Goal: Task Accomplishment & Management: Complete application form

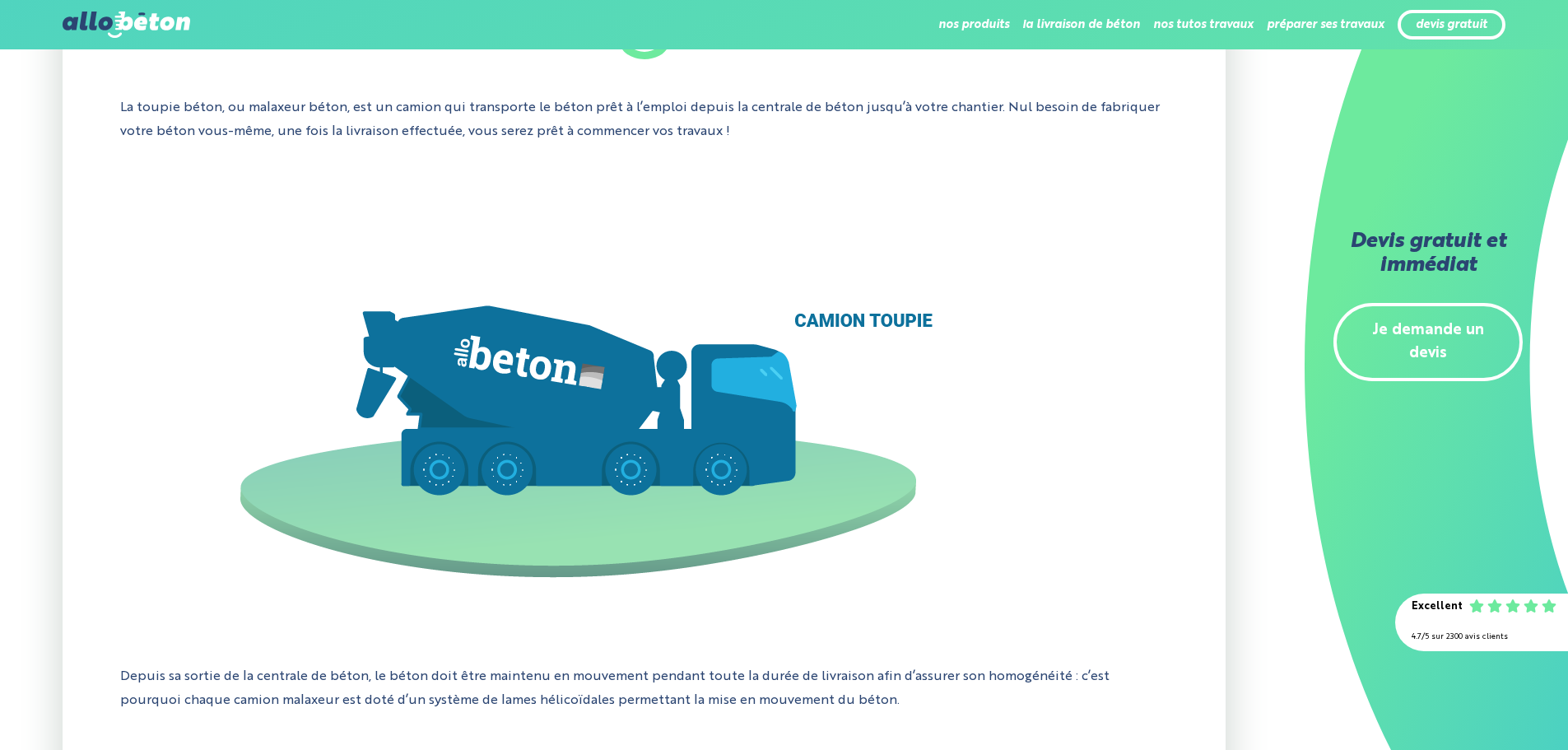
scroll to position [658, 0]
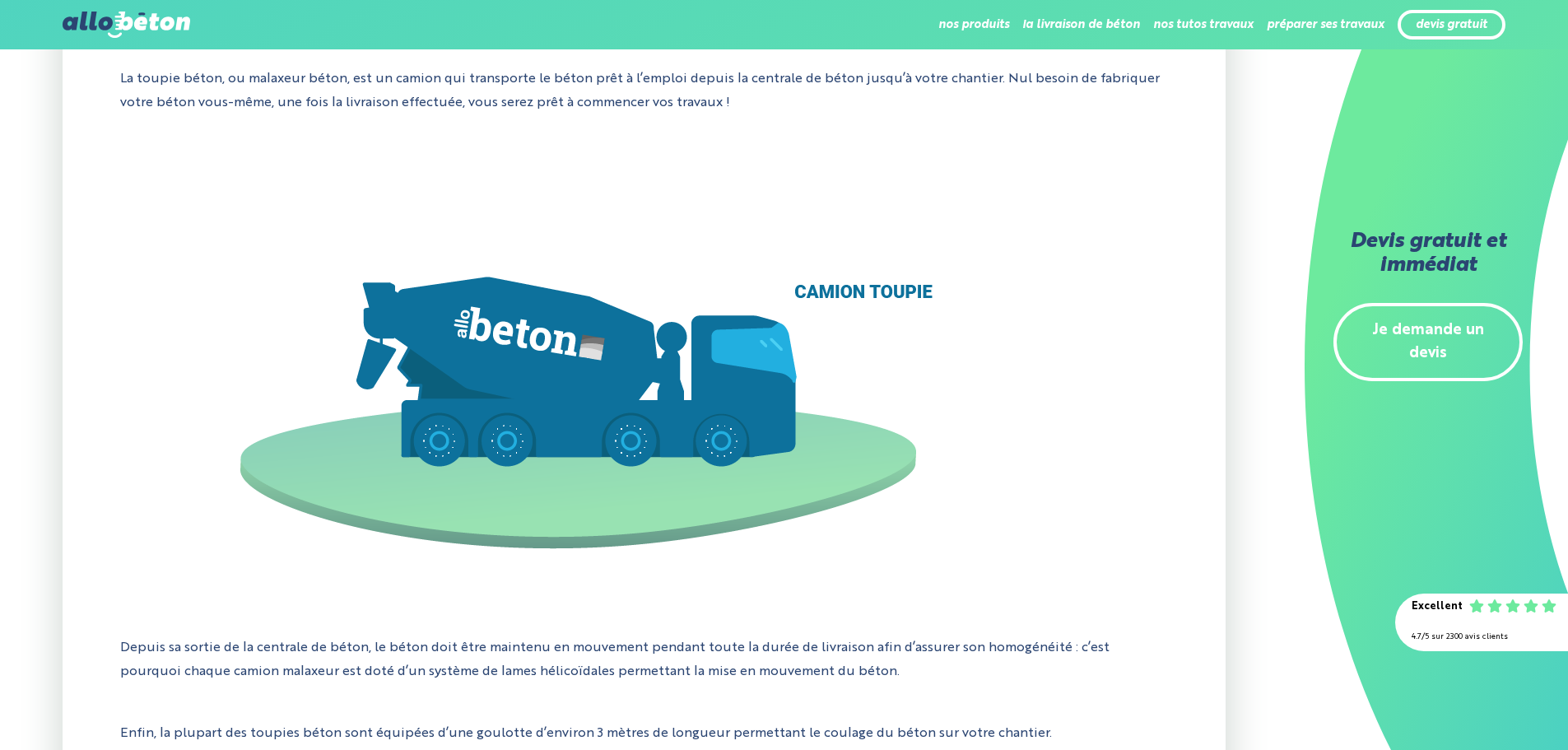
click at [1367, 319] on link "Je demande un devis" at bounding box center [1428, 342] width 189 height 79
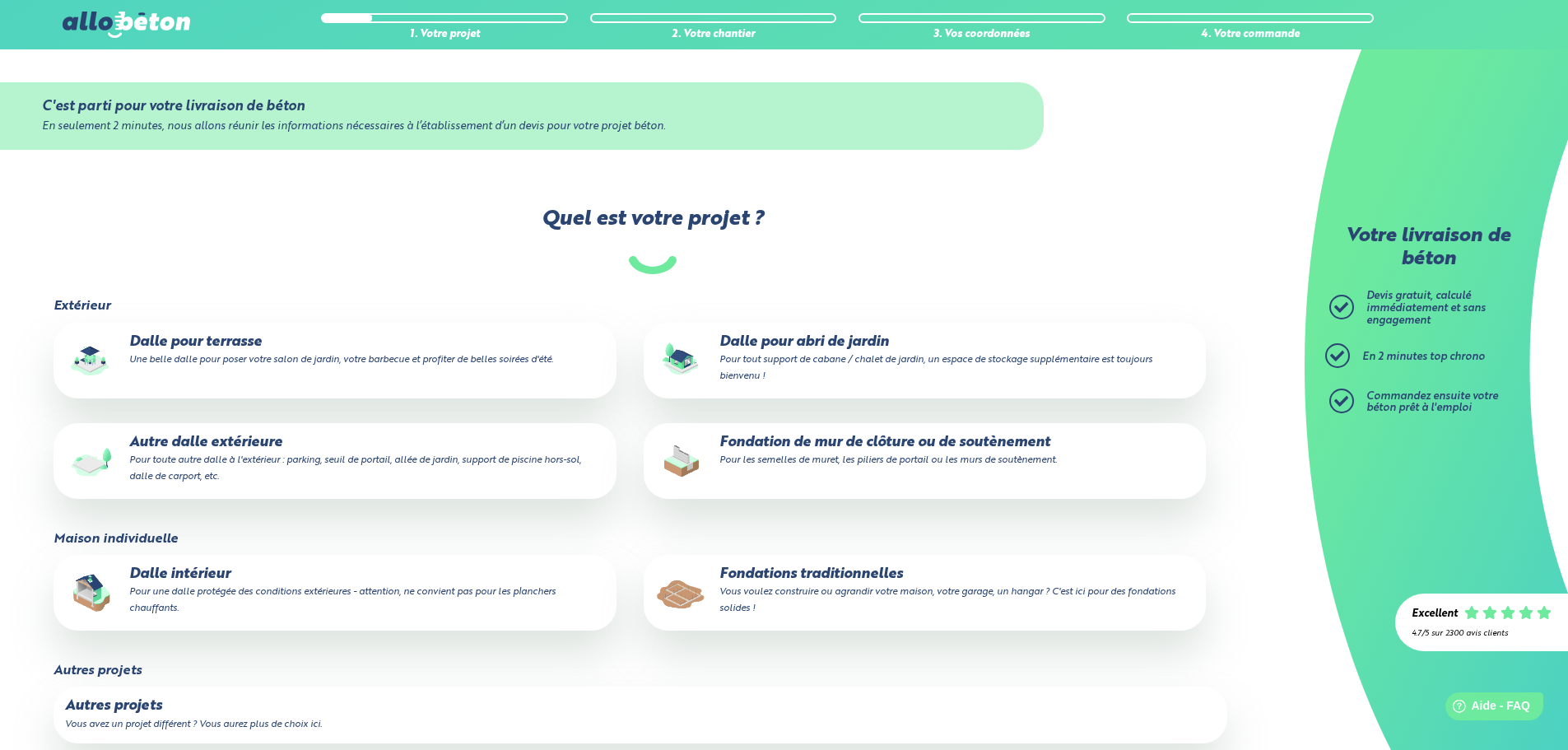
click at [165, 593] on small "Pour une dalle protégée des conditions extérieures - attention, ne convient pas…" at bounding box center [342, 600] width 426 height 26
click at [0, 0] on input "Dalle intérieur Pour une dalle protégée des conditions extérieures - attention,…" at bounding box center [0, 0] width 0 height 0
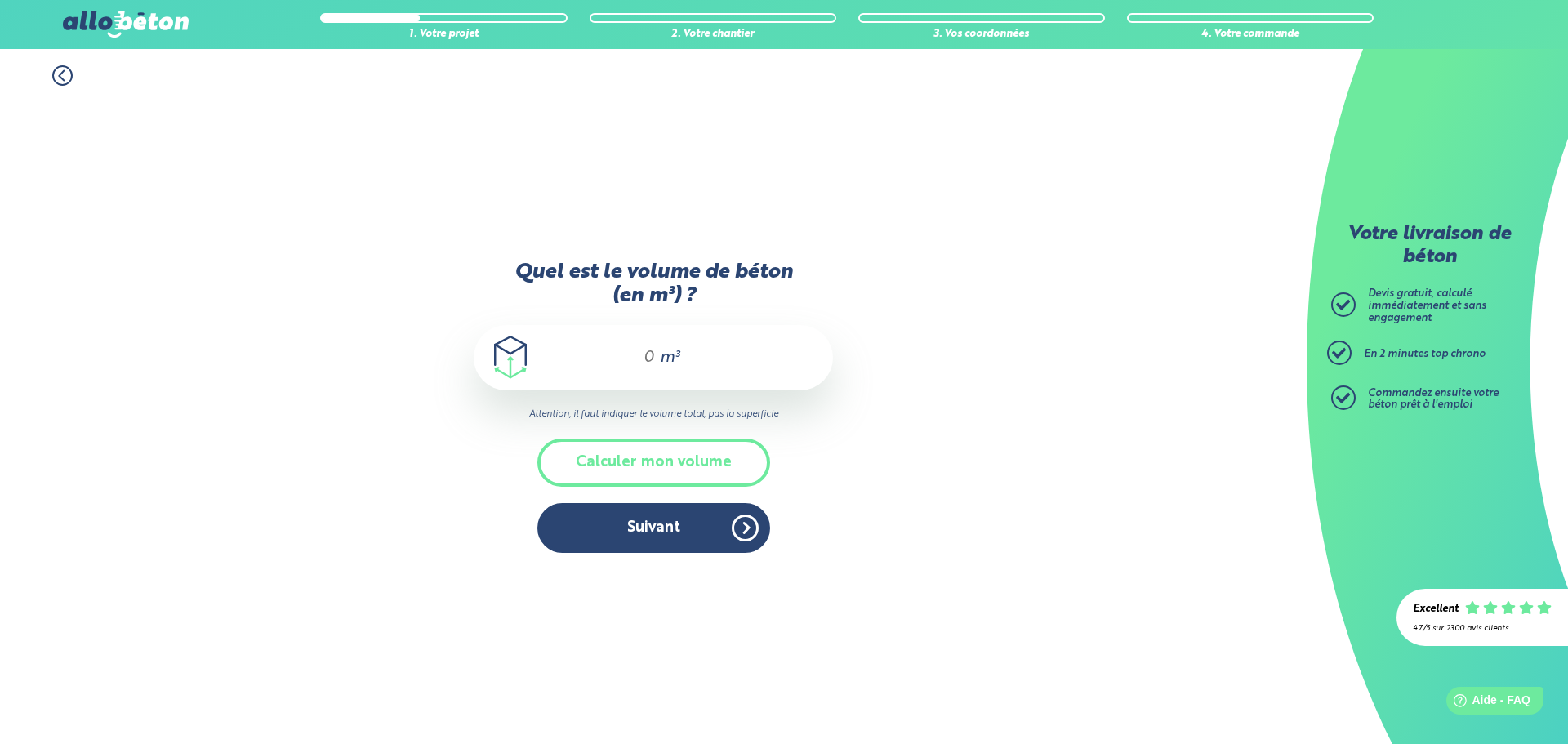
click at [641, 357] on input "Quel est le volume de béton (en m³) ?" at bounding box center [641, 357] width 28 height 19
type input "2,5"
click at [987, 487] on div "1. Votre projet 2. Votre chantier 3. Vos coordonnées 4. Votre commande Quel est…" at bounding box center [653, 396] width 1307 height 695
click at [689, 545] on button "Suivant" at bounding box center [653, 527] width 233 height 50
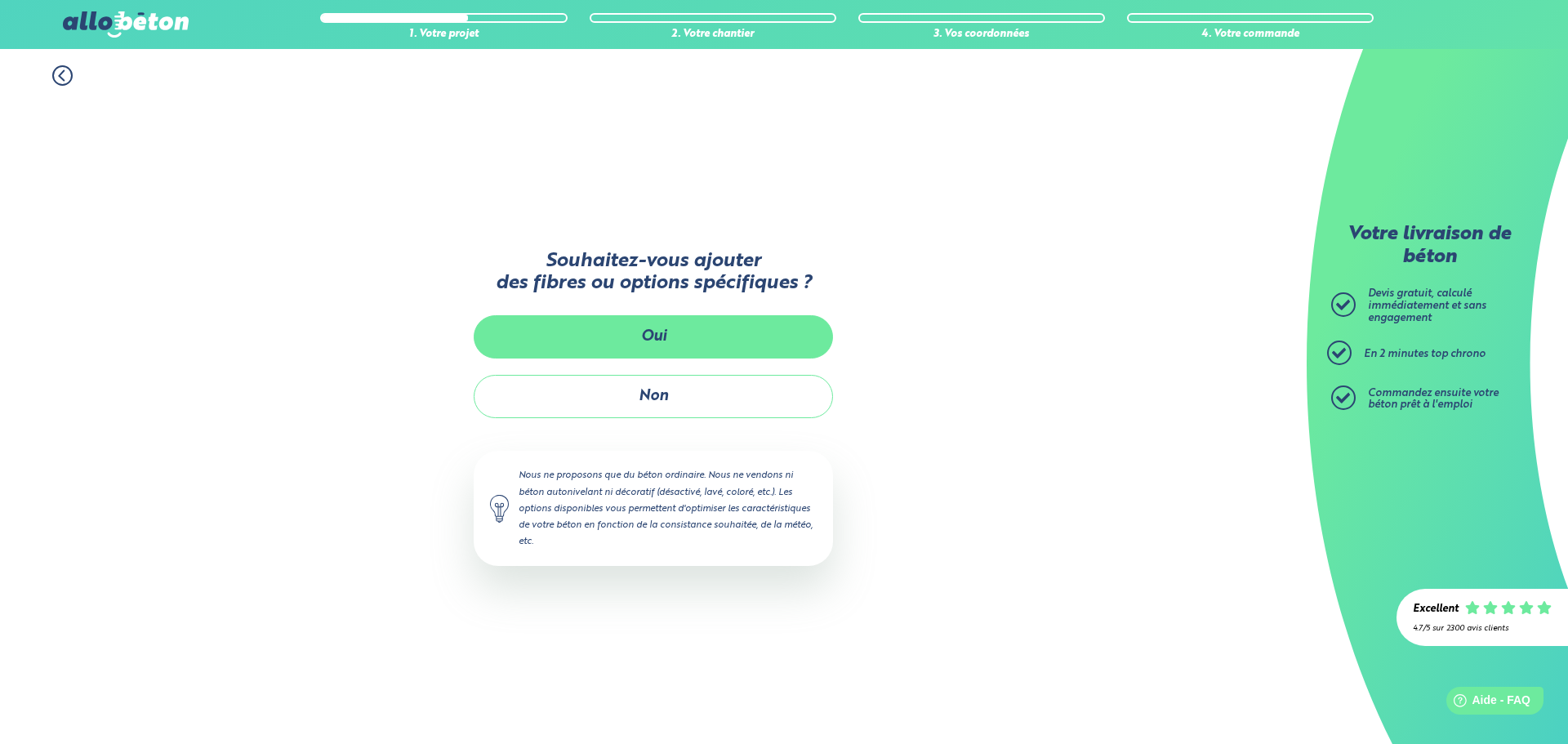
click at [678, 330] on button "Oui" at bounding box center [652, 336] width 359 height 43
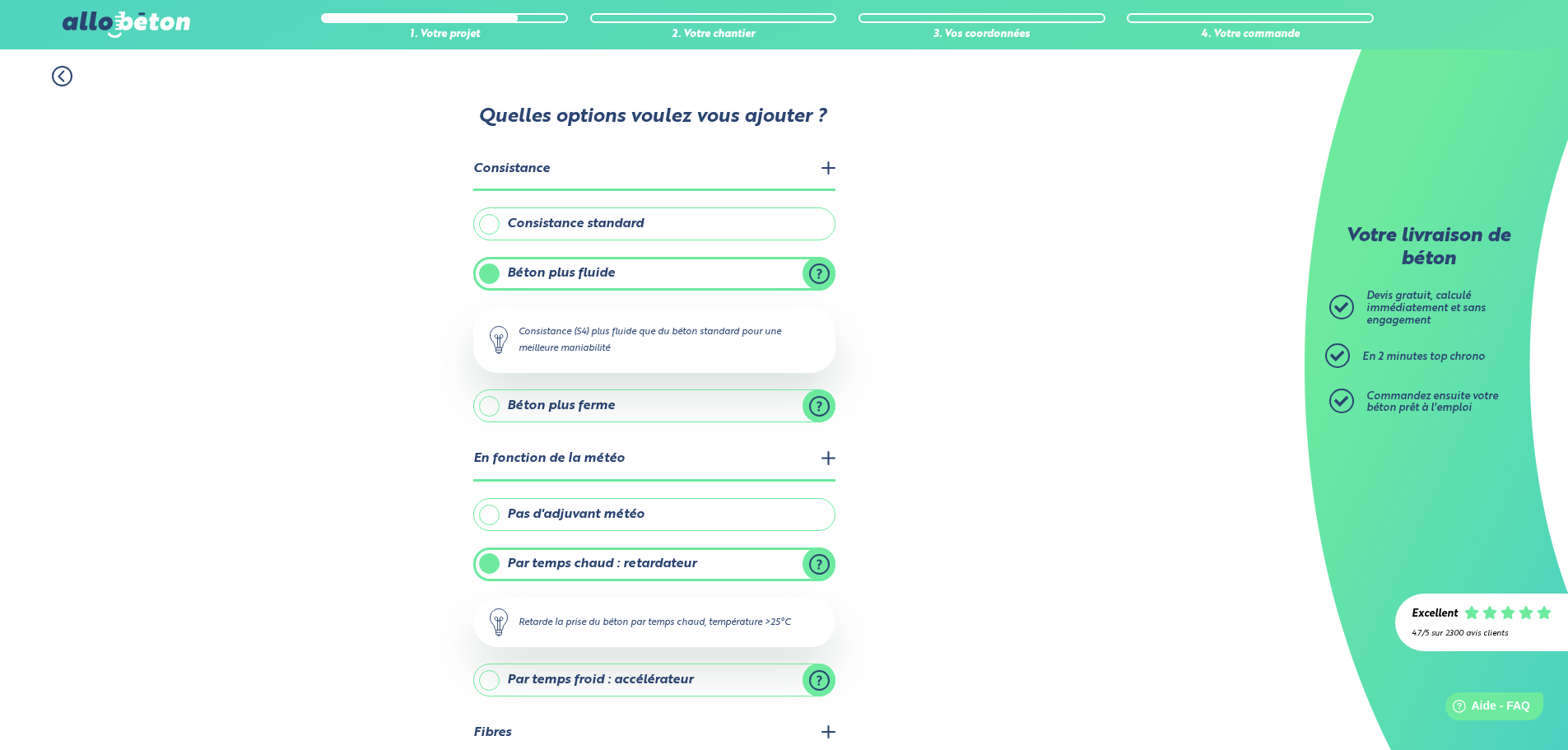
click at [828, 170] on legend "Consistance" at bounding box center [654, 170] width 362 height 42
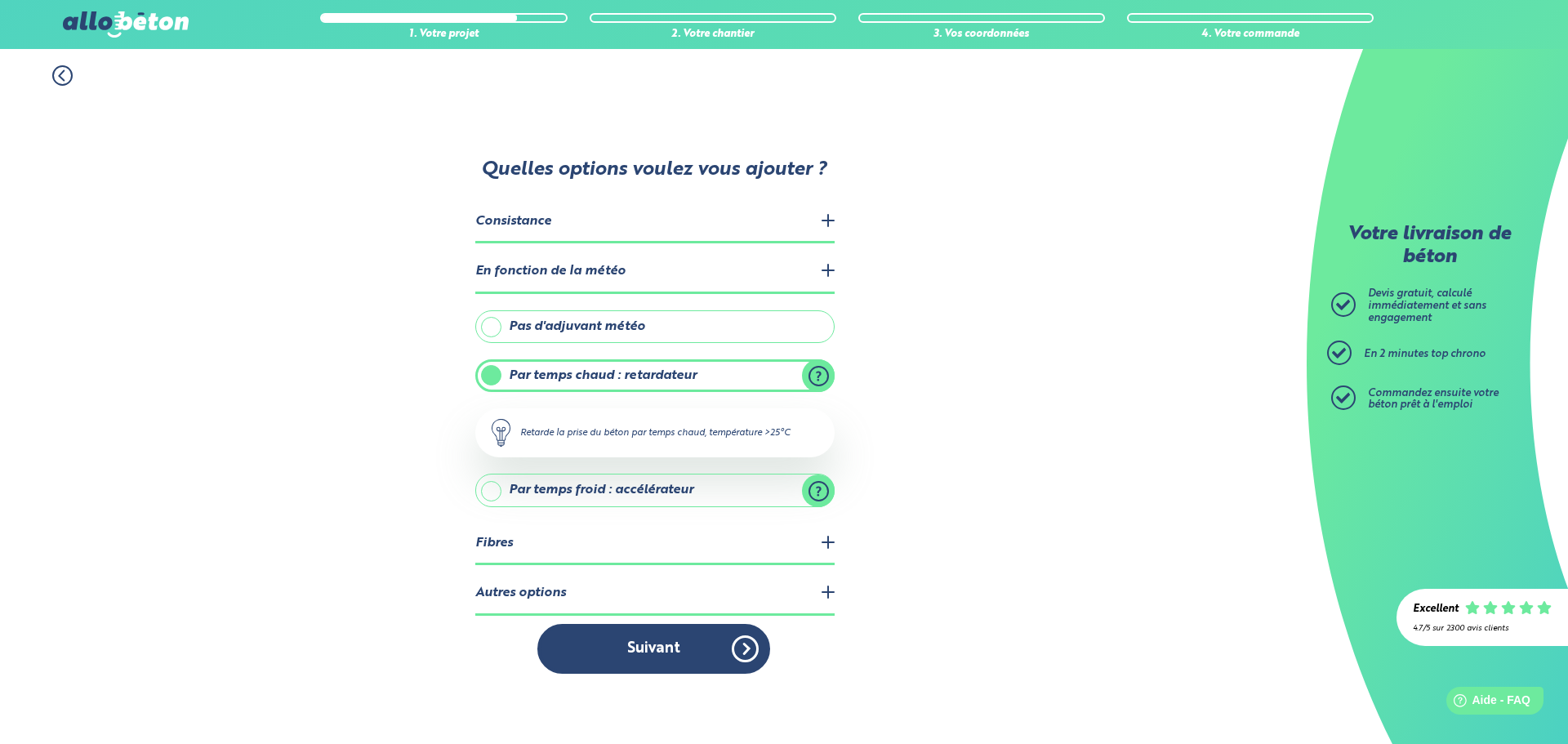
click at [832, 229] on legend "Consistance" at bounding box center [654, 223] width 359 height 42
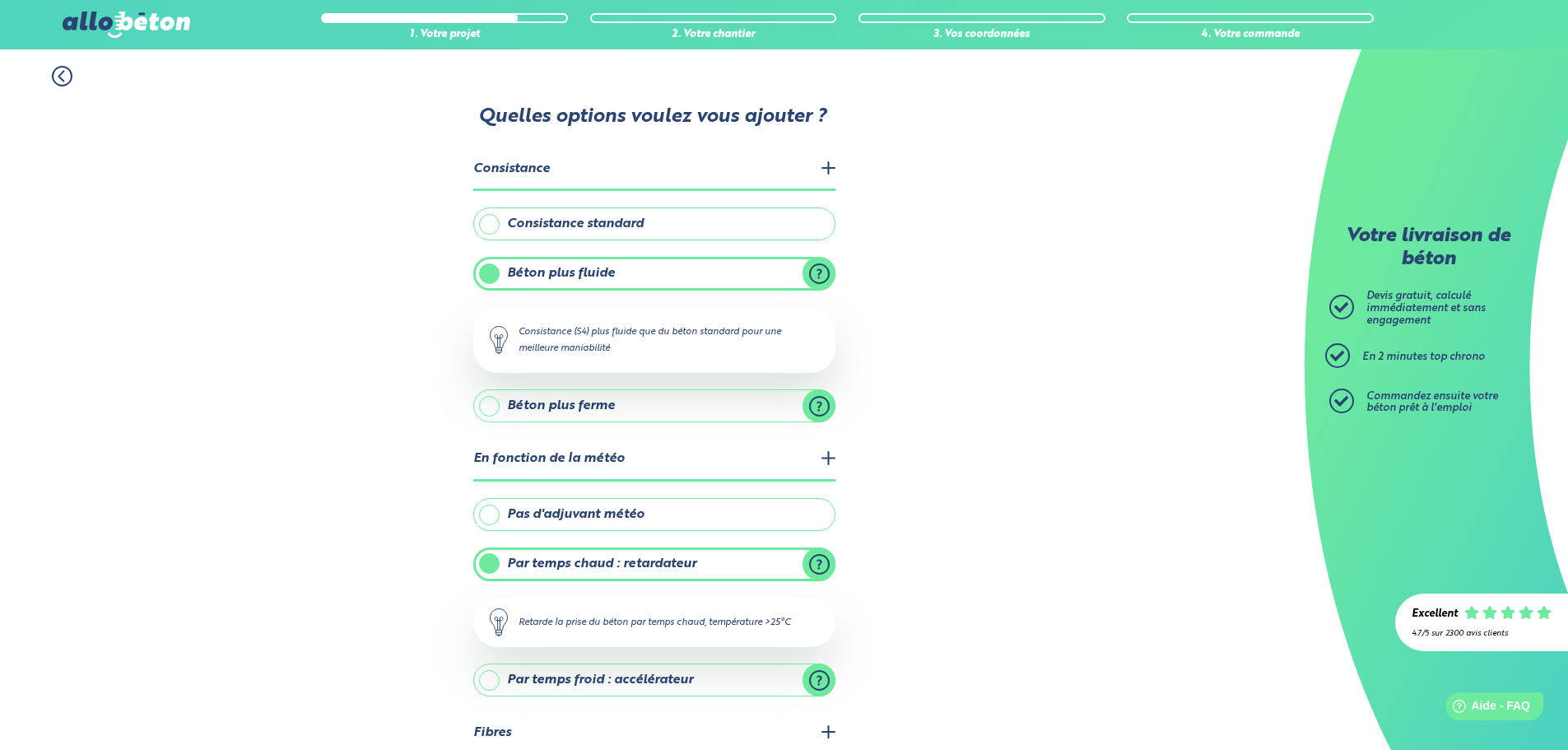
click at [820, 469] on legend "En fonction de la météo" at bounding box center [654, 460] width 362 height 42
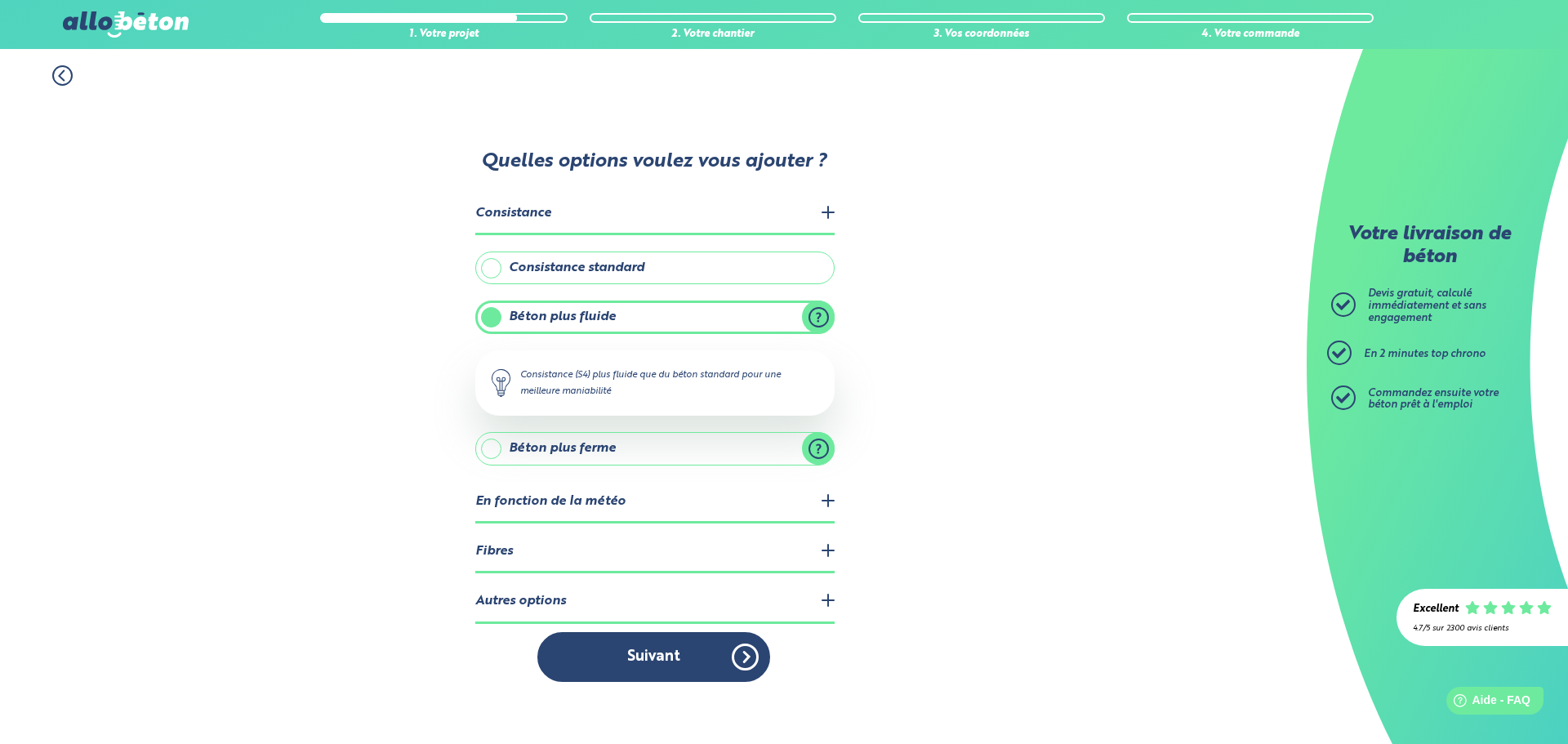
click at [826, 509] on legend "En fonction de la météo" at bounding box center [654, 503] width 359 height 42
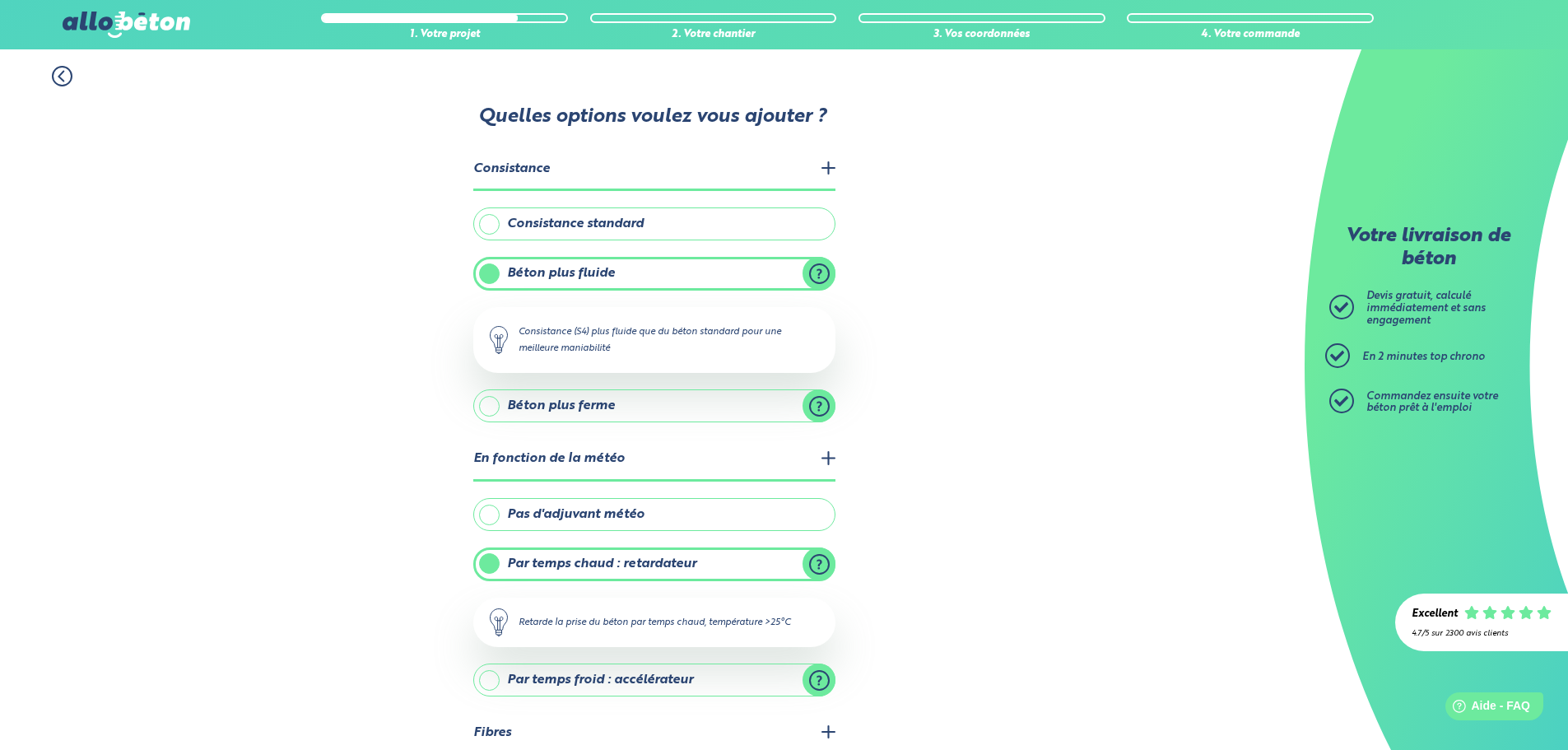
click at [681, 519] on label "Pas d'adjuvant météo" at bounding box center [654, 514] width 362 height 33
click at [0, 0] on input "Pas d'adjuvant météo" at bounding box center [0, 0] width 0 height 0
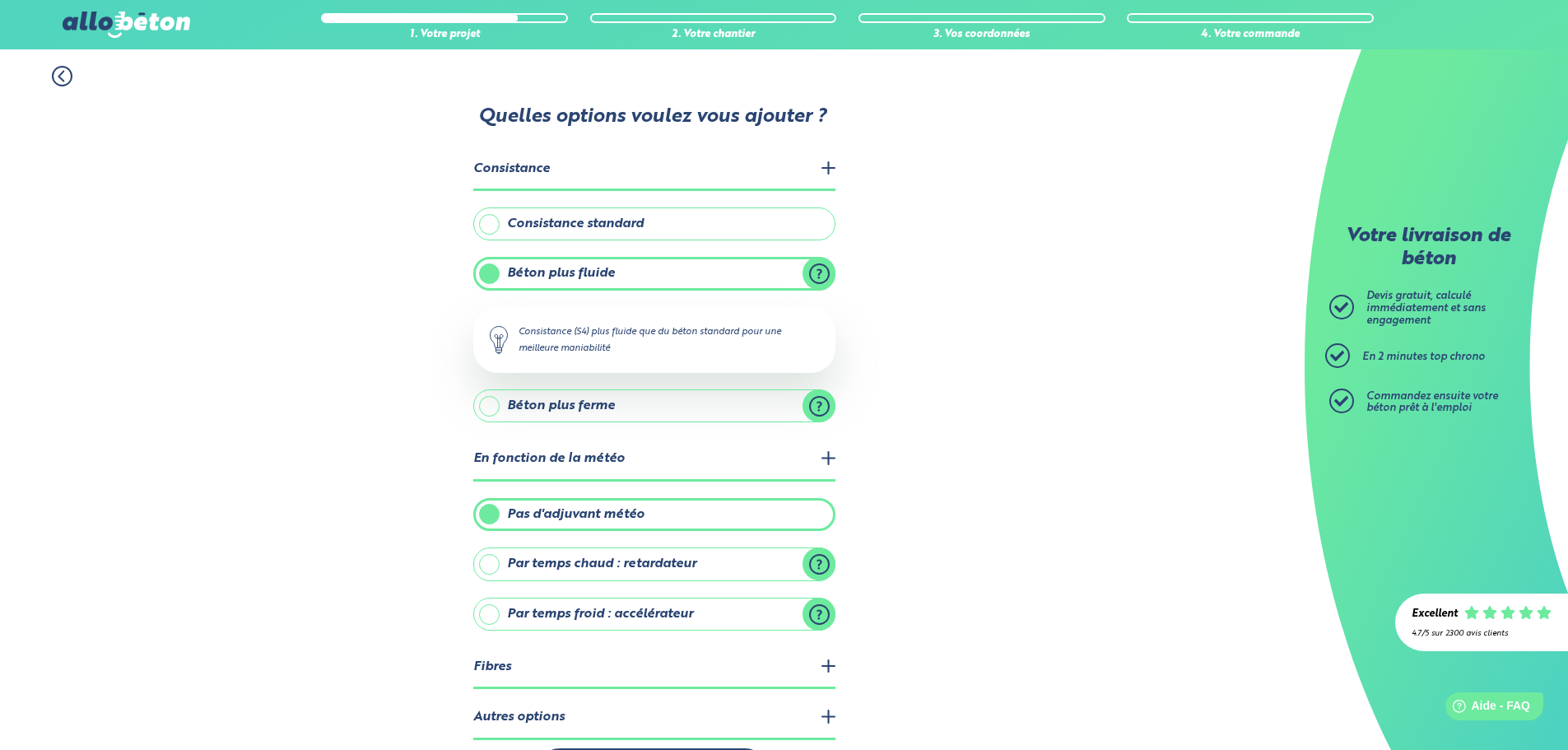
scroll to position [65, 0]
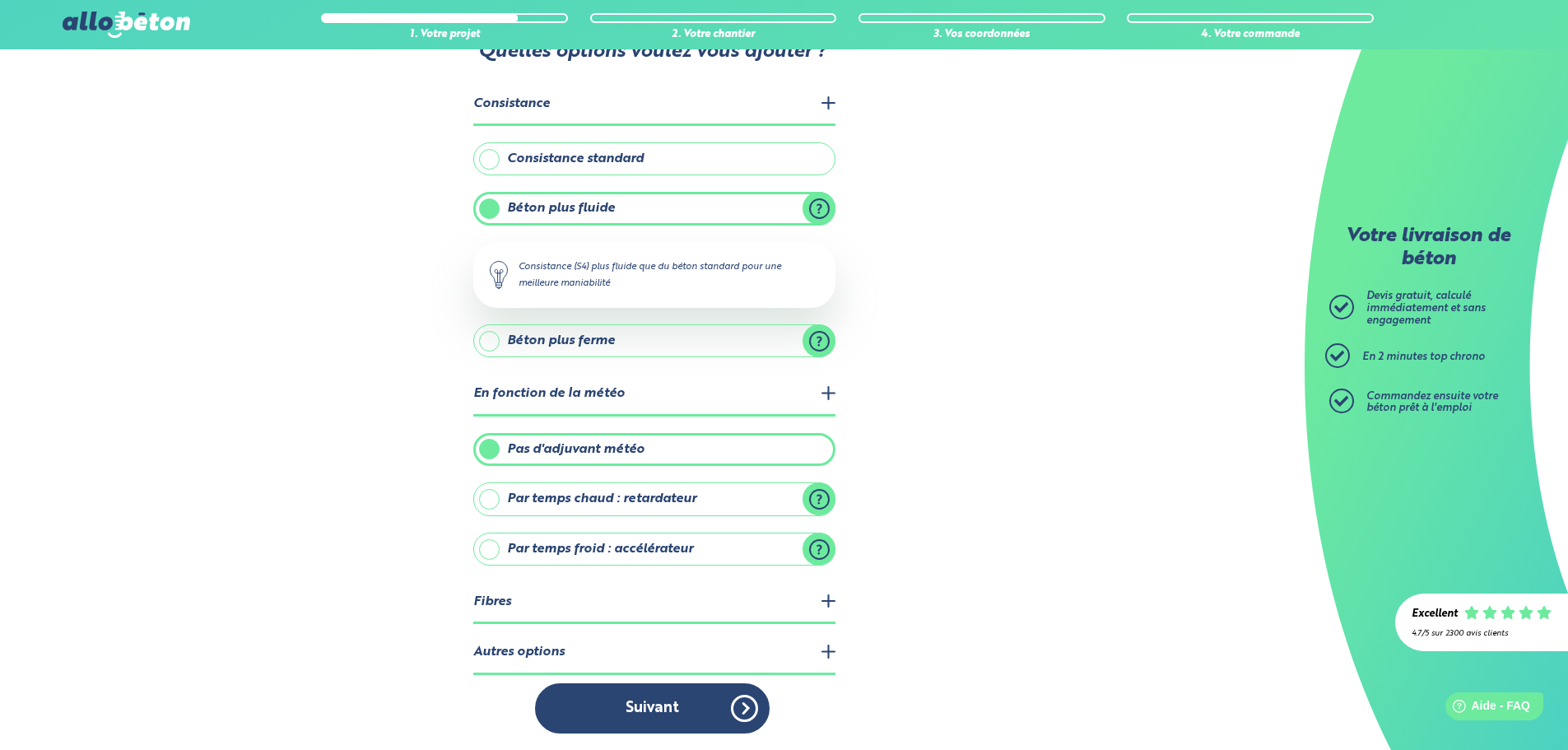
click at [827, 604] on legend "Fibres" at bounding box center [654, 603] width 362 height 42
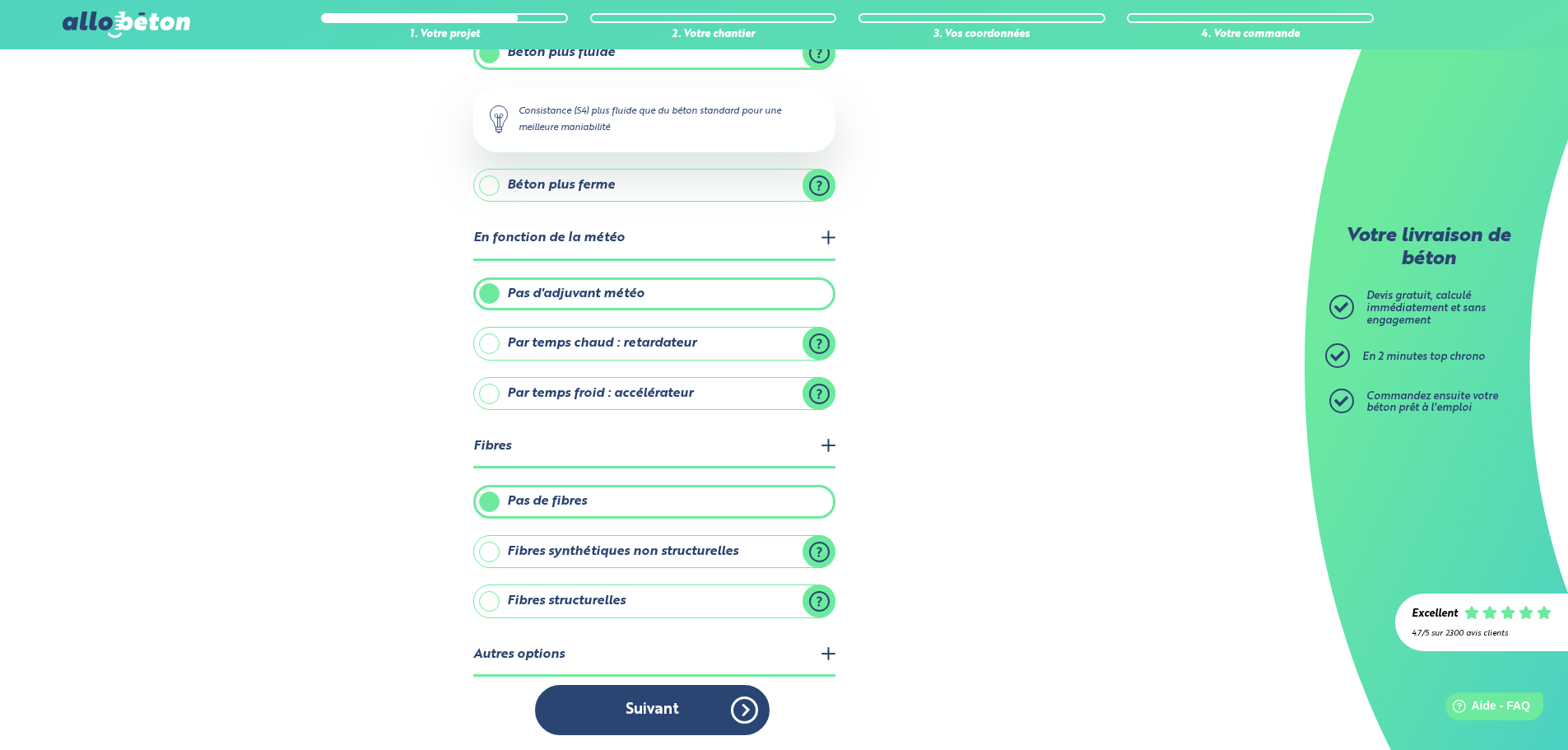
scroll to position [222, 0]
click at [602, 603] on label "Fibres structurelles" at bounding box center [654, 599] width 362 height 33
click at [0, 0] on input "Fibres structurelles" at bounding box center [0, 0] width 0 height 0
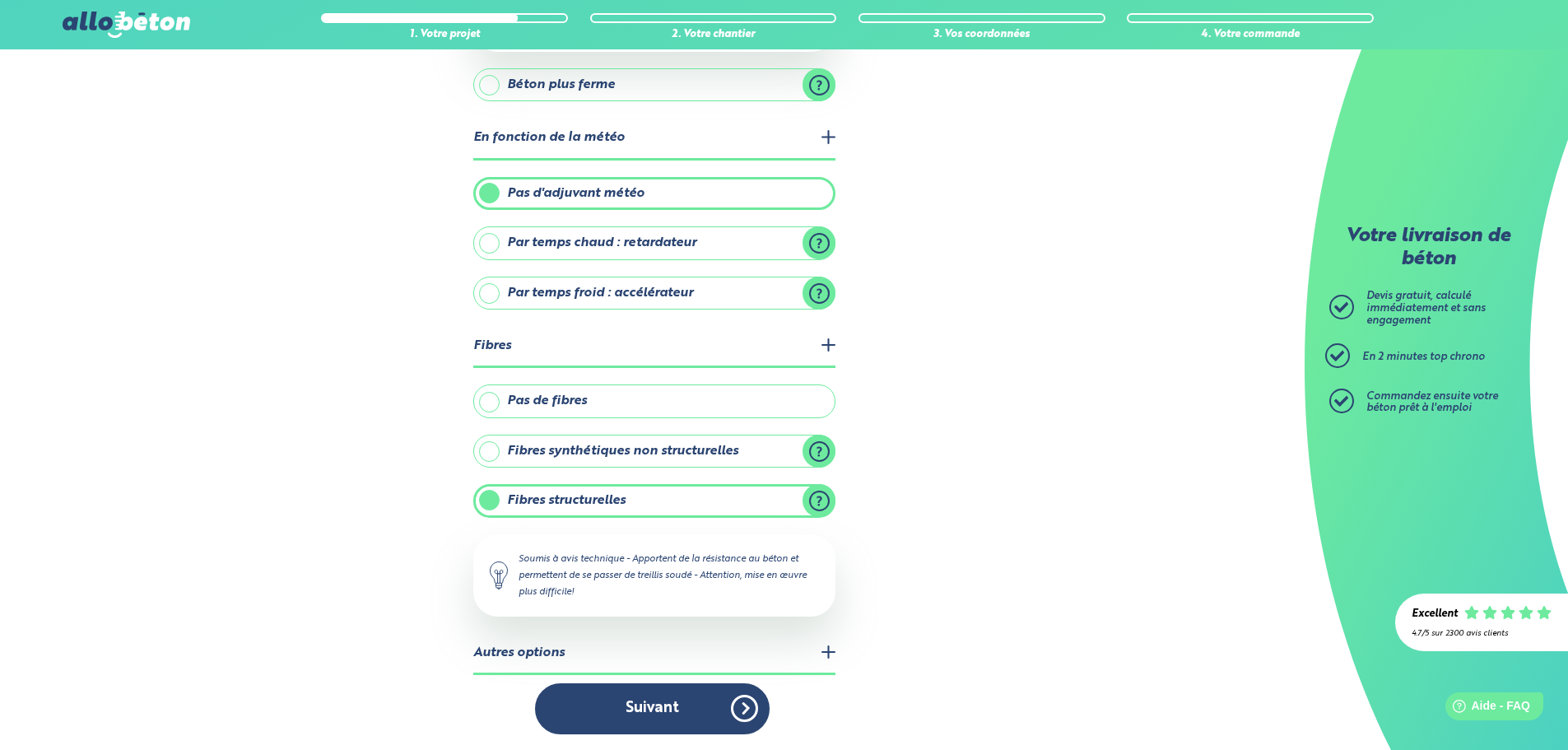
scroll to position [322, 0]
click at [823, 446] on label "Fibres synthétiques non structurelles" at bounding box center [654, 450] width 362 height 33
click at [0, 0] on input "Fibres synthétiques non structurelles" at bounding box center [0, 0] width 0 height 0
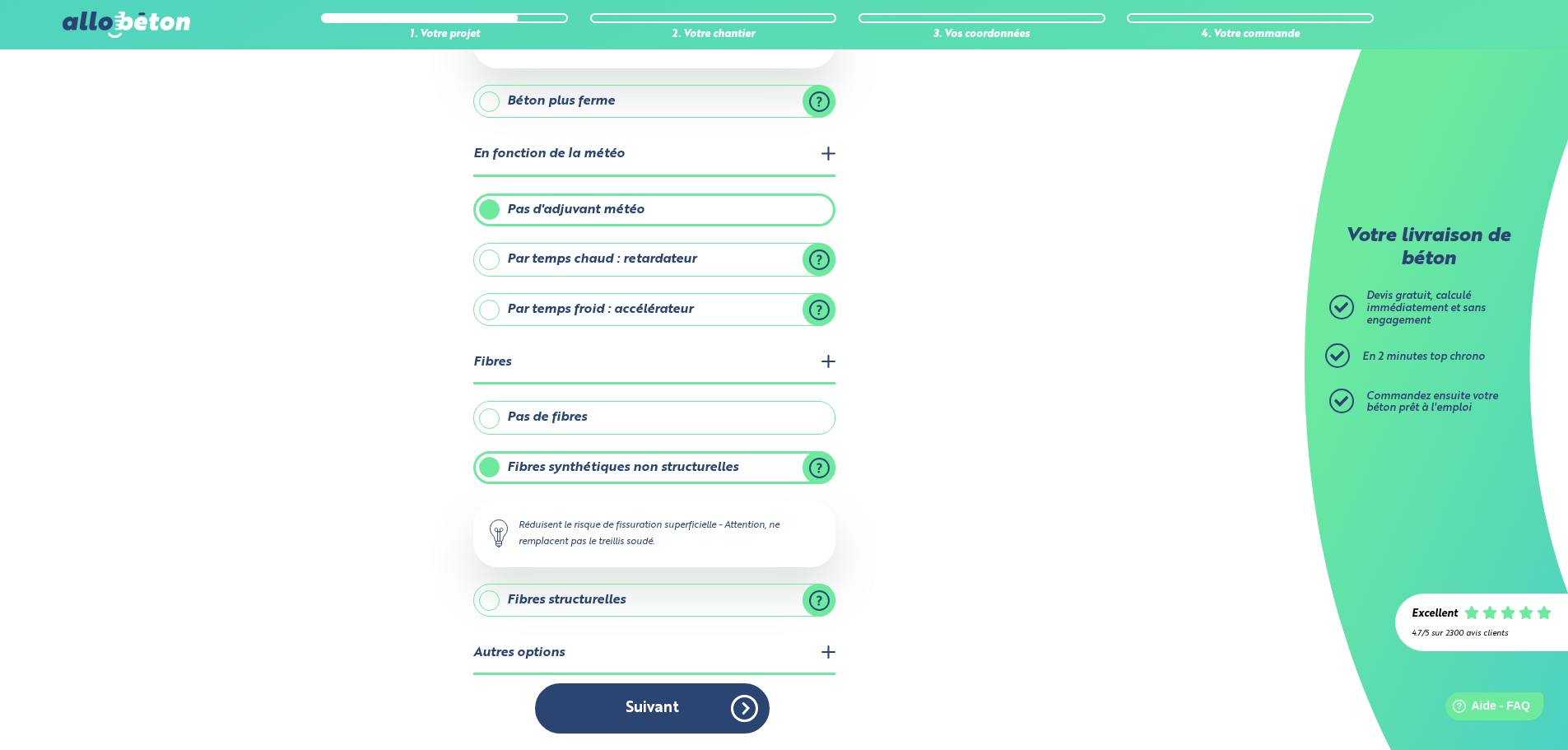
scroll to position [304, 0]
click at [615, 603] on label "Fibres structurelles" at bounding box center [654, 600] width 362 height 33
click at [0, 0] on input "Fibres structurelles" at bounding box center [0, 0] width 0 height 0
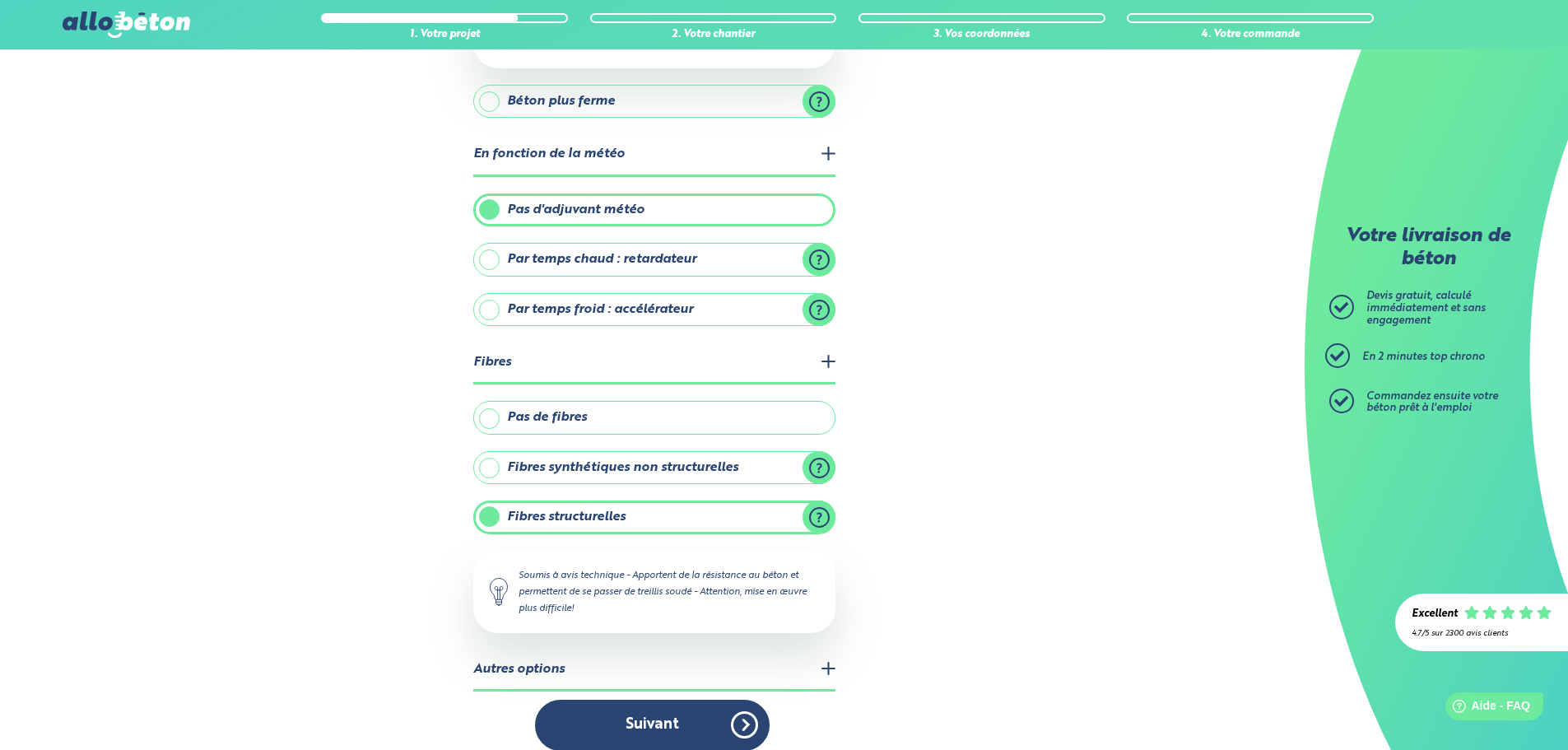
scroll to position [322, 0]
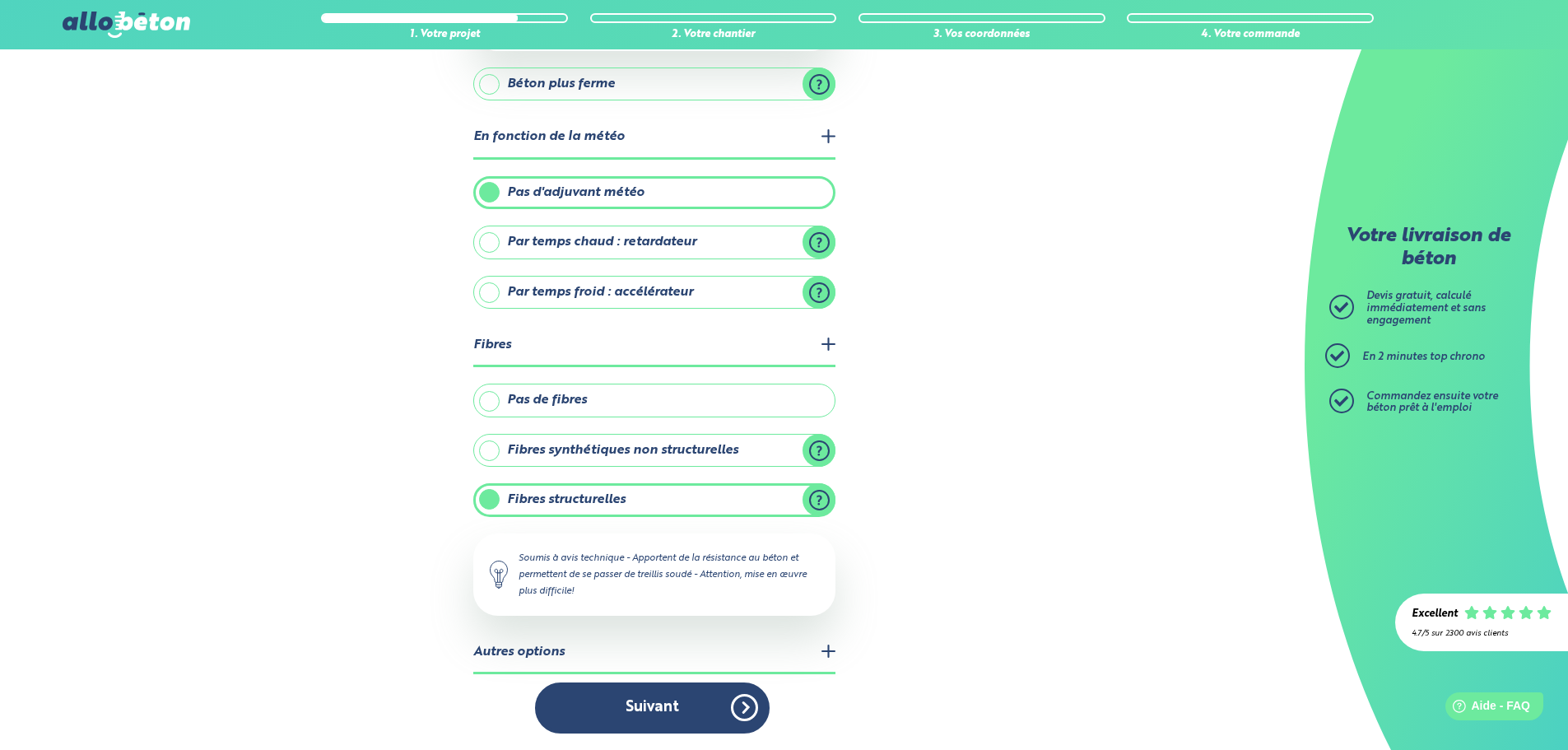
drag, startPoint x: 751, startPoint y: 577, endPoint x: 816, endPoint y: 570, distance: 65.4
click at [816, 570] on div "Soumis à avis technique - Apportent de la résistance au béton et permettent de …" at bounding box center [654, 574] width 362 height 82
copy div "mise en œuvre"
click at [826, 447] on label "Fibres synthétiques non structurelles" at bounding box center [654, 450] width 362 height 33
click at [0, 0] on input "Fibres synthétiques non structurelles" at bounding box center [0, 0] width 0 height 0
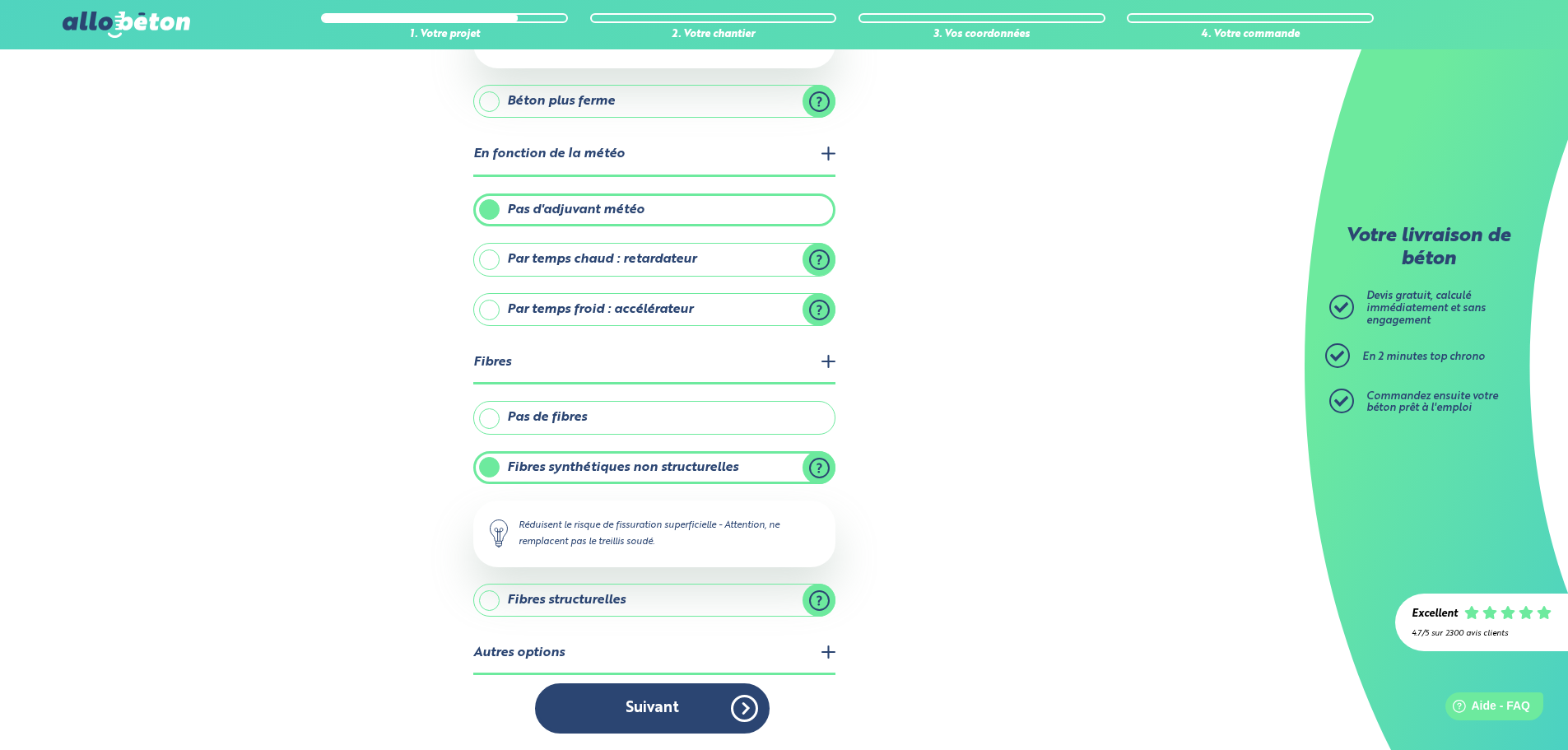
scroll to position [304, 0]
click at [1122, 358] on div "1. Votre projet 2. Votre chantier 3. Vos coordonnées 4. Votre commande Quelles …" at bounding box center [653, 247] width 1305 height 1005
click at [603, 420] on label "Pas de fibres" at bounding box center [654, 417] width 362 height 33
click at [0, 0] on input "Pas de fibres" at bounding box center [0, 0] width 0 height 0
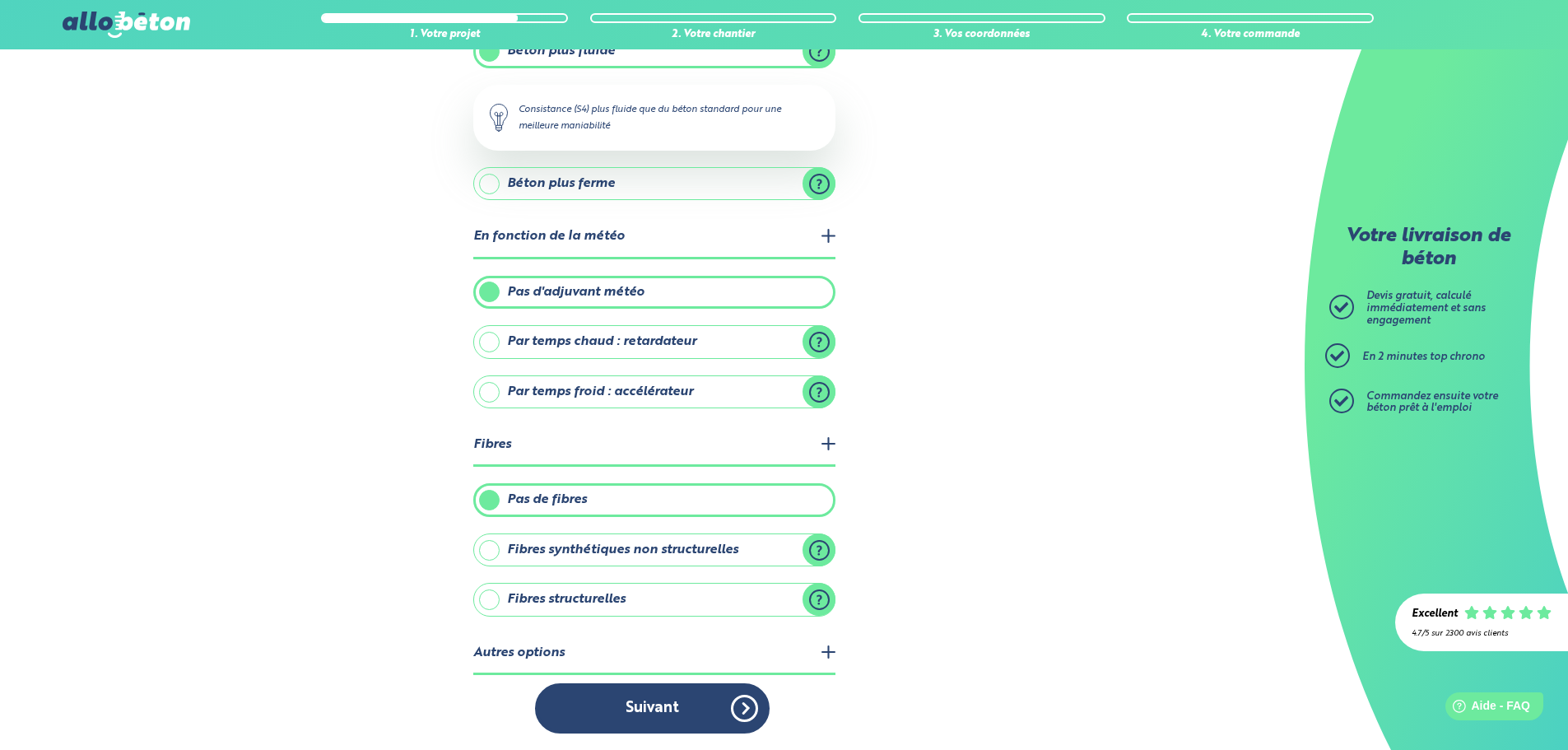
scroll to position [222, 0]
click at [726, 562] on label "Fibres synthétiques non structurelles" at bounding box center [654, 549] width 362 height 33
click at [0, 0] on input "Fibres synthétiques non structurelles" at bounding box center [0, 0] width 0 height 0
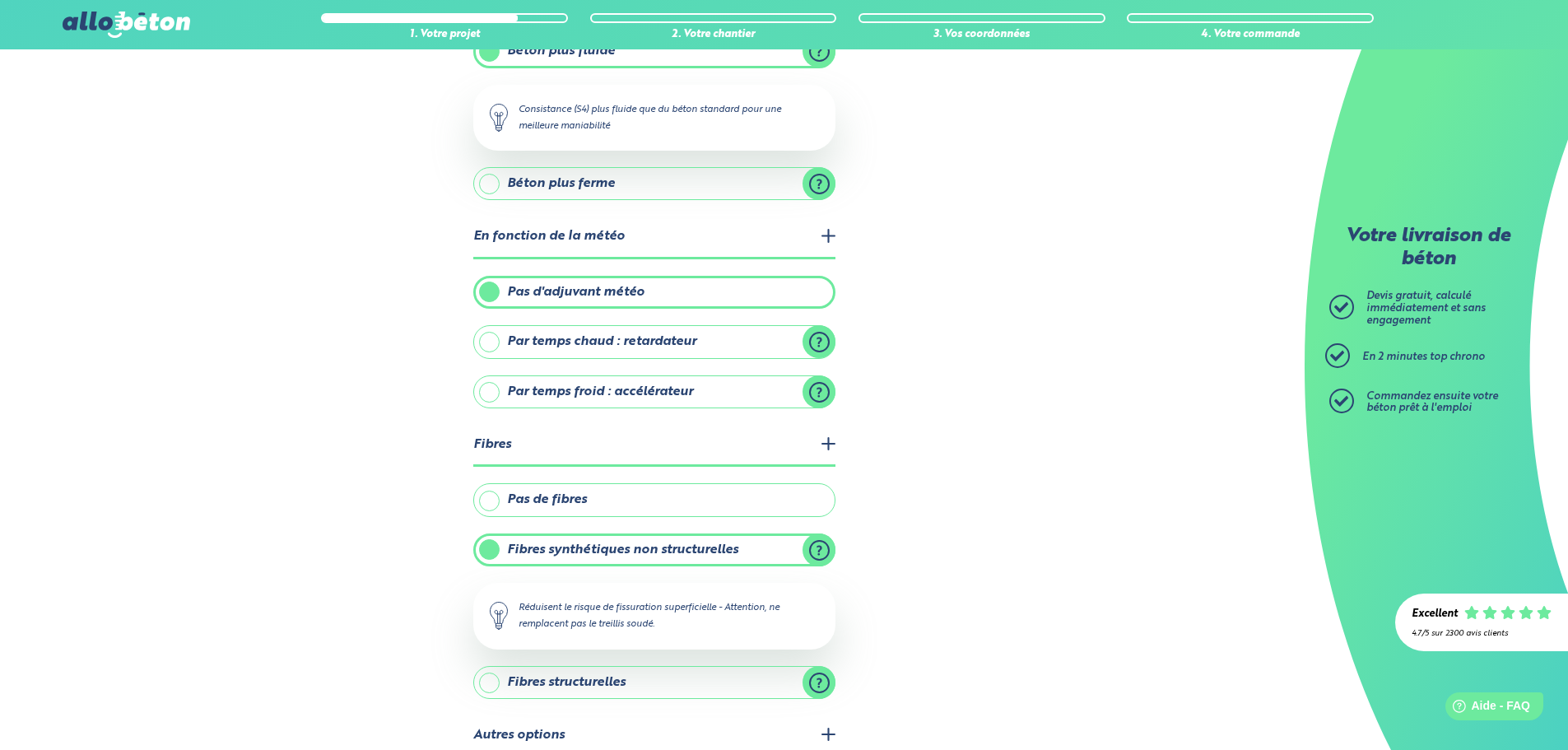
scroll to position [304, 0]
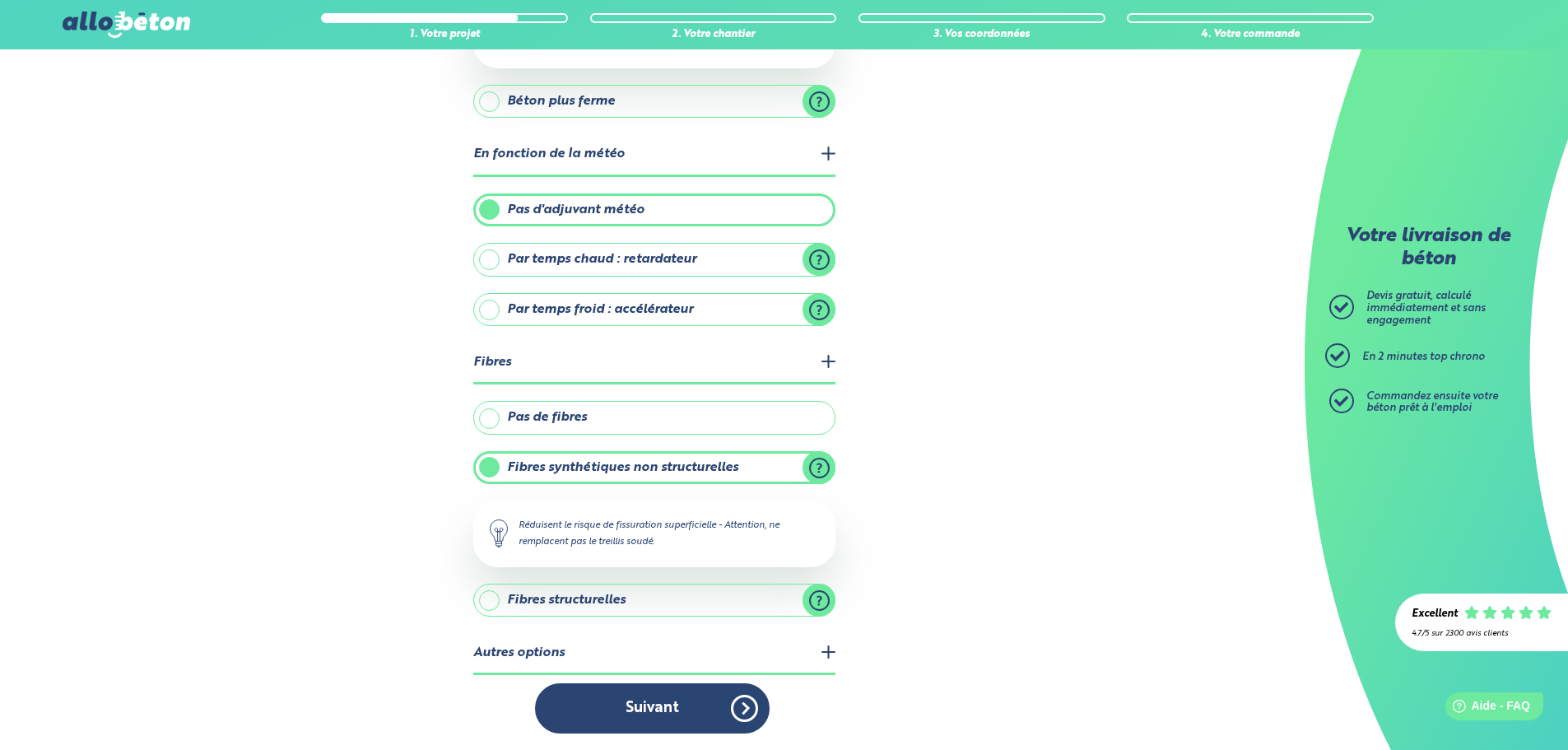
click at [714, 597] on label "Fibres structurelles" at bounding box center [654, 600] width 362 height 33
click at [0, 0] on input "Fibres structurelles" at bounding box center [0, 0] width 0 height 0
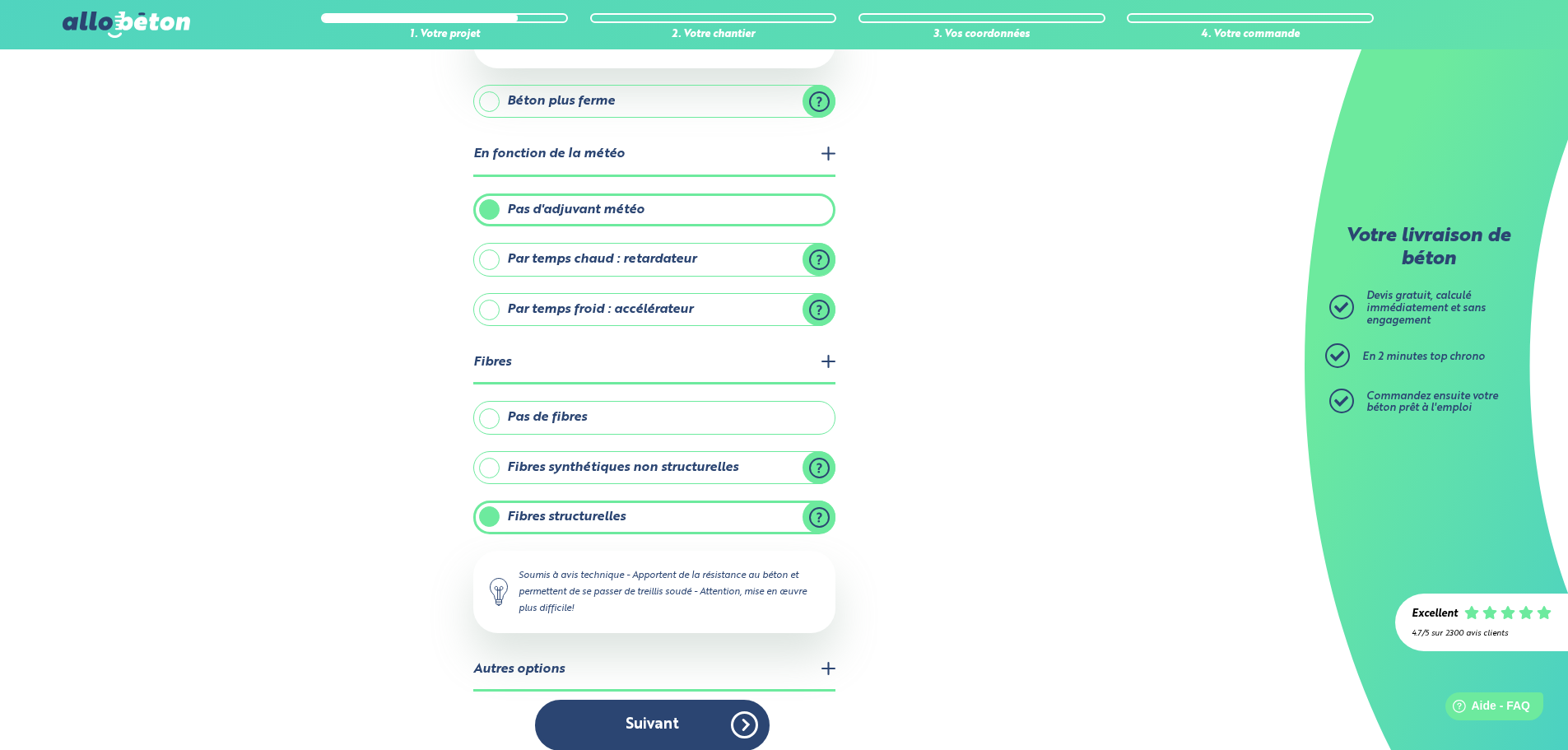
scroll to position [322, 0]
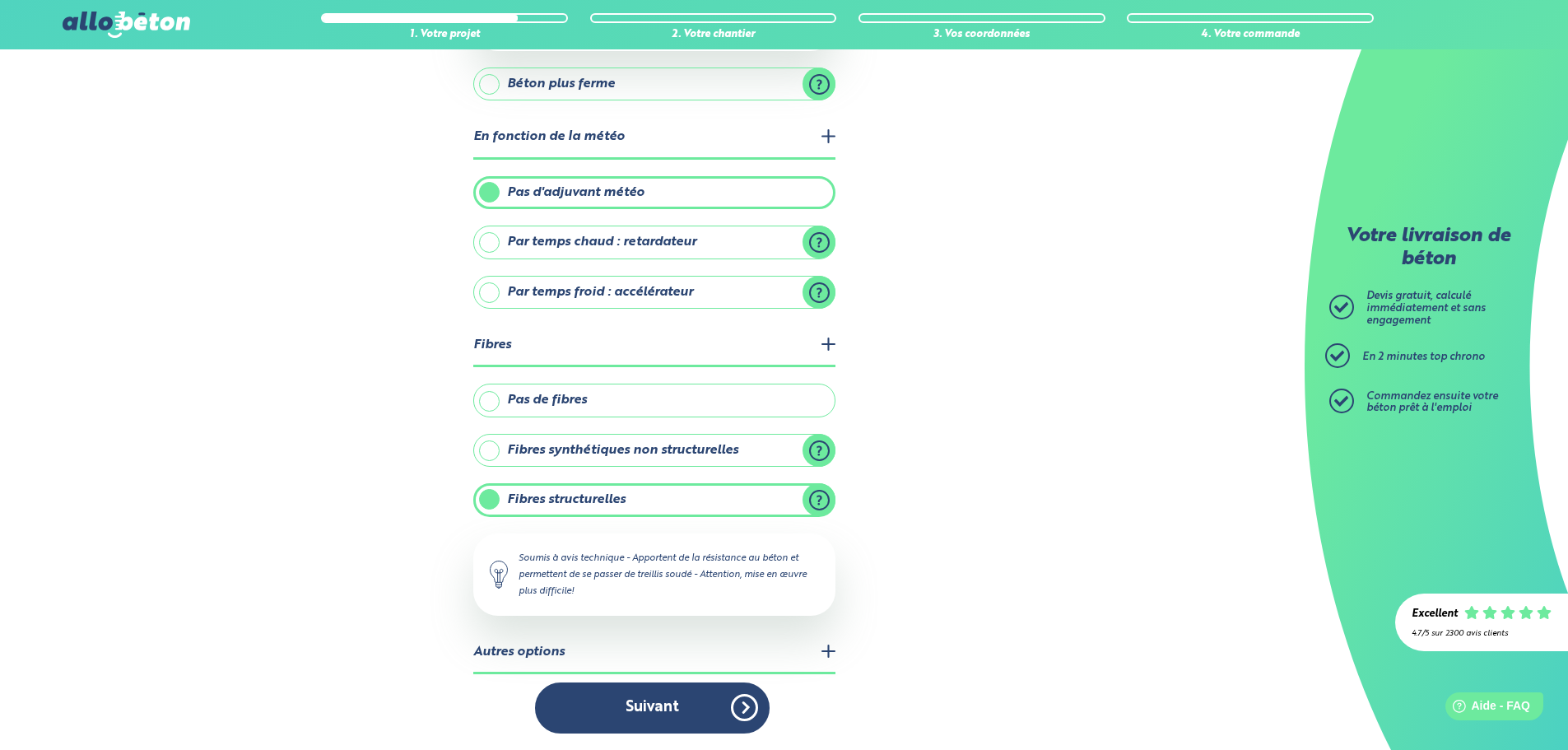
click at [678, 442] on label "Fibres synthétiques non structurelles" at bounding box center [654, 450] width 362 height 33
click at [0, 0] on input "Fibres synthétiques non structurelles" at bounding box center [0, 0] width 0 height 0
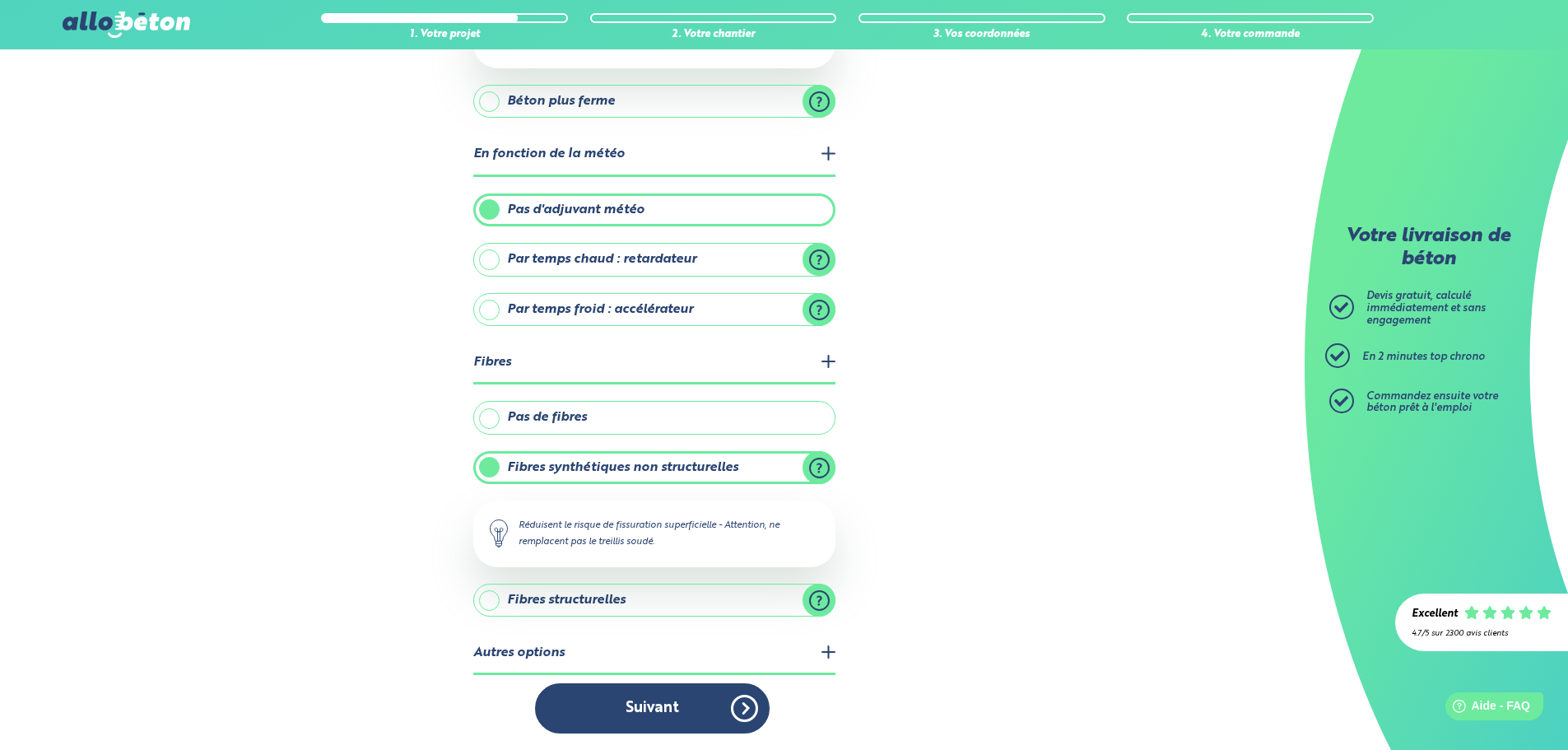
scroll to position [304, 0]
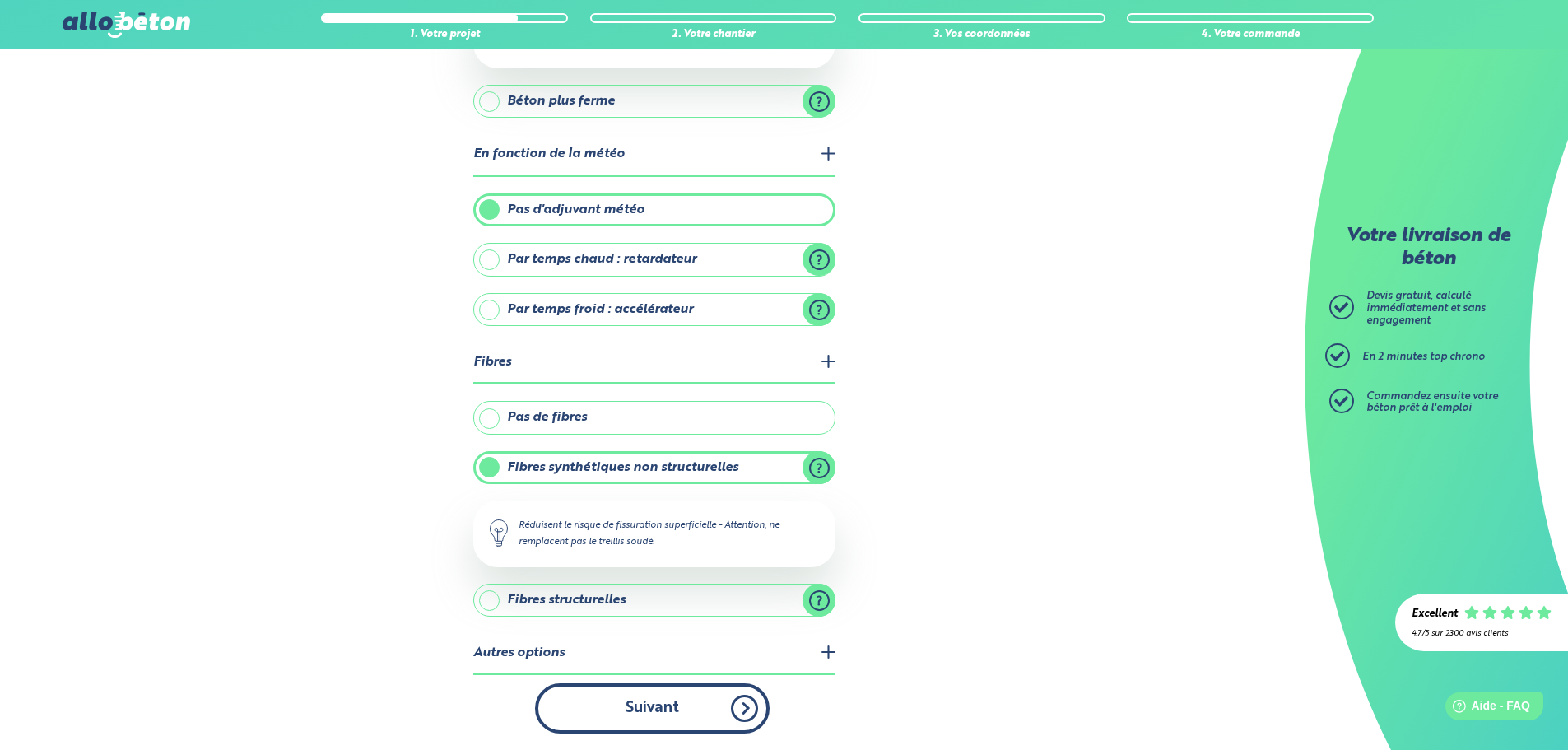
click at [737, 701] on button "Suivant" at bounding box center [652, 708] width 235 height 50
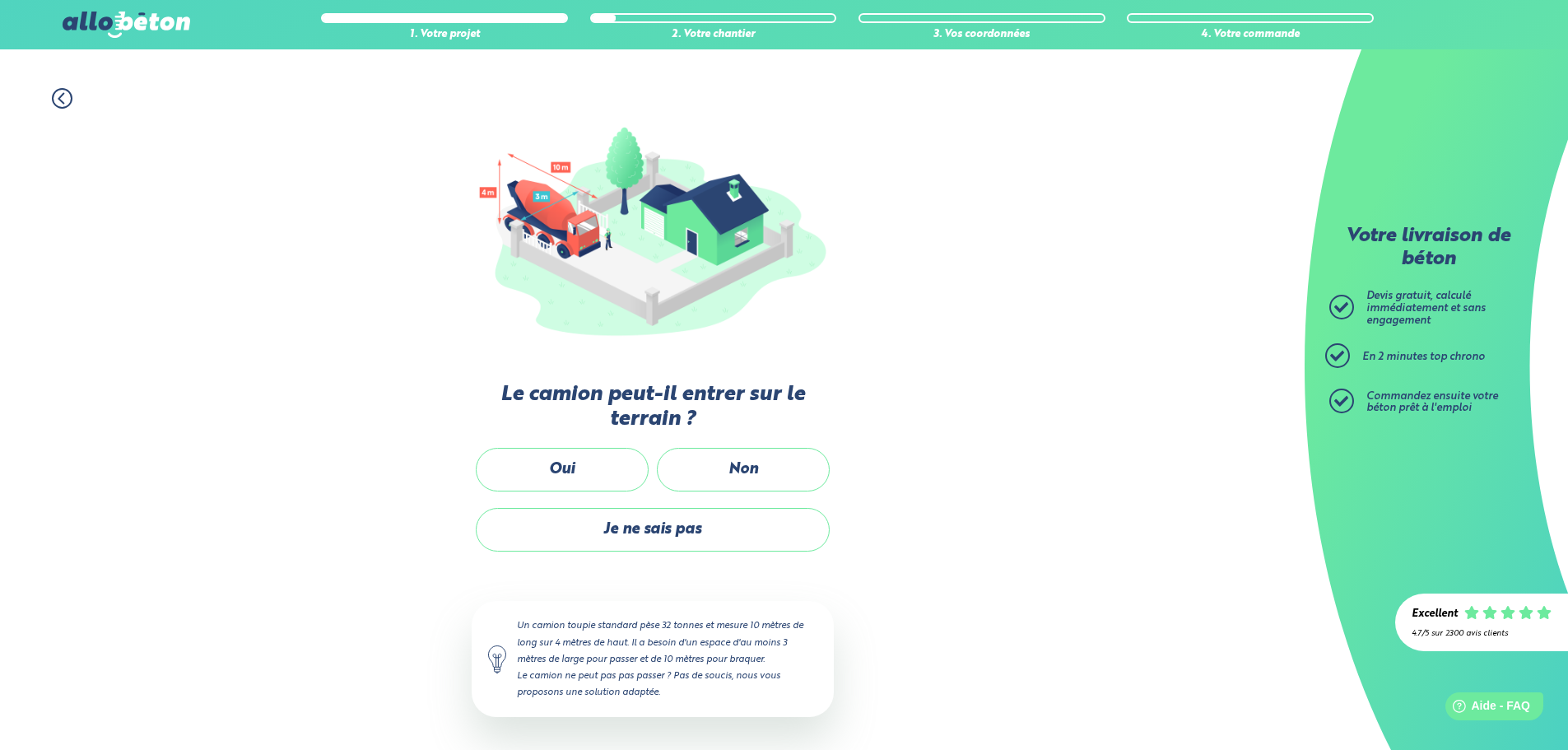
scroll to position [109, 0]
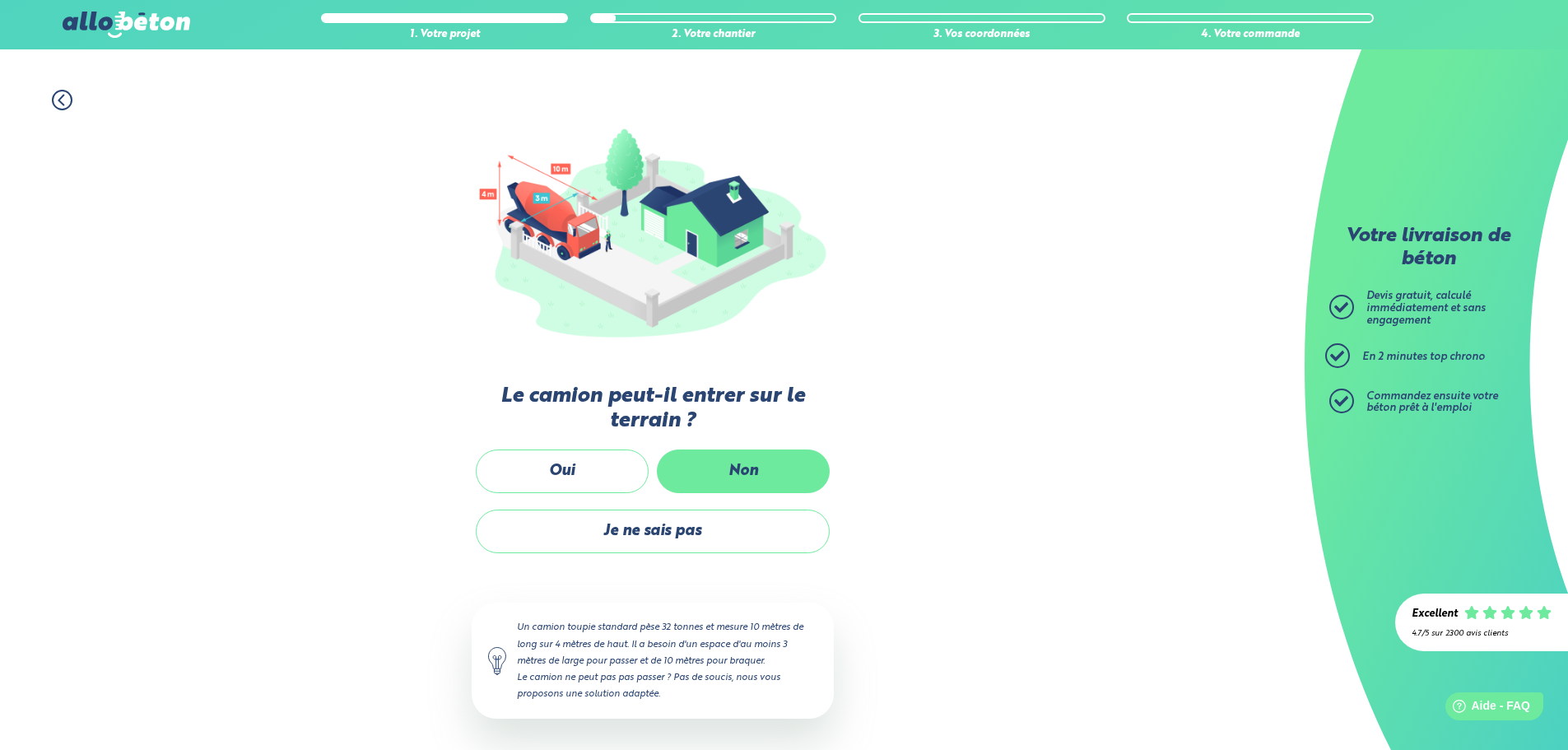
click at [719, 477] on label "Non" at bounding box center [743, 470] width 173 height 43
click at [0, 0] on input "Non" at bounding box center [0, 0] width 0 height 0
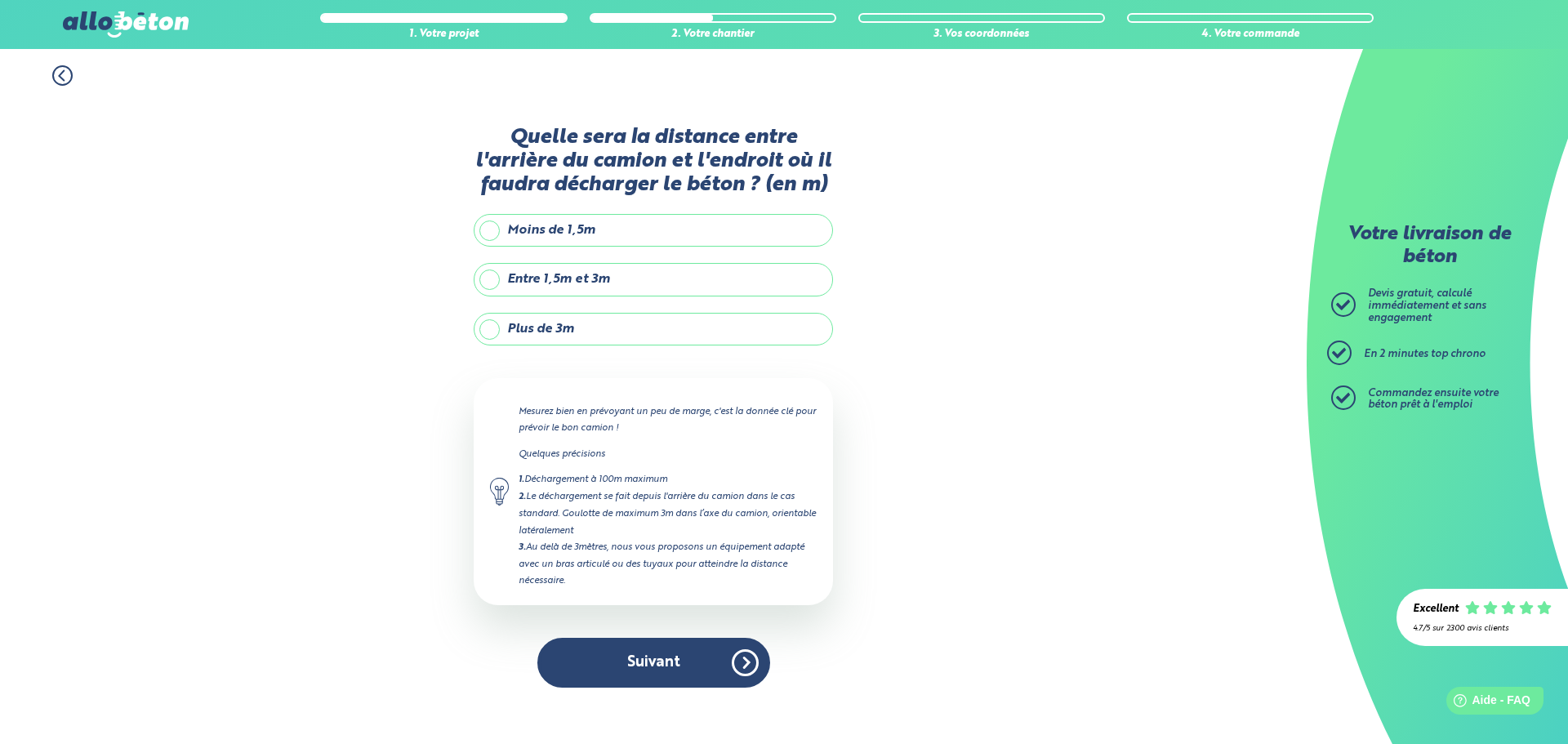
click at [594, 279] on label "Entre 1,5m et 3m" at bounding box center [652, 279] width 359 height 33
click at [0, 0] on input "Entre 1,5m et 3m" at bounding box center [0, 0] width 0 height 0
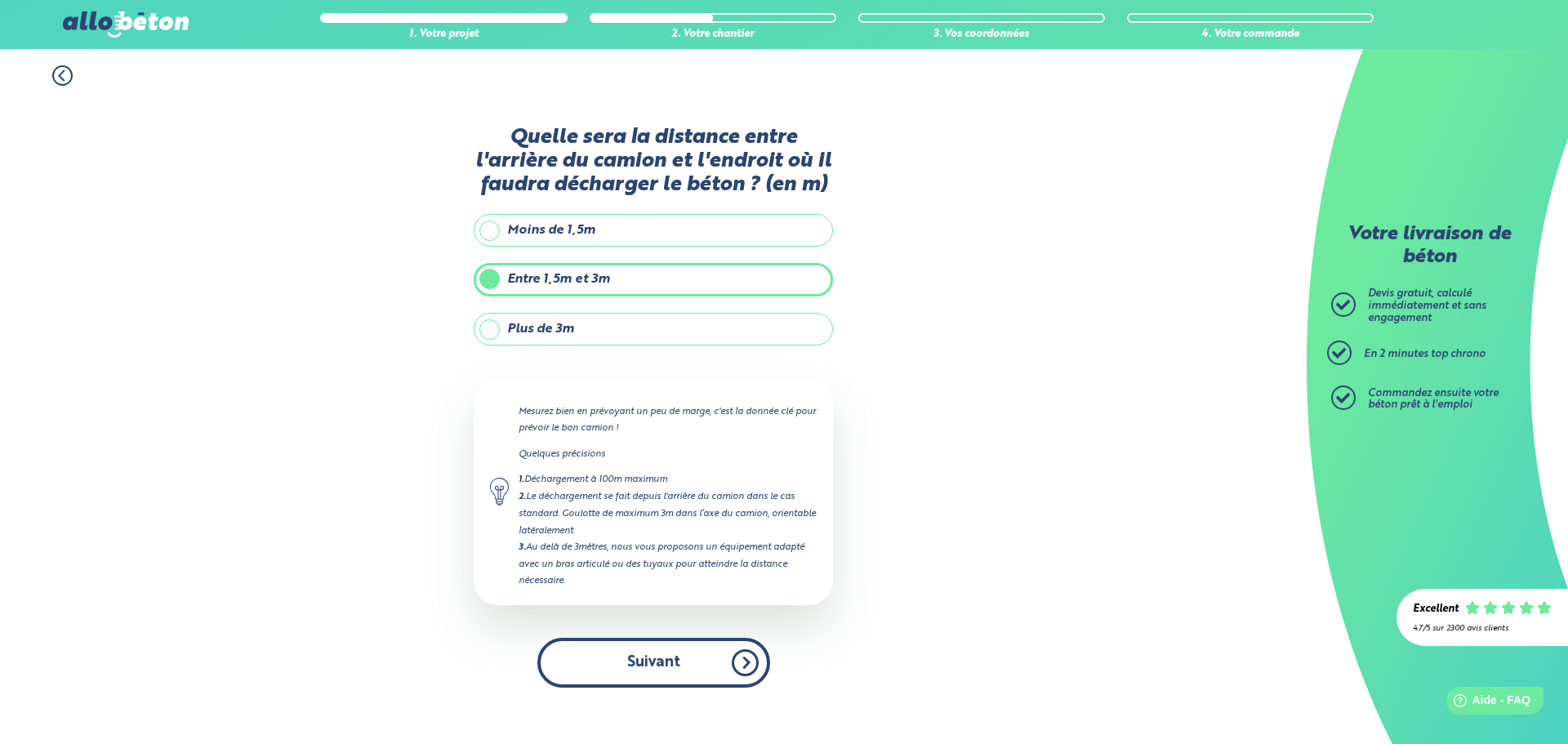
click at [576, 673] on button "Suivant" at bounding box center [653, 662] width 233 height 50
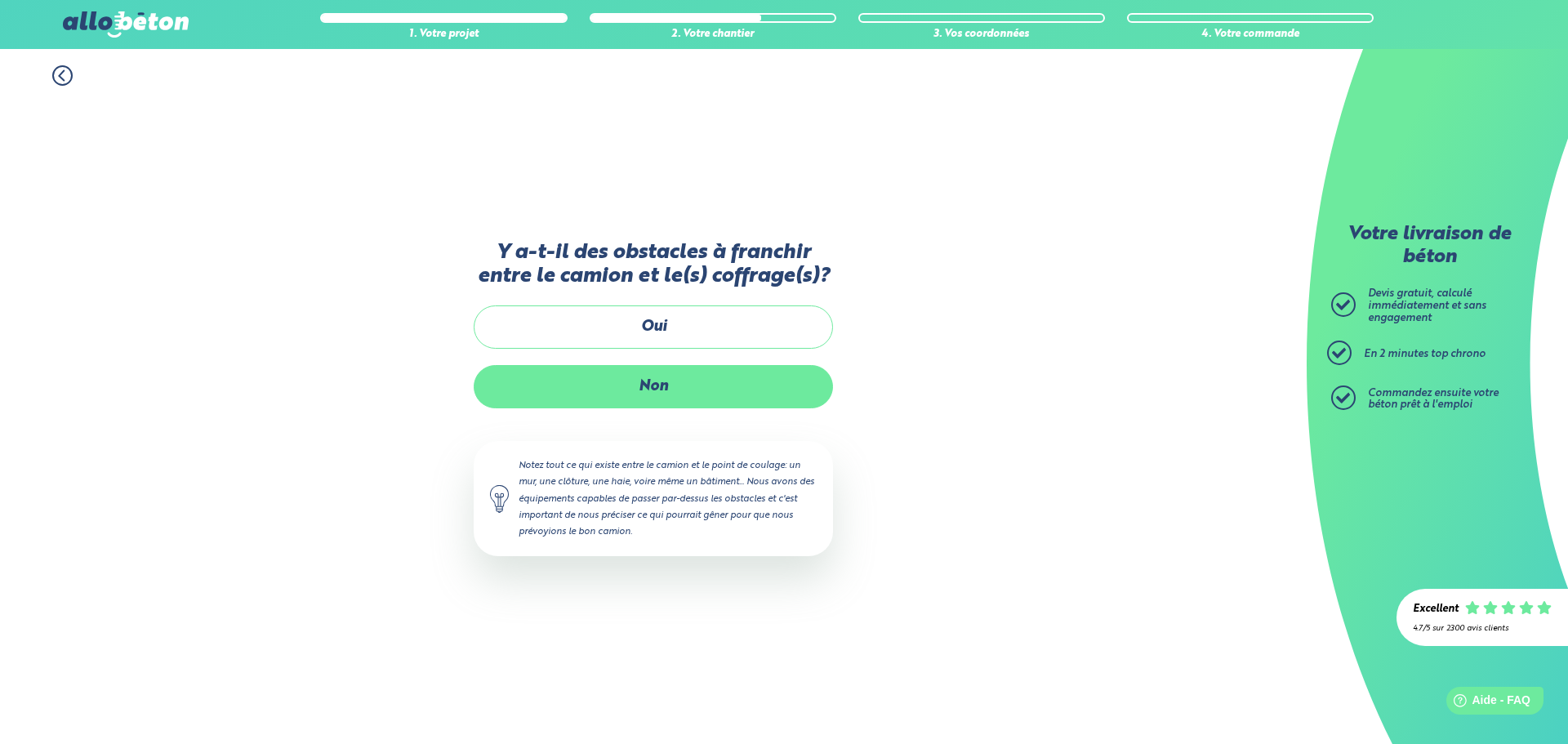
click at [738, 385] on label "Non" at bounding box center [652, 386] width 359 height 43
click at [0, 0] on input "Non" at bounding box center [0, 0] width 0 height 0
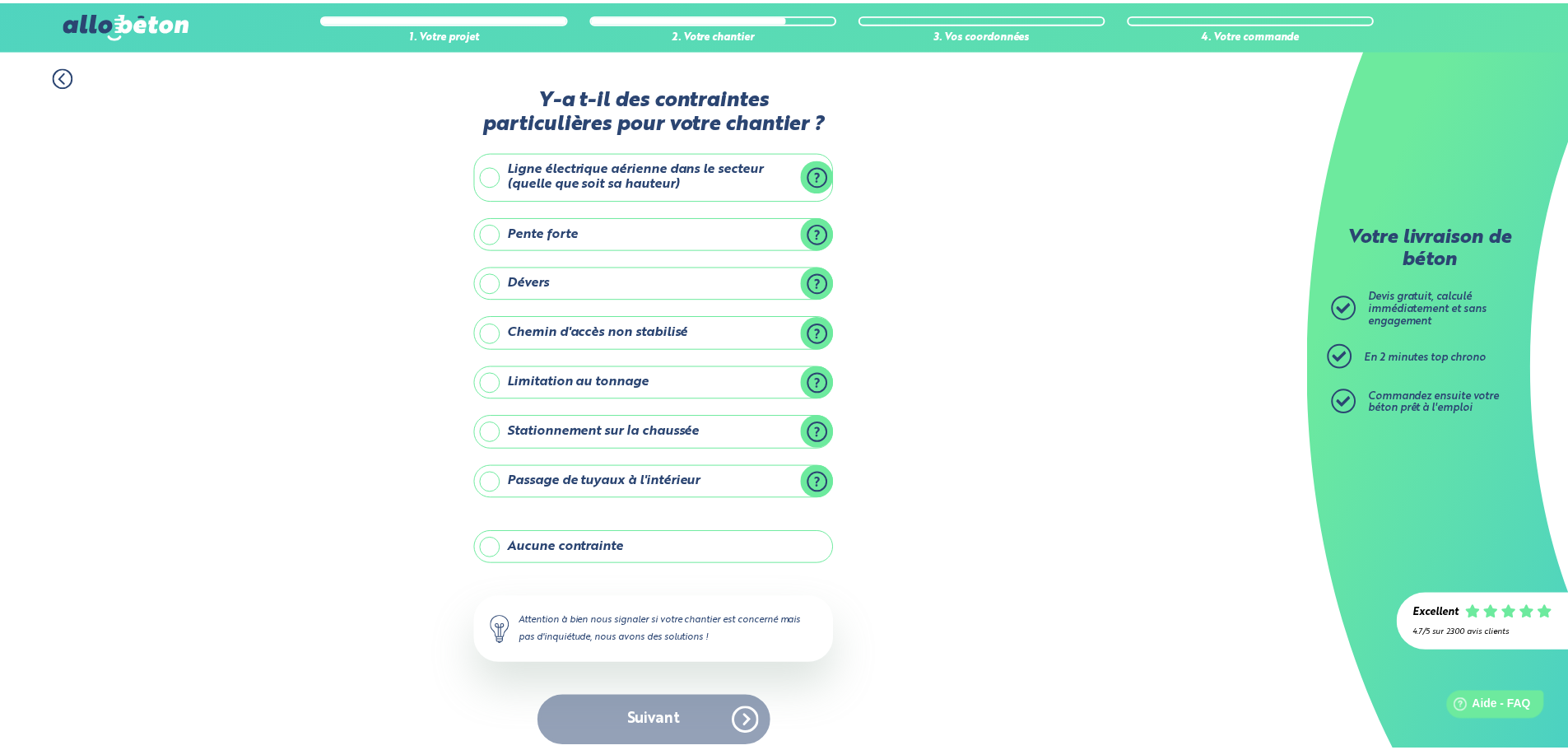
scroll to position [14, 0]
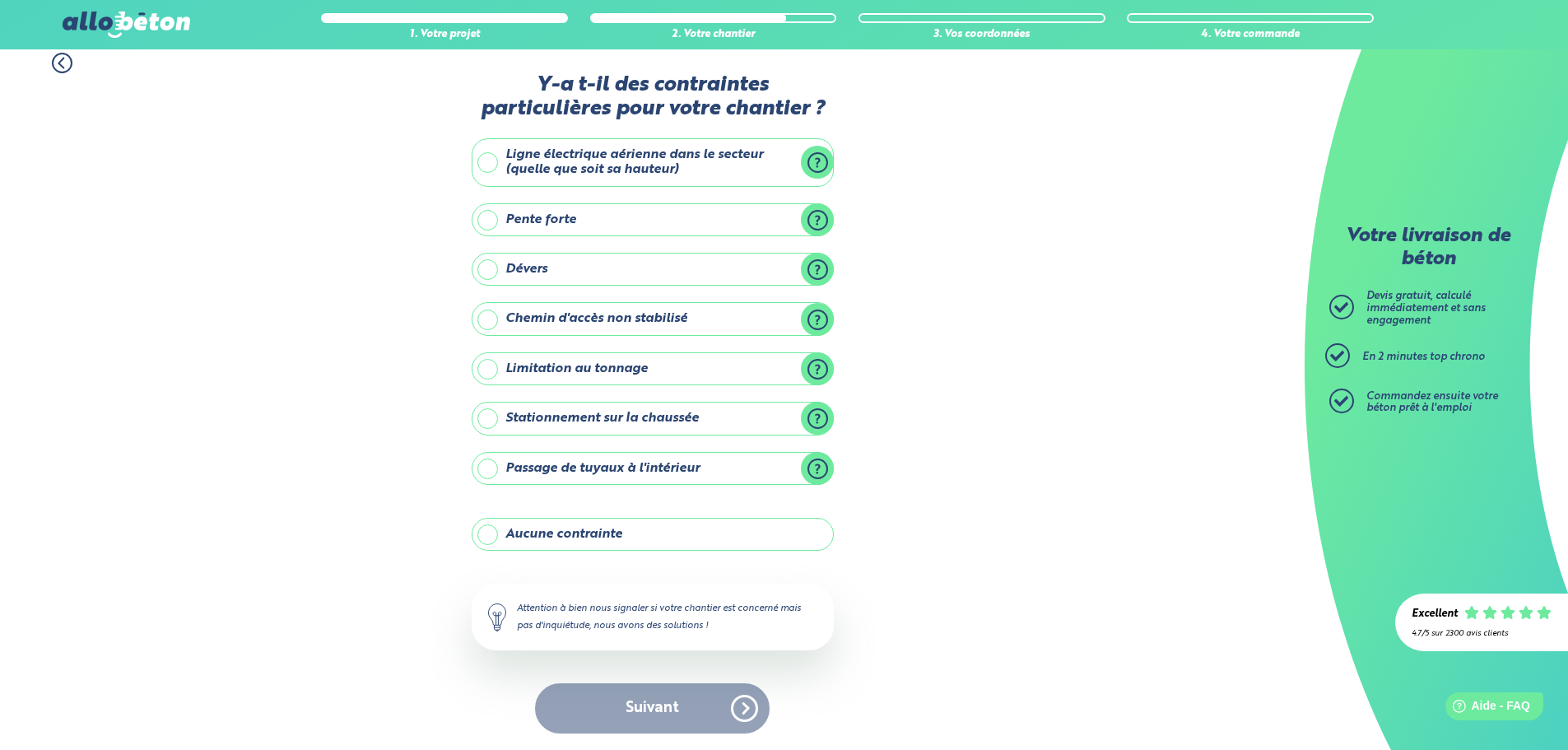
click at [588, 421] on label "Stationnement sur la chaussée" at bounding box center [653, 418] width 362 height 33
click at [0, 0] on input "Stationnement sur la chaussée" at bounding box center [0, 0] width 0 height 0
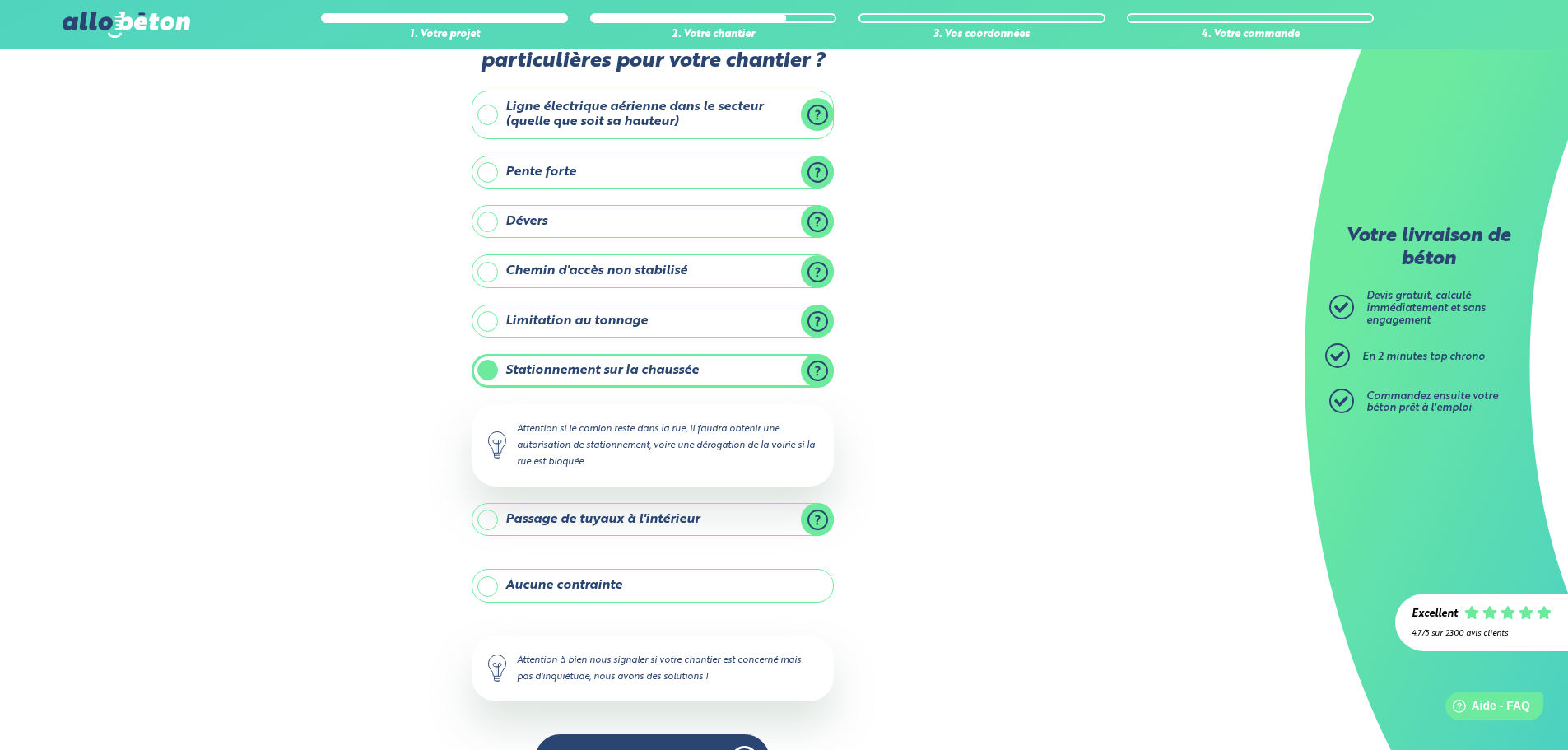
scroll to position [112, 0]
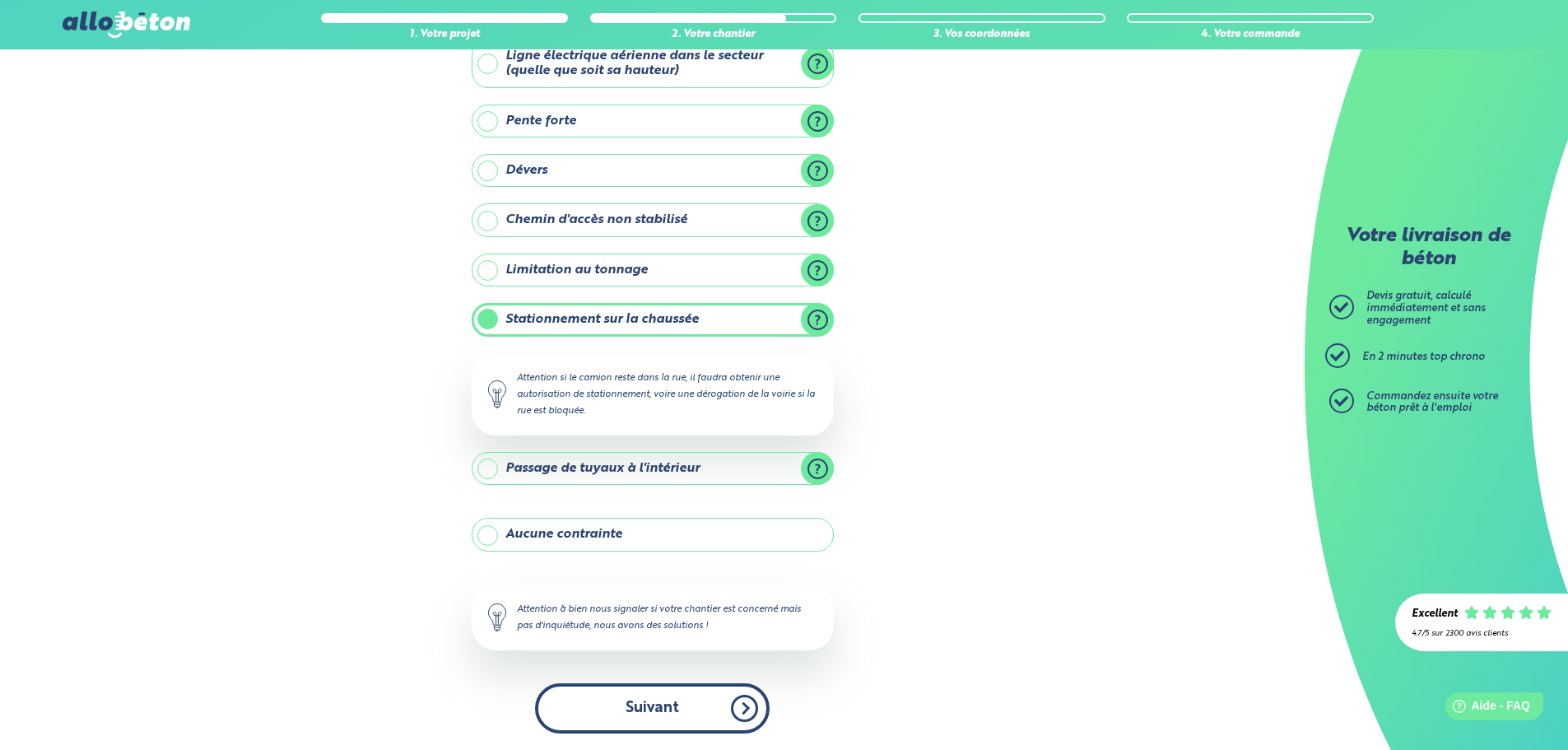
click at [705, 712] on button "Suivant" at bounding box center [652, 708] width 235 height 50
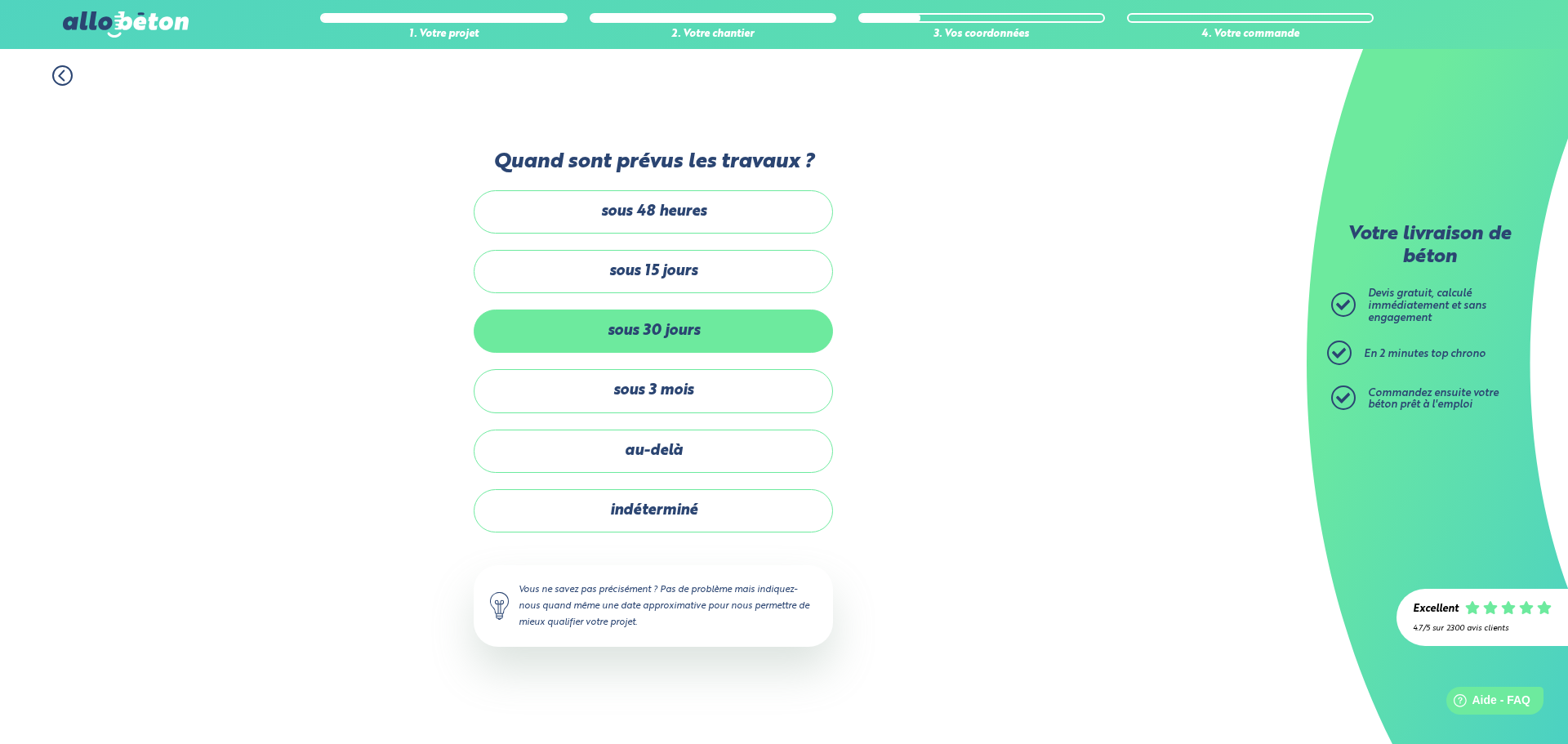
click at [713, 335] on label "sous 30 jours" at bounding box center [652, 330] width 359 height 43
click at [0, 0] on input "sous 30 jours" at bounding box center [0, 0] width 0 height 0
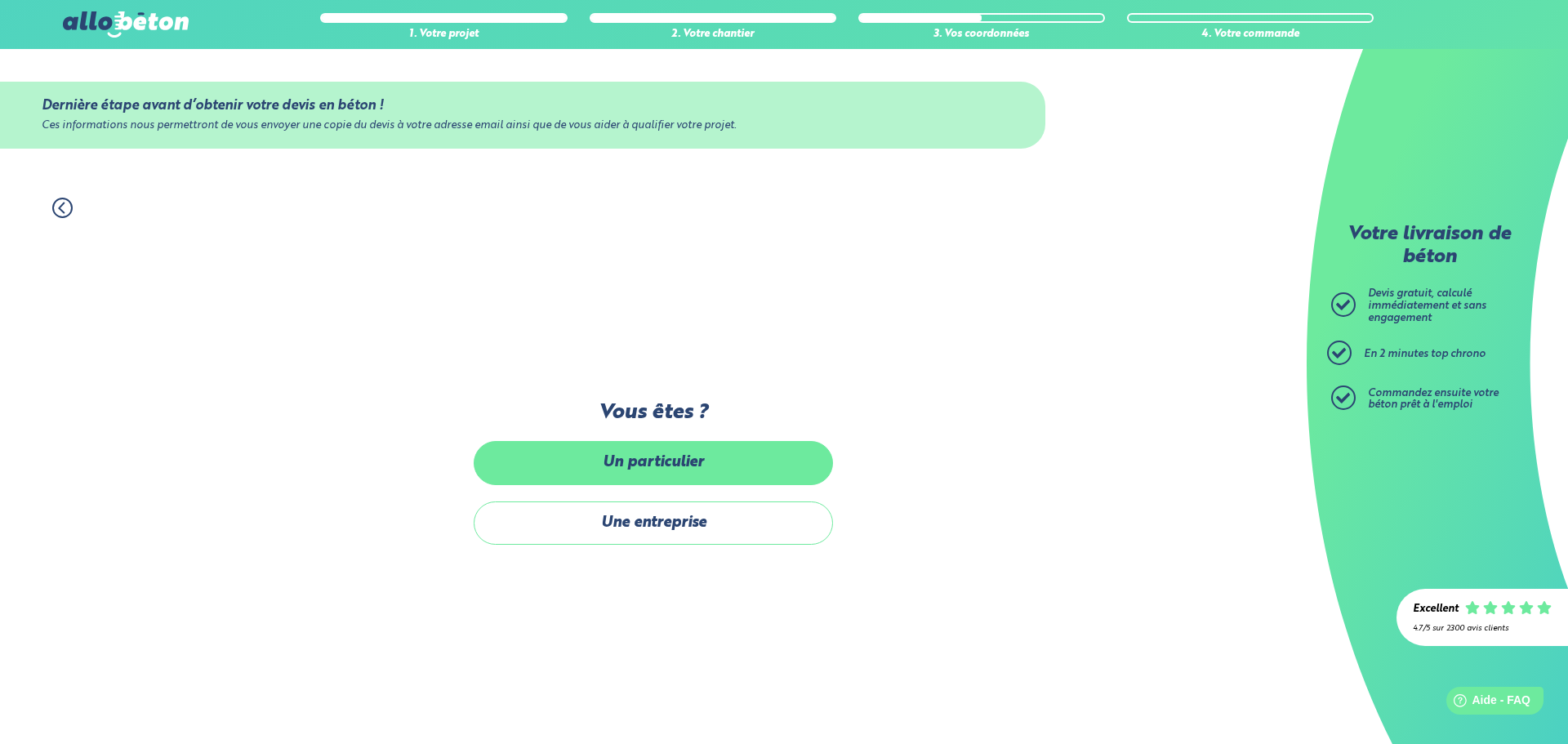
click at [711, 467] on label "Un particulier" at bounding box center [652, 462] width 359 height 43
click at [0, 0] on input "Un particulier" at bounding box center [0, 0] width 0 height 0
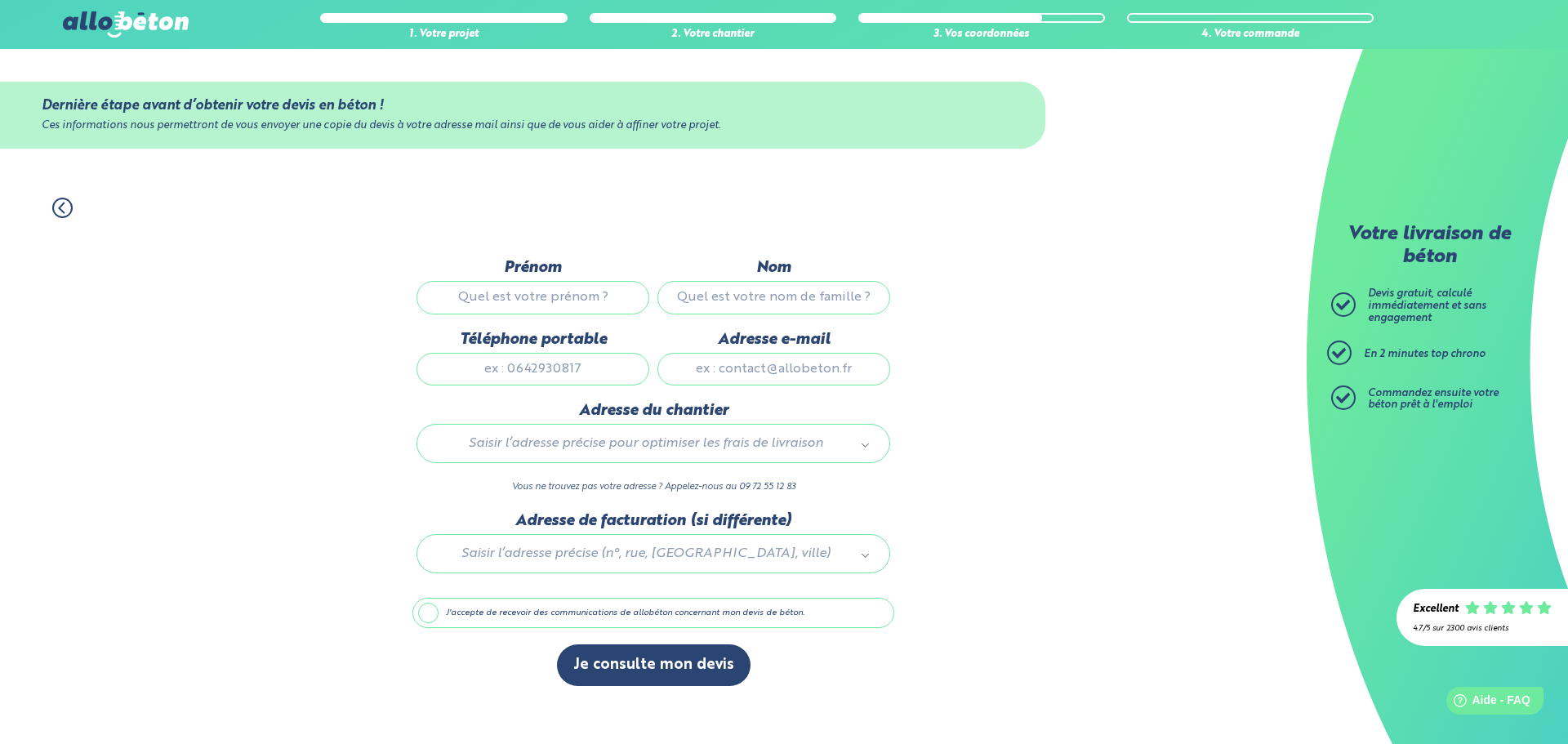
click at [559, 304] on input "Prénom" at bounding box center [532, 297] width 233 height 33
type input "Benjamin"
type input "Sabourin"
type input "0664732426"
type input "benjaminsab@gmail.com"
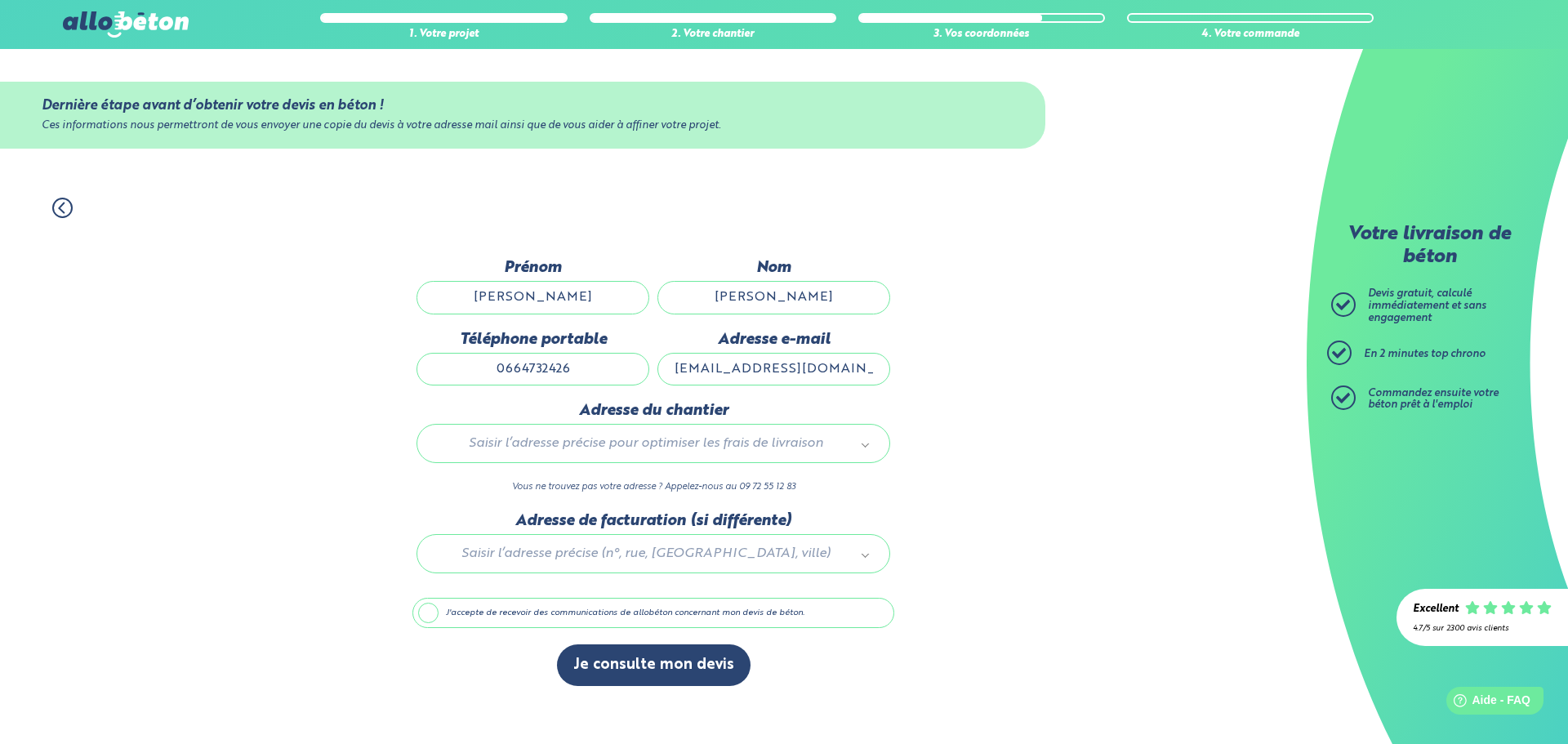
type input "1 bis rue jean le galleu, Bâtiment D"
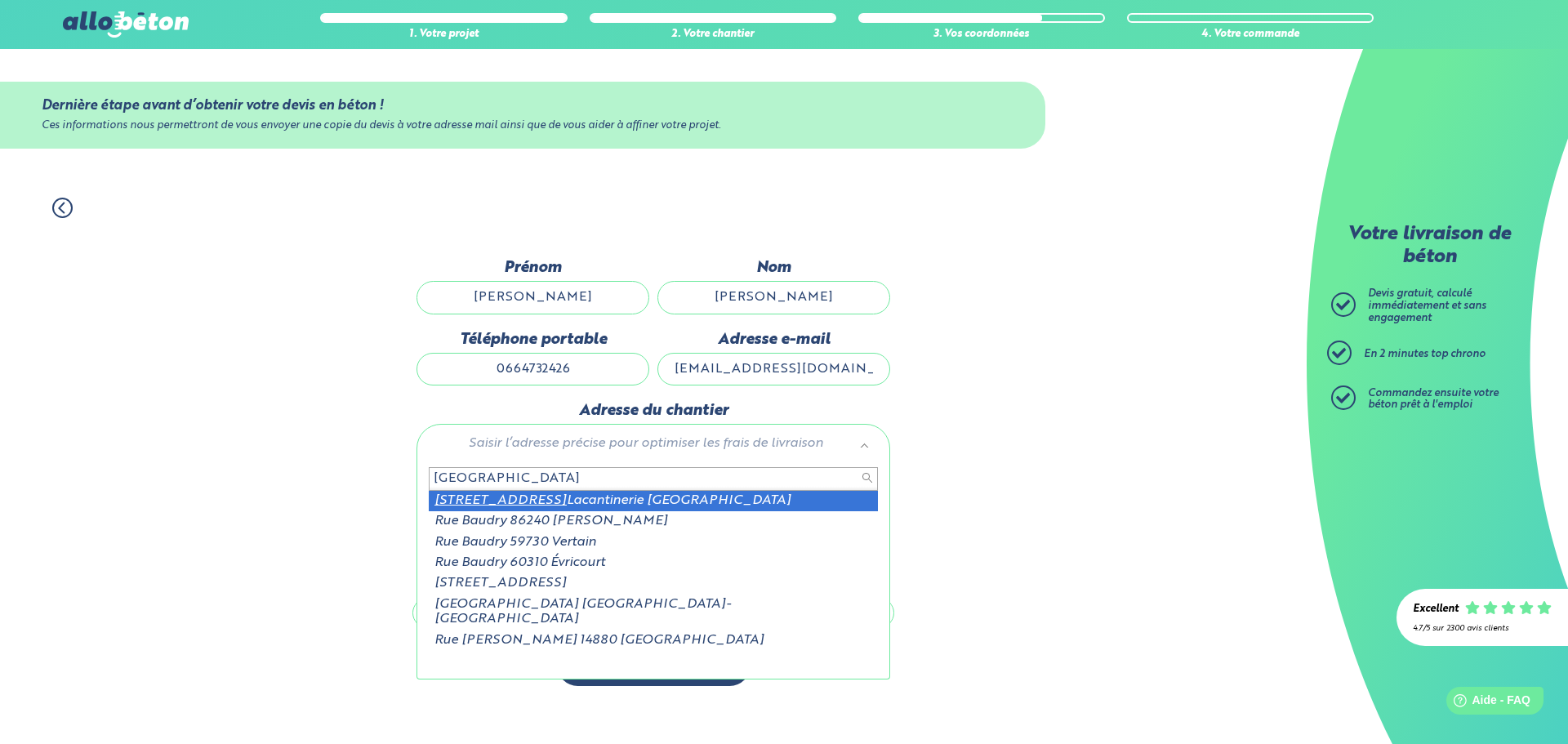
type input "89 rue baudry"
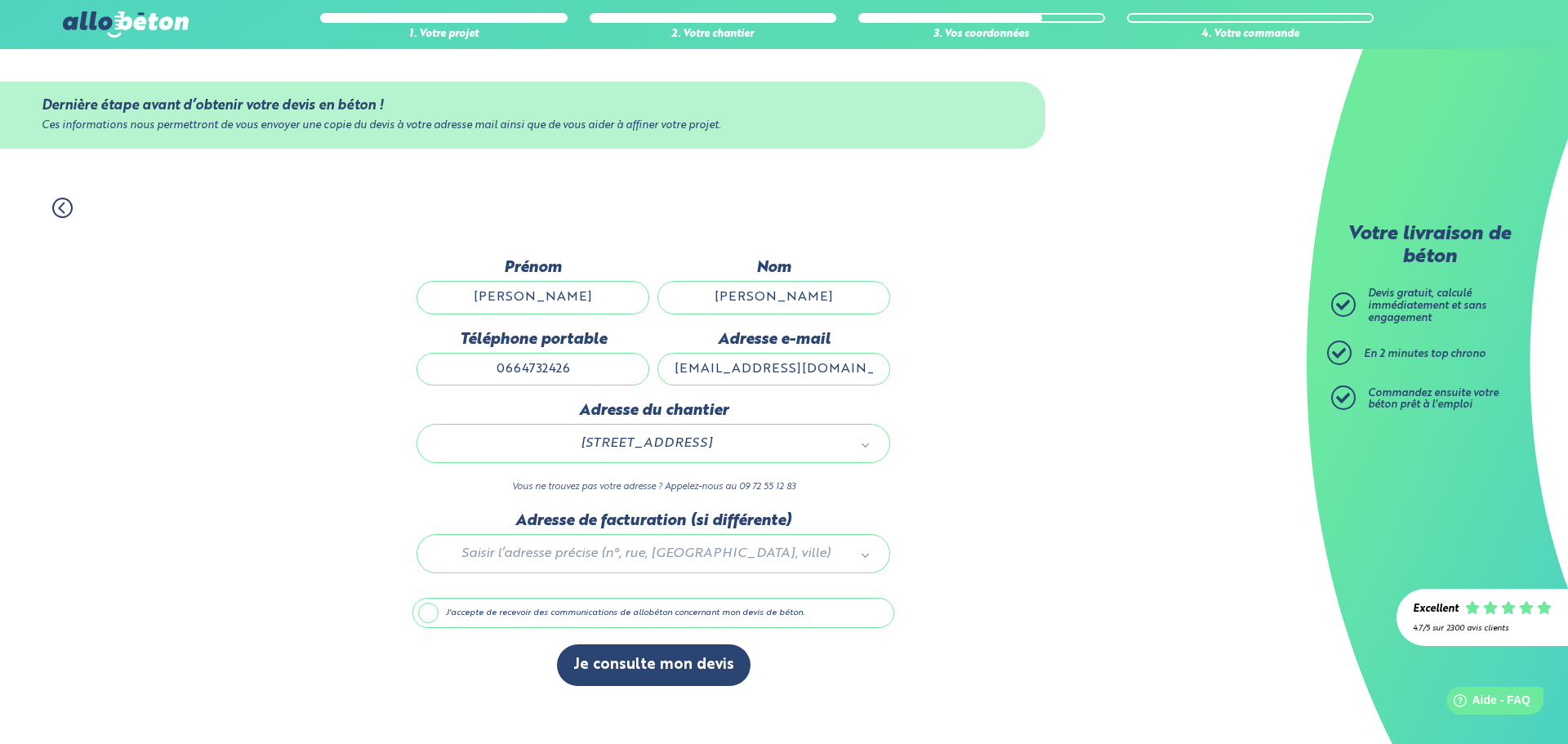
click at [551, 548] on div at bounding box center [653, 551] width 482 height 77
click at [421, 615] on label "J'accepte de recevoir des communications de allobéton concernant mon devis de b…" at bounding box center [653, 613] width 482 height 31
click at [0, 0] on input "J'accepte de recevoir des communications de allobéton concernant mon devis de b…" at bounding box center [0, 0] width 0 height 0
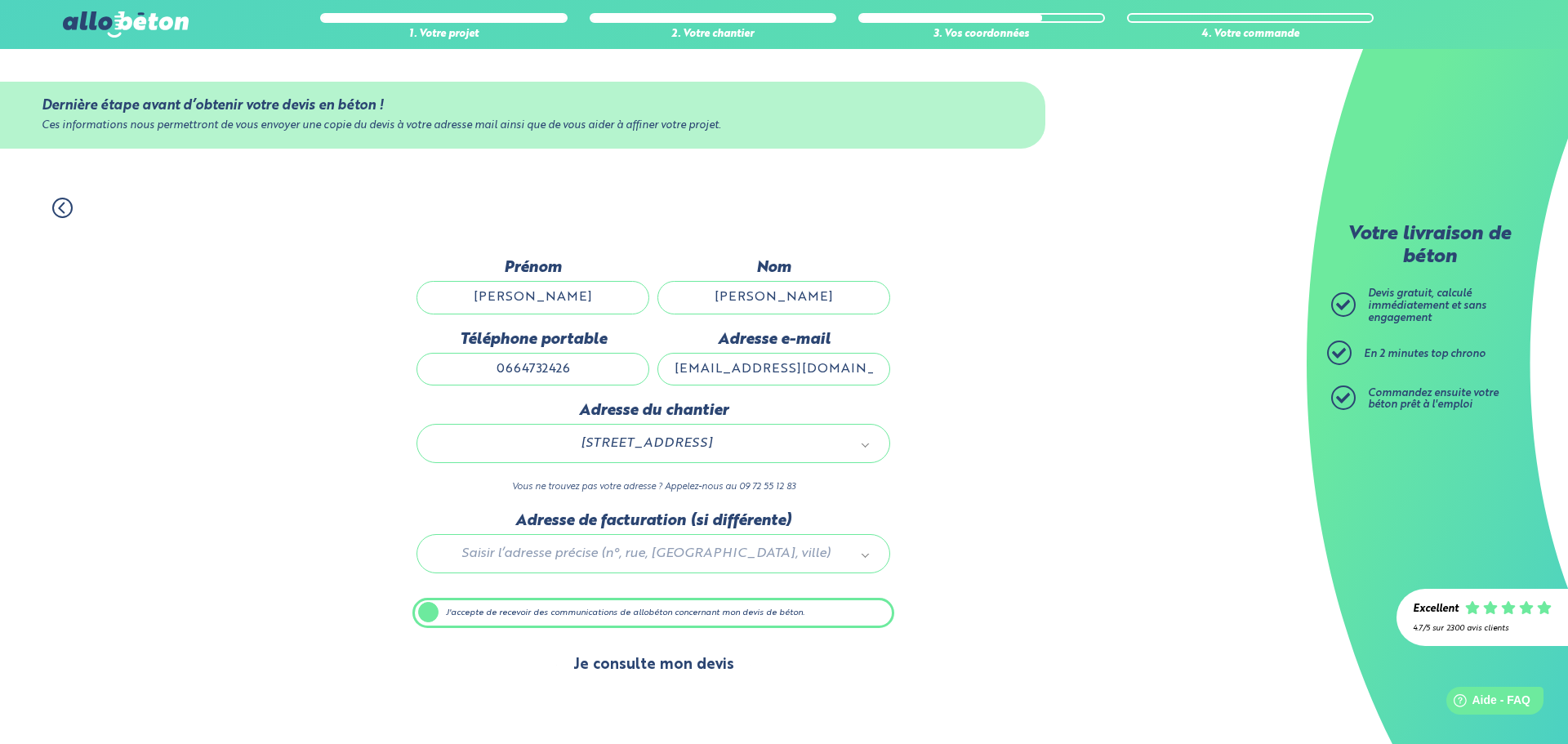
click at [613, 667] on button "Je consulte mon devis" at bounding box center [653, 665] width 193 height 42
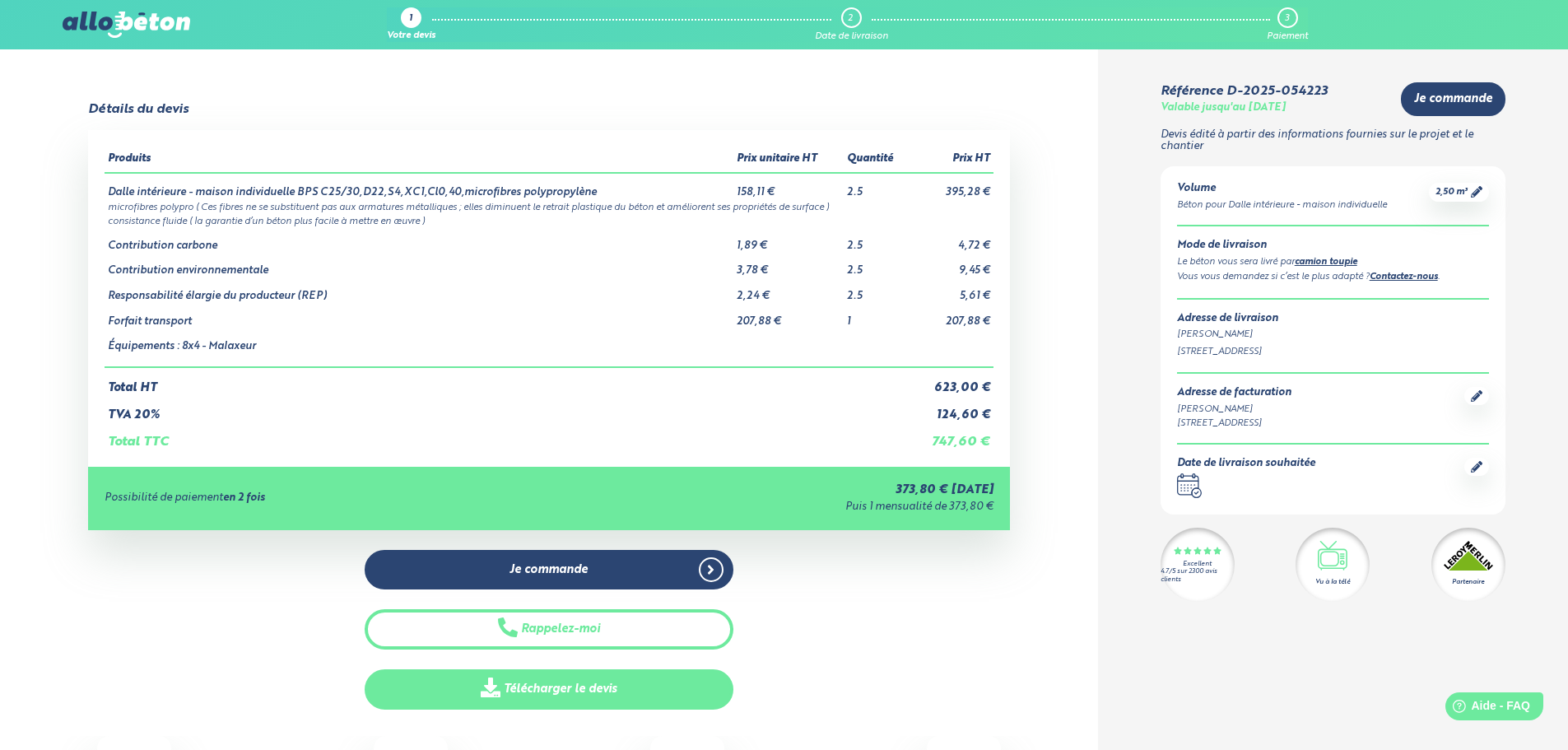
click at [695, 675] on link "Télécharger le devis" at bounding box center [548, 690] width 369 height 41
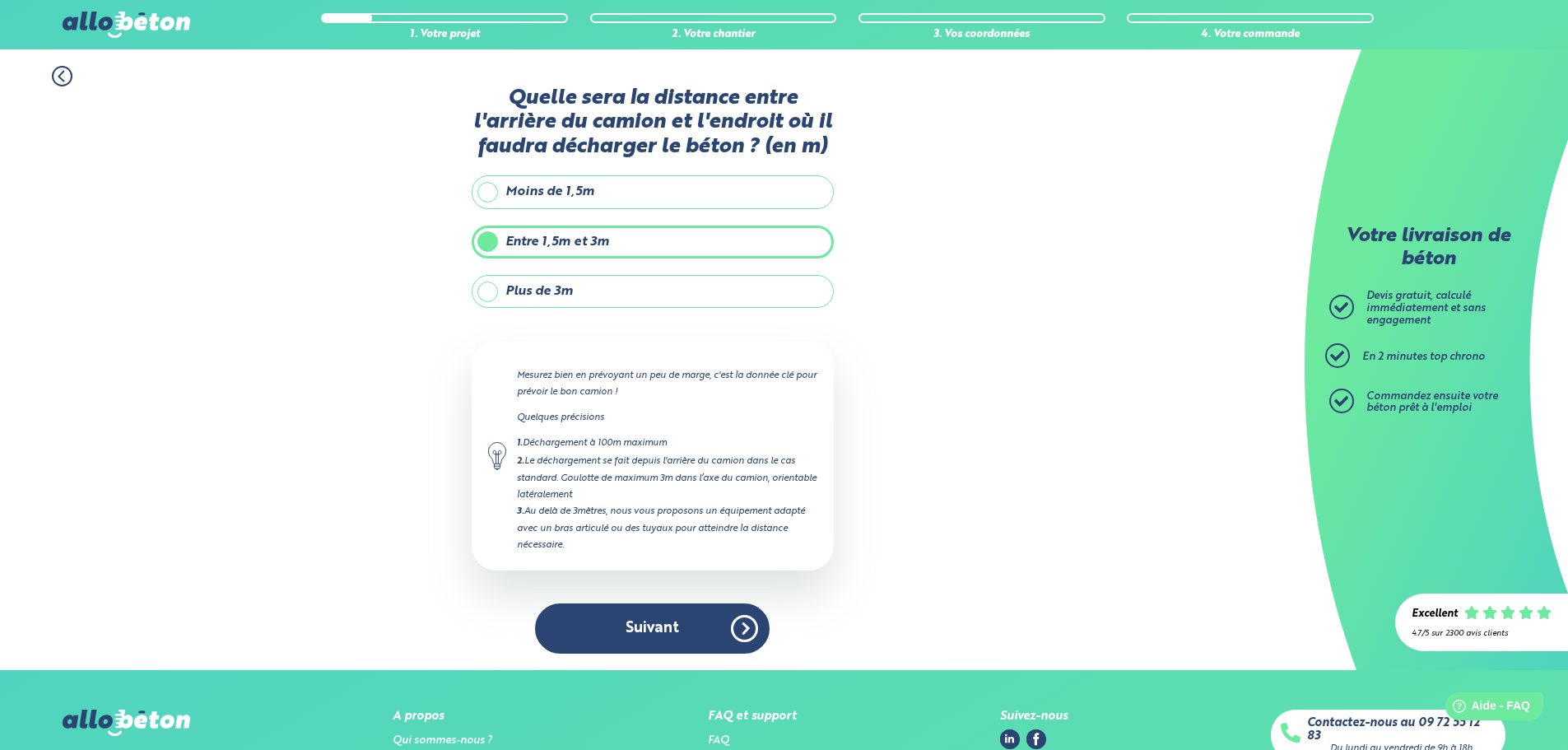
scroll to position [109, 0]
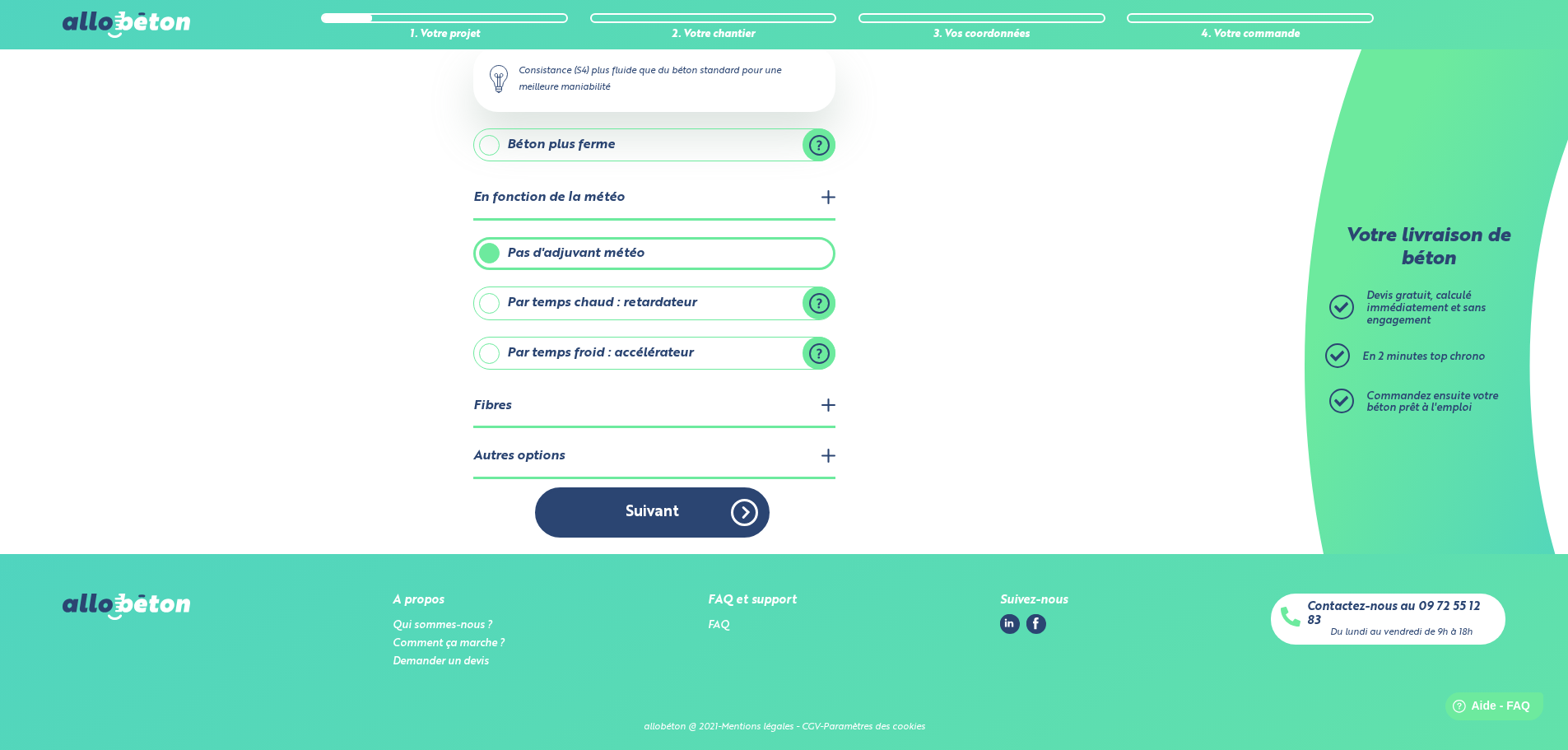
scroll to position [270, 0]
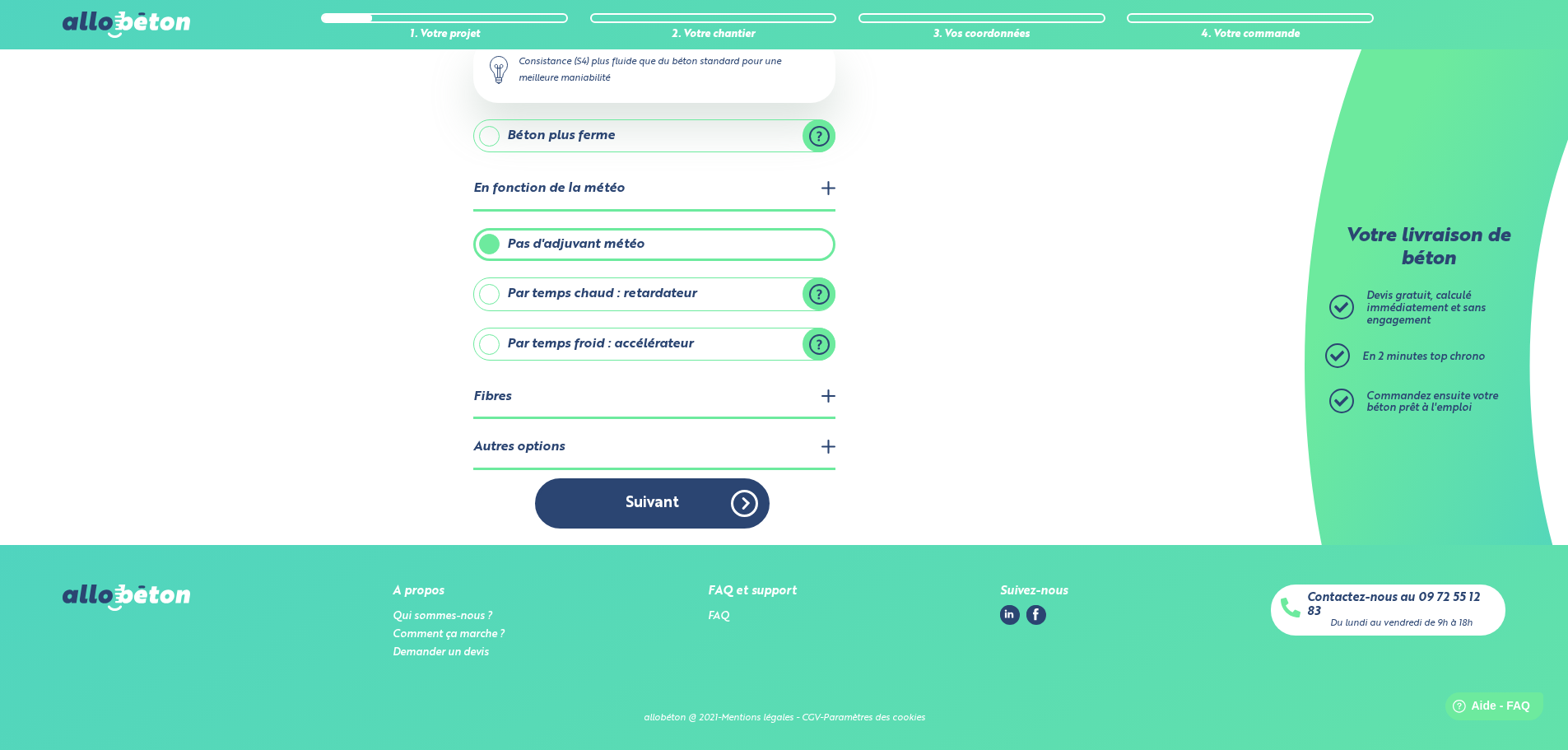
click at [627, 395] on legend "Fibres" at bounding box center [654, 398] width 362 height 42
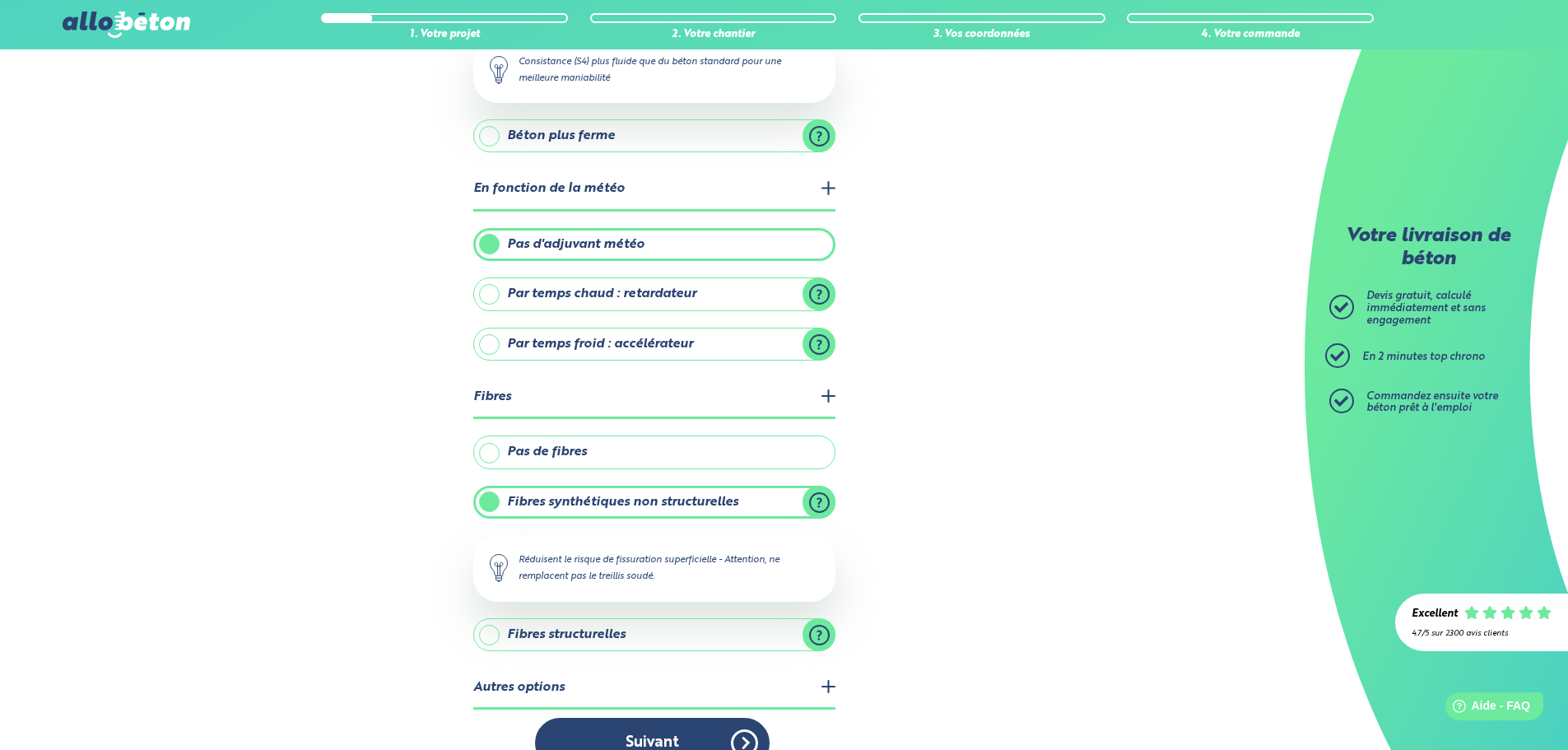
click at [616, 458] on label "Pas de fibres" at bounding box center [654, 452] width 362 height 33
click at [0, 0] on input "Pas de fibres" at bounding box center [0, 0] width 0 height 0
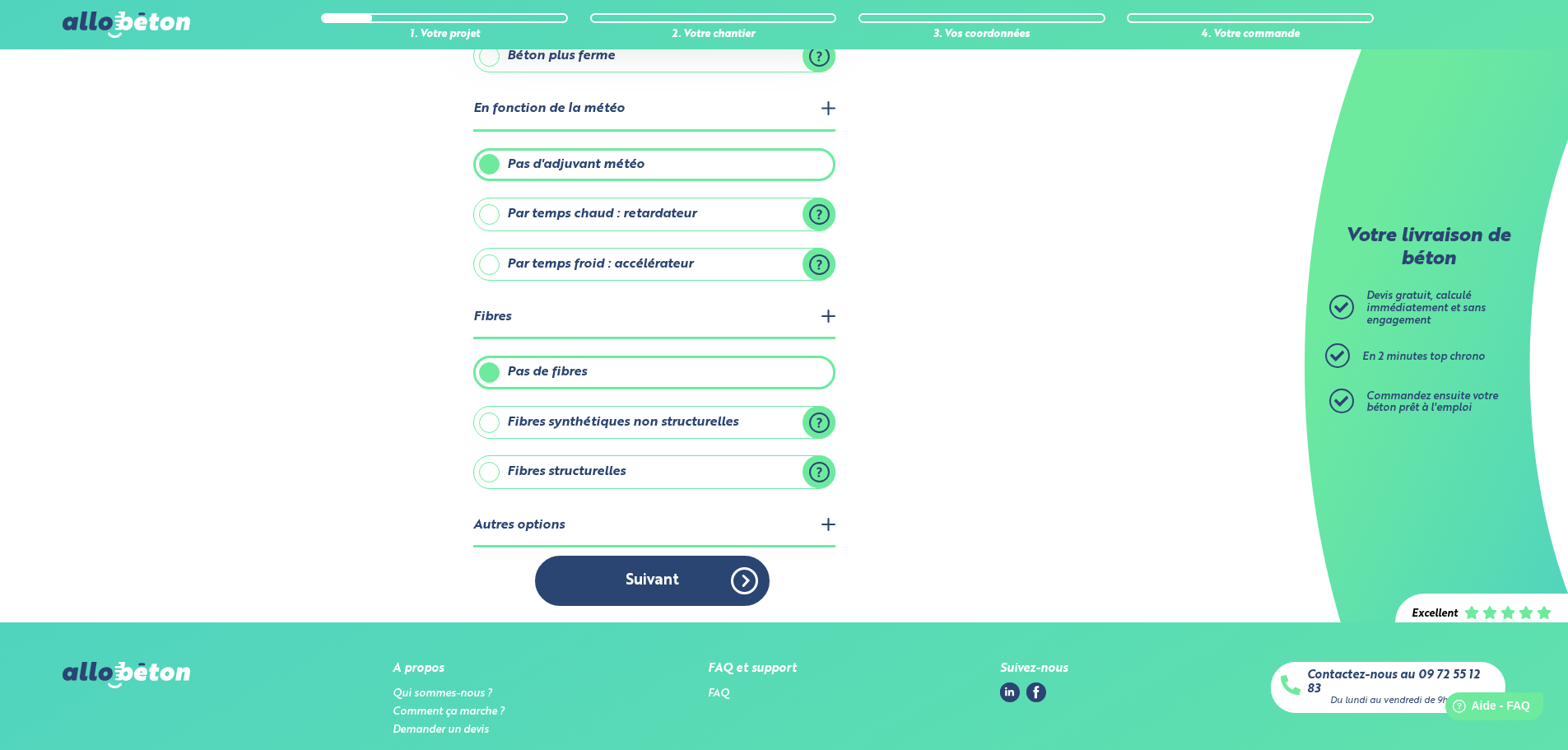
scroll to position [427, 0]
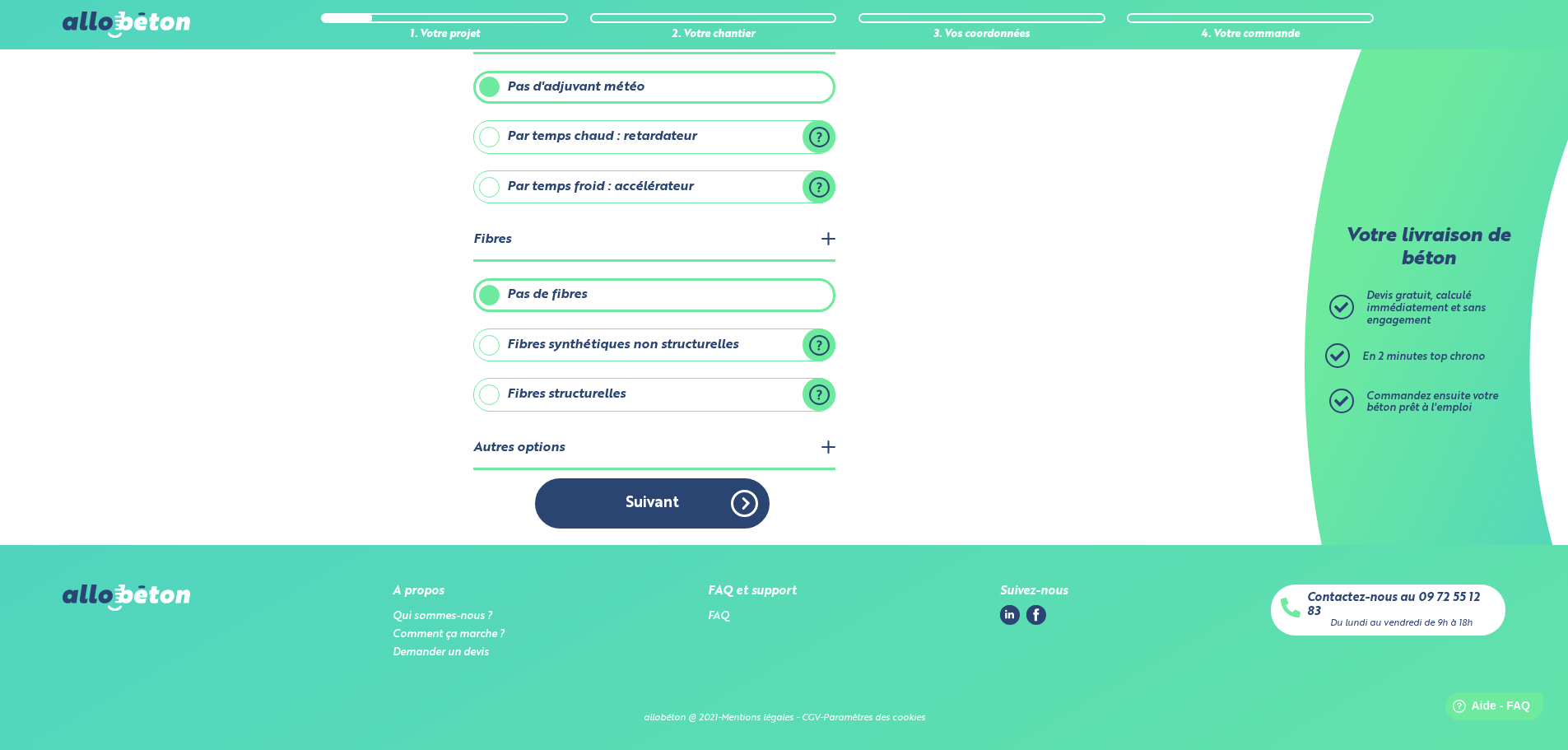
click at [648, 446] on legend "Autres options" at bounding box center [654, 449] width 362 height 42
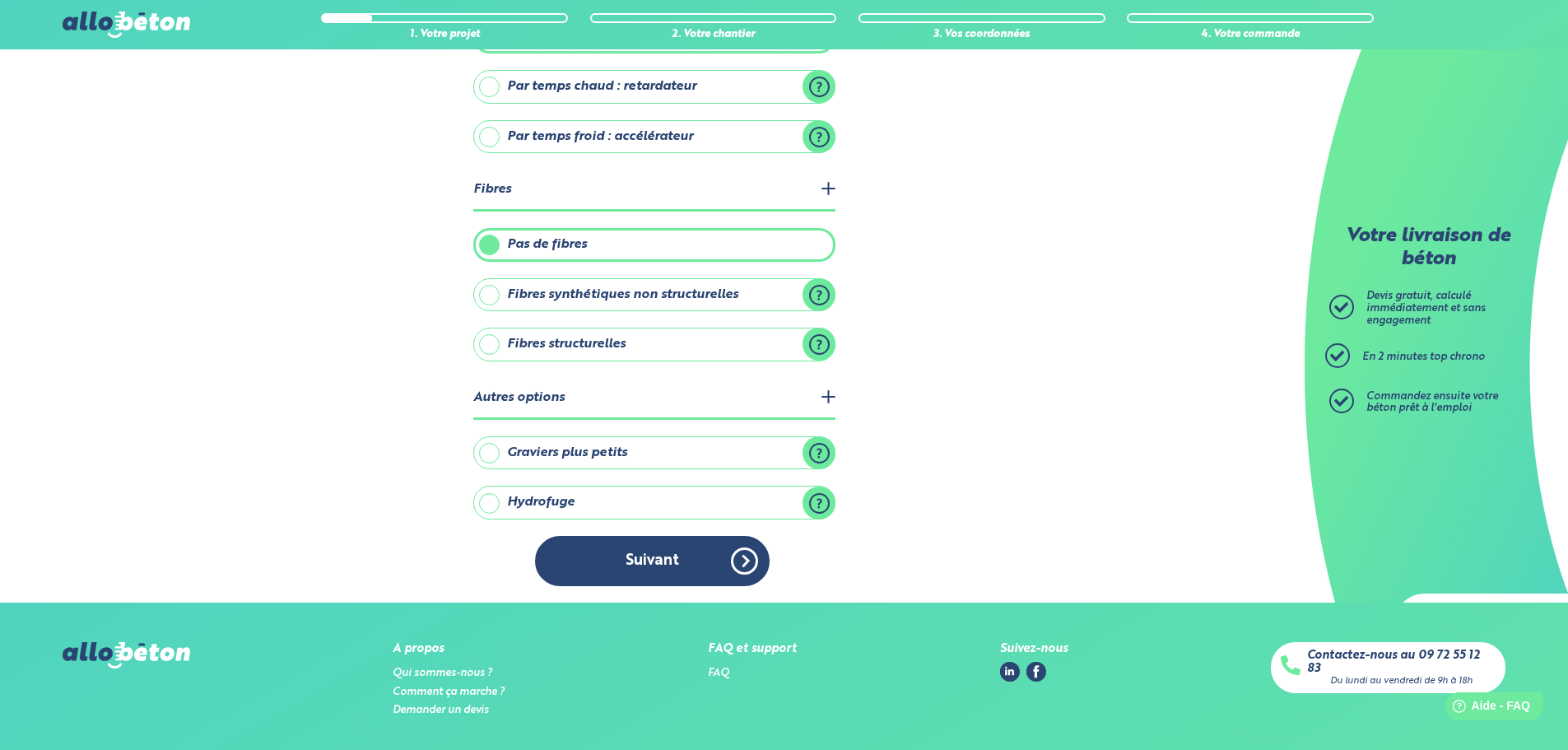
scroll to position [535, 0]
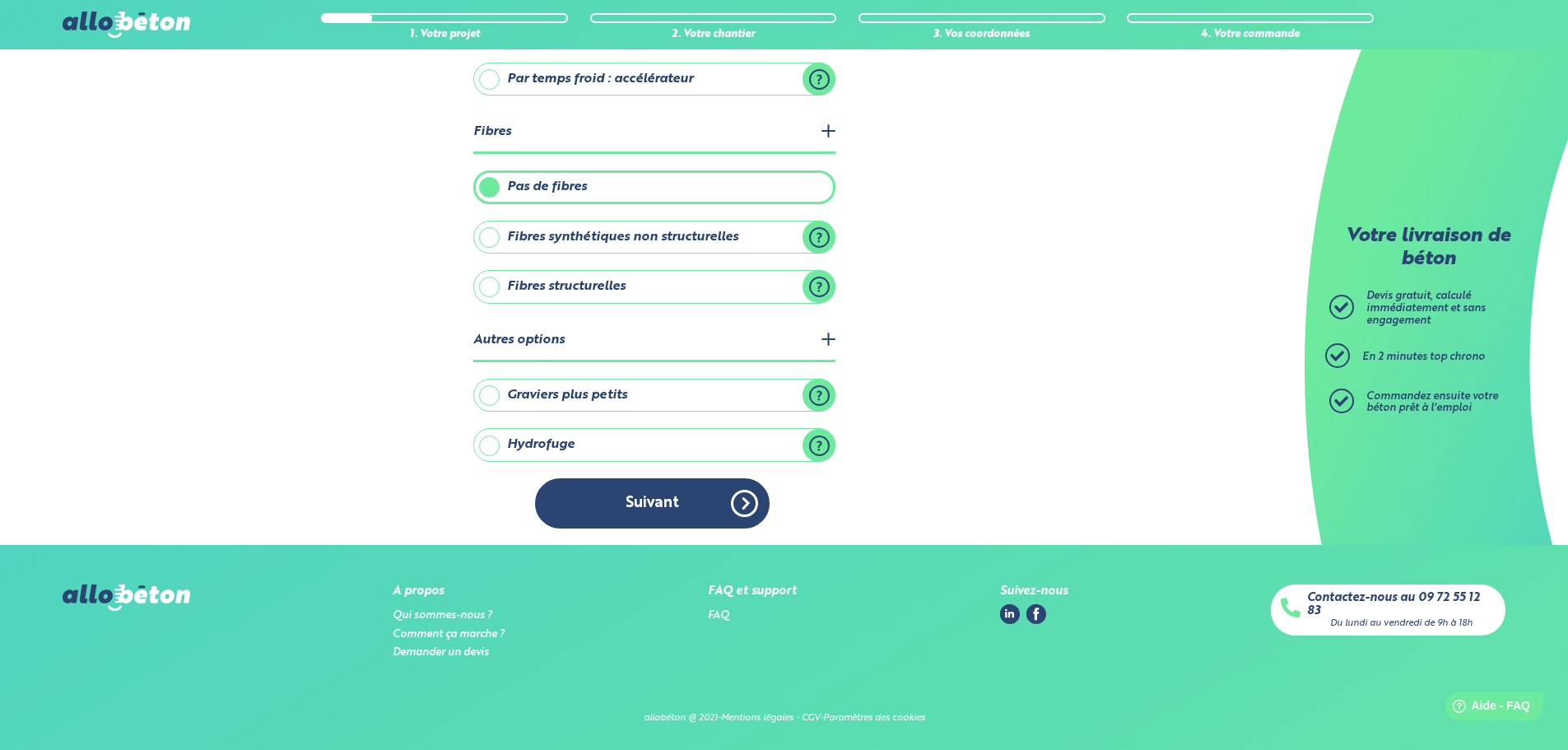
click at [826, 442] on label "Hydrofuge" at bounding box center [654, 444] width 362 height 33
click at [0, 0] on input "Hydrofuge" at bounding box center [0, 0] width 0 height 0
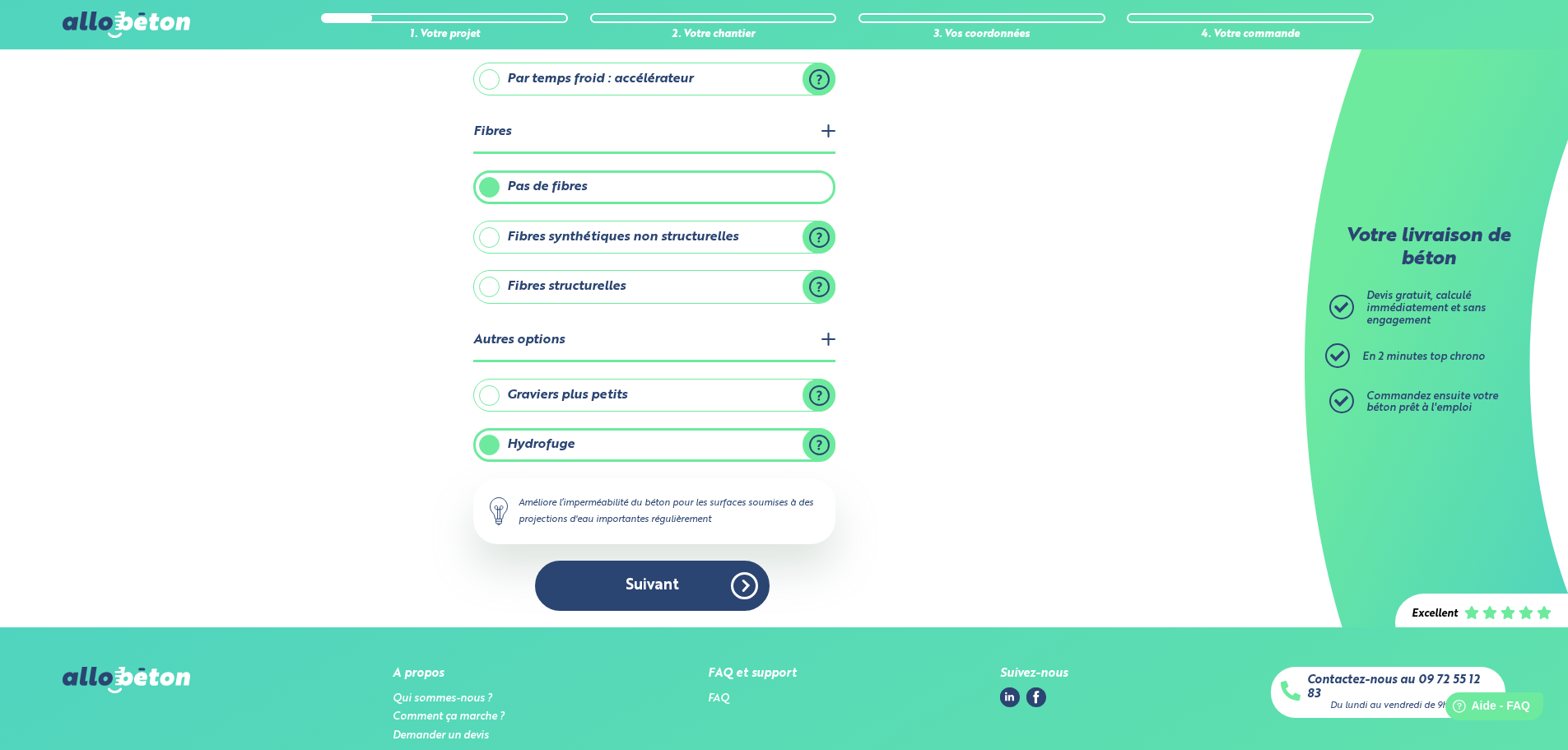
click at [576, 447] on label "Hydrofuge" at bounding box center [654, 444] width 362 height 33
click at [0, 0] on input "Hydrofuge" at bounding box center [0, 0] width 0 height 0
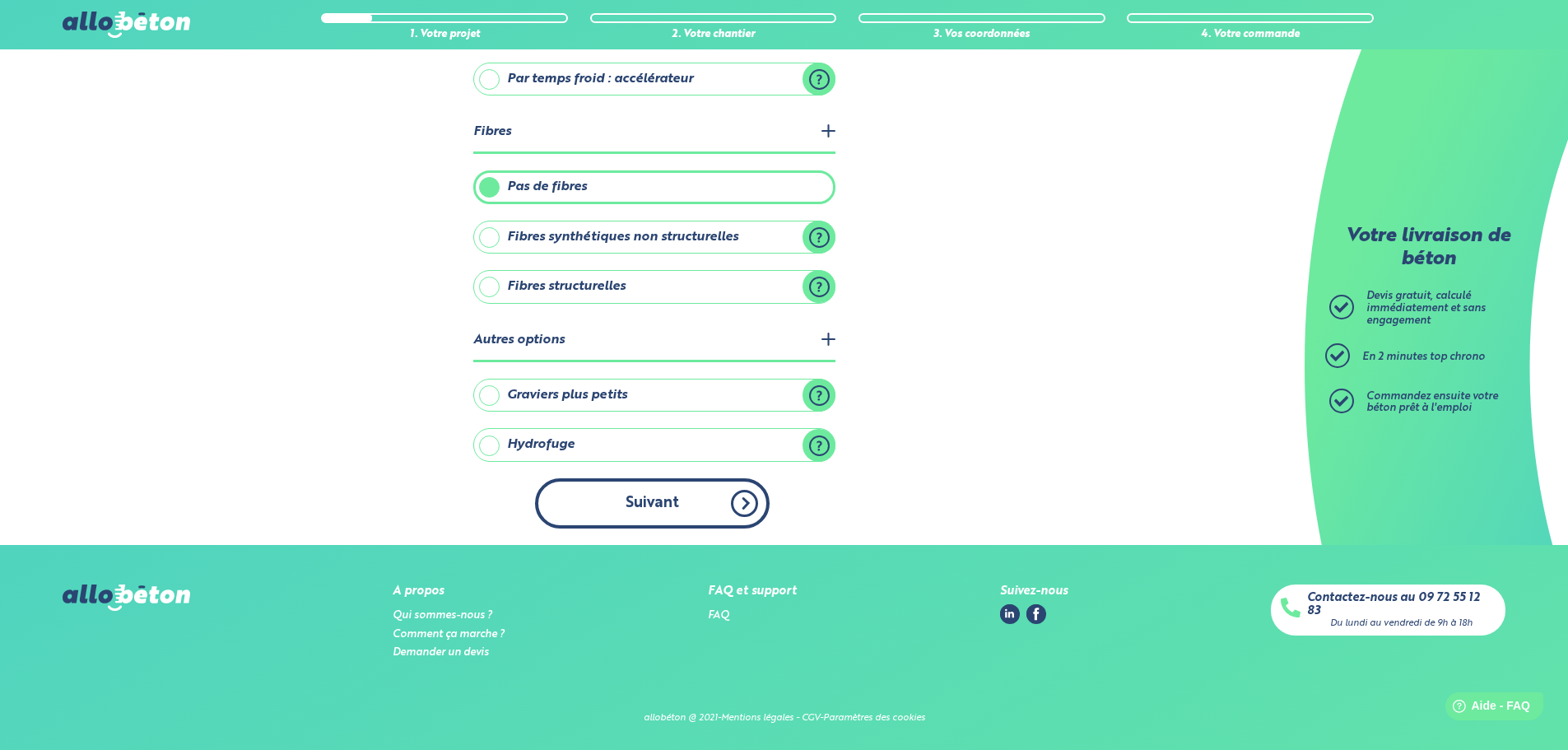
click at [676, 503] on button "Suivant" at bounding box center [652, 503] width 235 height 50
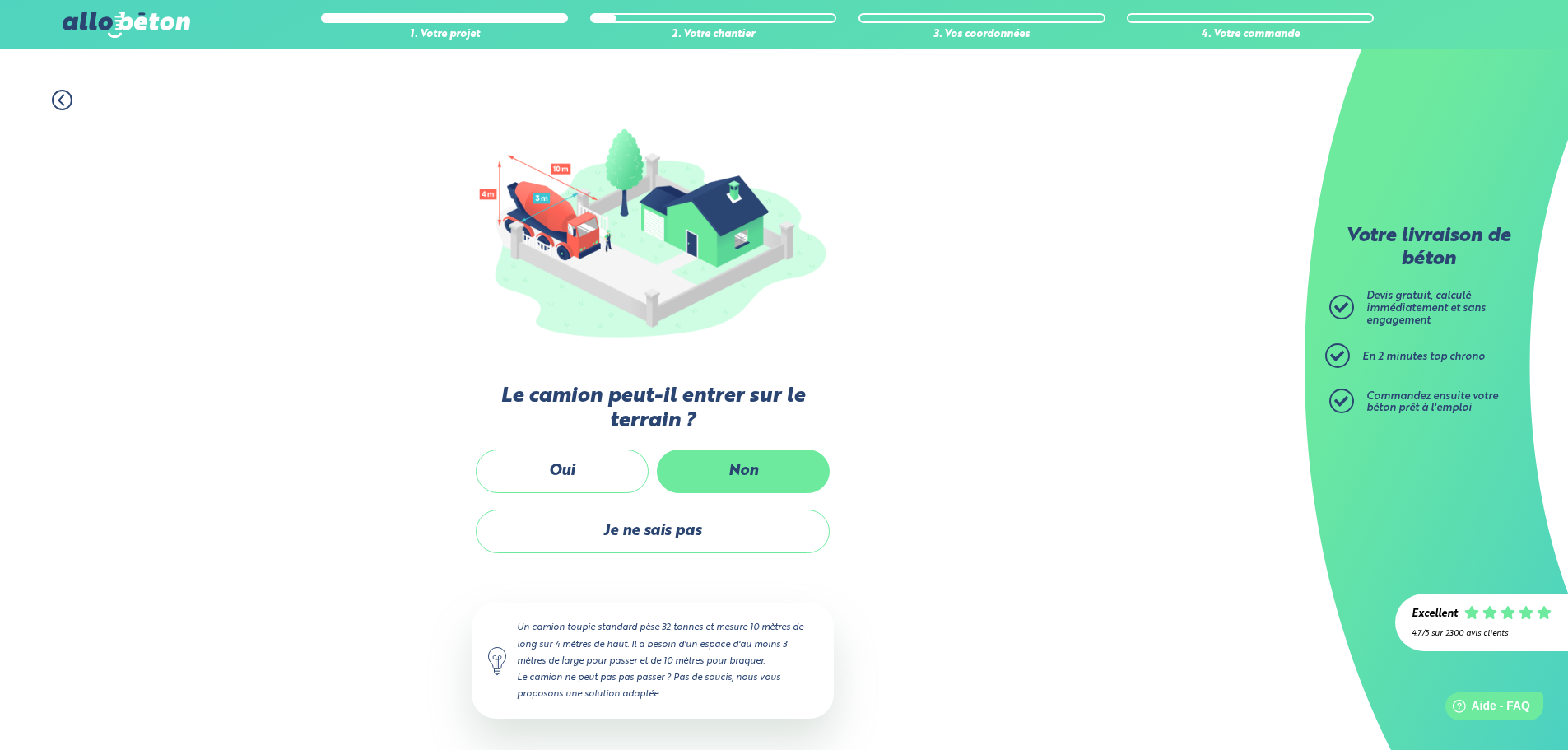
click at [768, 481] on label "Non" at bounding box center [743, 470] width 173 height 43
click at [0, 0] on input "Non" at bounding box center [0, 0] width 0 height 0
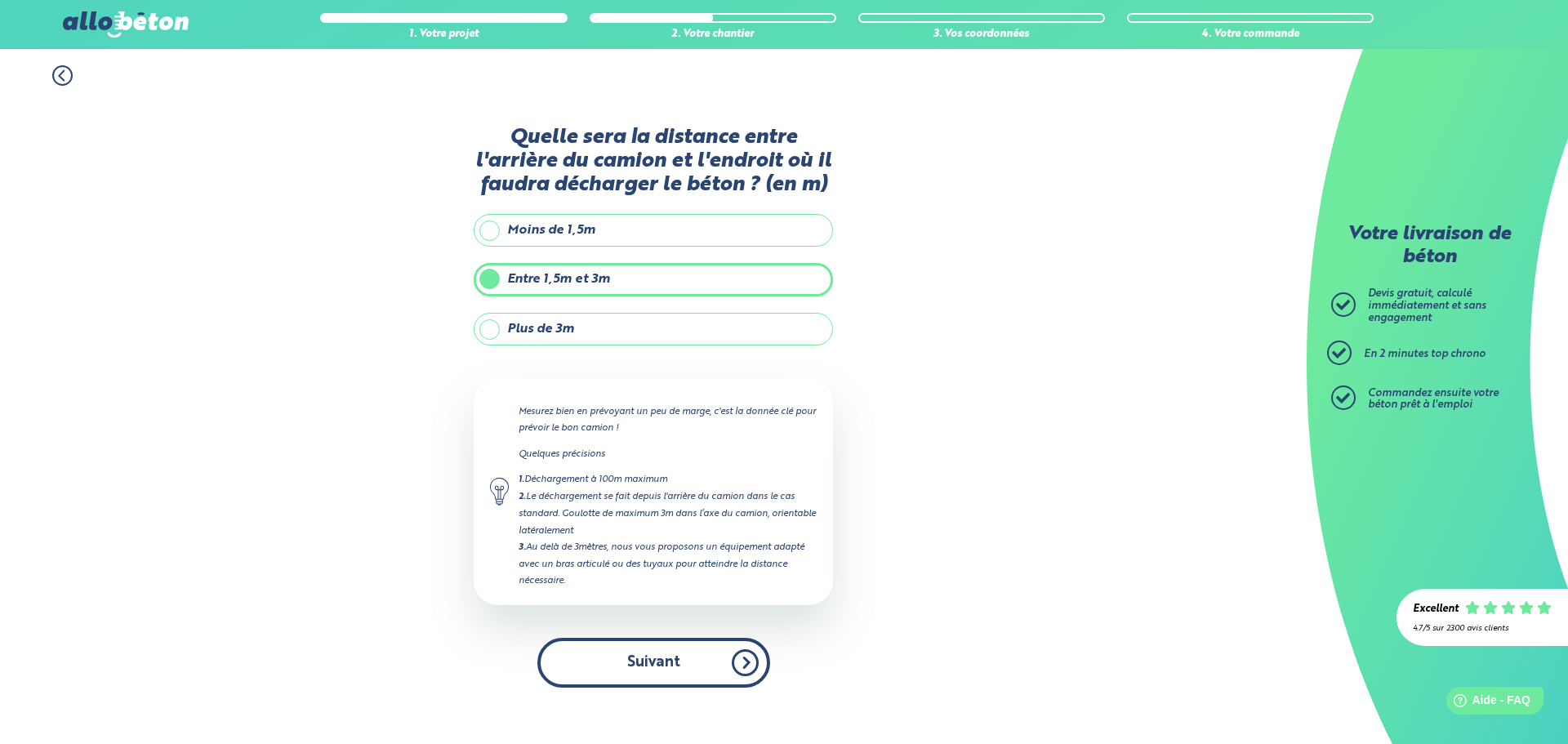
click at [720, 667] on button "Suivant" at bounding box center [653, 662] width 233 height 50
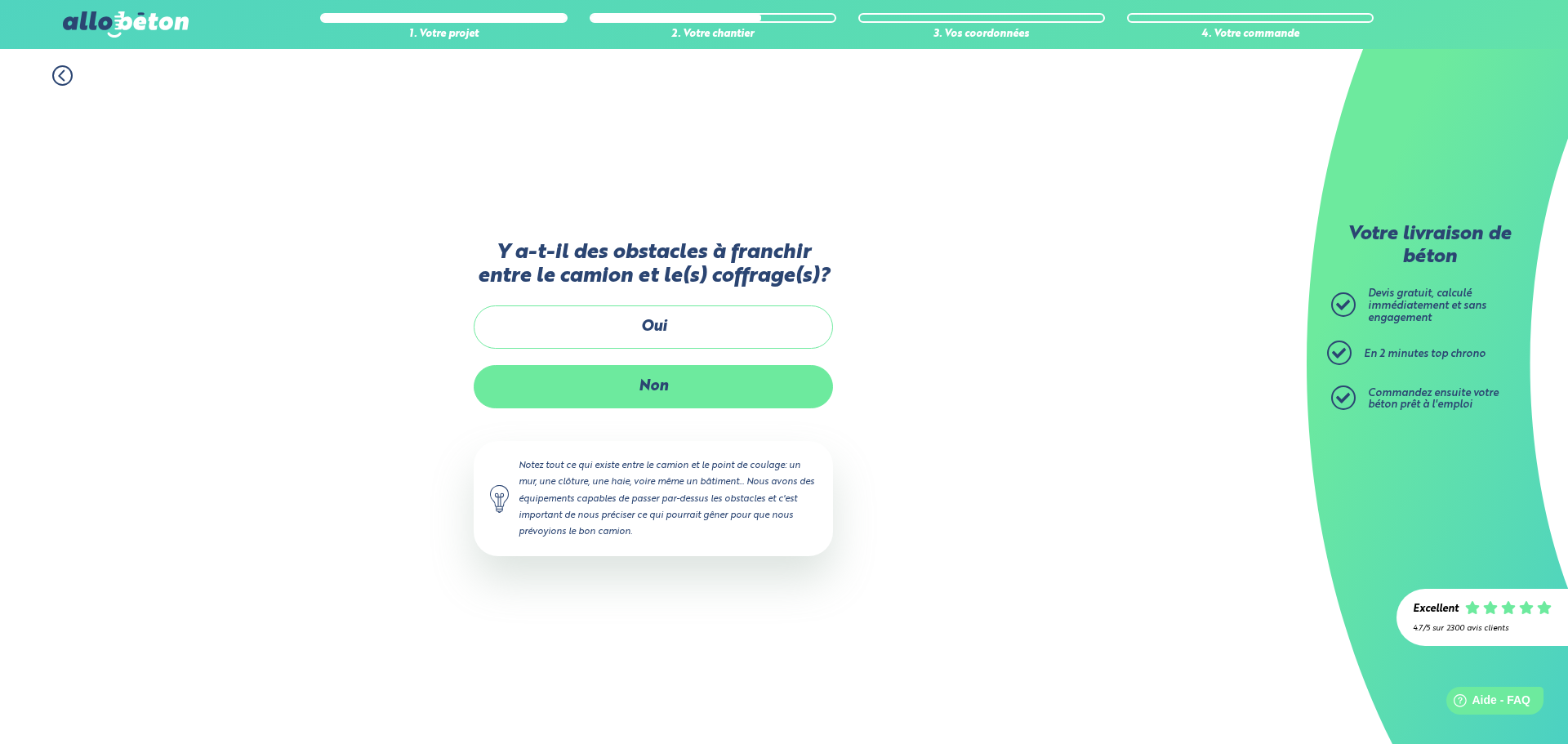
click at [669, 385] on label "Non" at bounding box center [652, 386] width 359 height 43
click at [0, 0] on input "Non" at bounding box center [0, 0] width 0 height 0
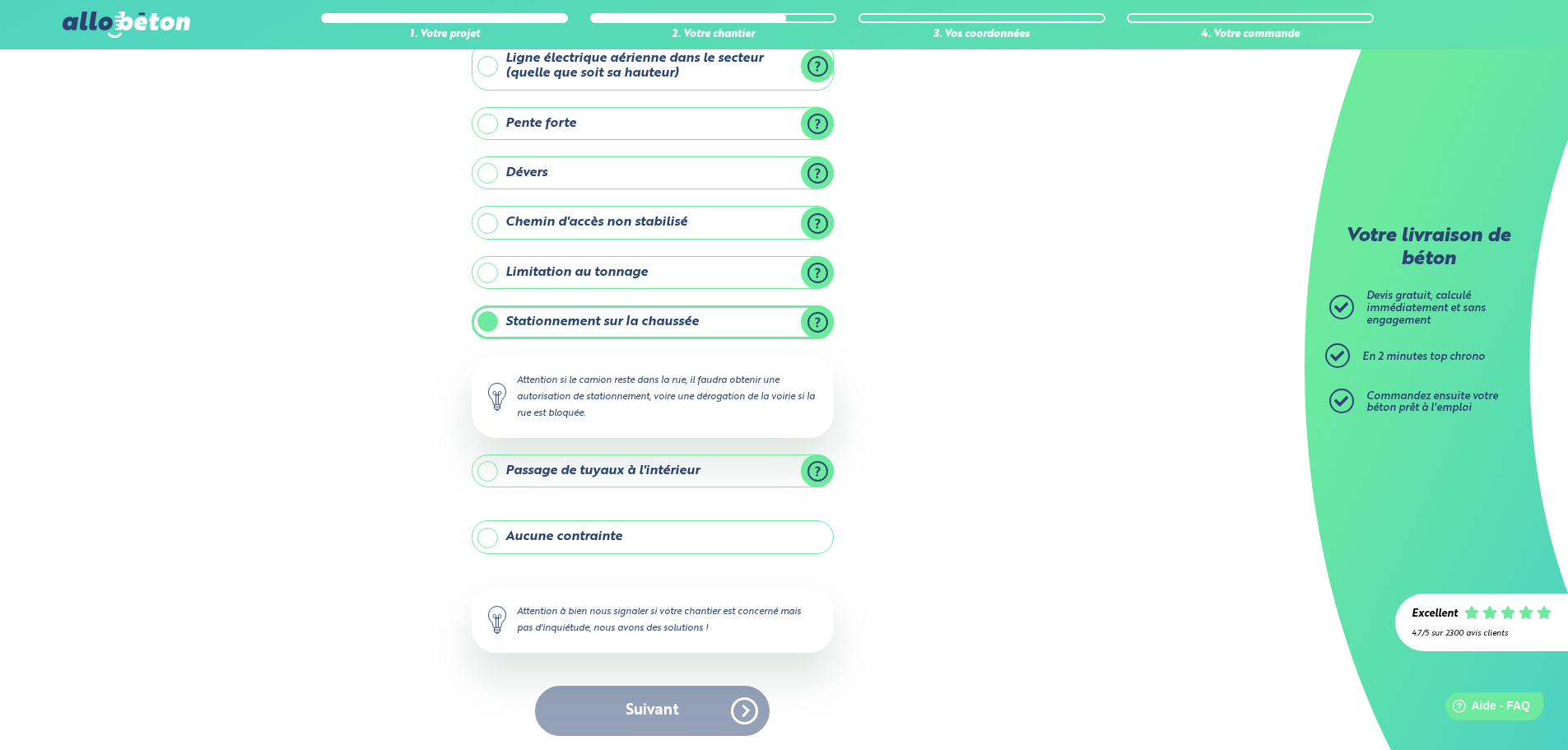
scroll to position [112, 0]
click at [820, 475] on label "Passage de tuyaux à l'intérieur" at bounding box center [653, 468] width 362 height 33
click at [0, 0] on input "Passage de tuyaux à l'intérieur" at bounding box center [0, 0] width 0 height 0
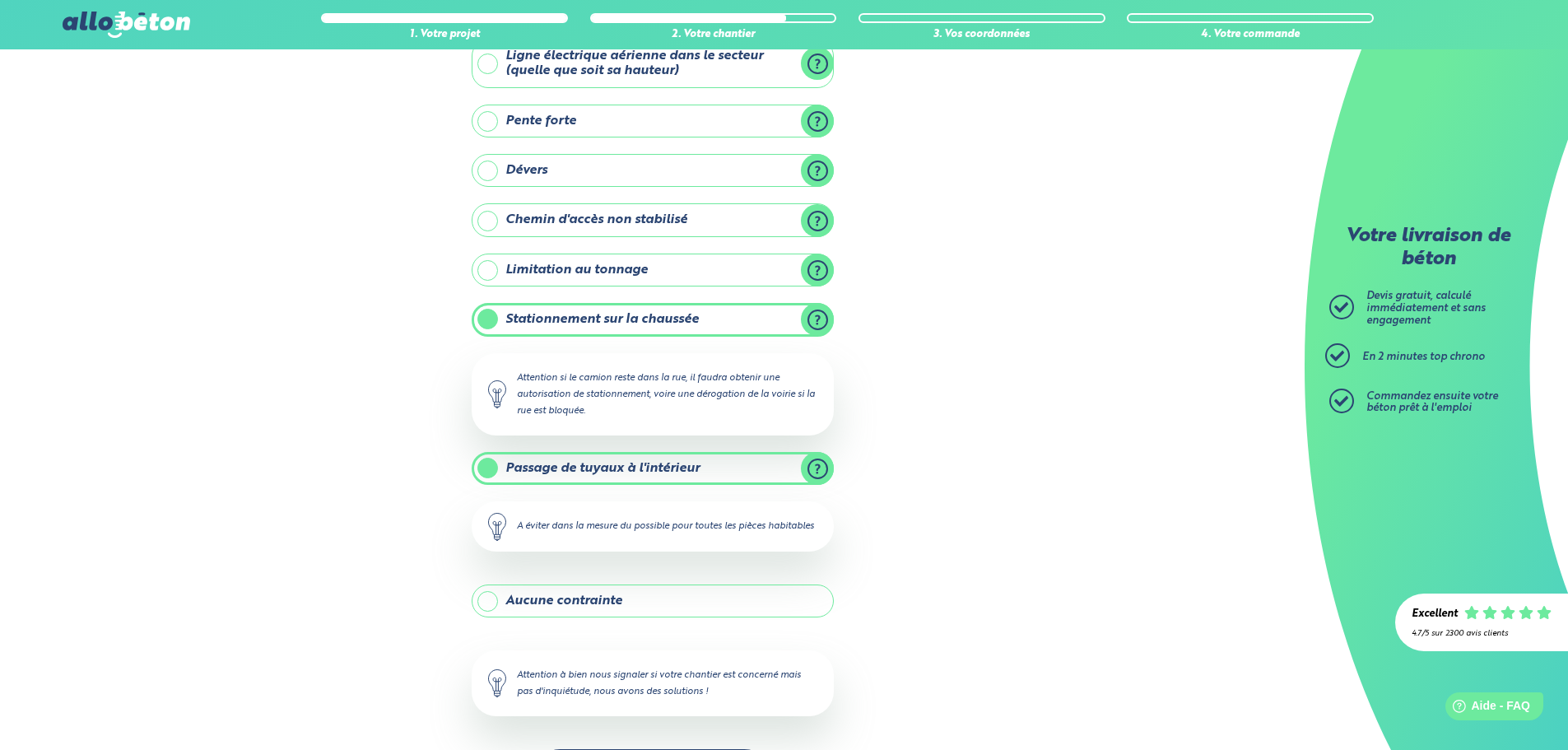
click at [536, 471] on label "Passage de tuyaux à l'intérieur" at bounding box center [653, 468] width 362 height 33
click at [0, 0] on input "Passage de tuyaux à l'intérieur" at bounding box center [0, 0] width 0 height 0
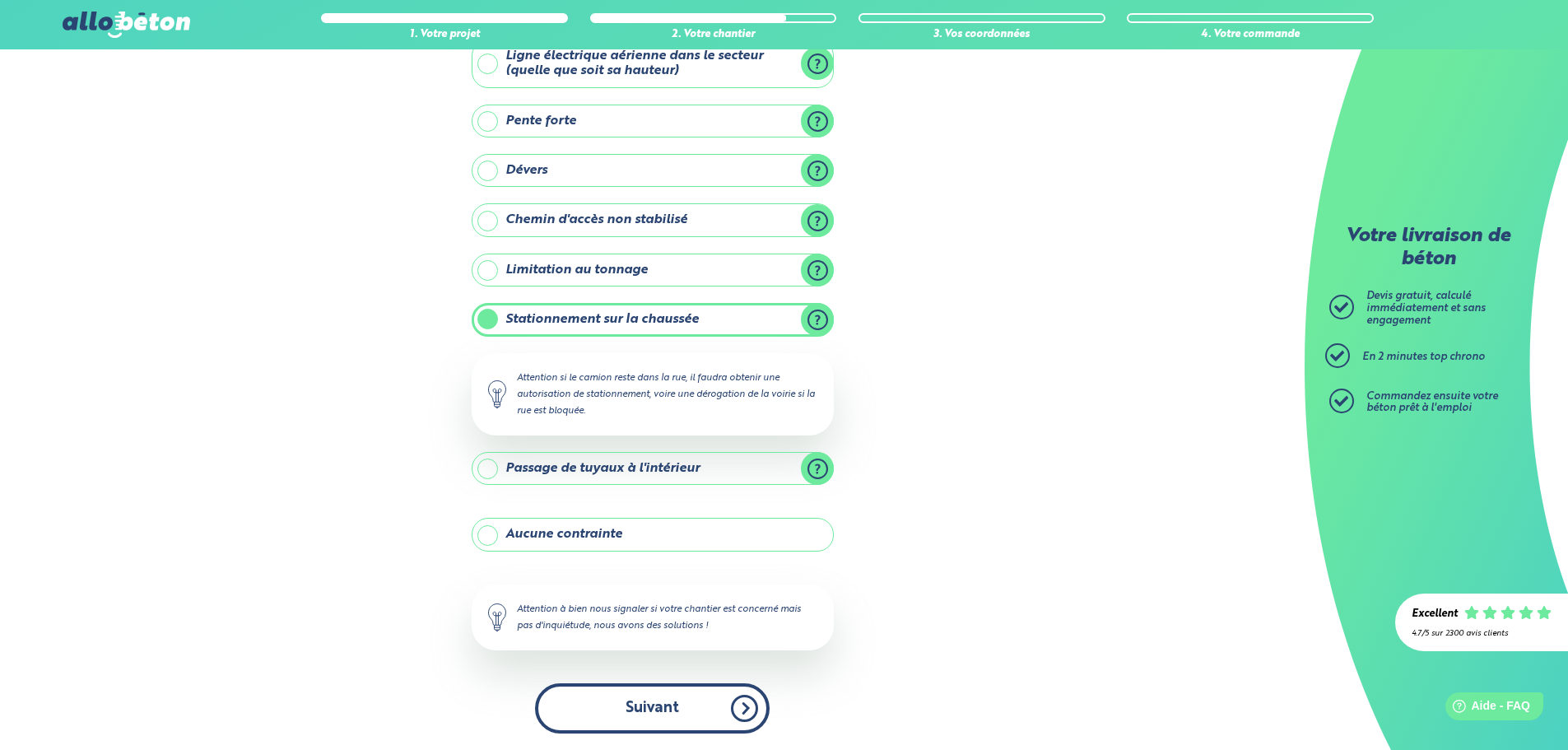
click at [734, 708] on button "Suivant" at bounding box center [652, 708] width 235 height 50
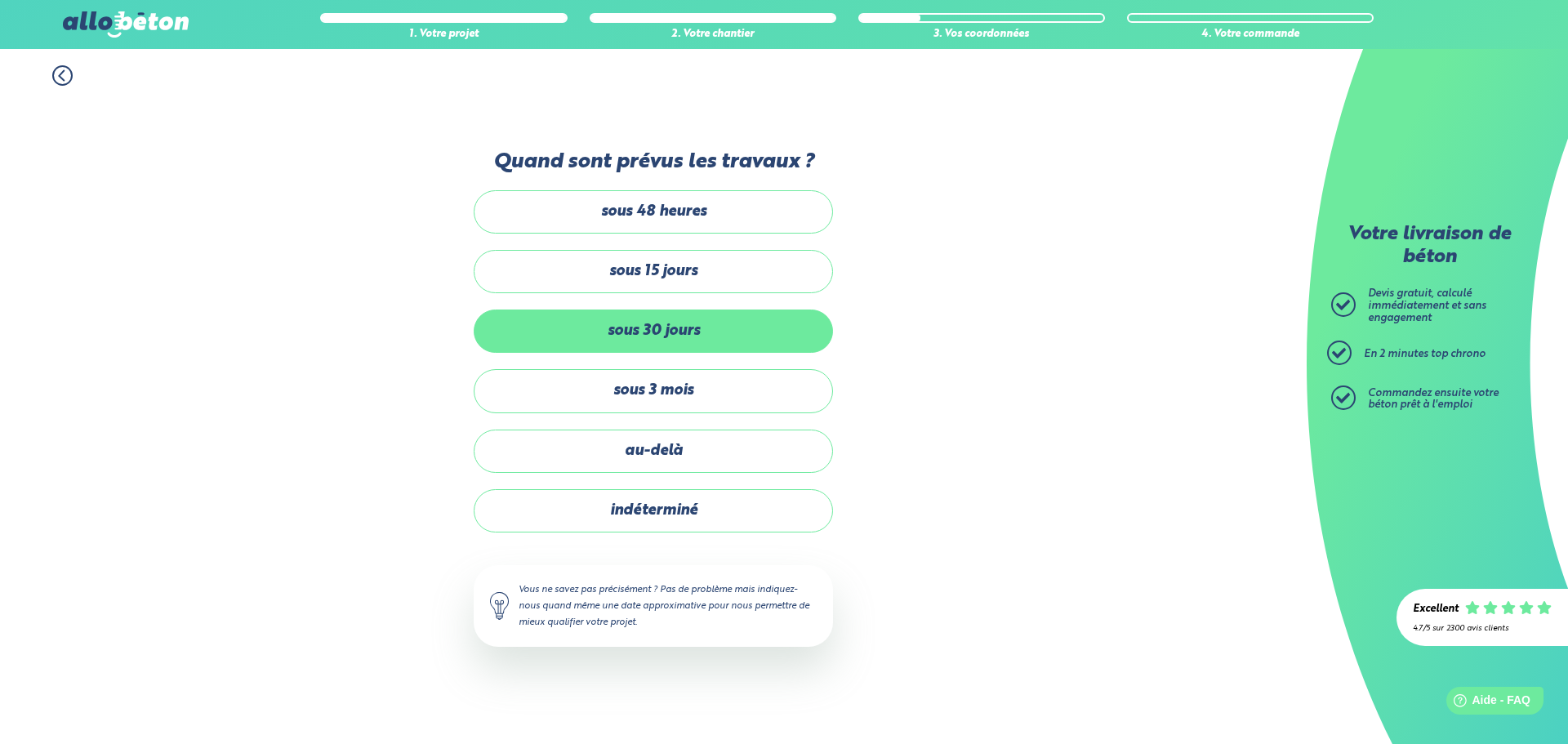
click at [703, 335] on label "sous 30 jours" at bounding box center [652, 330] width 359 height 43
click at [0, 0] on input "sous 30 jours" at bounding box center [0, 0] width 0 height 0
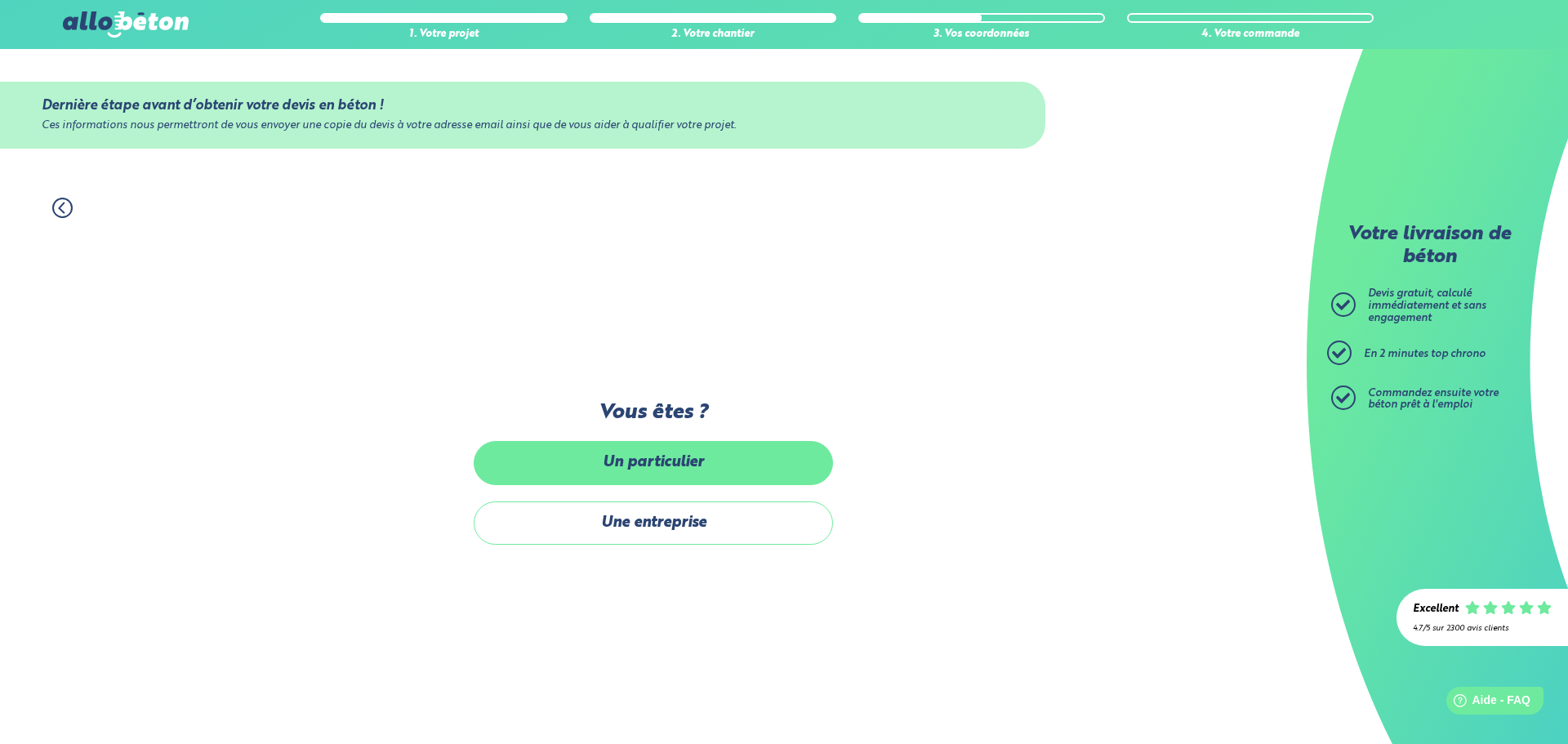
click at [661, 478] on label "Un particulier" at bounding box center [652, 462] width 359 height 43
click at [0, 0] on input "Un particulier" at bounding box center [0, 0] width 0 height 0
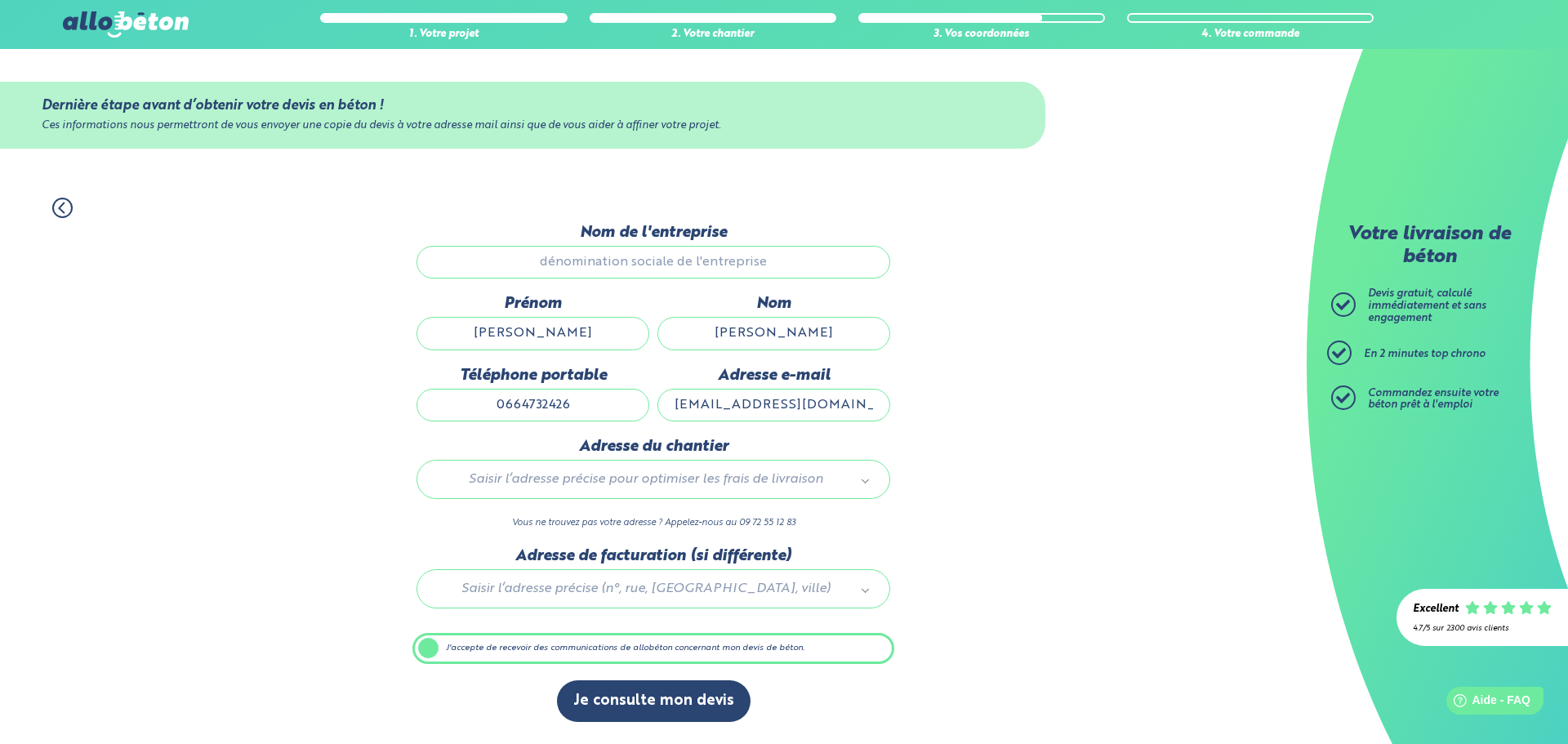
click at [607, 261] on input "Nom de l'entreprise" at bounding box center [652, 261] width 473 height 33
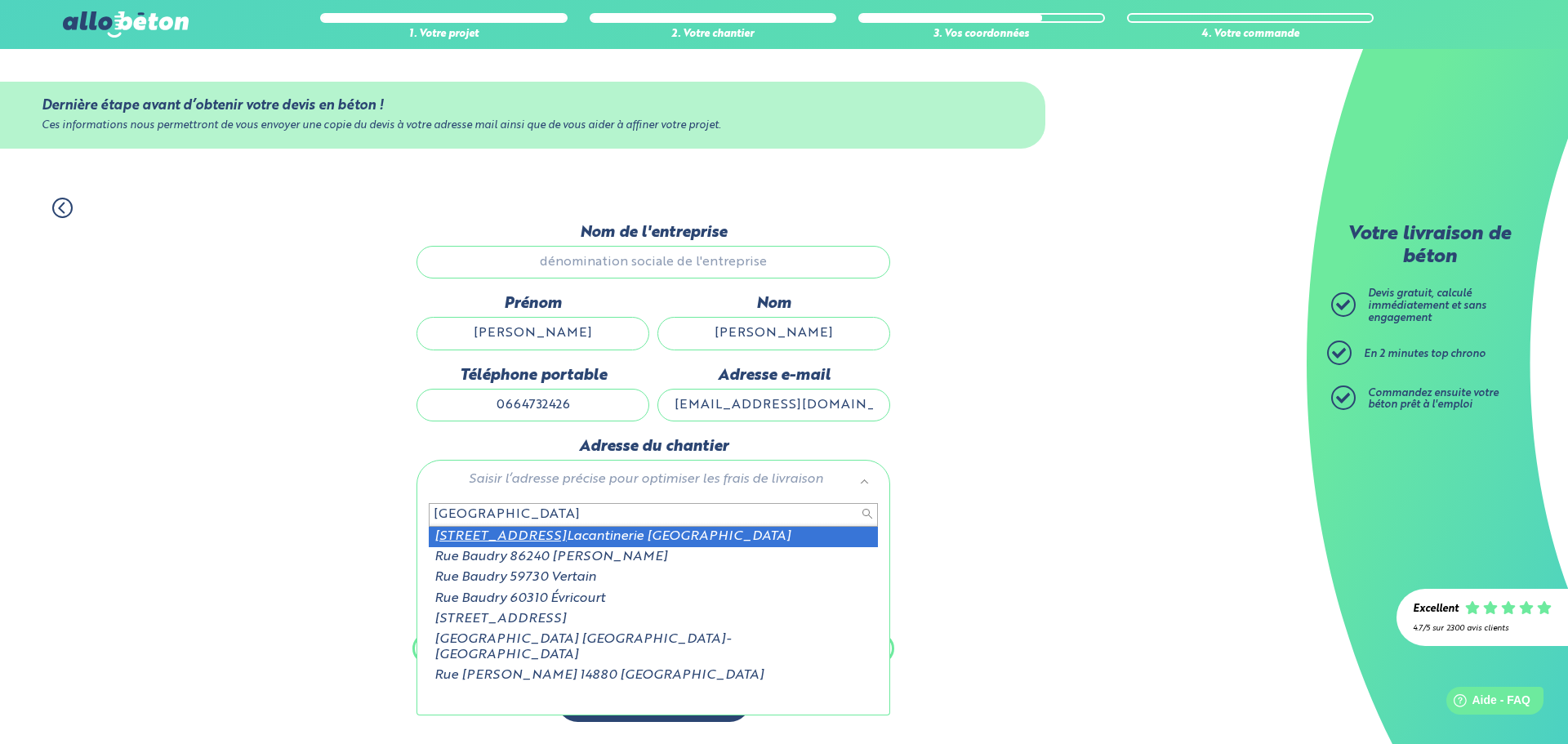
type input "[GEOGRAPHIC_DATA]"
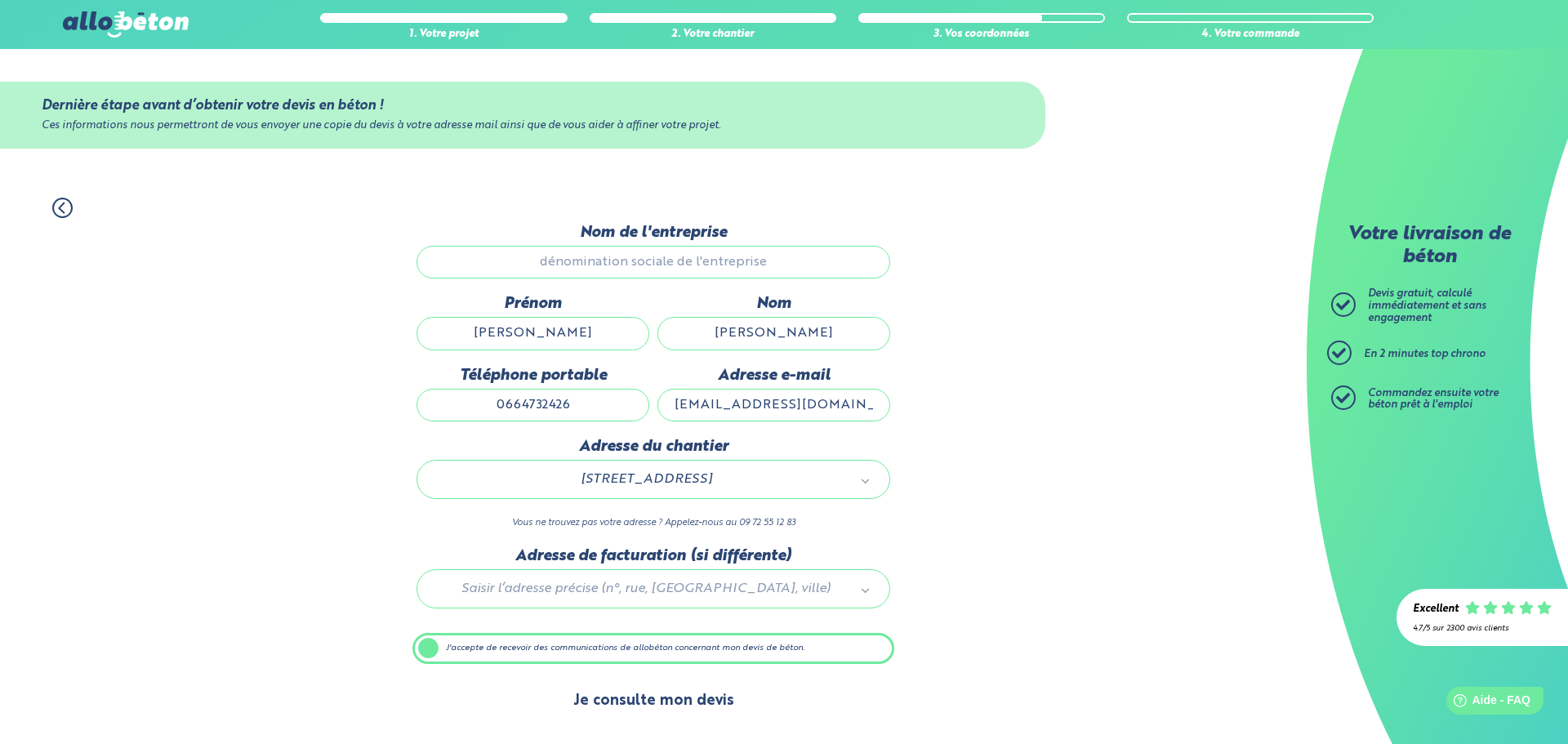
click at [637, 705] on button "Je consulte mon devis" at bounding box center [653, 701] width 193 height 42
click at [759, 642] on label "J'accepte de recevoir des communications de allobéton concernant mon devis de b…" at bounding box center [653, 648] width 482 height 31
click at [0, 0] on input "J'accepte de recevoir des communications de allobéton concernant mon devis de b…" at bounding box center [0, 0] width 0 height 0
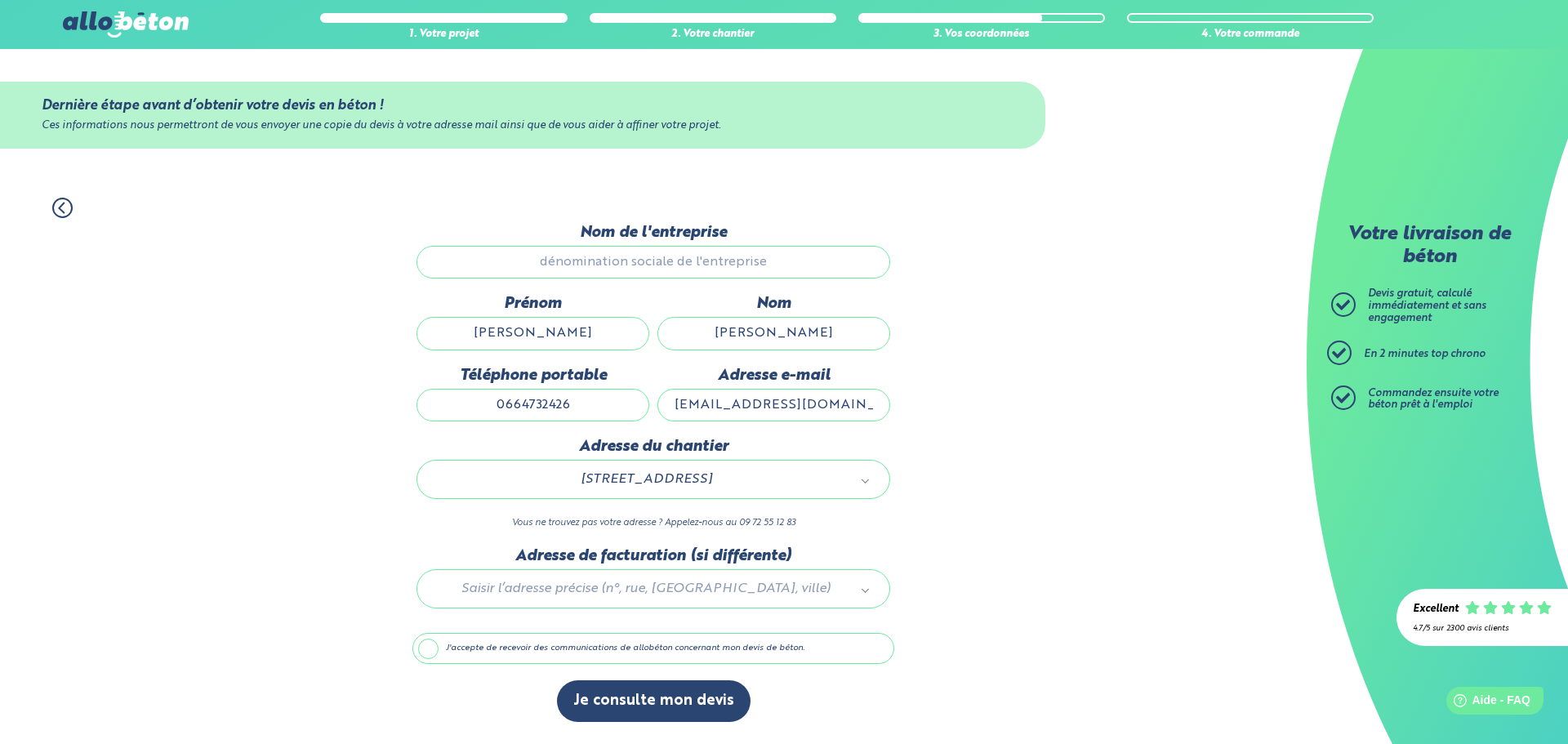
click at [759, 642] on label "J'accepte de recevoir des communications de allobéton concernant mon devis de b…" at bounding box center [653, 648] width 482 height 31
click at [0, 0] on input "J'accepte de recevoir des communications de allobéton concernant mon devis de b…" at bounding box center [0, 0] width 0 height 0
click at [781, 586] on div at bounding box center [653, 586] width 482 height 77
click at [676, 257] on input "Nom de l'entreprise" at bounding box center [652, 261] width 473 height 33
click at [672, 266] on input "Nom de l'entreprise" at bounding box center [652, 261] width 473 height 33
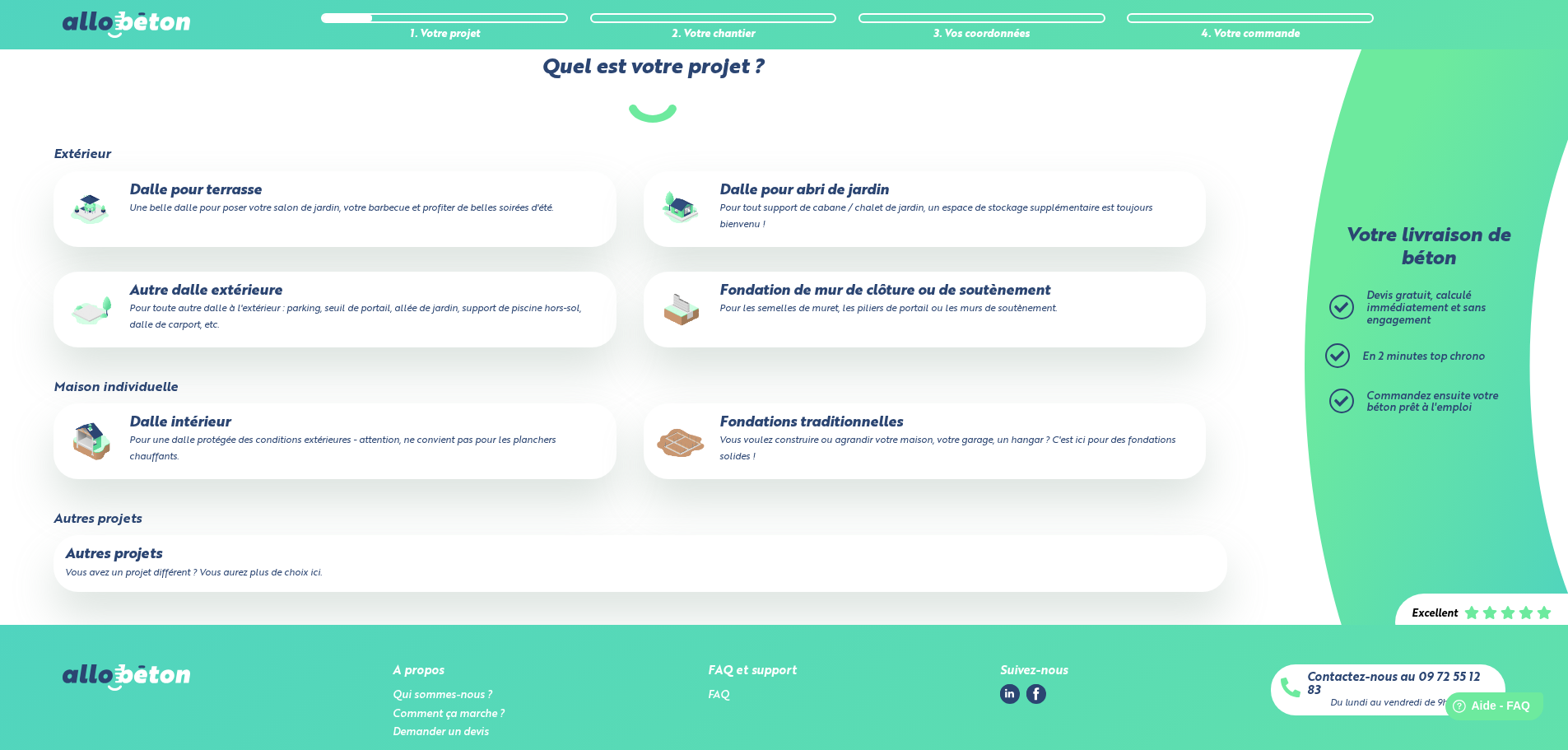
scroll to position [164, 0]
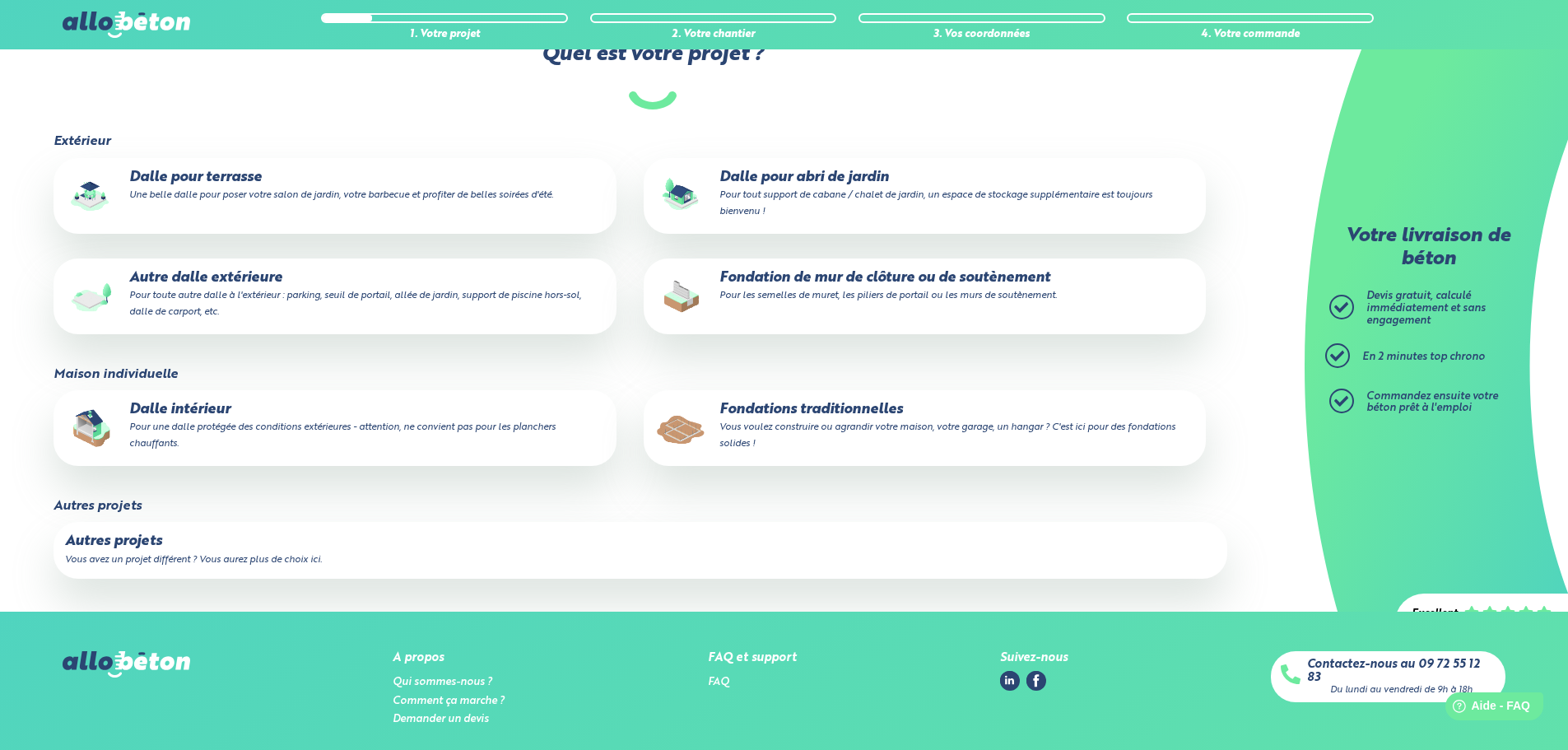
click at [319, 412] on p "Dalle intérieur Pour une dalle protégée des conditions extérieures - attention,…" at bounding box center [335, 426] width 539 height 50
click at [0, 0] on input "Dalle intérieur Pour une dalle protégée des conditions extérieures - attention,…" at bounding box center [0, 0] width 0 height 0
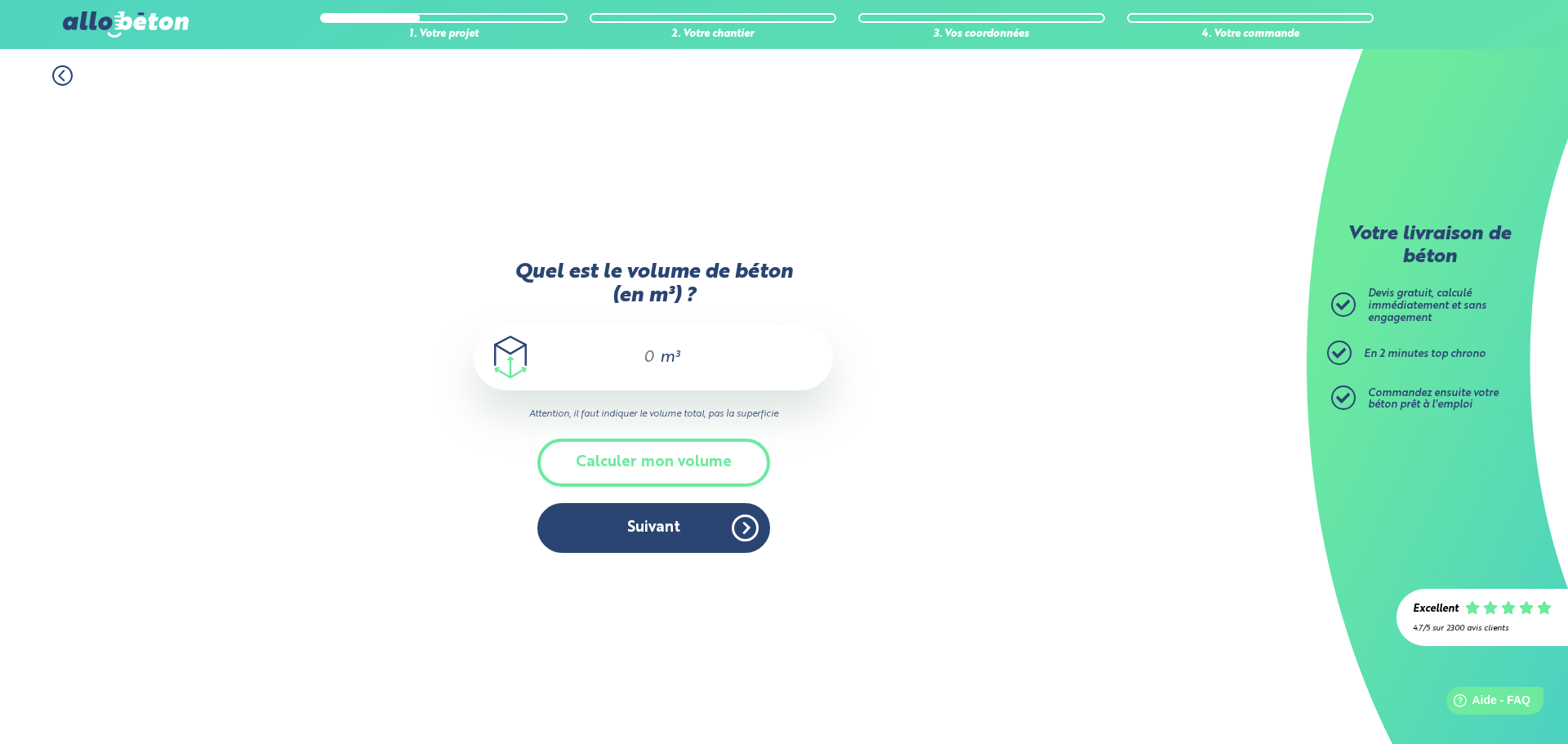
drag, startPoint x: 651, startPoint y: 357, endPoint x: 672, endPoint y: 352, distance: 21.6
click at [651, 357] on input "Quel est le volume de béton (en m³) ?" at bounding box center [641, 357] width 28 height 19
type input "2,5"
click at [689, 528] on button "Suivant" at bounding box center [653, 527] width 233 height 50
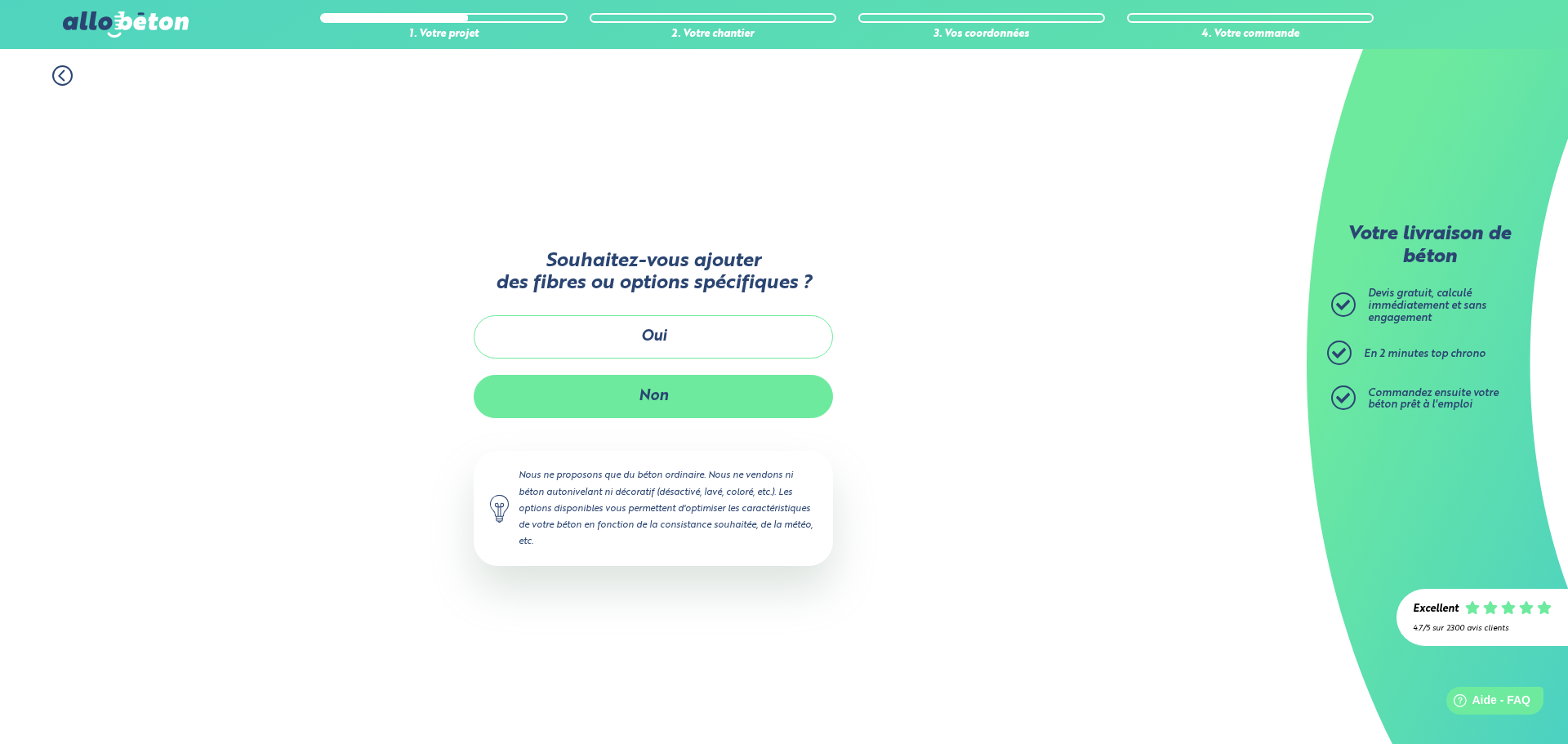
click at [656, 392] on button "Non" at bounding box center [652, 396] width 359 height 43
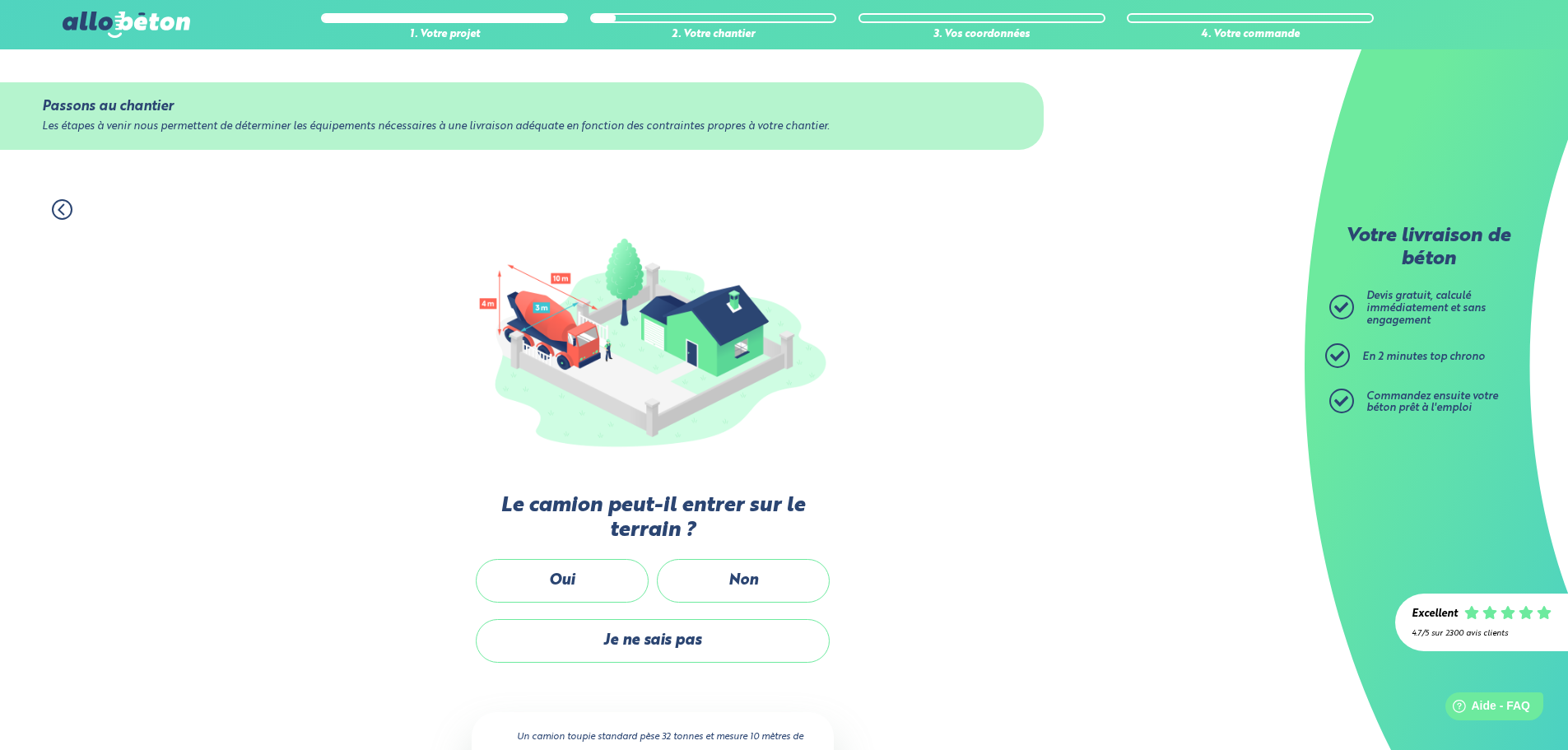
click at [60, 207] on icon at bounding box center [62, 209] width 20 height 20
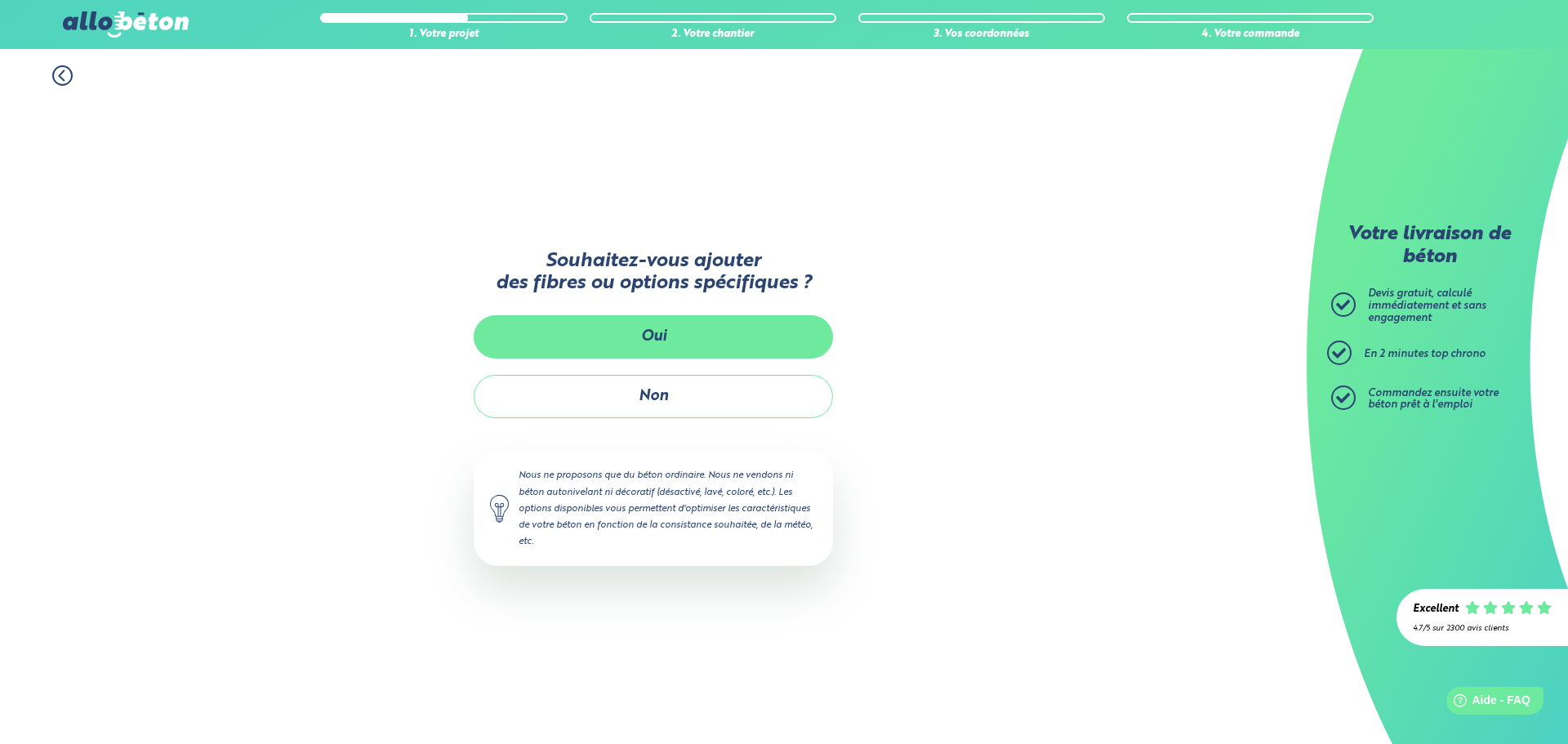
click at [553, 318] on button "Oui" at bounding box center [652, 336] width 359 height 43
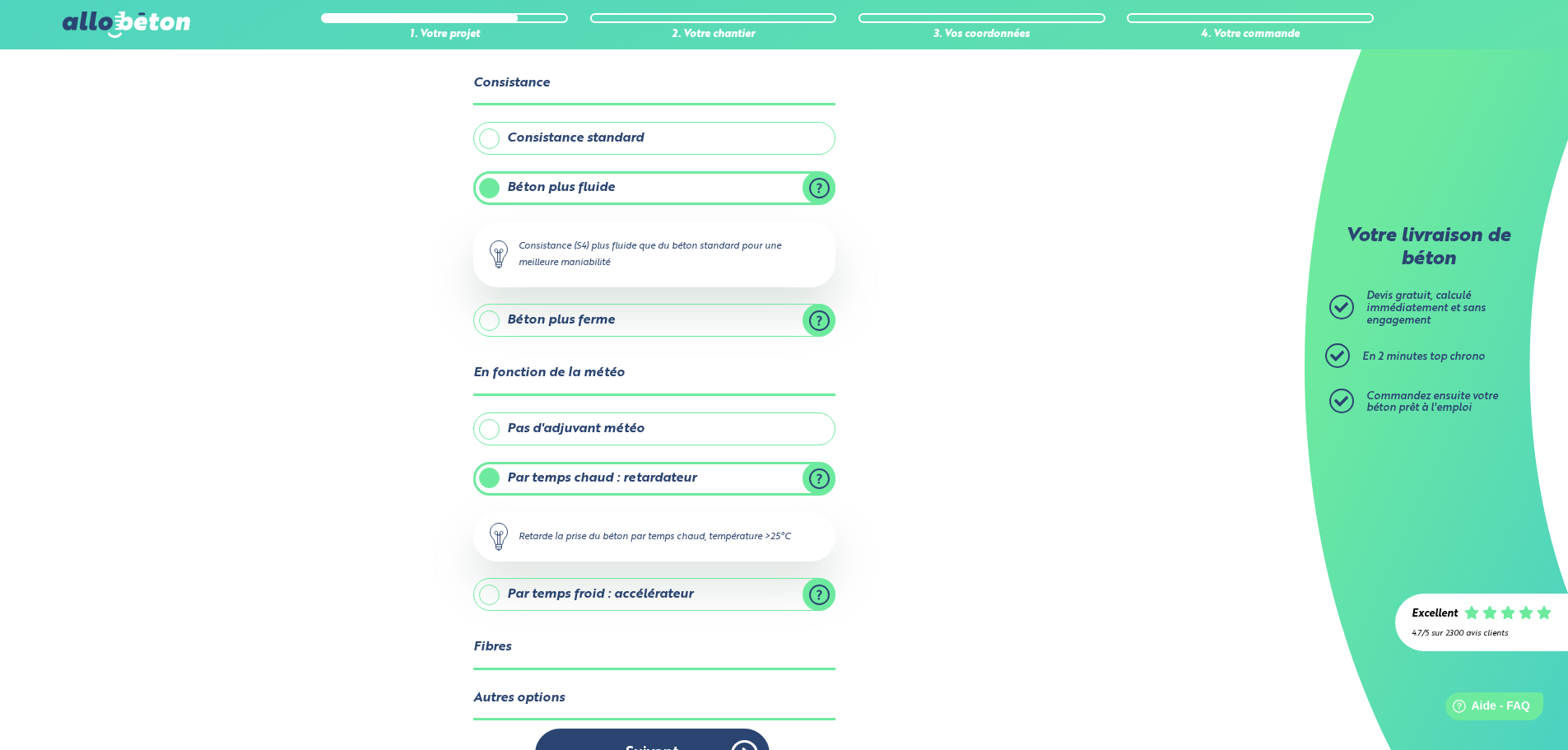
scroll to position [131, 0]
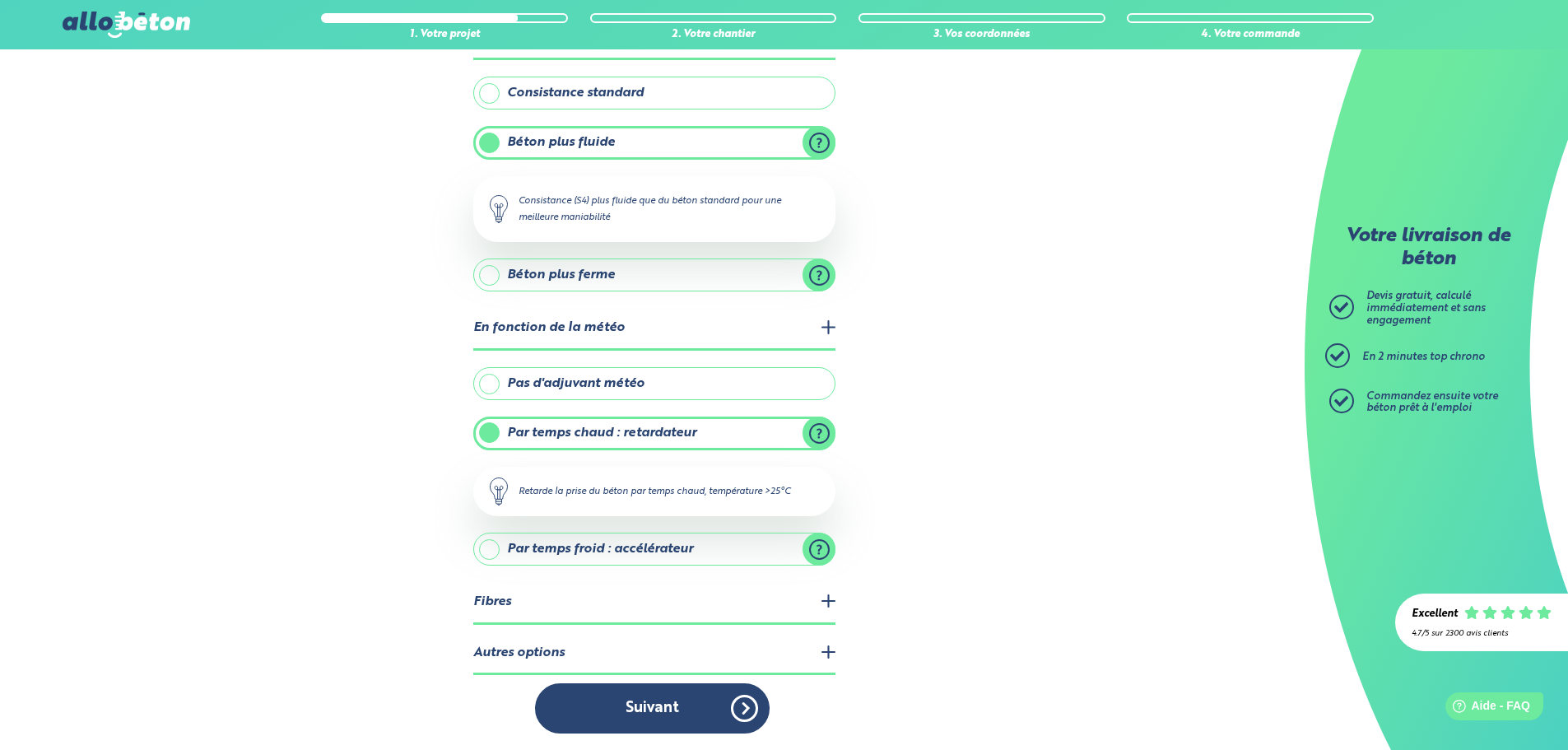
click at [673, 607] on legend "Fibres" at bounding box center [654, 603] width 362 height 42
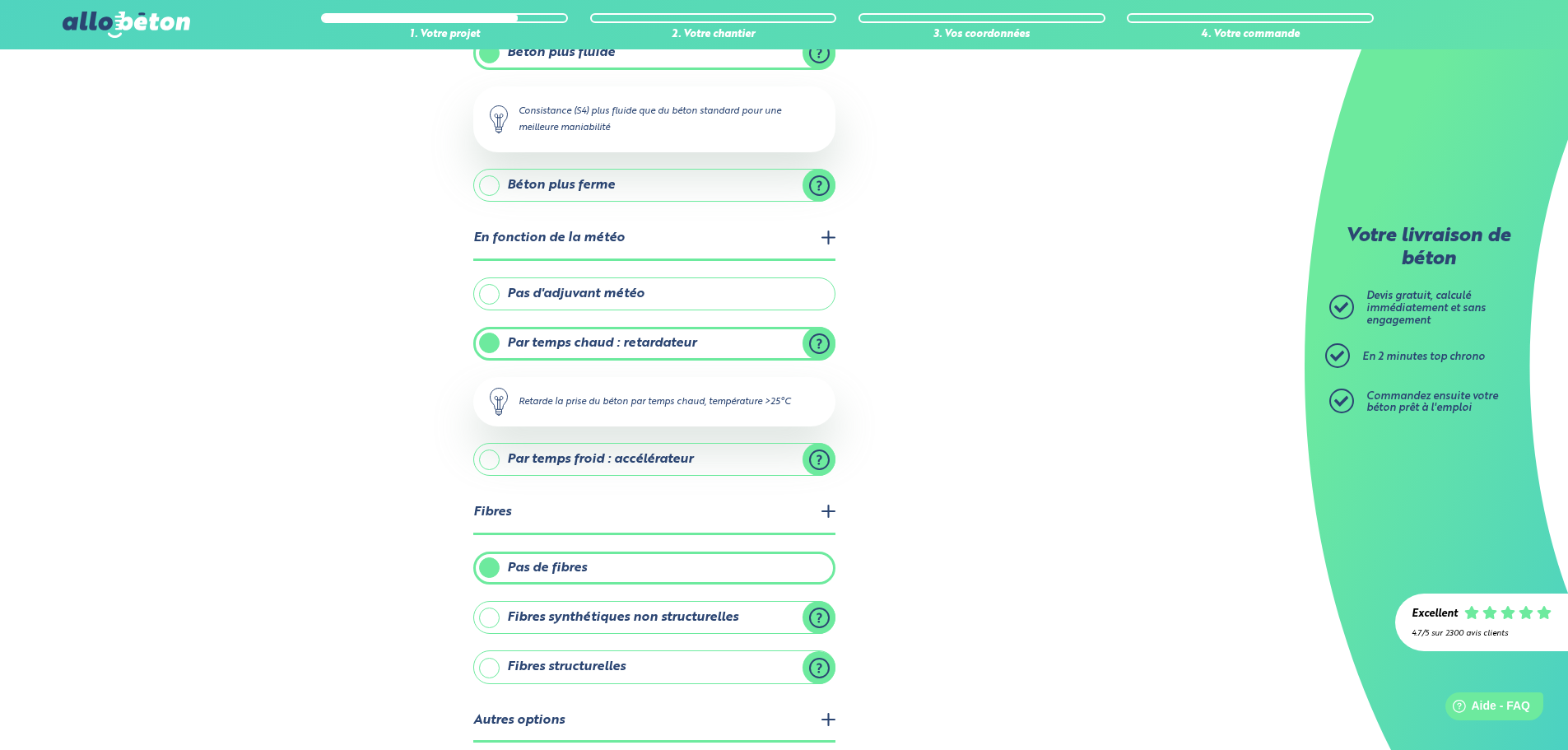
scroll to position [288, 0]
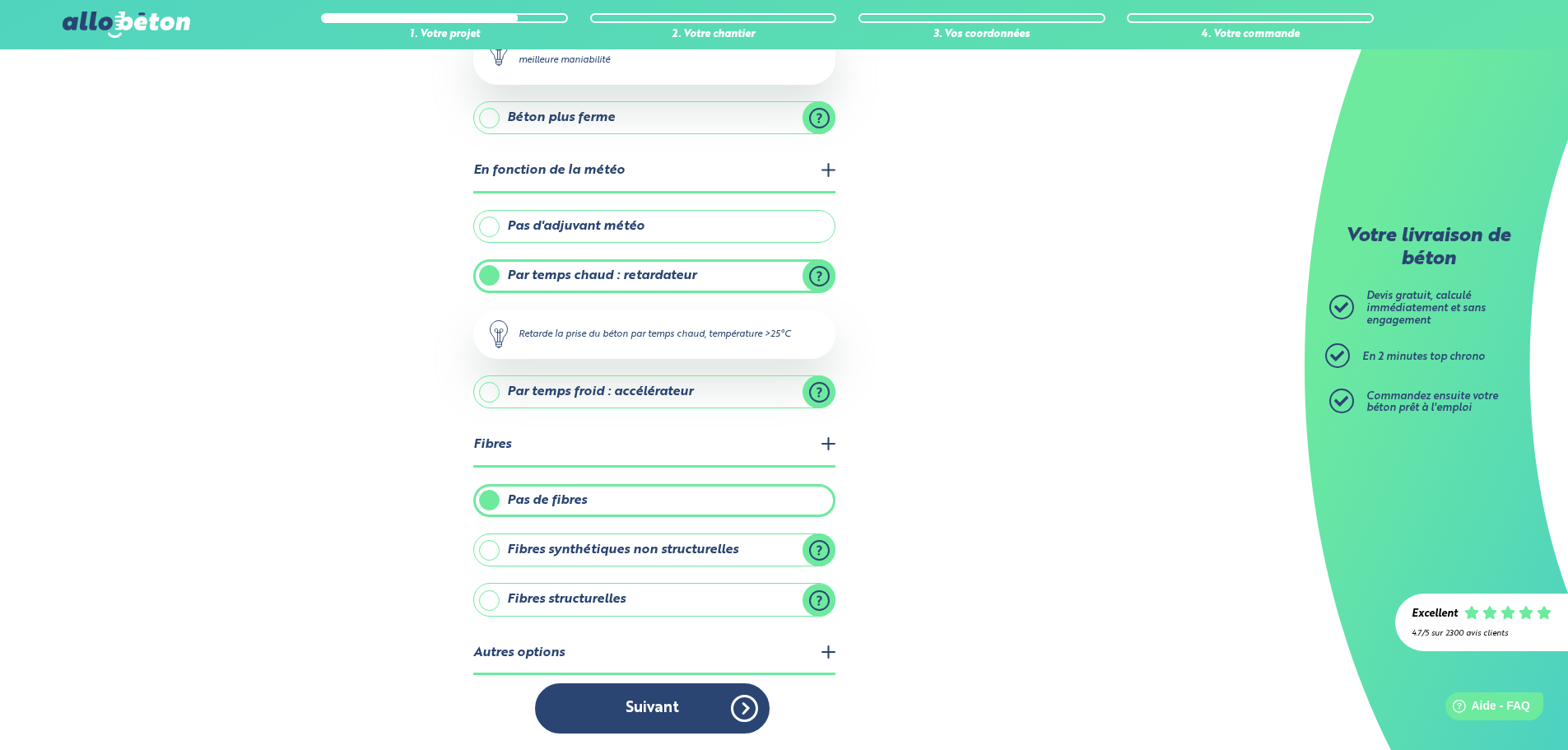
click at [662, 659] on legend "Autres options" at bounding box center [654, 654] width 362 height 42
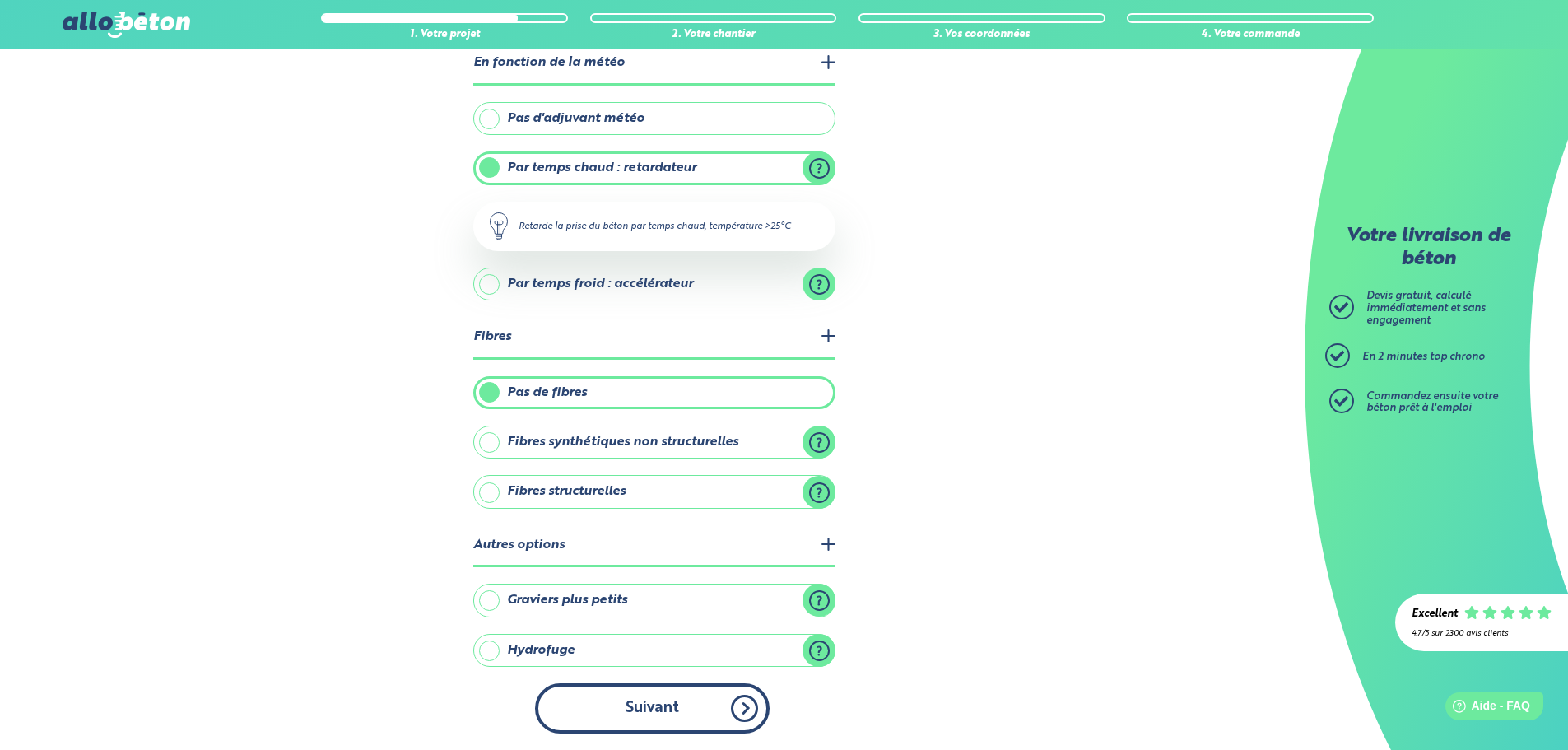
click at [632, 708] on button "Suivant" at bounding box center [652, 708] width 235 height 50
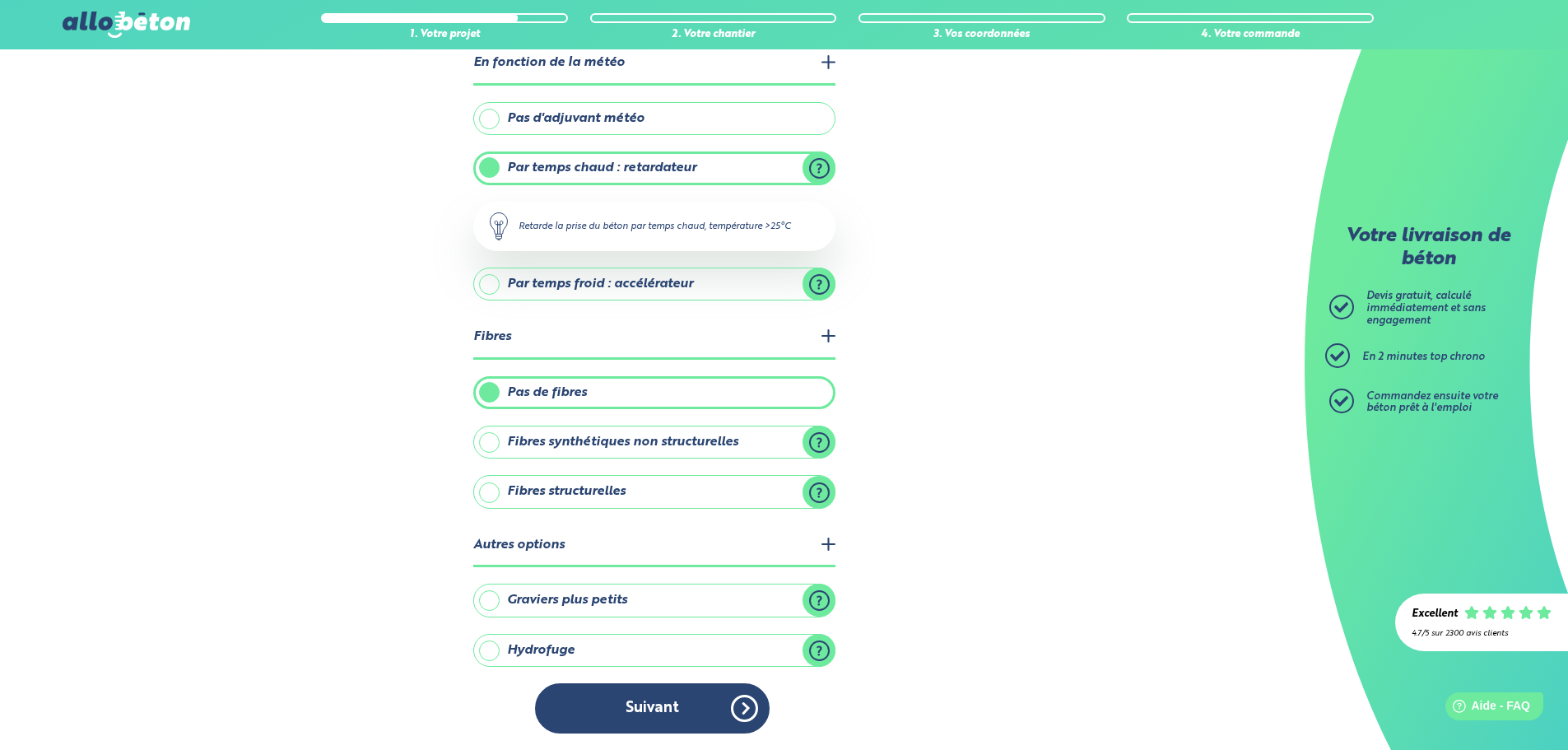
scroll to position [109, 0]
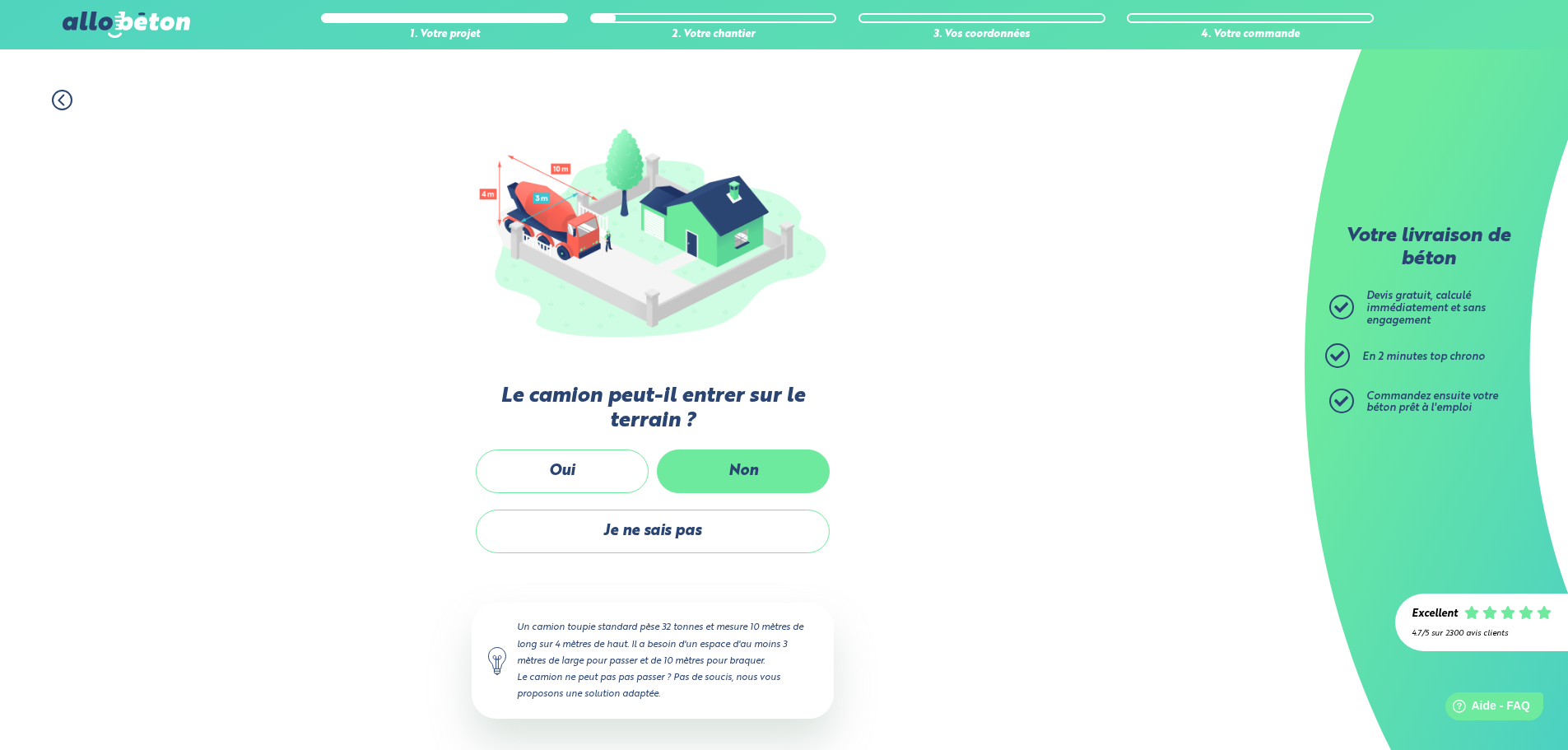
click at [713, 465] on label "Non" at bounding box center [743, 470] width 173 height 43
click at [0, 0] on input "Non" at bounding box center [0, 0] width 0 height 0
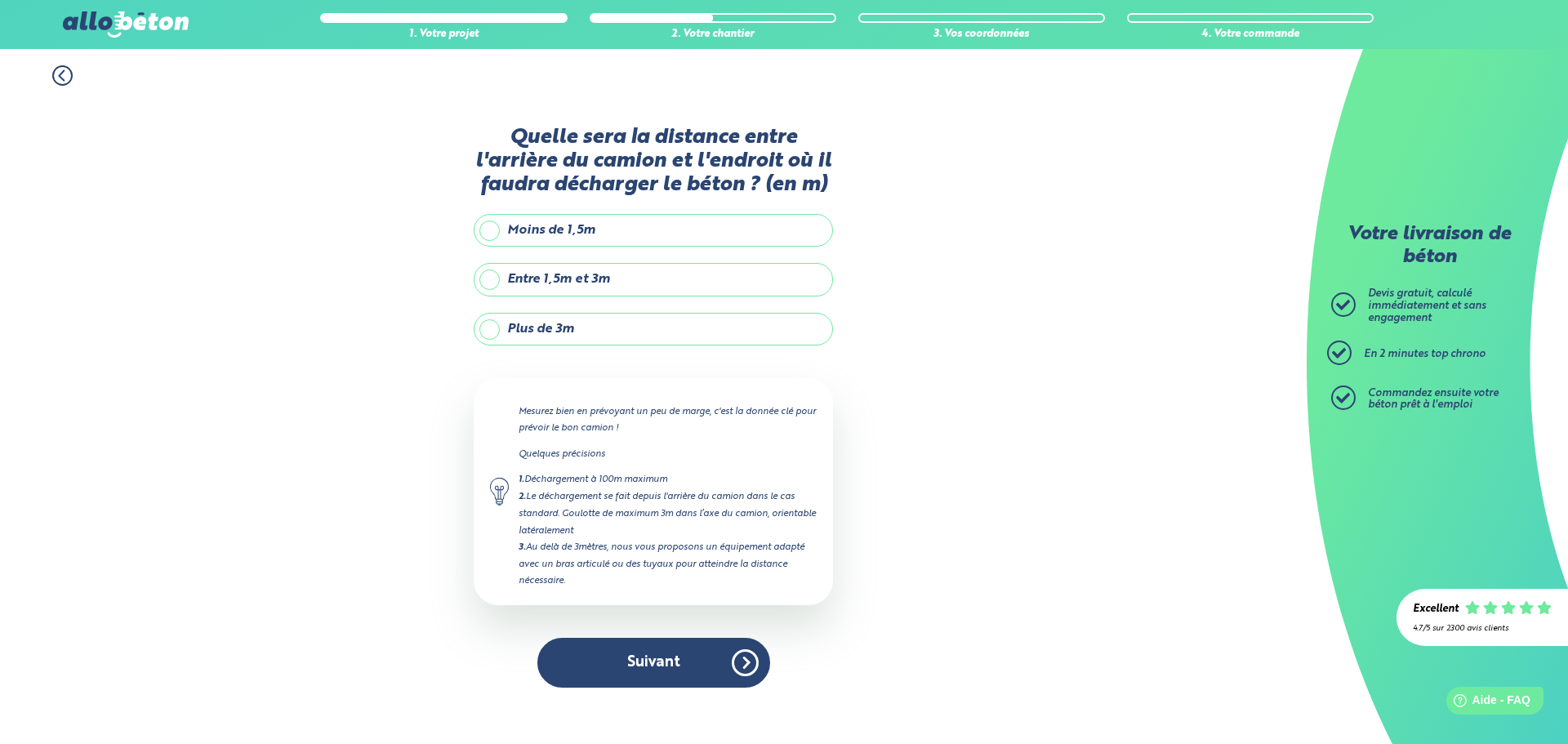
click at [530, 270] on label "Entre 1,5m et 3m" at bounding box center [652, 279] width 359 height 33
click at [0, 0] on input "Entre 1,5m et 3m" at bounding box center [0, 0] width 0 height 0
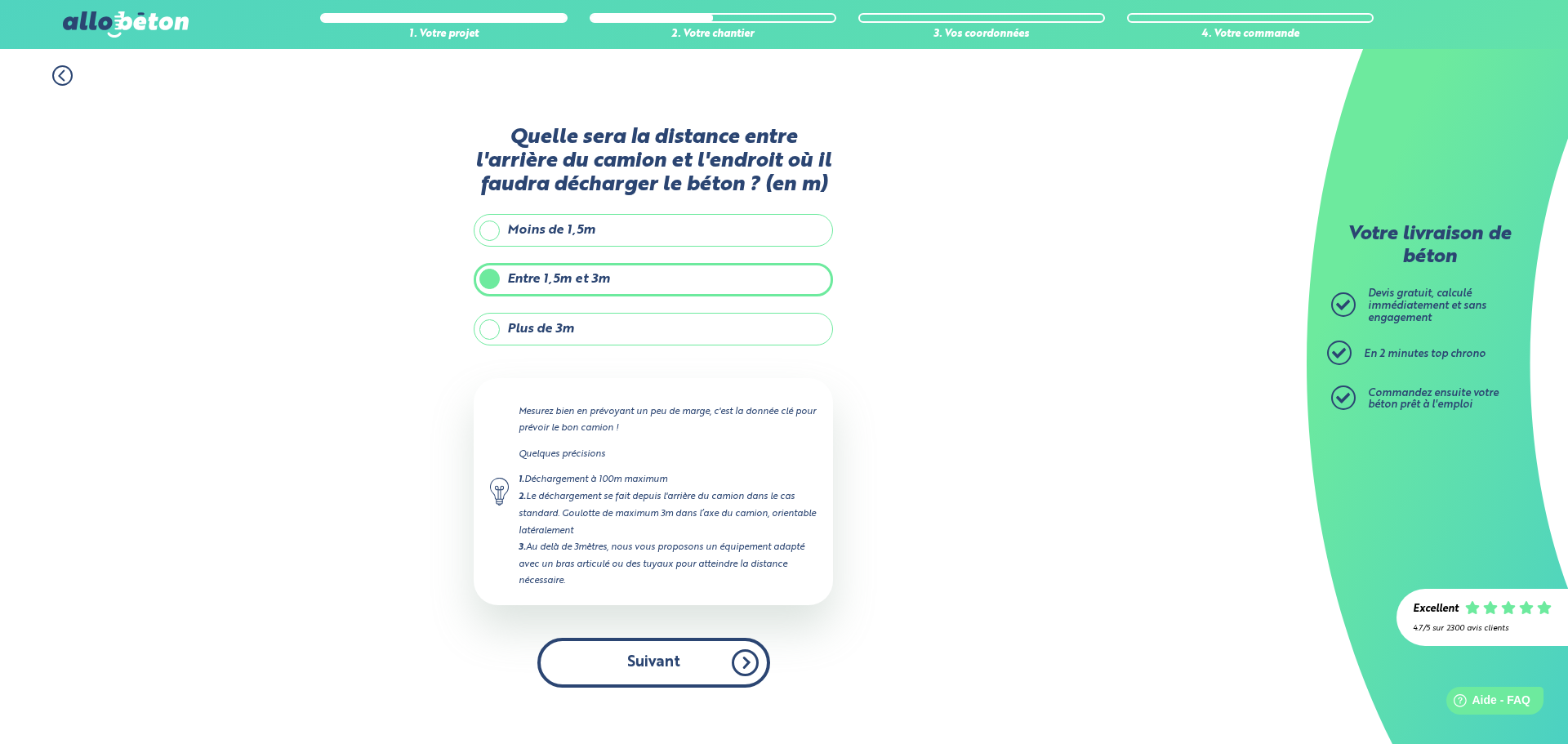
click at [647, 663] on button "Suivant" at bounding box center [653, 662] width 233 height 50
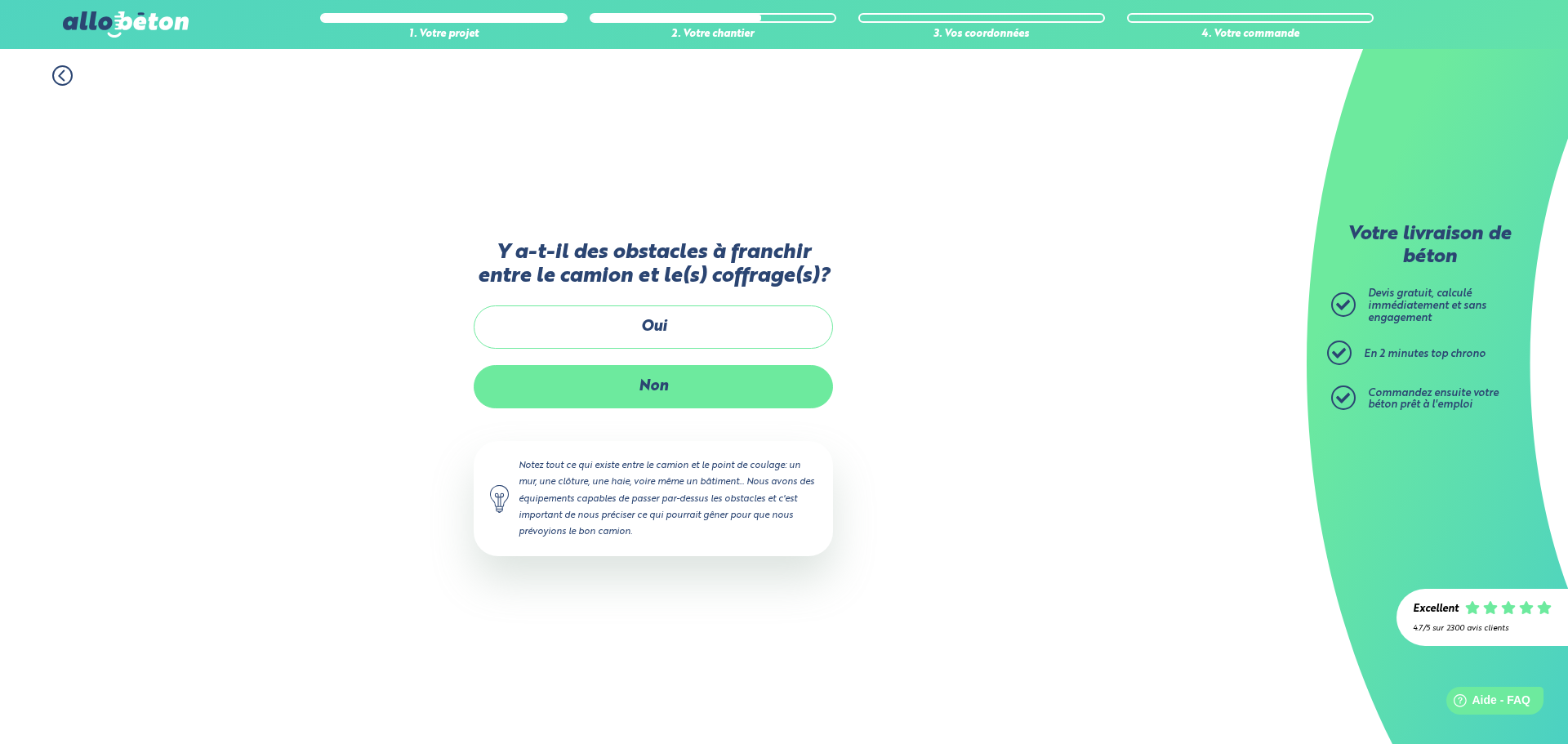
click at [619, 388] on label "Non" at bounding box center [652, 386] width 359 height 43
click at [0, 0] on input "Non" at bounding box center [0, 0] width 0 height 0
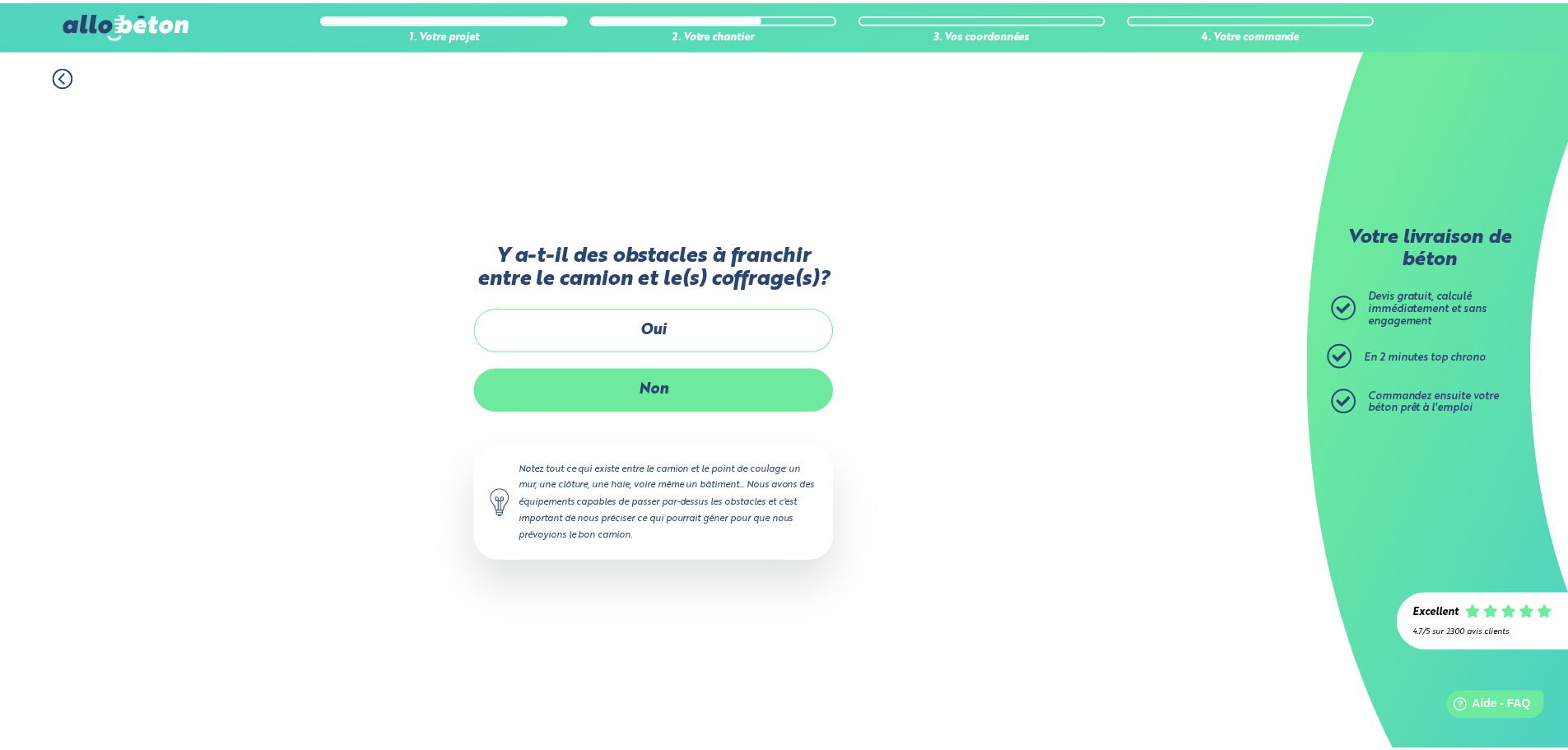
scroll to position [14, 0]
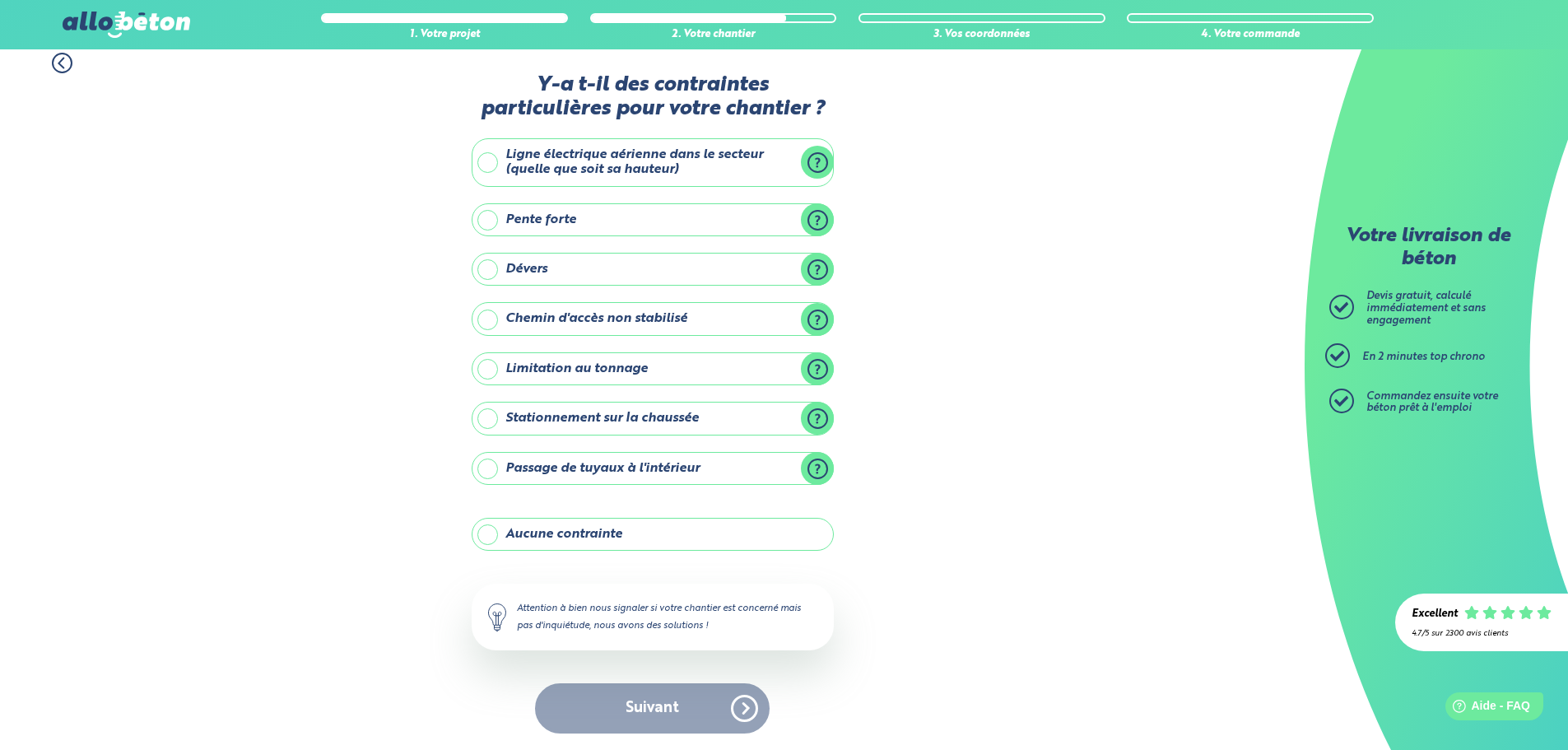
click at [588, 413] on label "Stationnement sur la chaussée" at bounding box center [653, 418] width 362 height 33
click at [0, 0] on input "Stationnement sur la chaussée" at bounding box center [0, 0] width 0 height 0
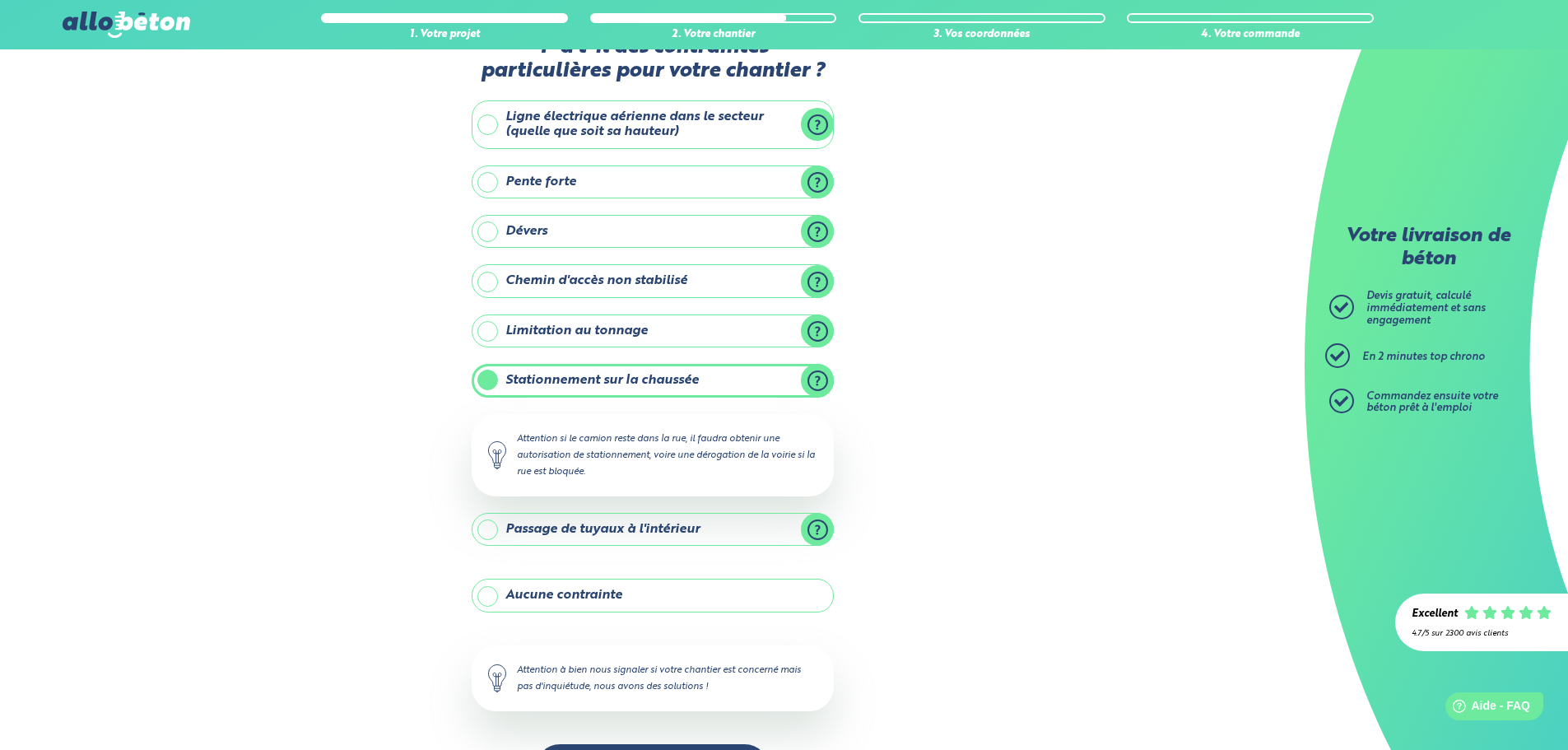
scroll to position [112, 0]
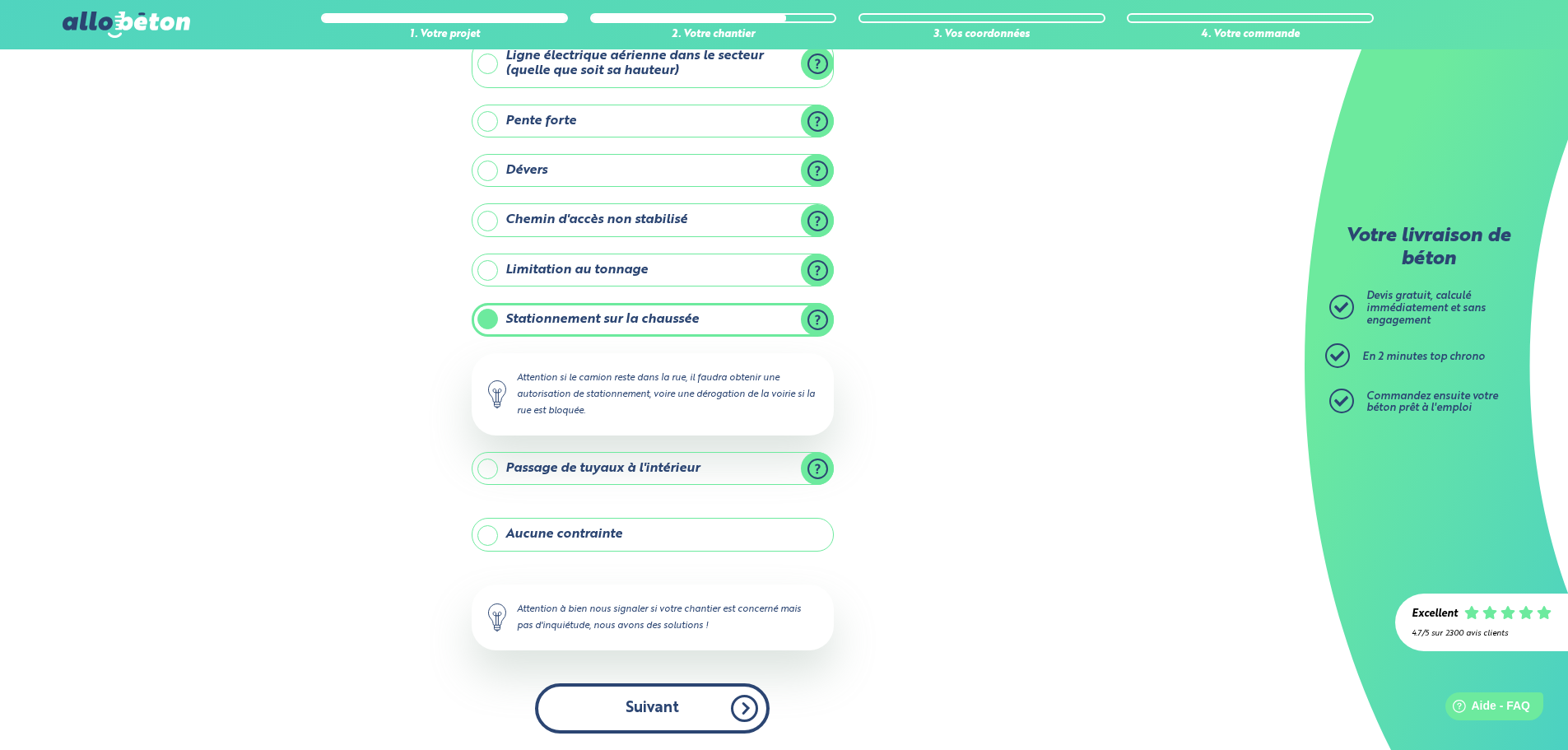
click at [630, 703] on button "Suivant" at bounding box center [652, 708] width 235 height 50
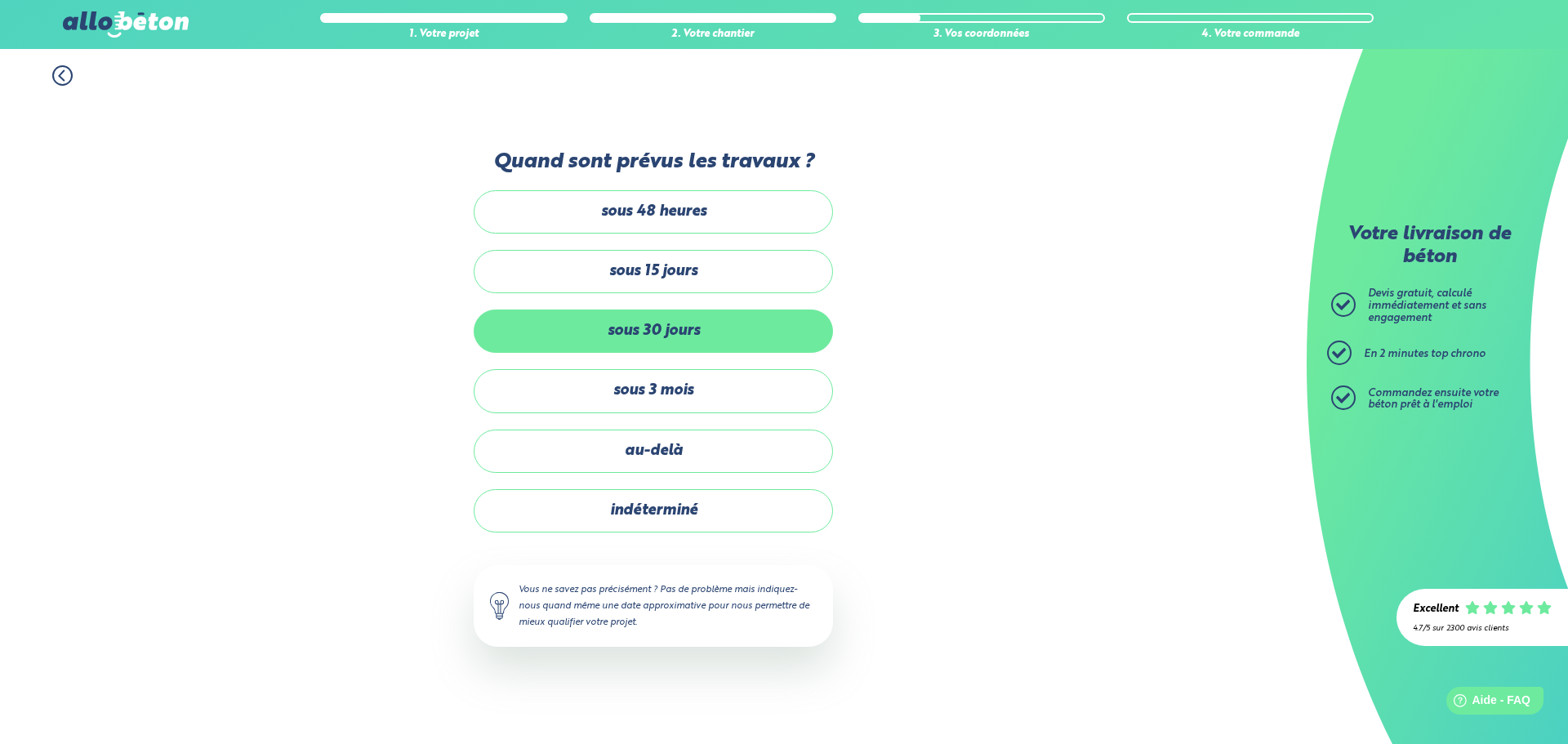
click at [659, 343] on label "sous 30 jours" at bounding box center [652, 330] width 359 height 43
click at [0, 0] on input "sous 30 jours" at bounding box center [0, 0] width 0 height 0
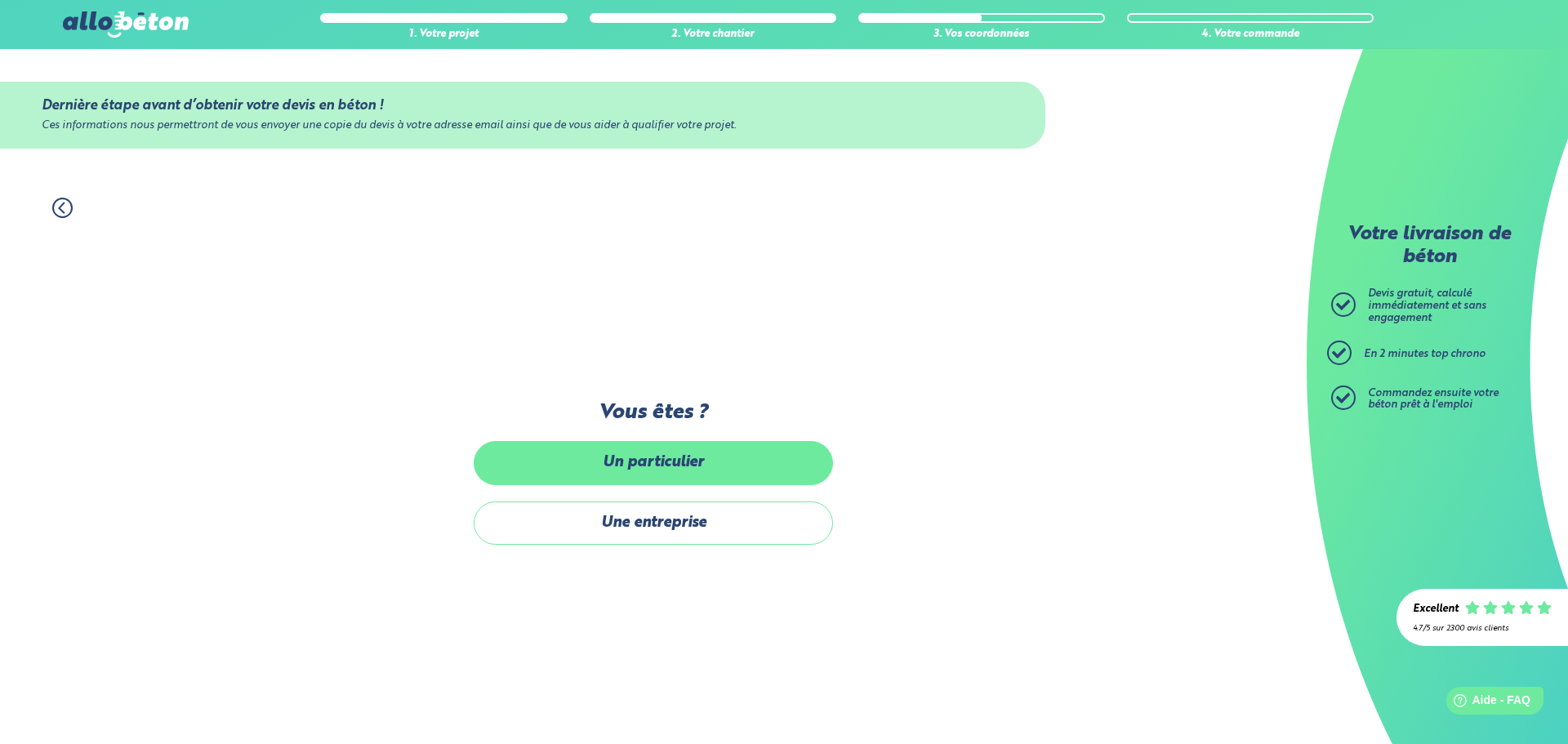
click at [670, 471] on label "Un particulier" at bounding box center [652, 462] width 359 height 43
click at [0, 0] on input "Un particulier" at bounding box center [0, 0] width 0 height 0
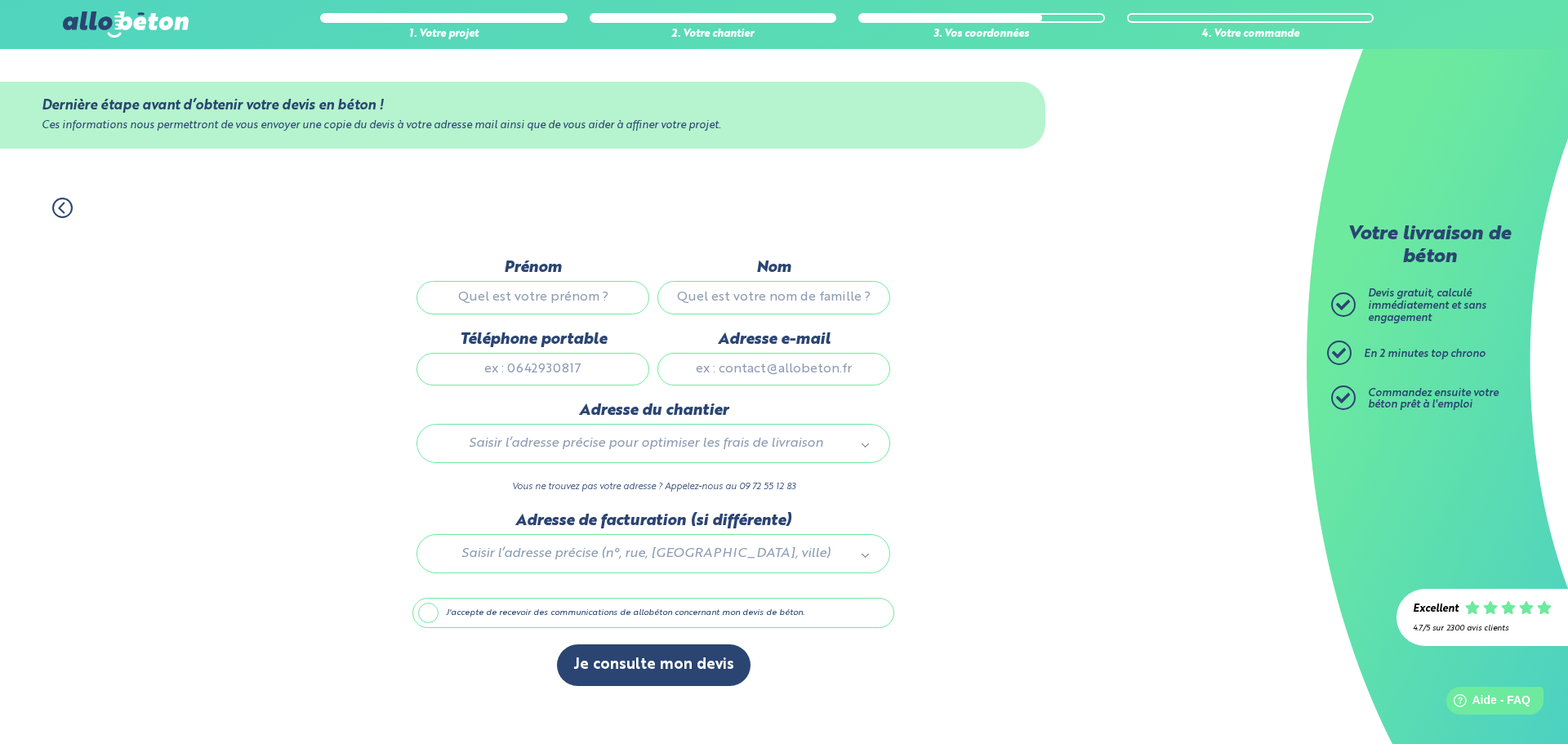
click at [564, 303] on input "Prénom" at bounding box center [532, 297] width 233 height 33
type input "[PERSON_NAME]"
type input "Sabourin"
type input "0664732426"
type input "[EMAIL_ADDRESS][DOMAIN_NAME]"
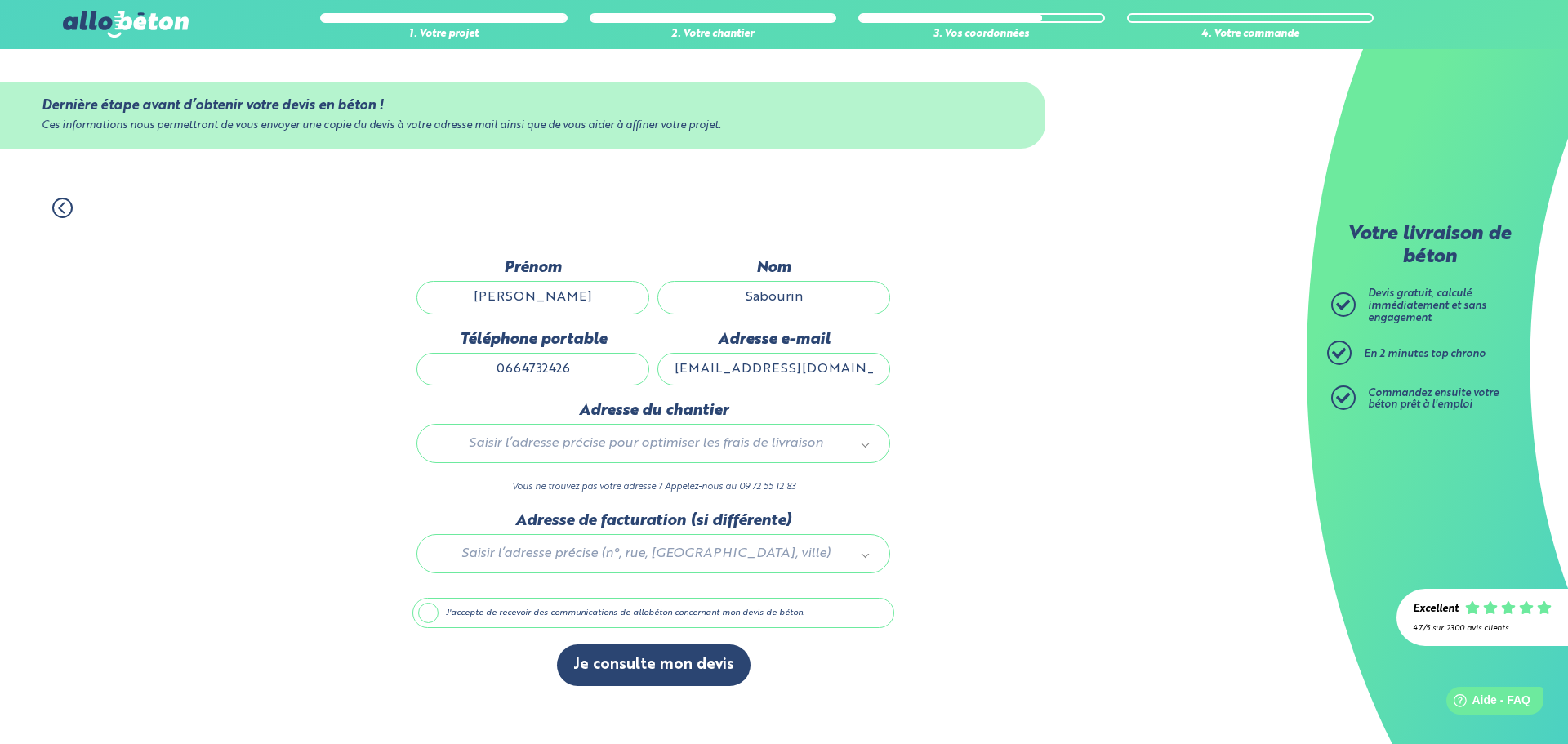
type input "1 bis rue jean le galleu, Bâtiment D"
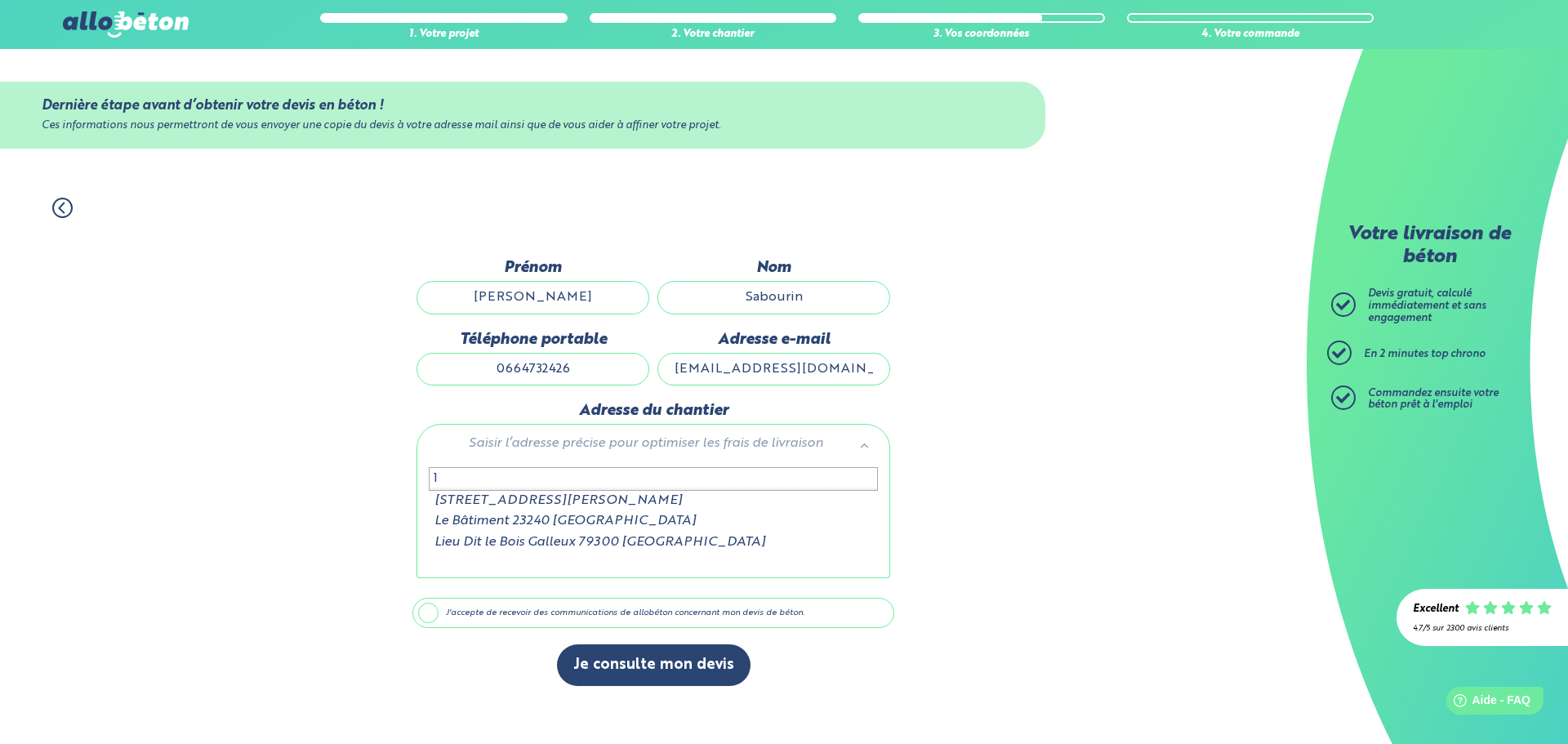
type input "1"
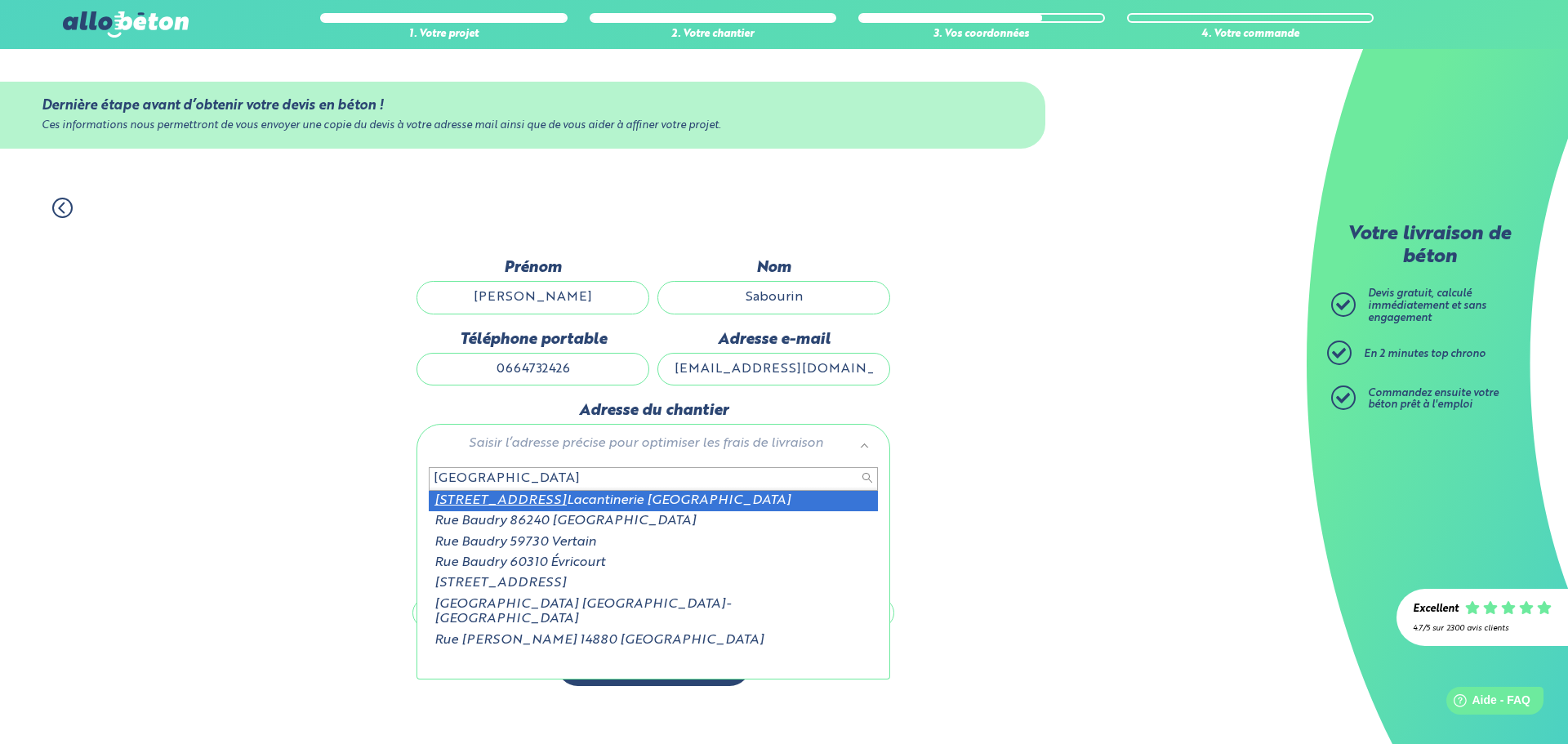
type input "[GEOGRAPHIC_DATA]"
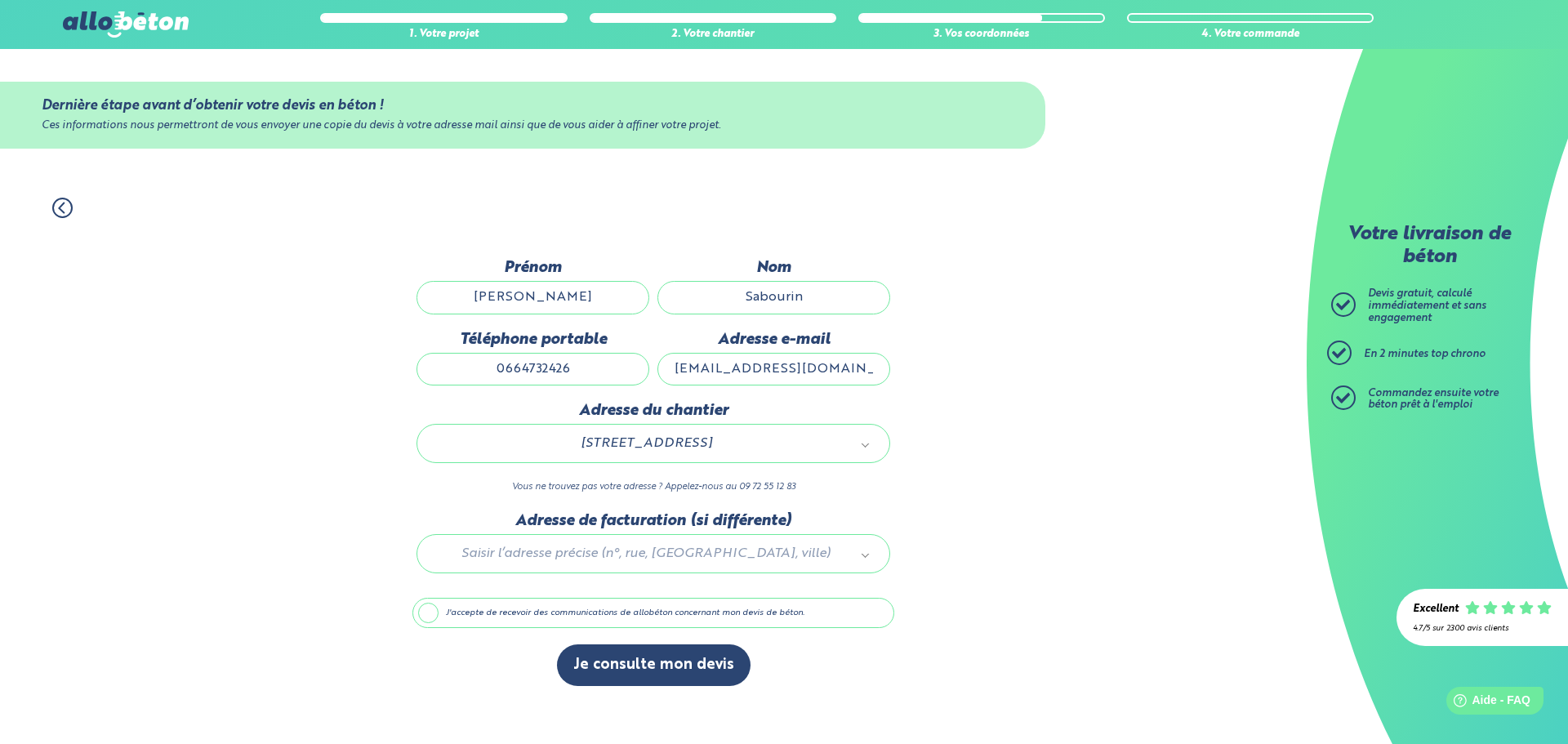
click at [436, 615] on label "J'accepte de recevoir des communications de allobéton concernant mon devis de b…" at bounding box center [653, 613] width 482 height 31
click at [0, 0] on input "J'accepte de recevoir des communications de allobéton concernant mon devis de b…" at bounding box center [0, 0] width 0 height 0
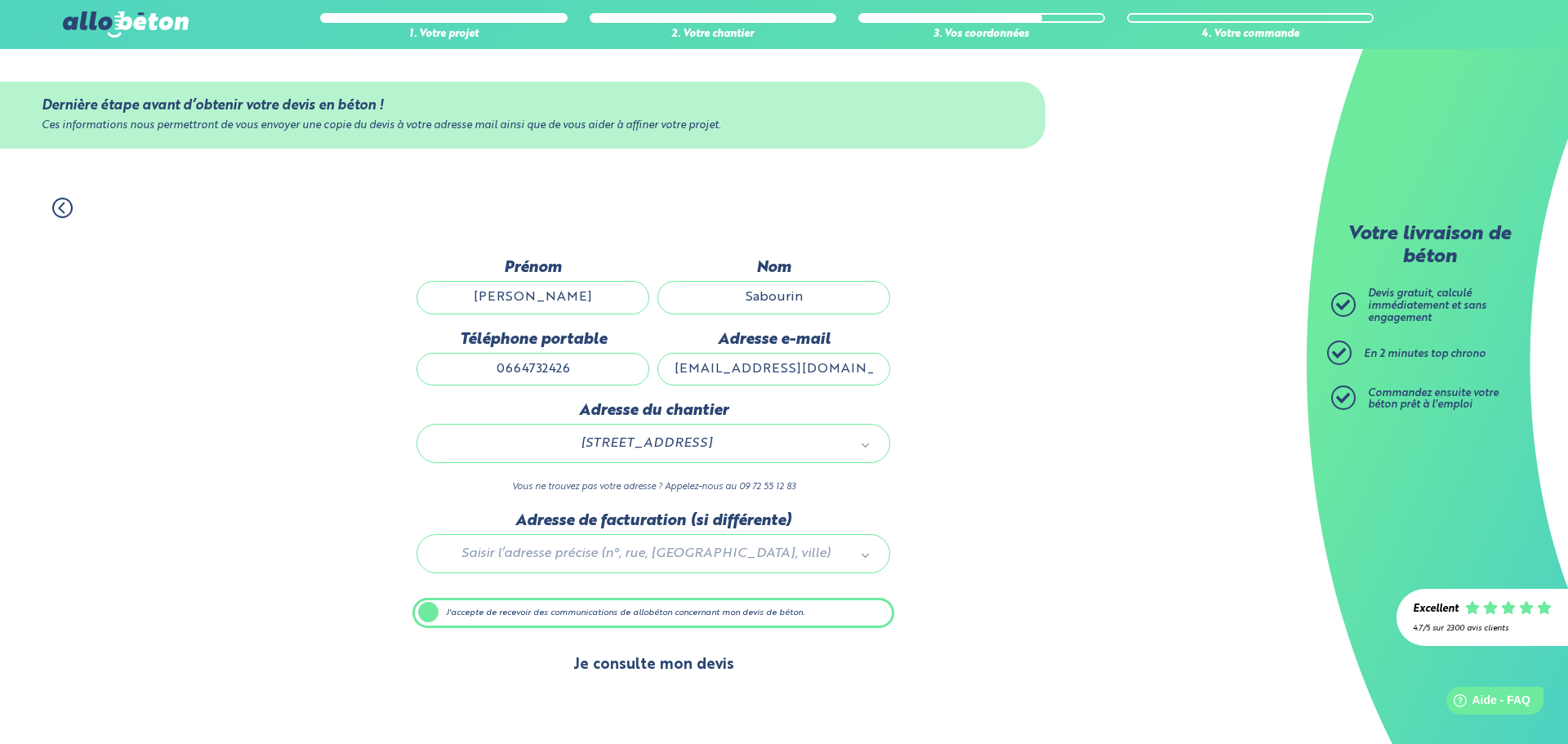
click at [589, 671] on button "Je consulte mon devis" at bounding box center [653, 665] width 193 height 42
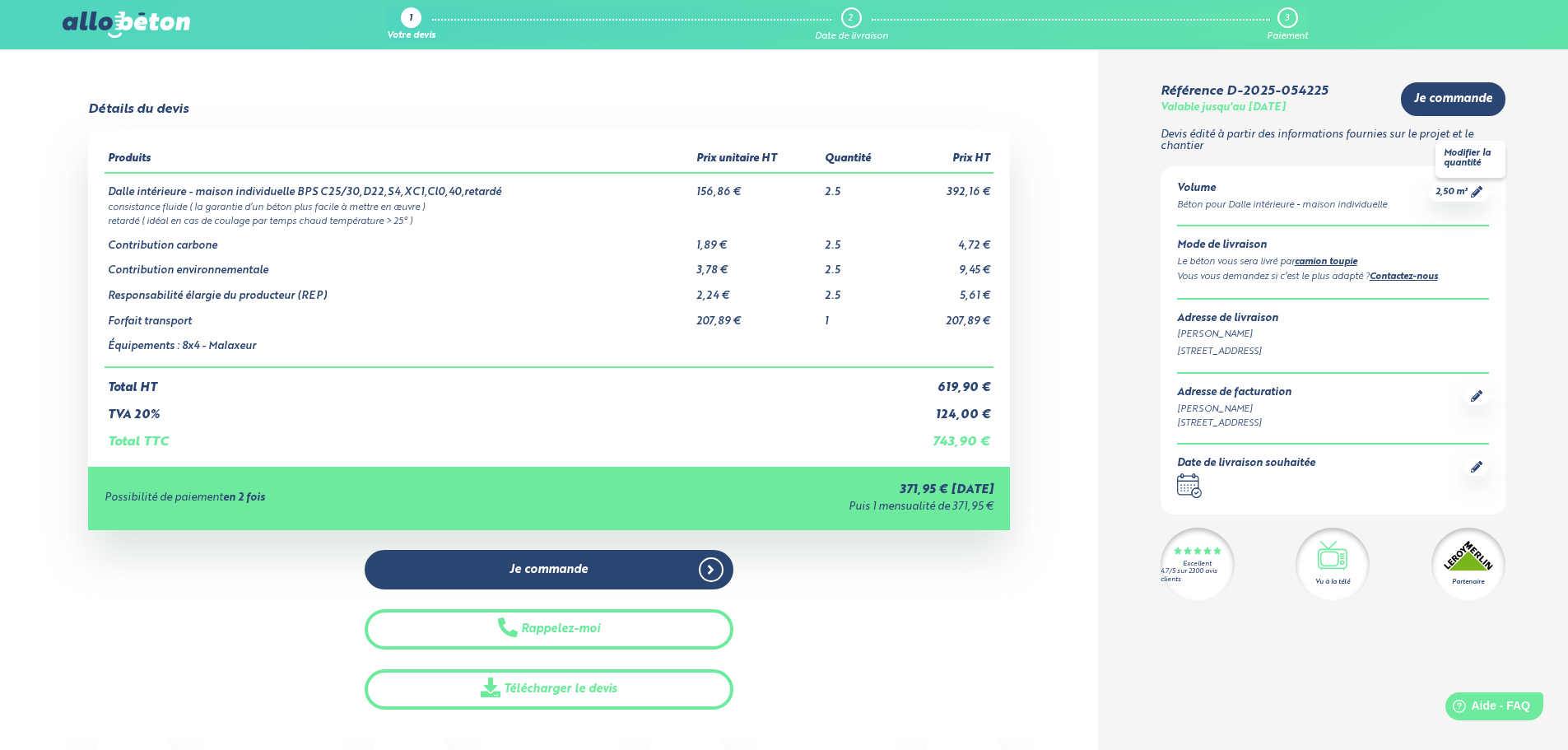
click at [1478, 195] on icon at bounding box center [1477, 192] width 12 height 12
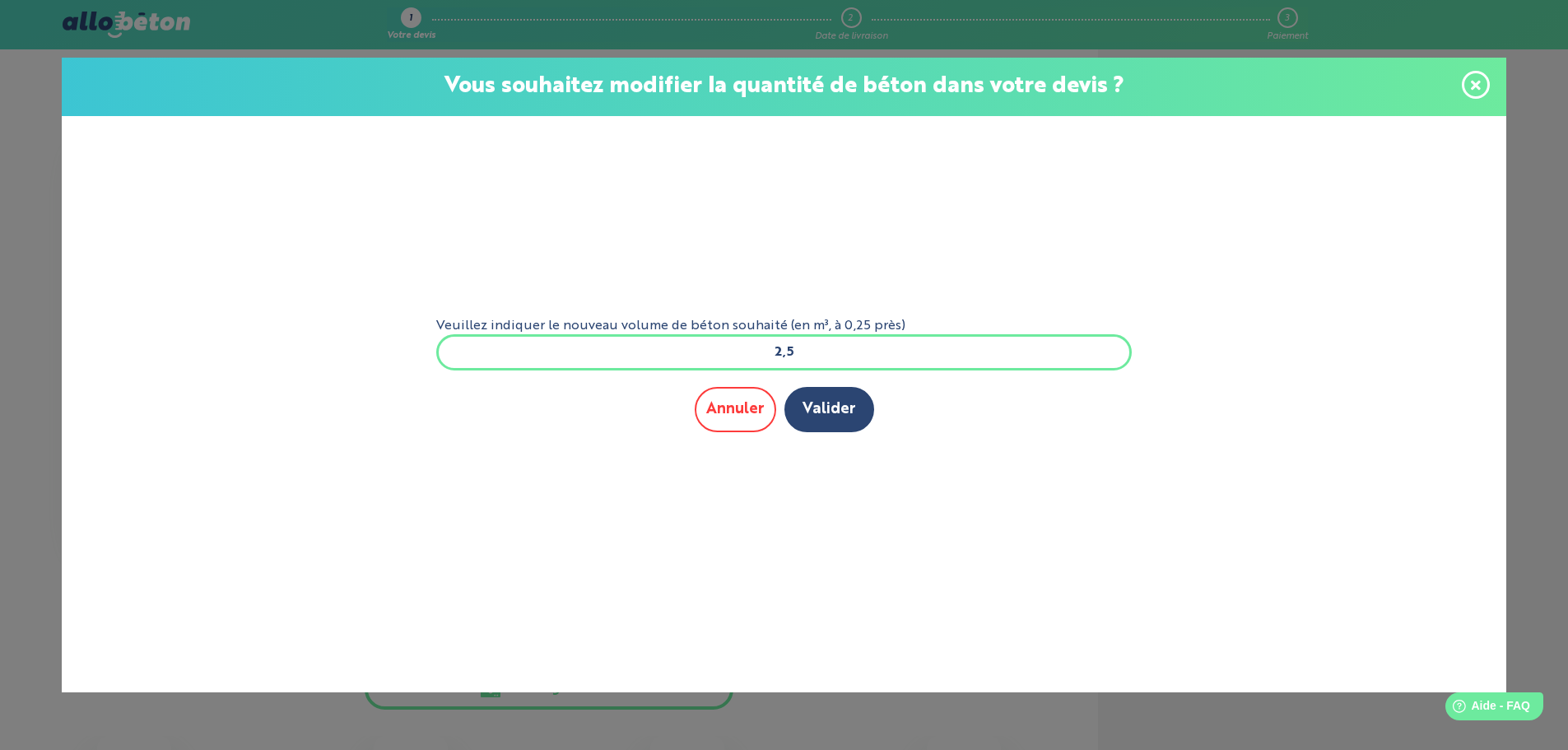
click at [733, 417] on button "Annuler" at bounding box center [736, 409] width 81 height 45
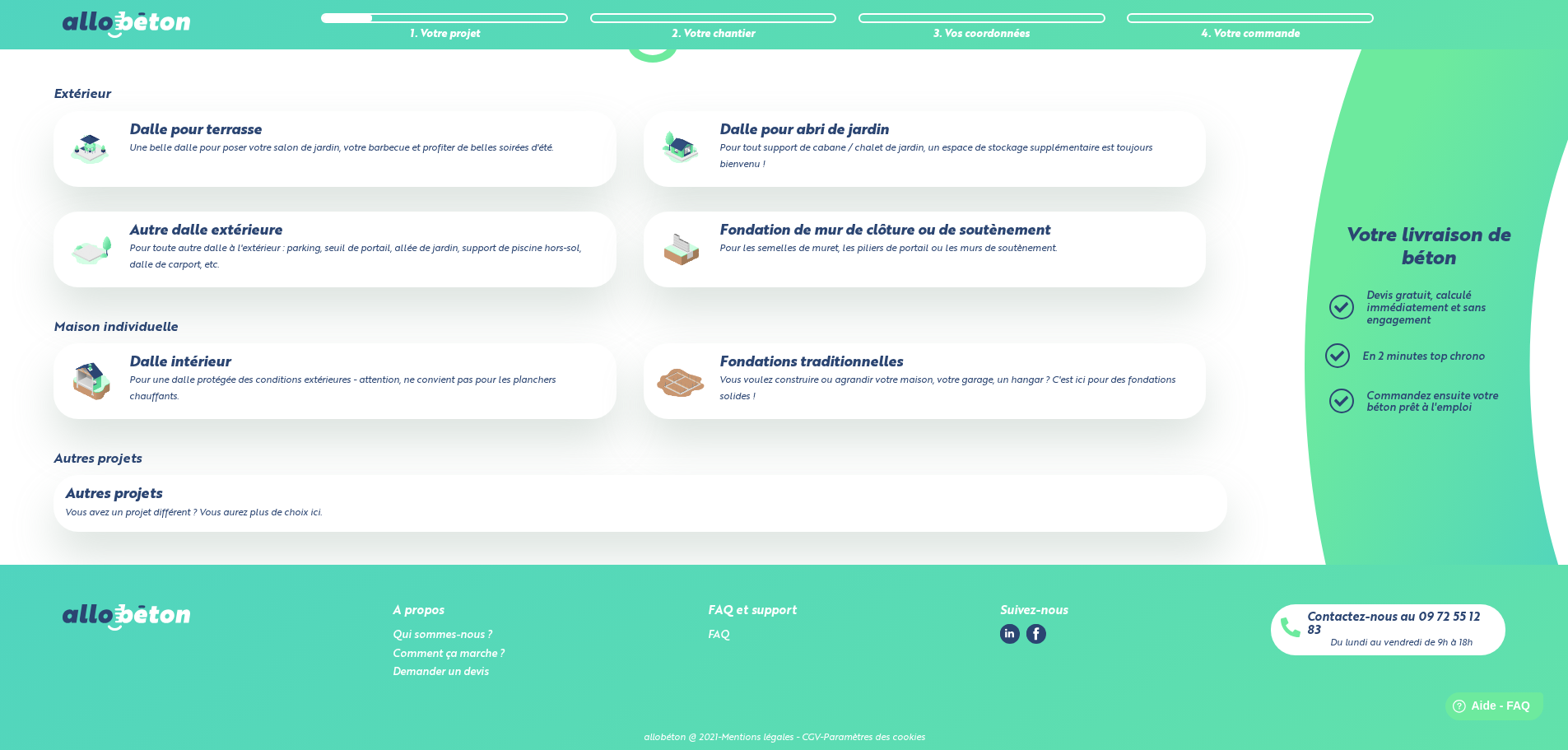
scroll to position [231, 0]
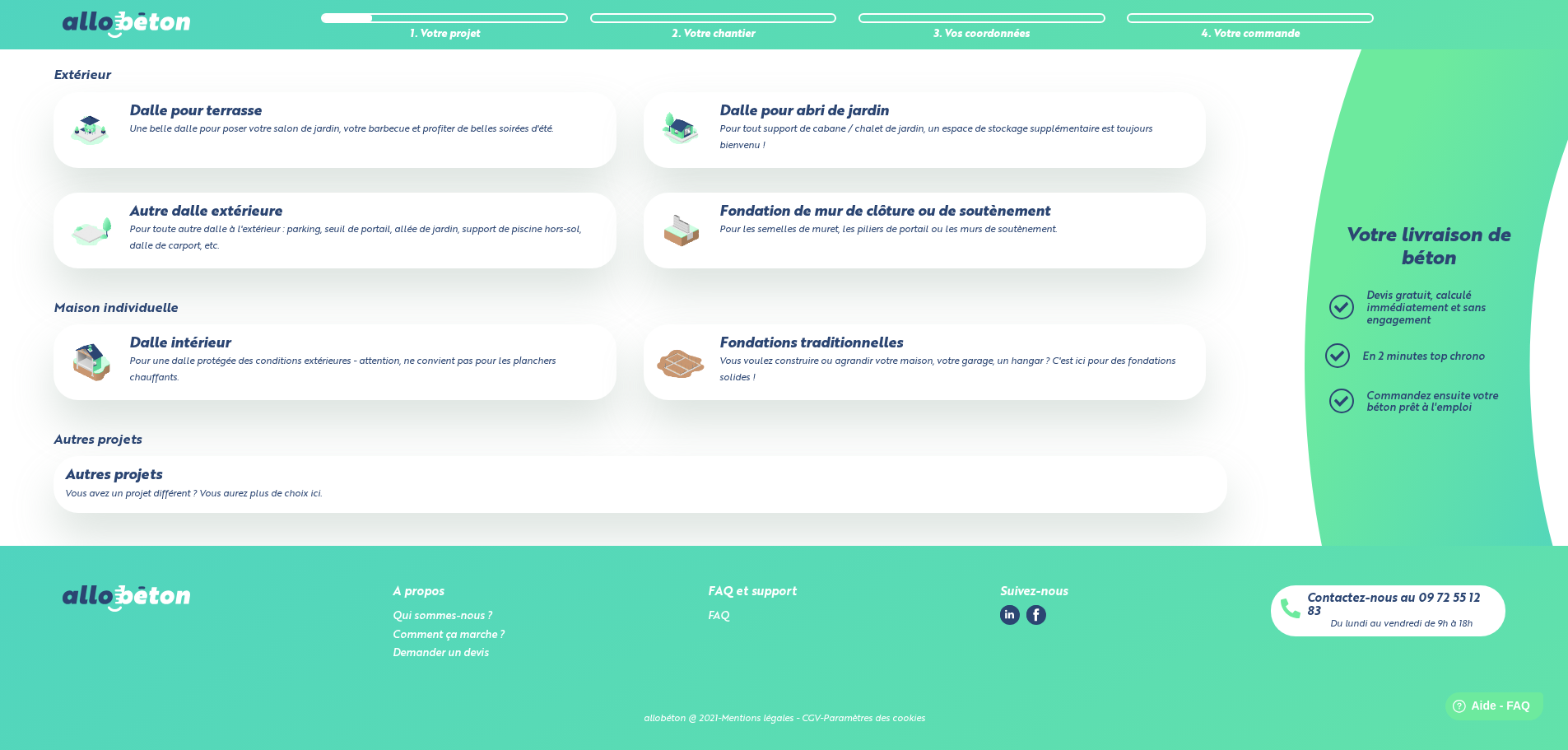
click at [383, 352] on p "Dalle intérieur Pour une dalle protégée des conditions extérieures - attention,…" at bounding box center [335, 360] width 539 height 50
click at [0, 0] on input "Dalle intérieur Pour une dalle protégée des conditions extérieures - attention,…" at bounding box center [0, 0] width 0 height 0
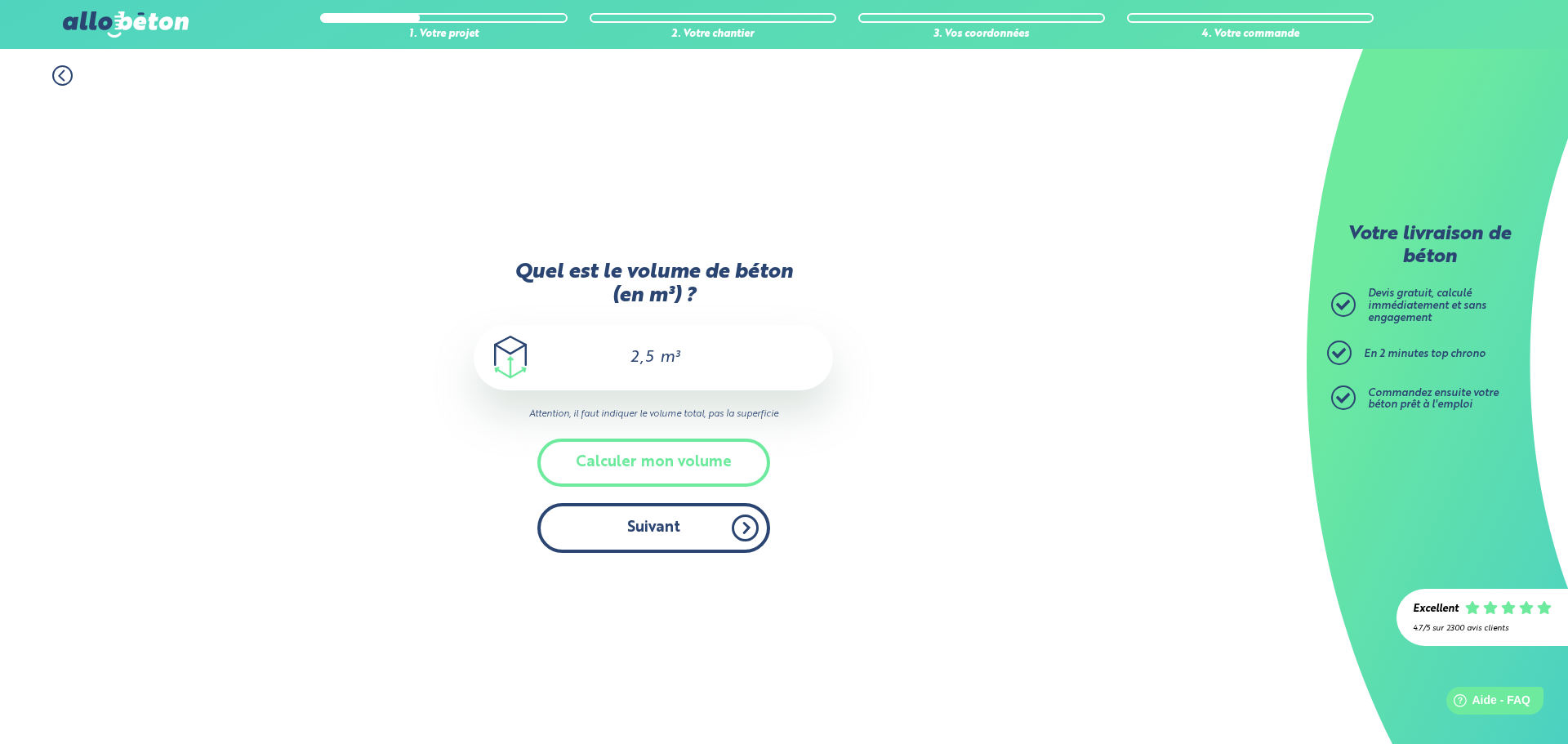
click at [717, 526] on button "Suivant" at bounding box center [653, 527] width 233 height 50
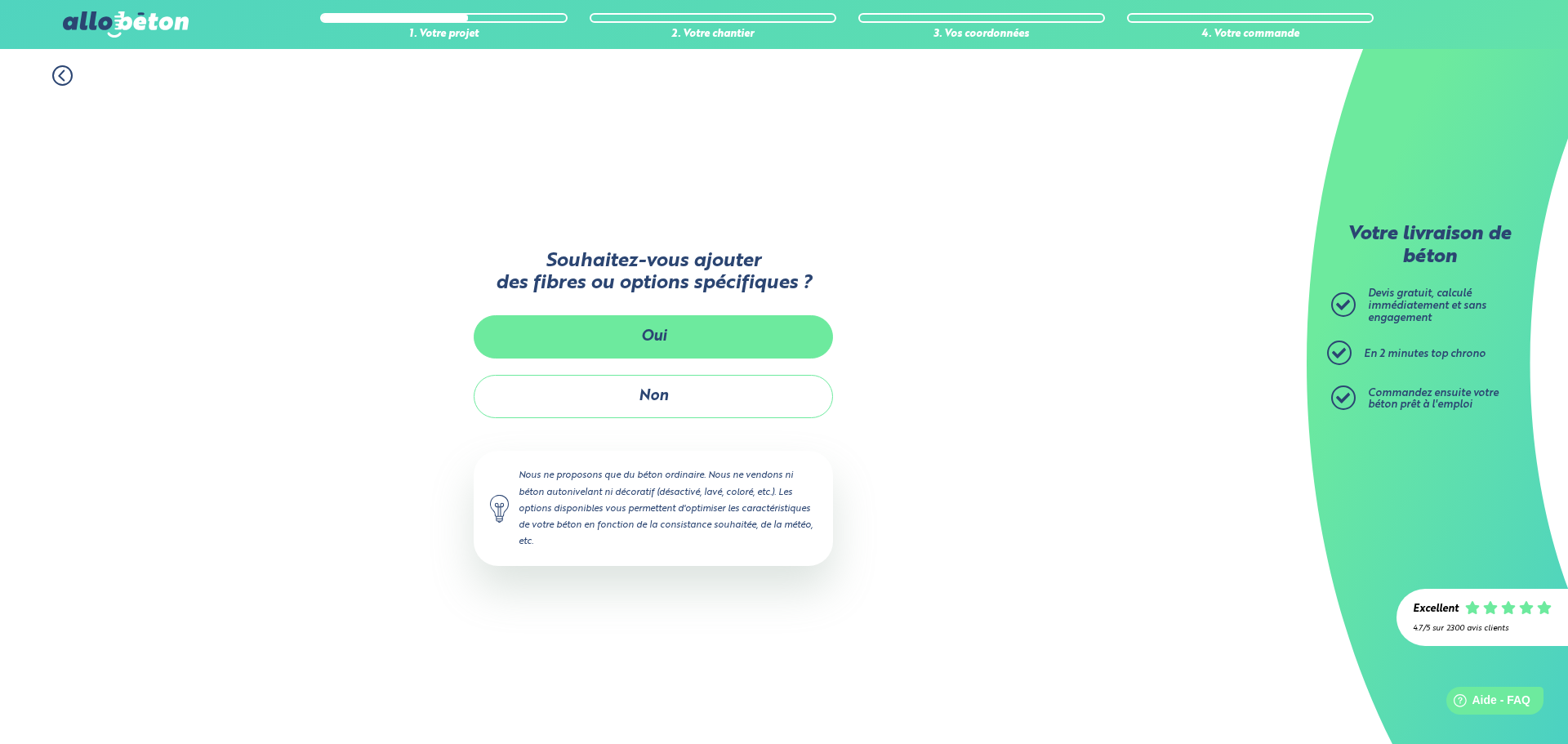
click at [701, 346] on button "Oui" at bounding box center [652, 336] width 359 height 43
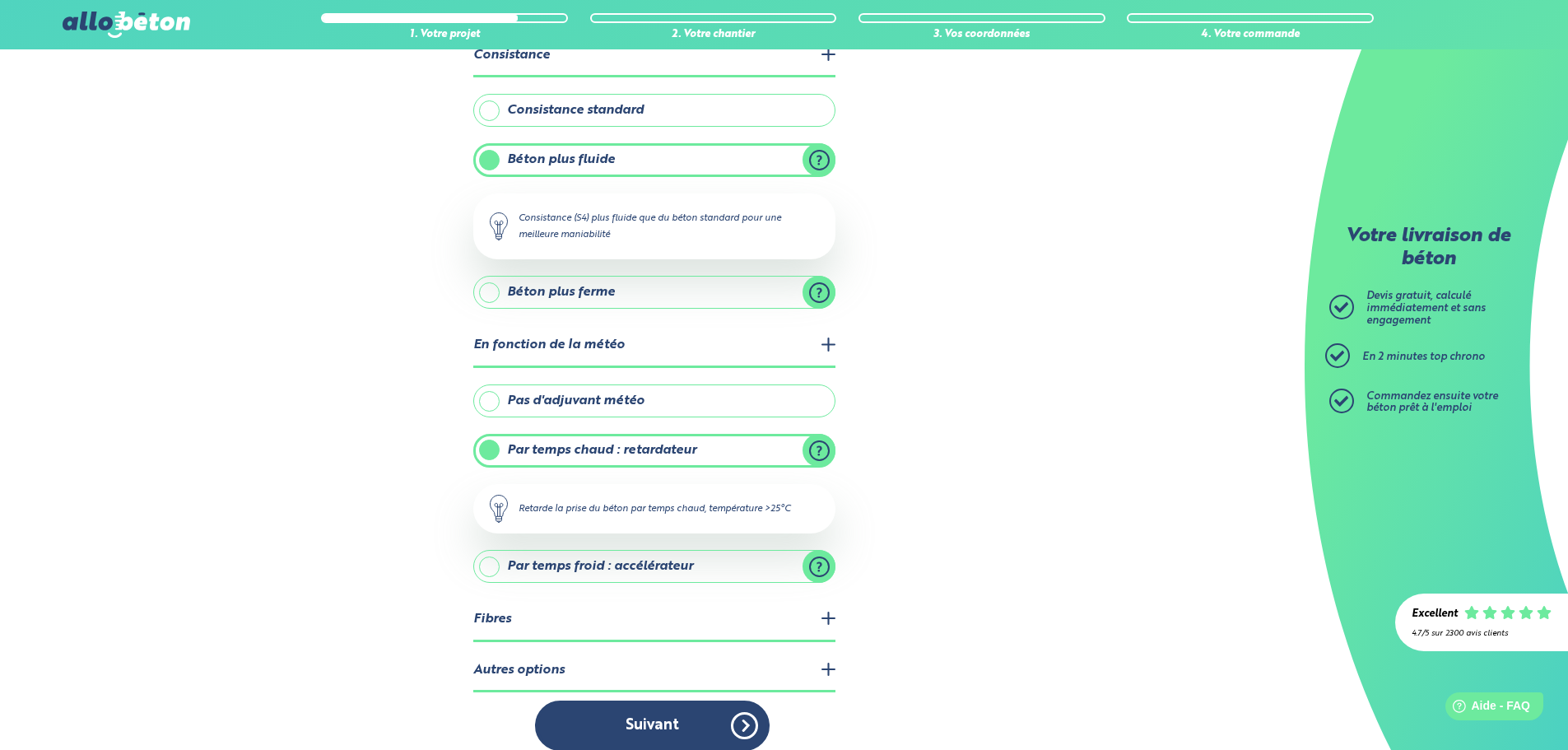
scroll to position [131, 0]
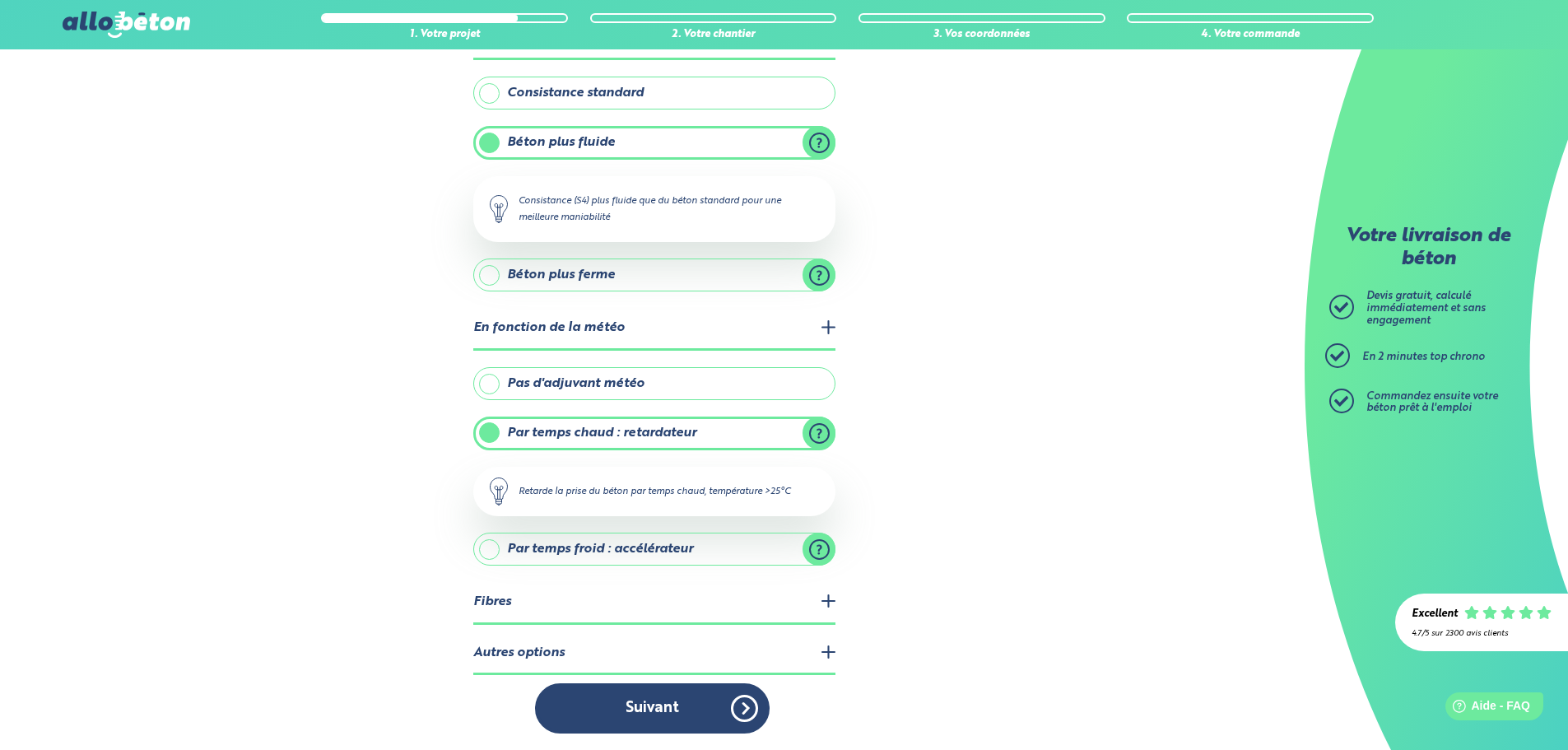
click at [497, 431] on label "Par temps chaud : retardateur" at bounding box center [654, 433] width 362 height 33
click at [0, 0] on input "Par temps chaud : retardateur" at bounding box center [0, 0] width 0 height 0
click at [490, 385] on label "Pas d'adjuvant météo" at bounding box center [654, 383] width 362 height 33
click at [0, 0] on input "Pas d'adjuvant météo" at bounding box center [0, 0] width 0 height 0
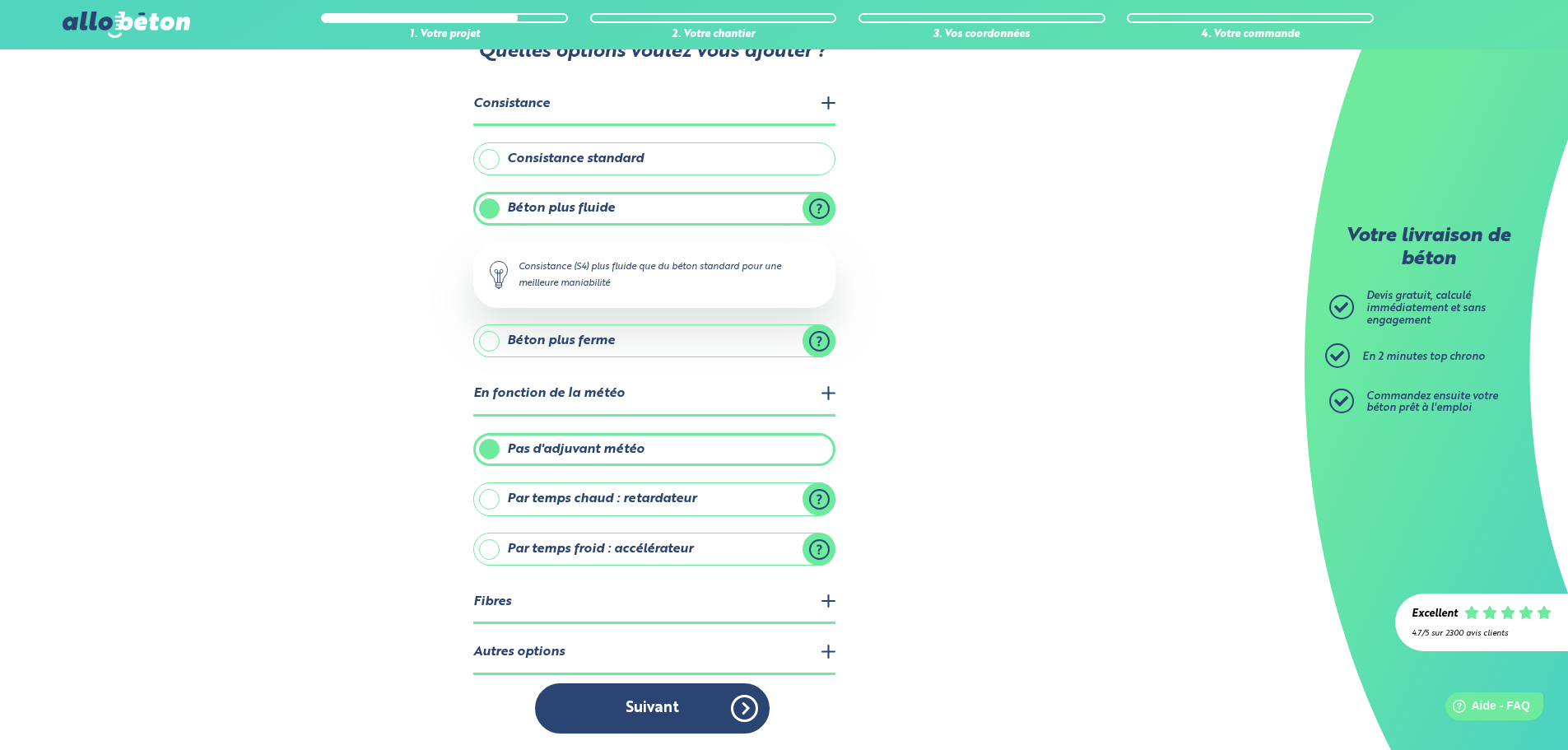
scroll to position [65, 0]
click at [603, 604] on legend "Fibres" at bounding box center [654, 603] width 362 height 42
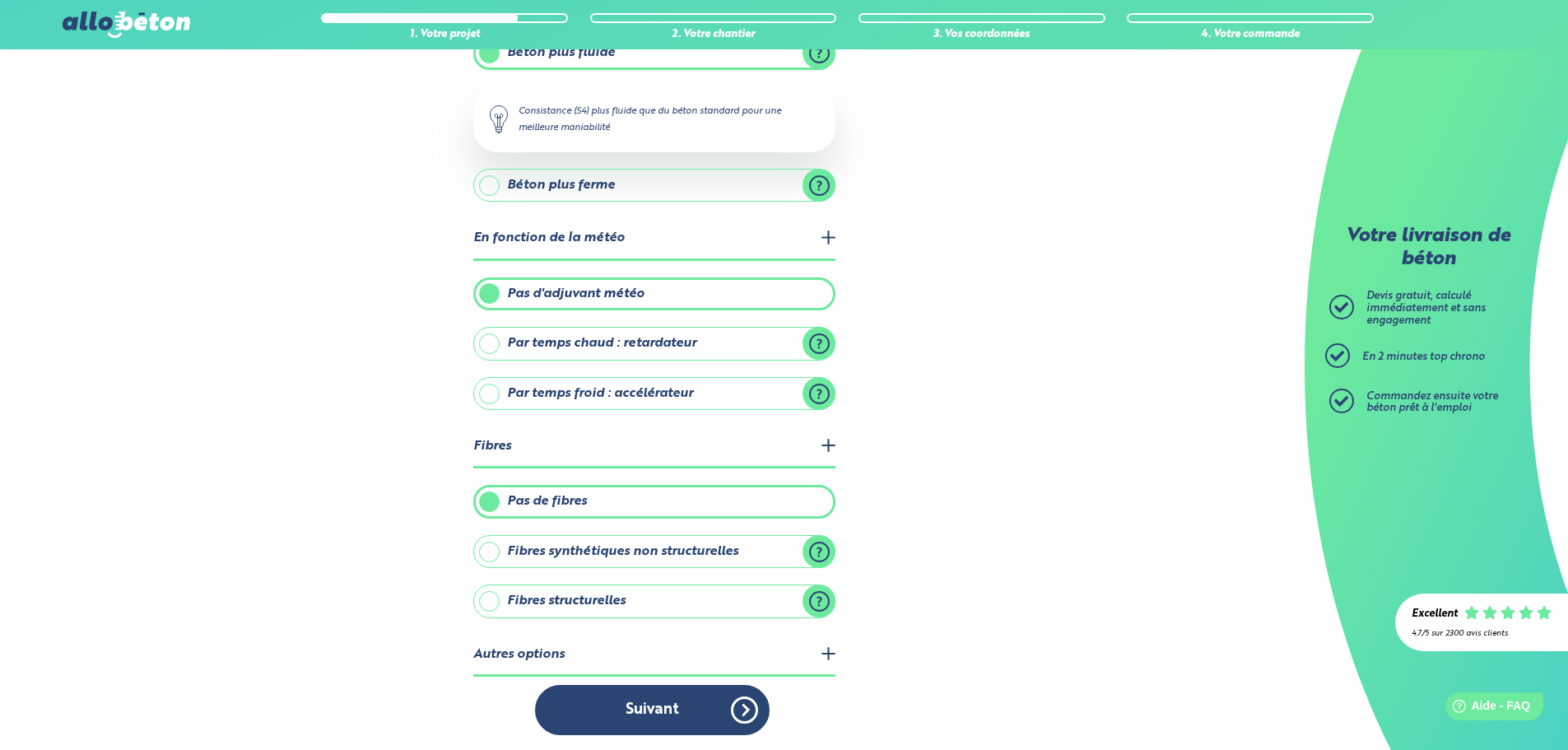
scroll to position [222, 0]
click at [569, 647] on legend "Autres options" at bounding box center [654, 654] width 362 height 42
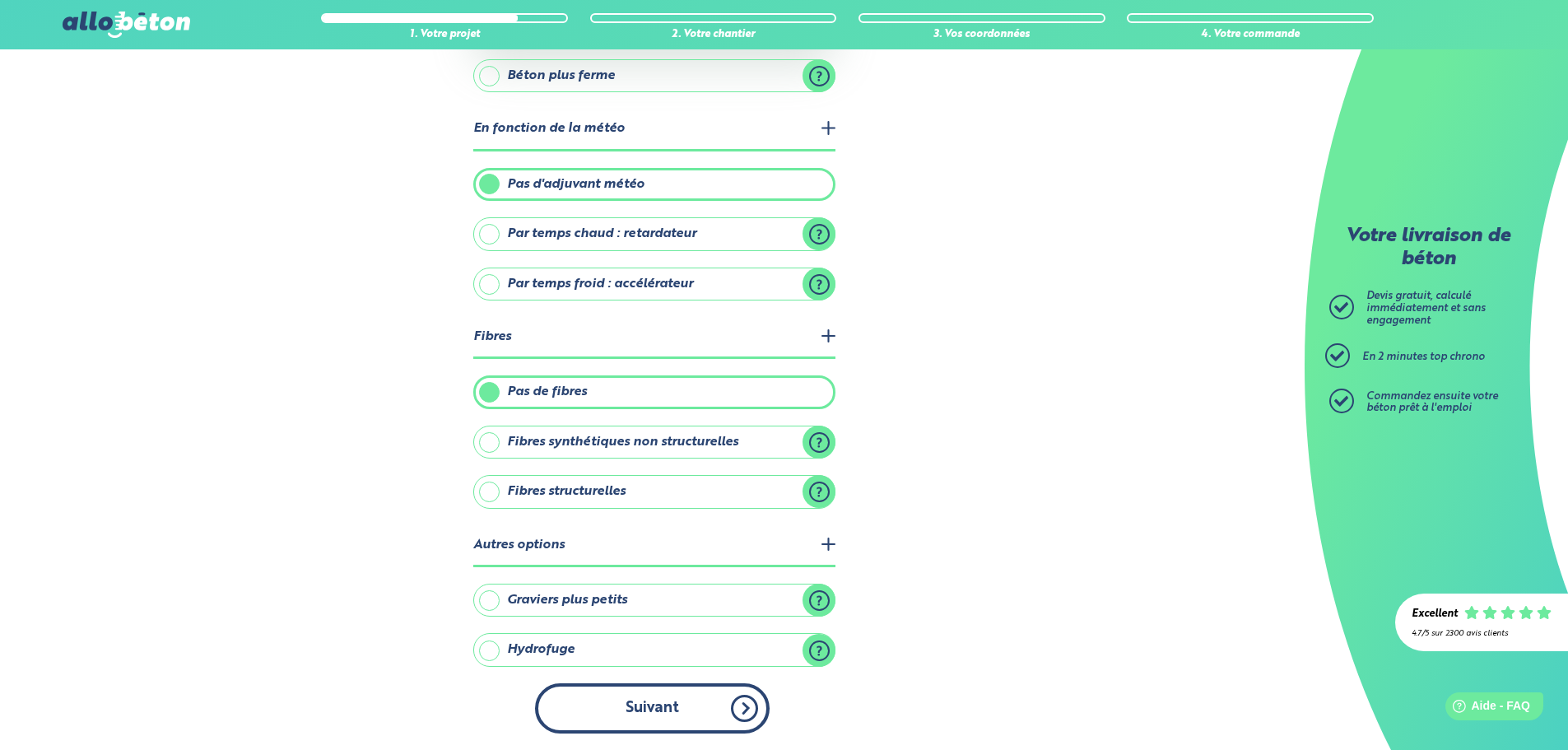
click at [713, 720] on button "Suivant" at bounding box center [652, 708] width 235 height 50
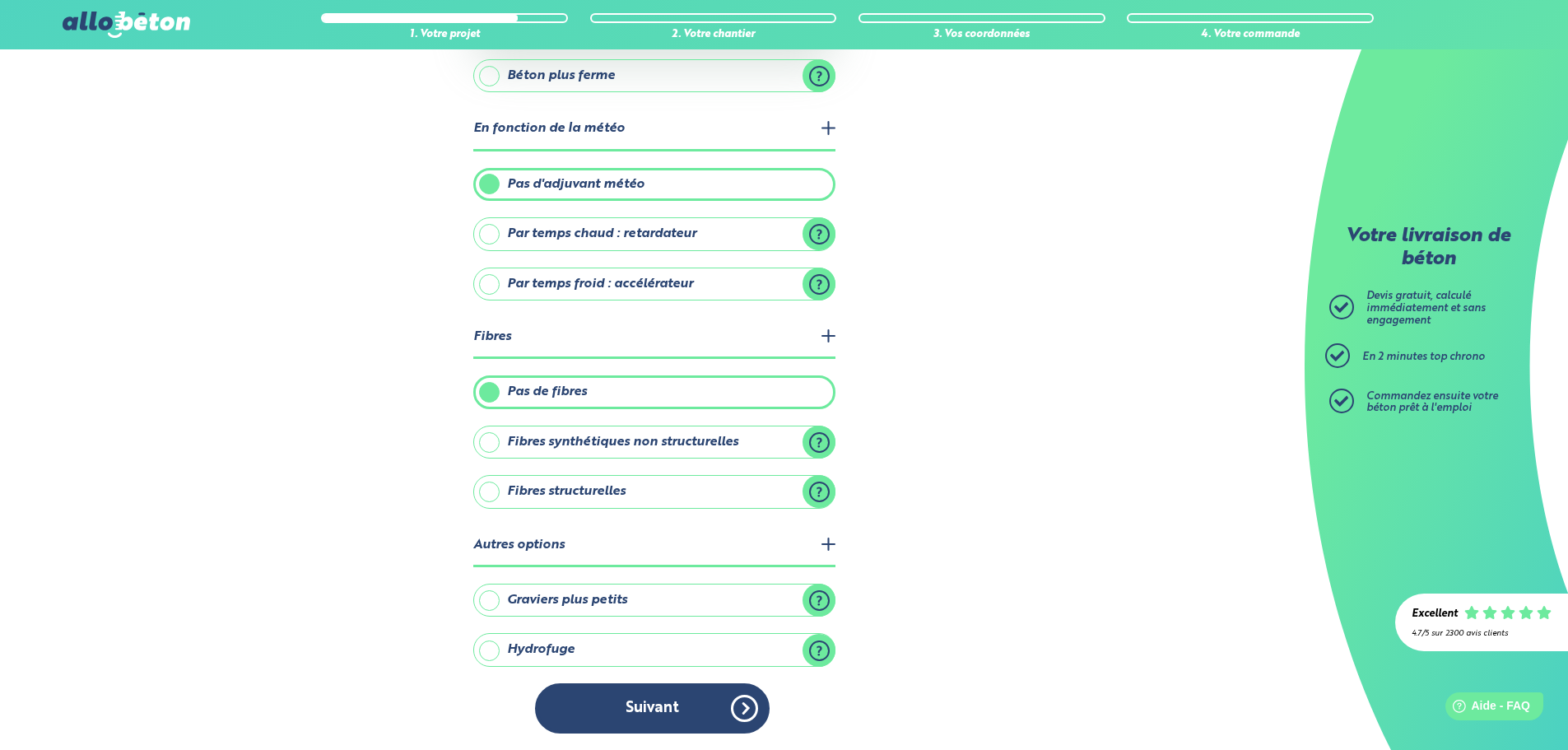
scroll to position [109, 0]
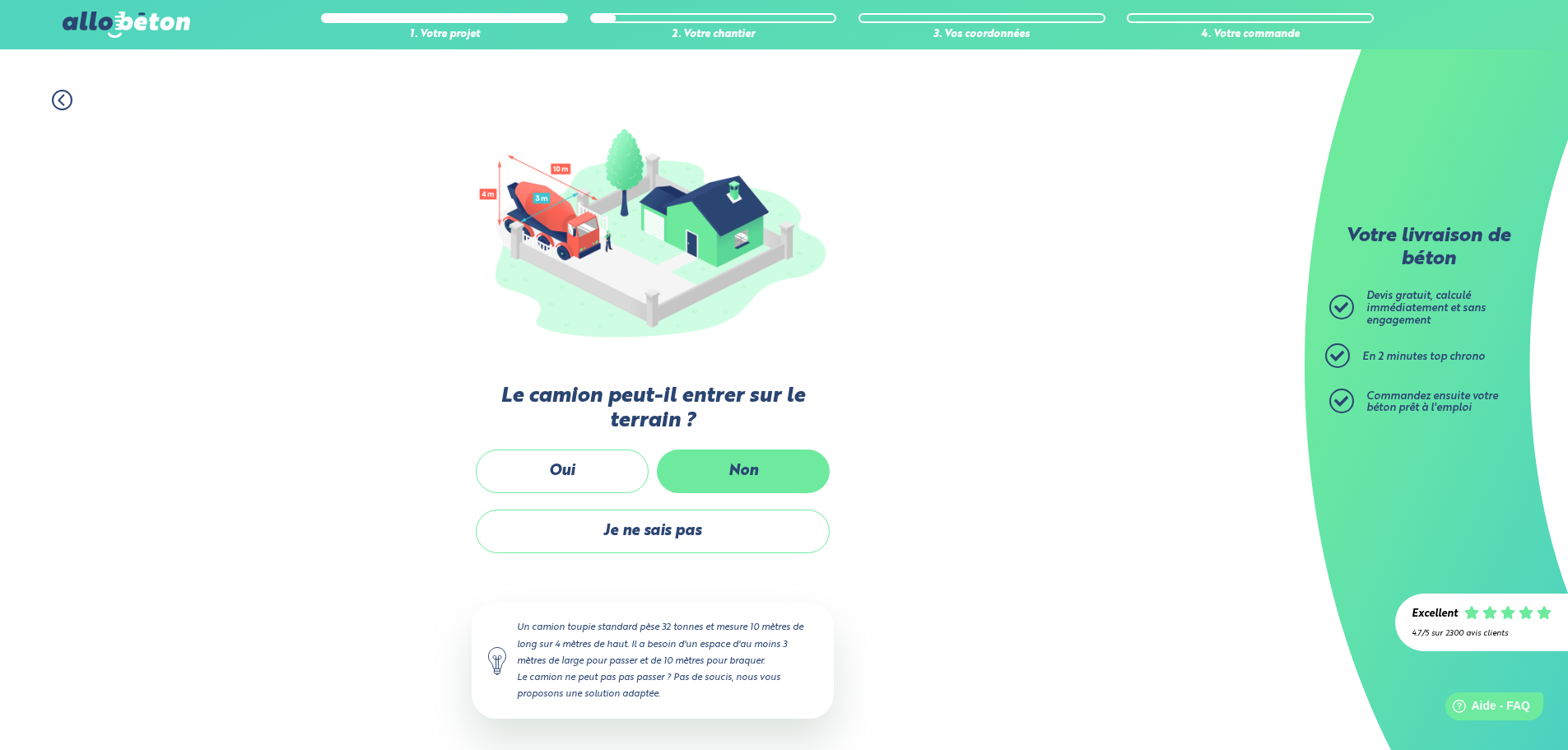
click at [731, 469] on label "Non" at bounding box center [743, 470] width 173 height 43
click at [0, 0] on input "Non" at bounding box center [0, 0] width 0 height 0
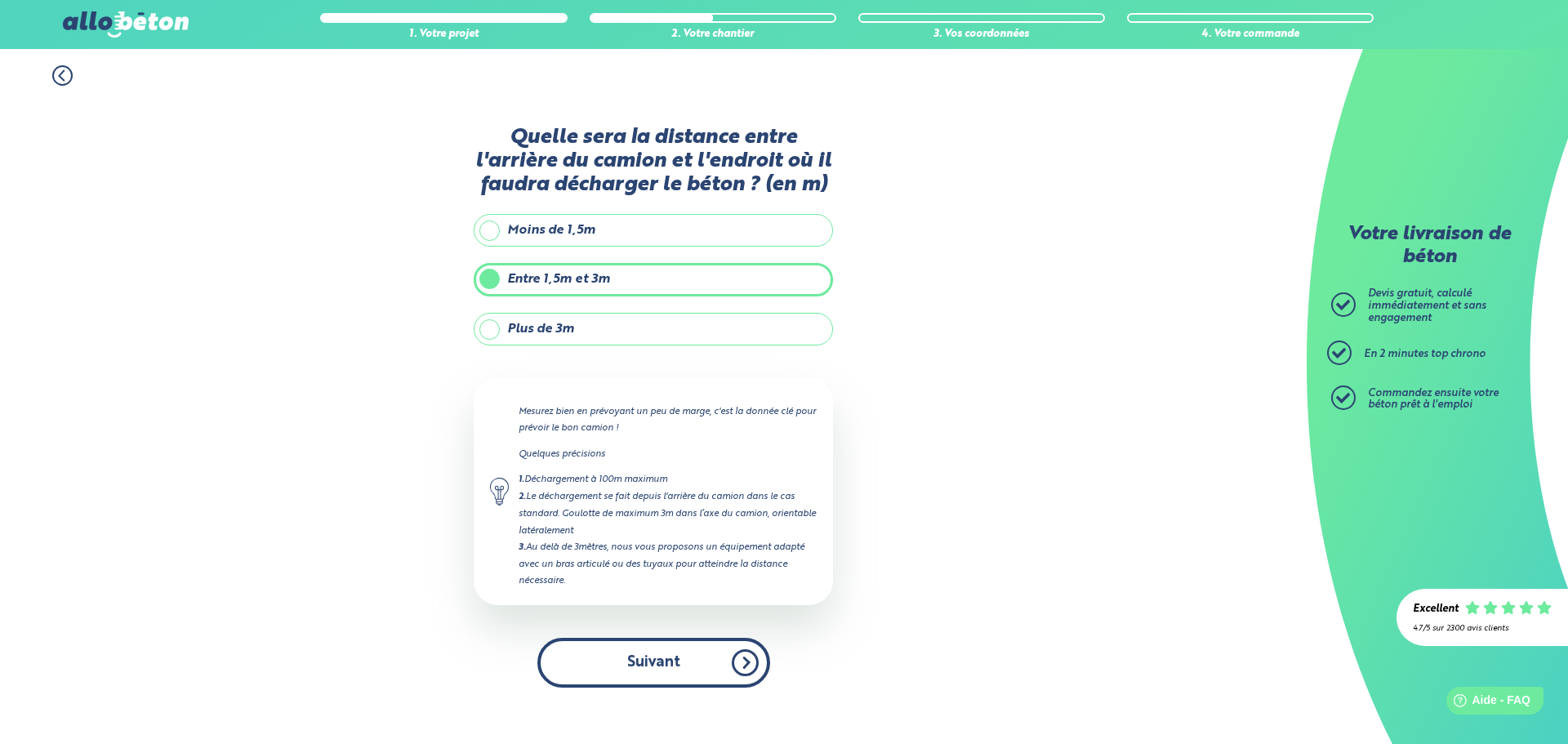
click at [670, 681] on button "Suivant" at bounding box center [653, 662] width 233 height 50
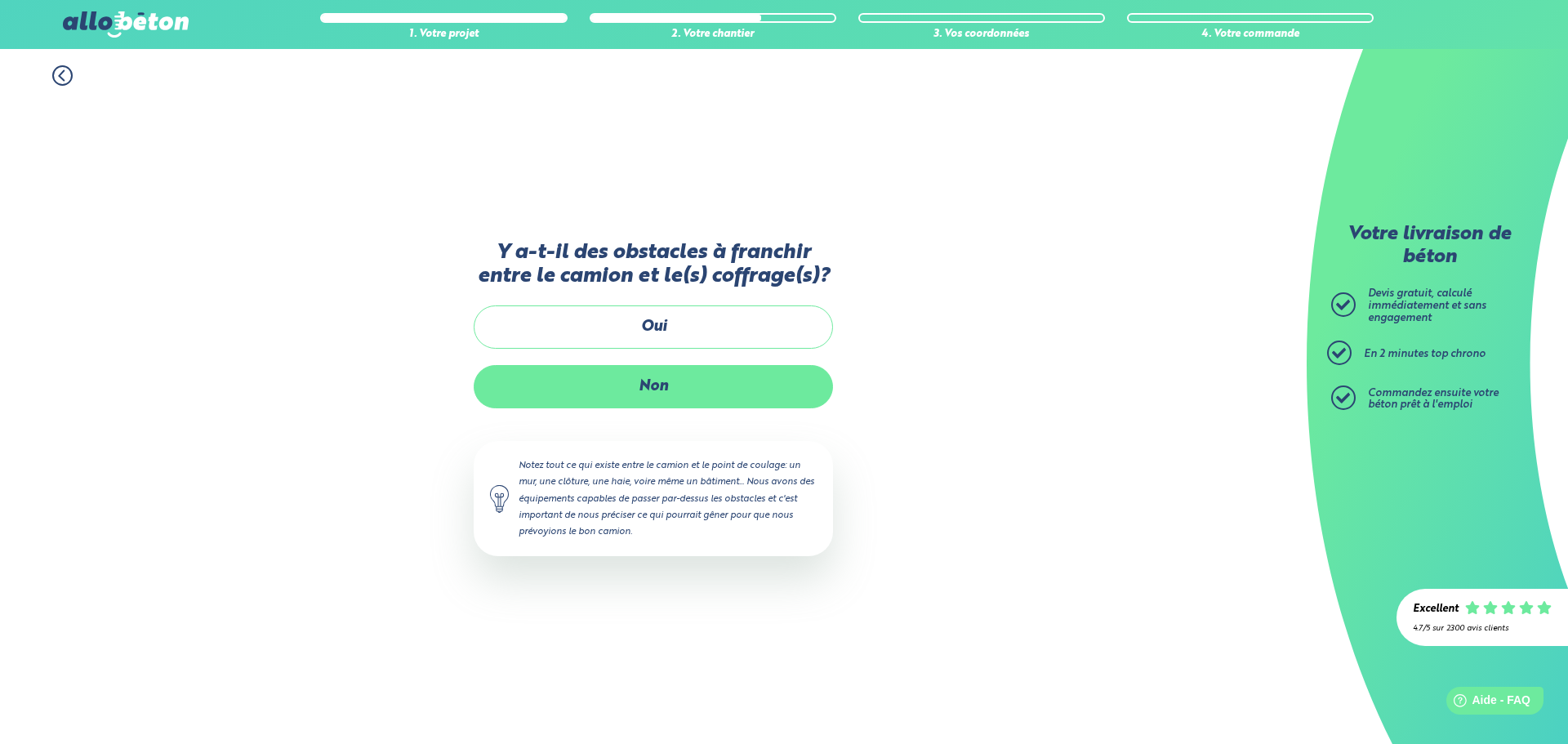
click at [670, 372] on label "Non" at bounding box center [652, 386] width 359 height 43
click at [0, 0] on input "Non" at bounding box center [0, 0] width 0 height 0
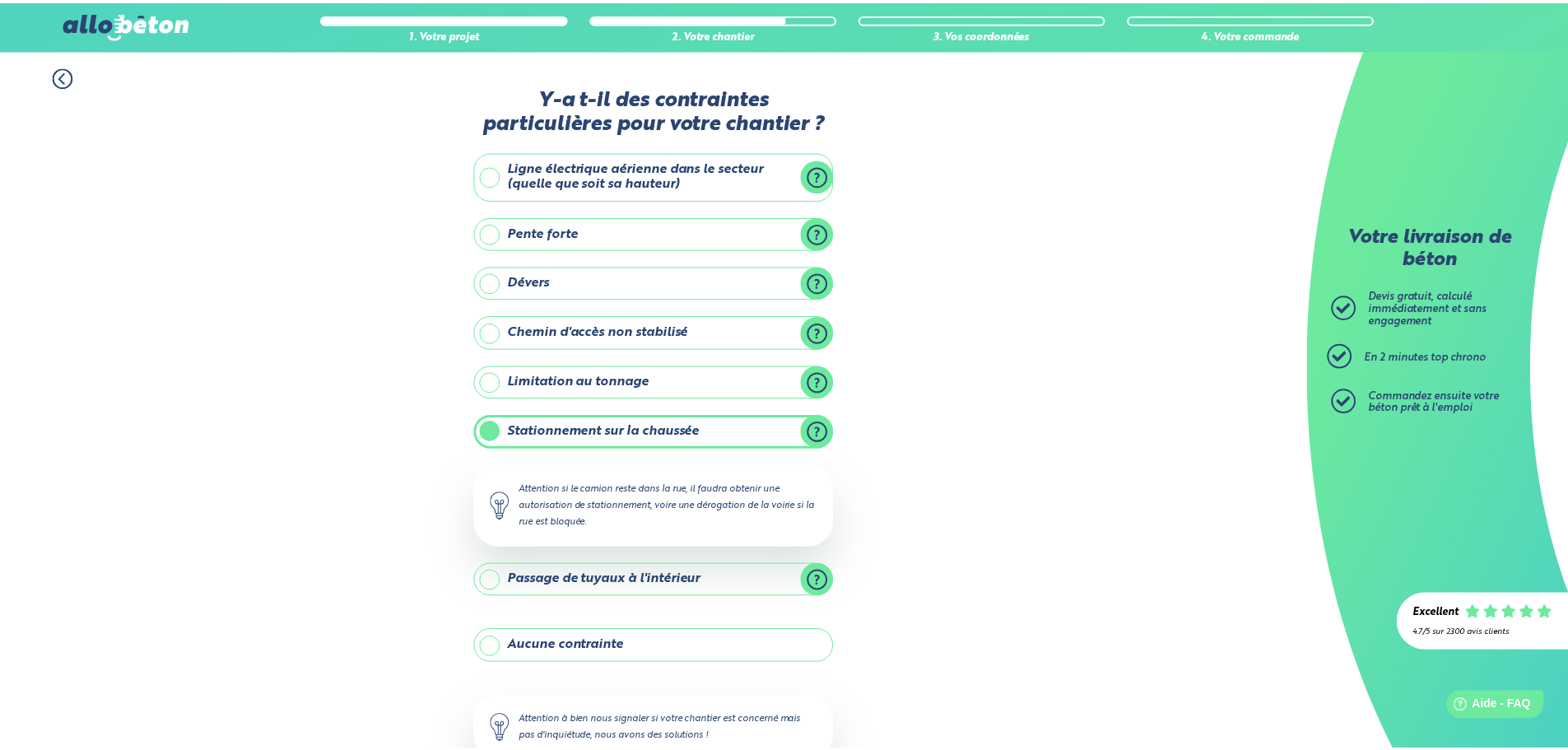
scroll to position [112, 0]
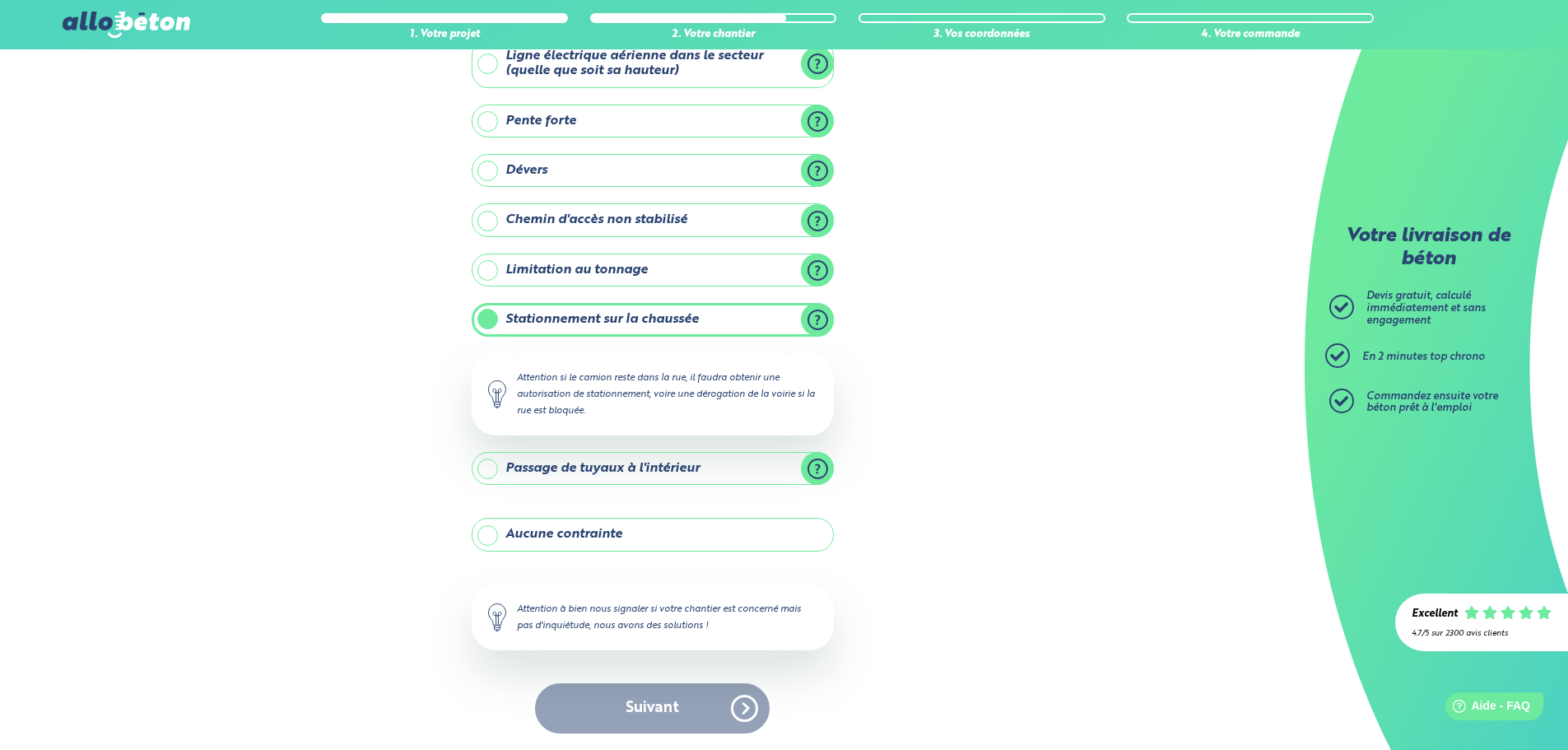
click at [680, 708] on div "Suivant" at bounding box center [653, 708] width 362 height 50
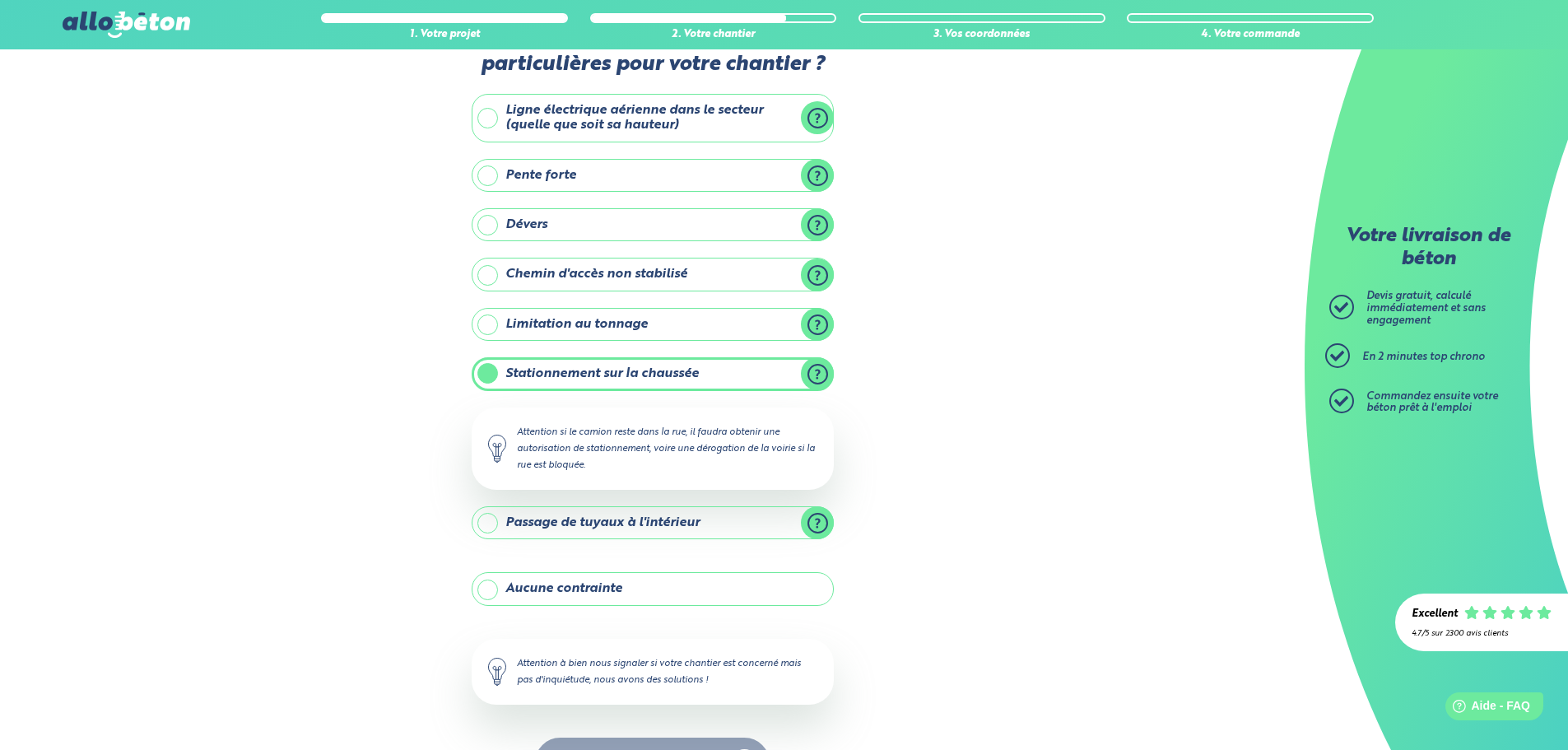
scroll to position [0, 0]
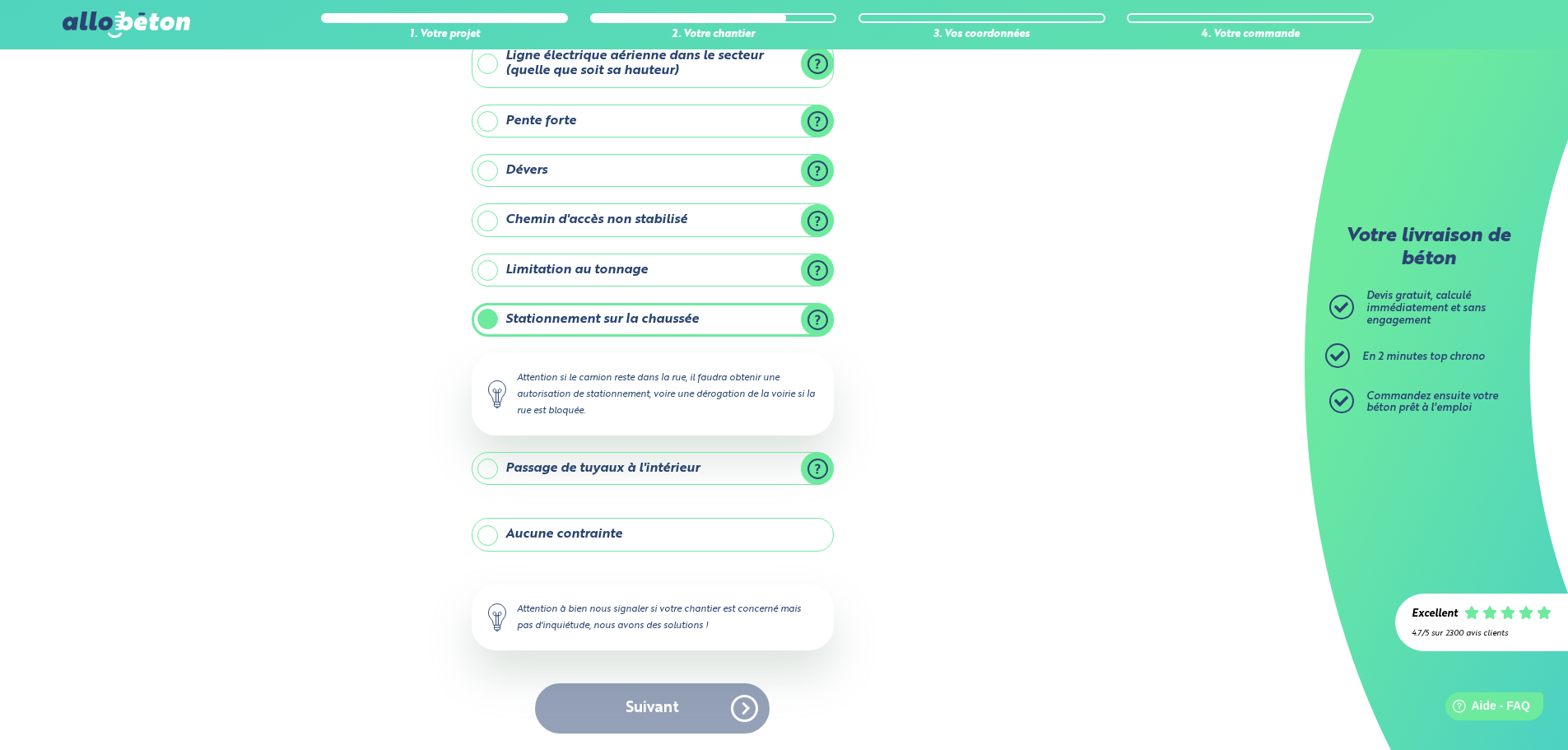
click at [584, 529] on label "Aucune contrainte" at bounding box center [653, 534] width 362 height 33
click at [0, 0] on input "Aucune contrainte" at bounding box center [0, 0] width 0 height 0
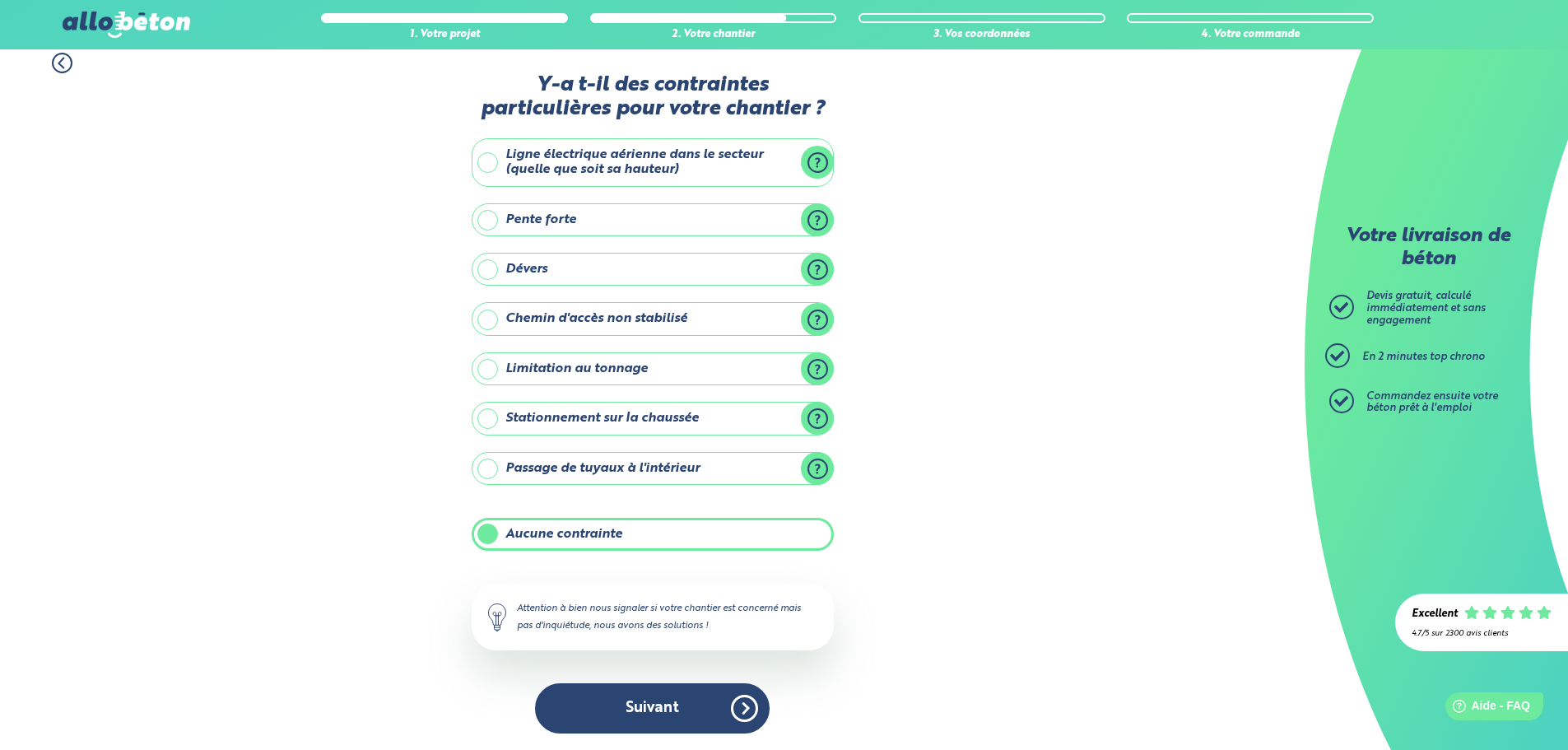
scroll to position [14, 0]
click at [584, 417] on label "Stationnement sur la chaussée" at bounding box center [653, 418] width 362 height 33
click at [0, 0] on input "Stationnement sur la chaussée" at bounding box center [0, 0] width 0 height 0
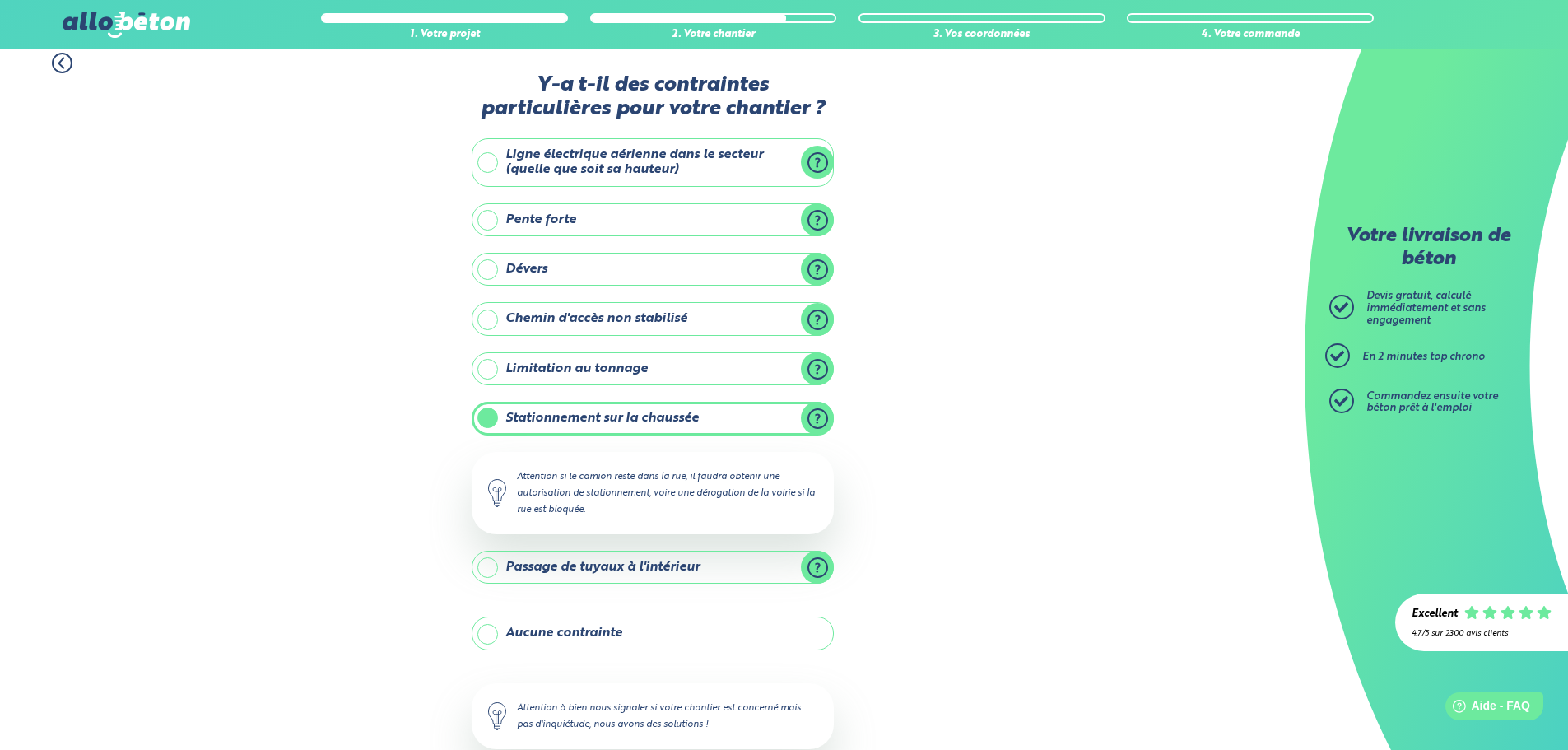
scroll to position [112, 0]
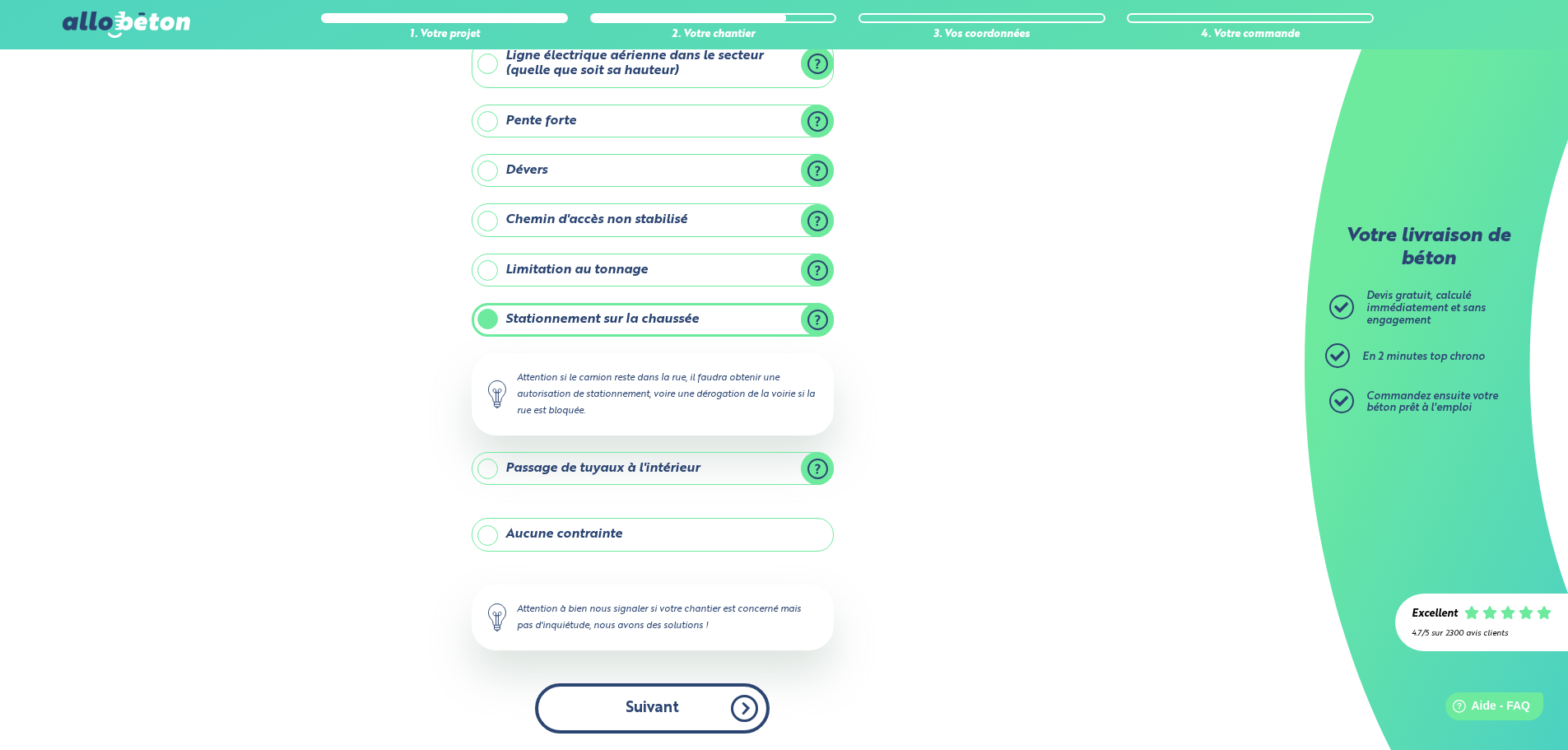
click at [631, 709] on button "Suivant" at bounding box center [652, 708] width 235 height 50
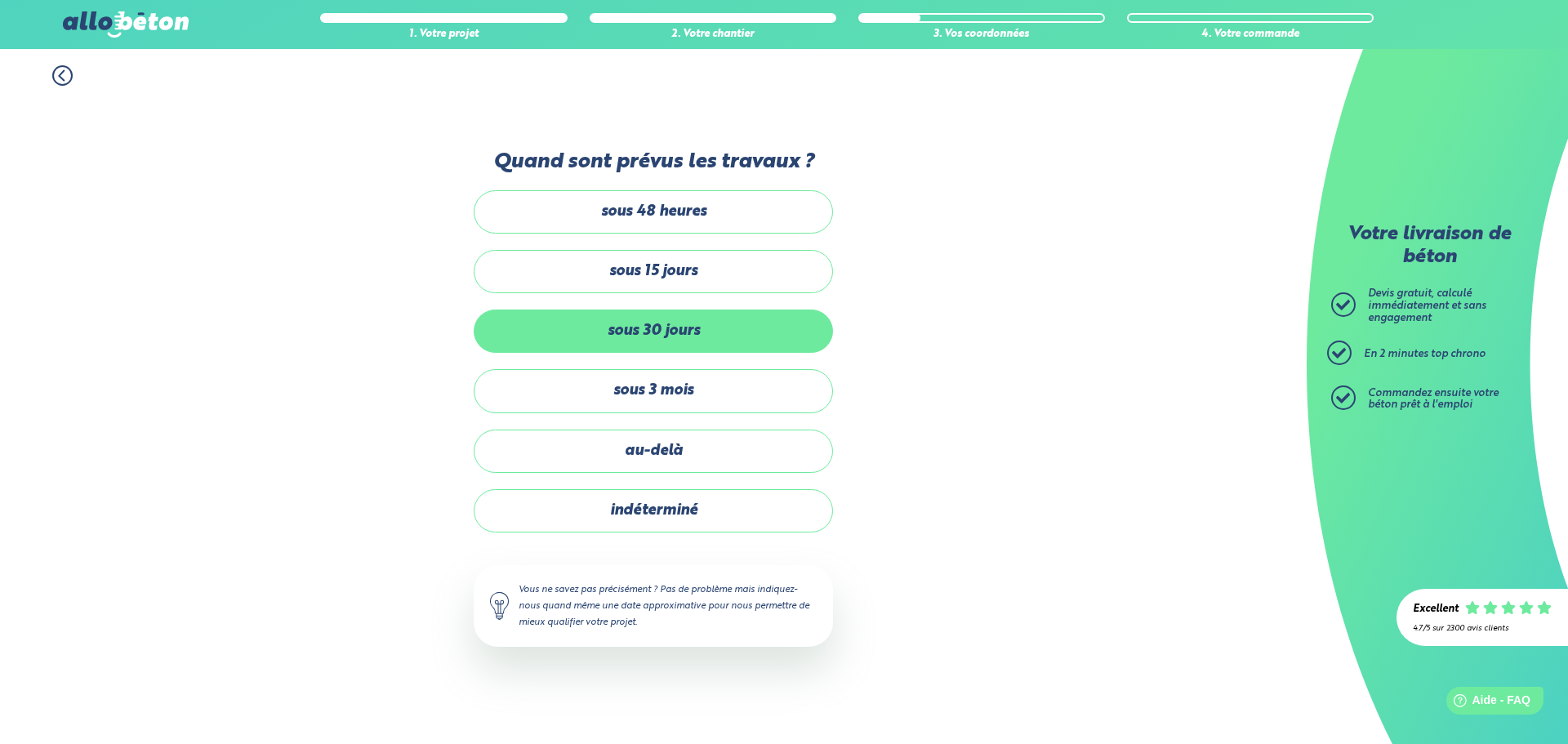
click at [639, 345] on label "sous 30 jours" at bounding box center [652, 330] width 359 height 43
click at [0, 0] on input "sous 30 jours" at bounding box center [0, 0] width 0 height 0
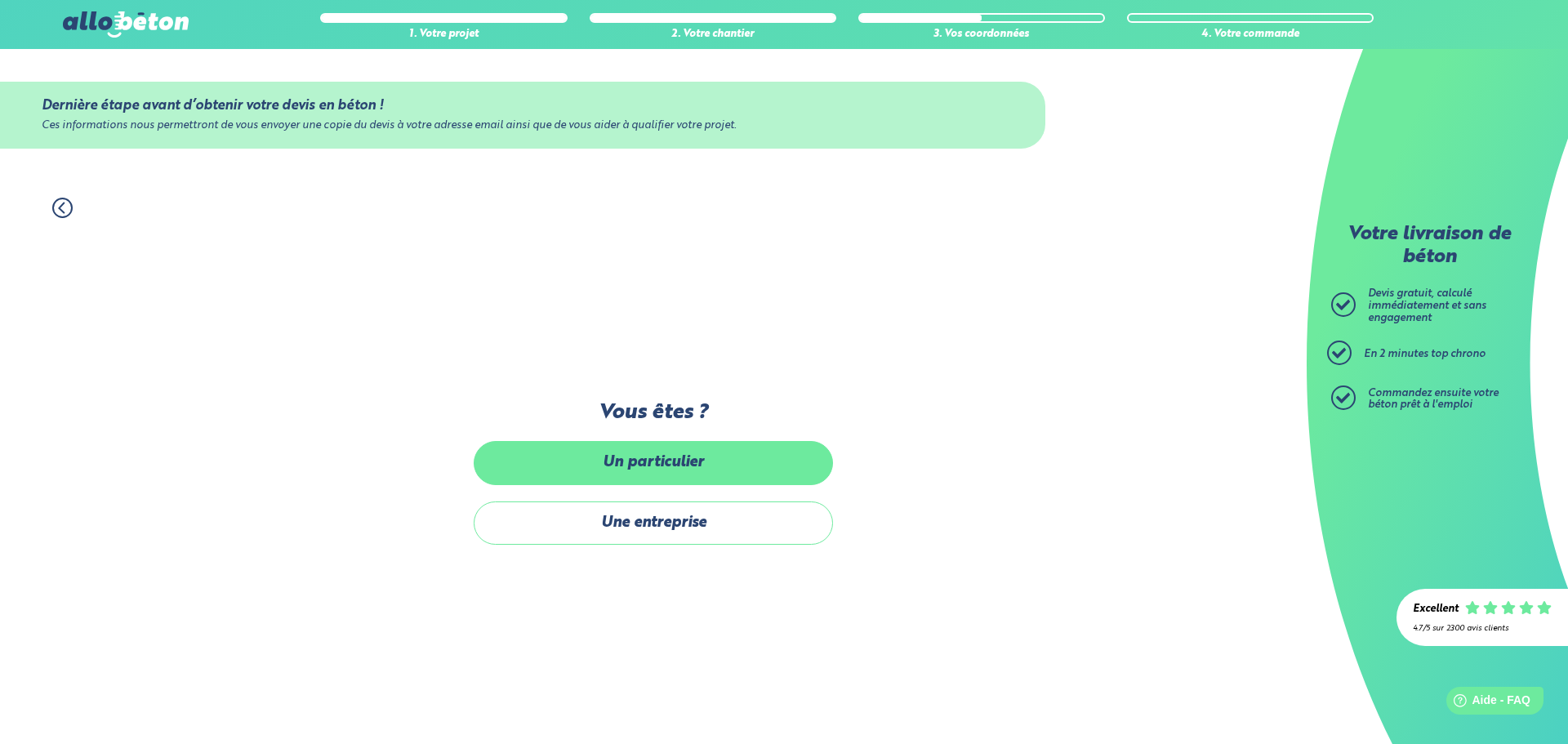
click at [654, 470] on label "Un particulier" at bounding box center [652, 462] width 359 height 43
click at [0, 0] on input "Un particulier" at bounding box center [0, 0] width 0 height 0
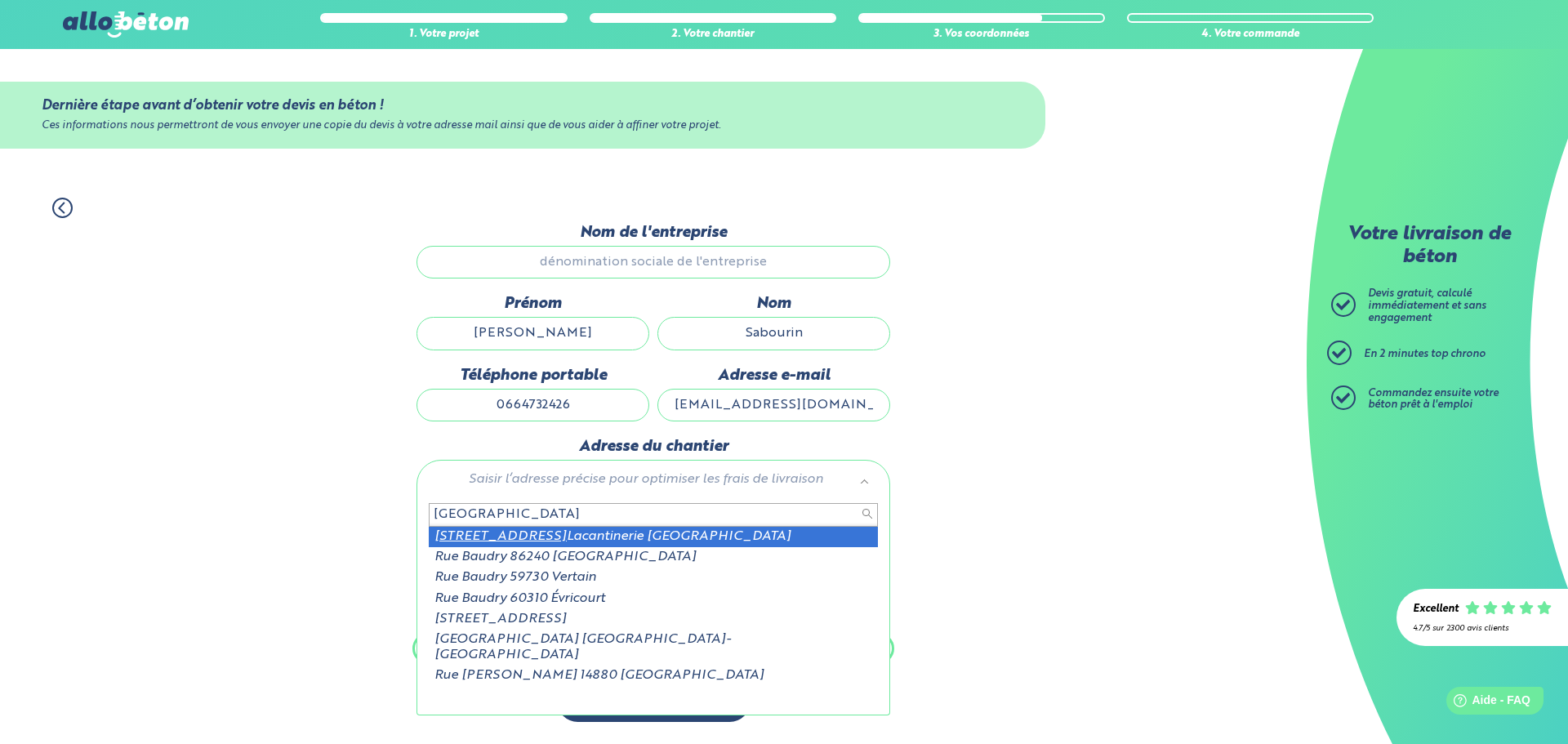
type input "[GEOGRAPHIC_DATA]"
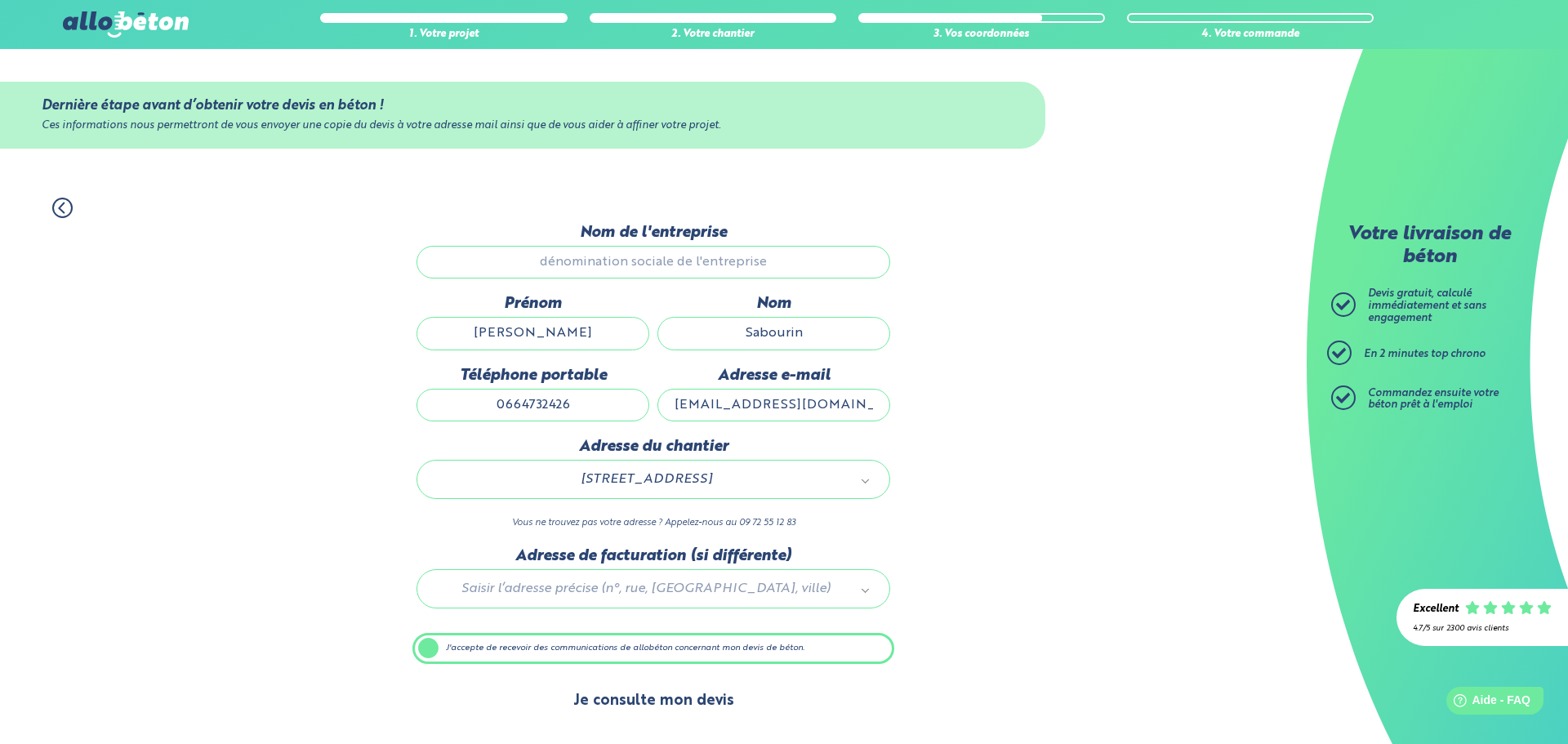
click at [610, 699] on button "Je consulte mon devis" at bounding box center [653, 701] width 193 height 42
click at [55, 209] on icon at bounding box center [62, 208] width 20 height 20
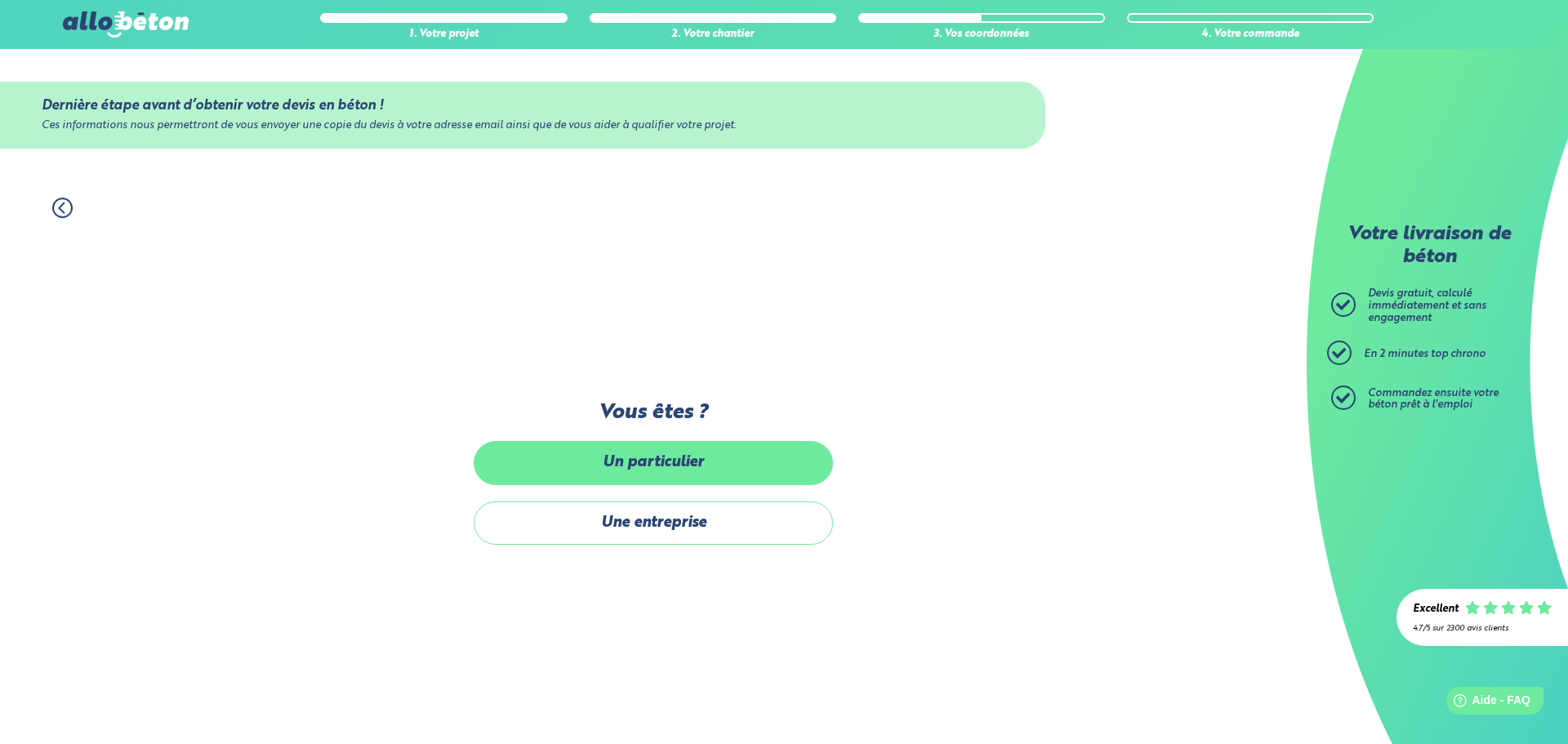
click at [672, 461] on label "Un particulier" at bounding box center [652, 462] width 359 height 43
click at [0, 0] on input "Un particulier" at bounding box center [0, 0] width 0 height 0
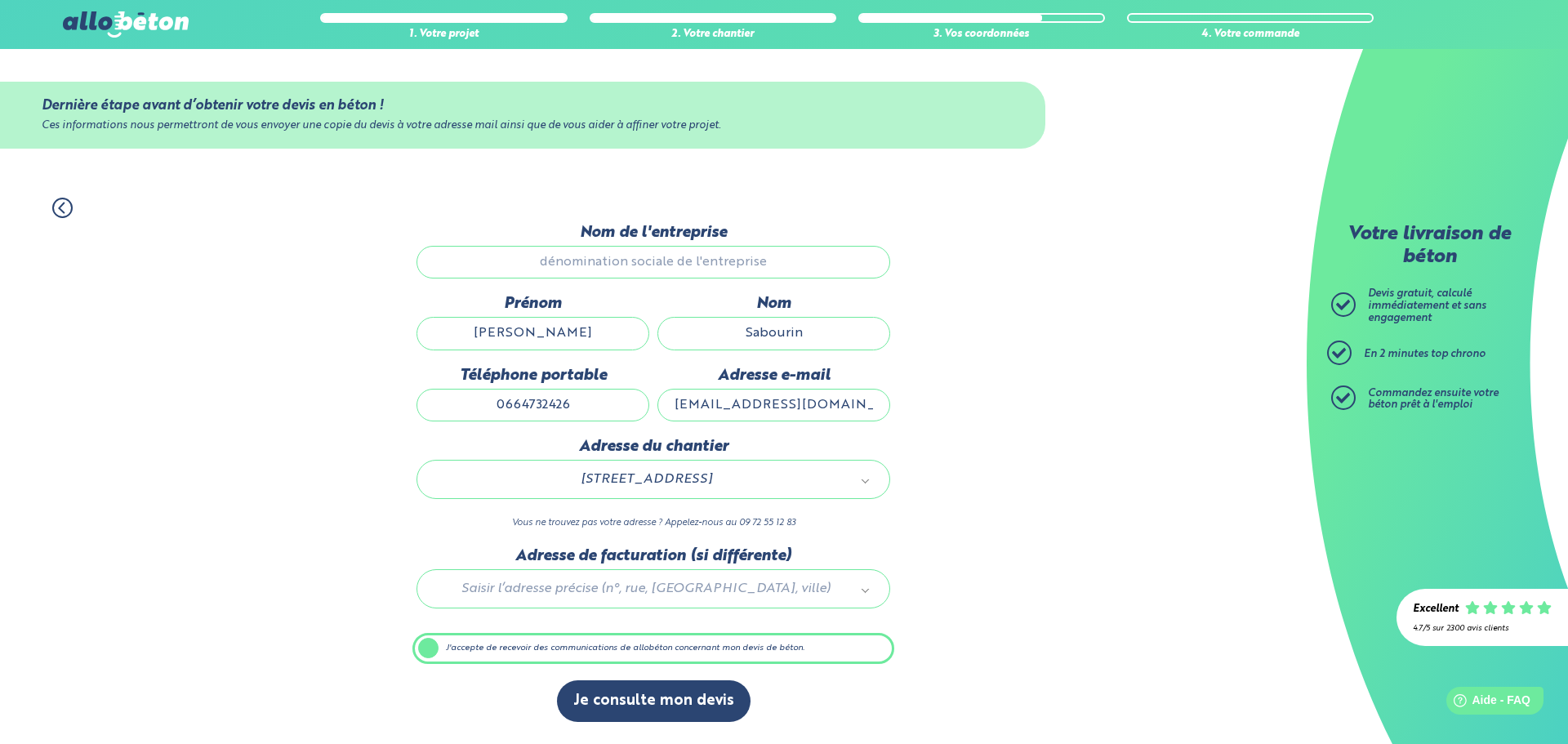
click at [64, 207] on icon at bounding box center [62, 208] width 20 height 20
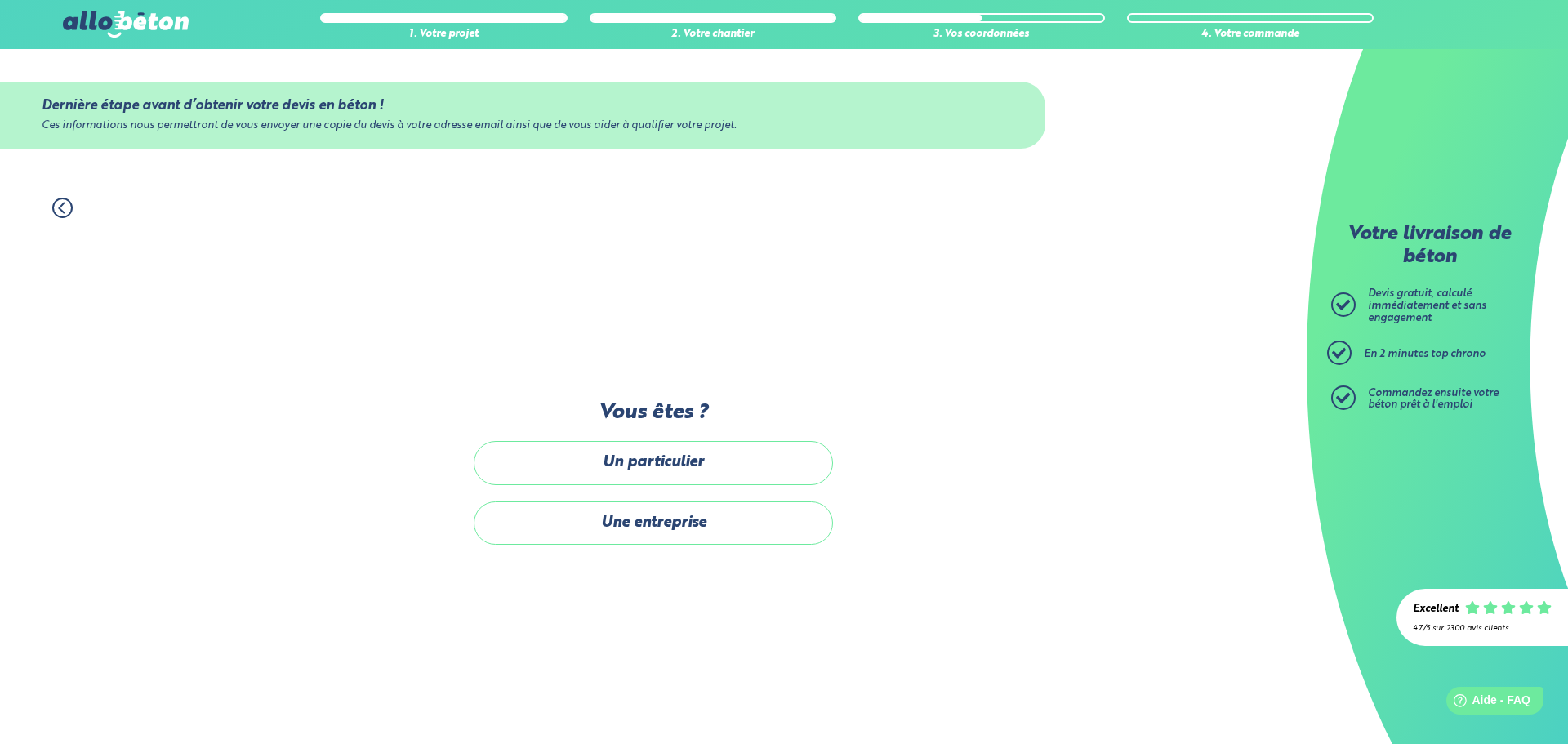
click at [71, 208] on circle at bounding box center [62, 208] width 18 height 18
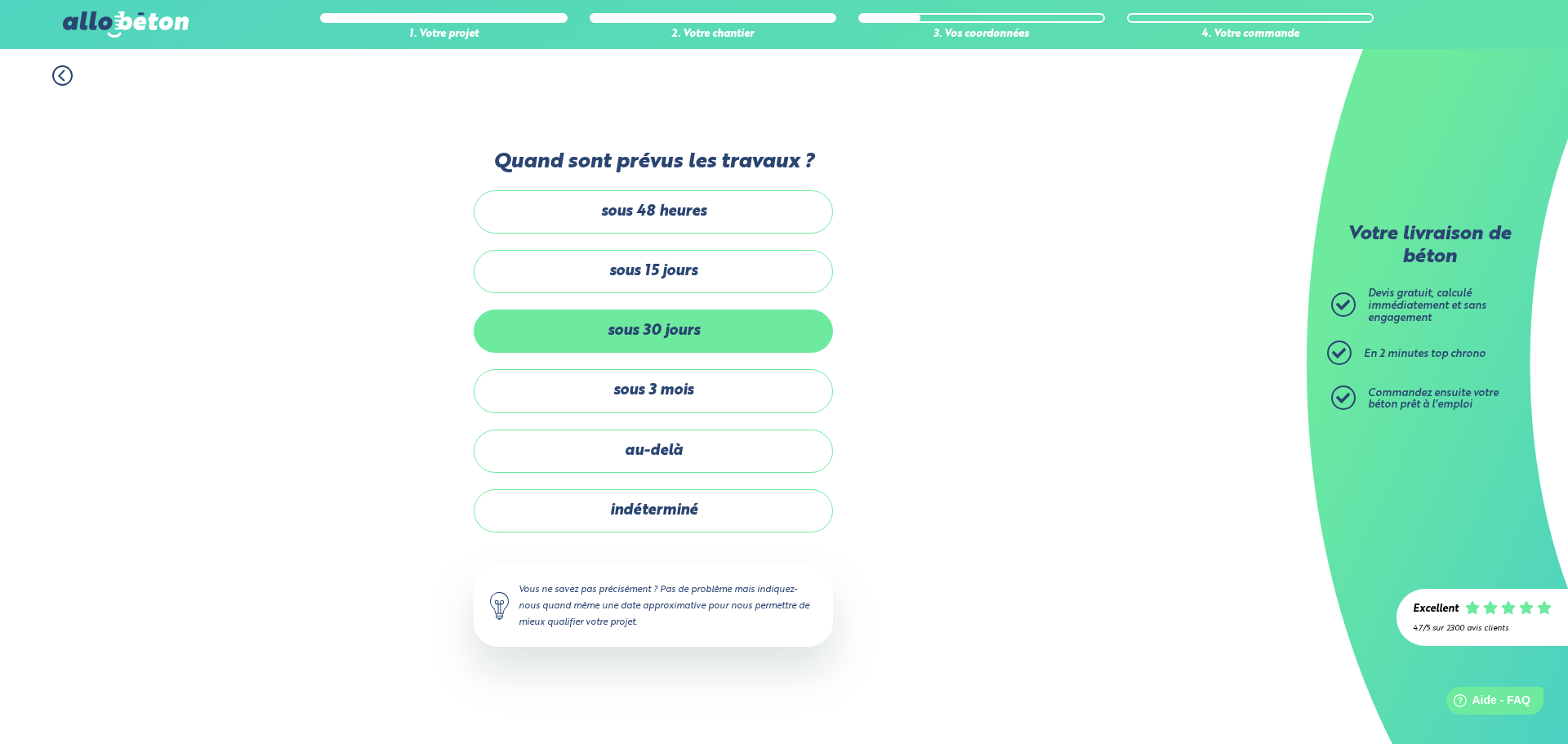
click at [688, 341] on label "sous 30 jours" at bounding box center [652, 330] width 359 height 43
click at [0, 0] on input "sous 30 jours" at bounding box center [0, 0] width 0 height 0
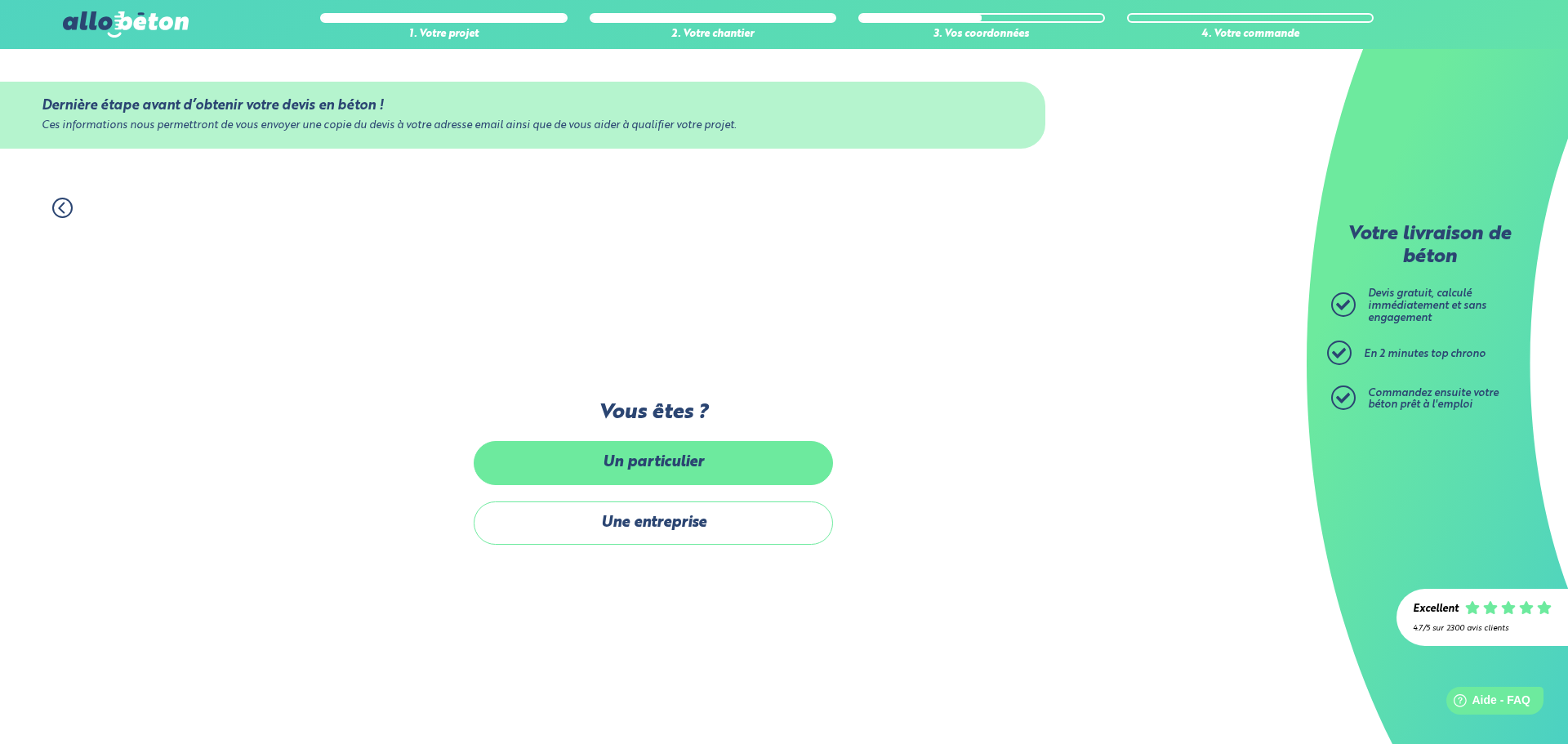
click at [636, 466] on label "Un particulier" at bounding box center [652, 462] width 359 height 43
click at [0, 0] on input "Un particulier" at bounding box center [0, 0] width 0 height 0
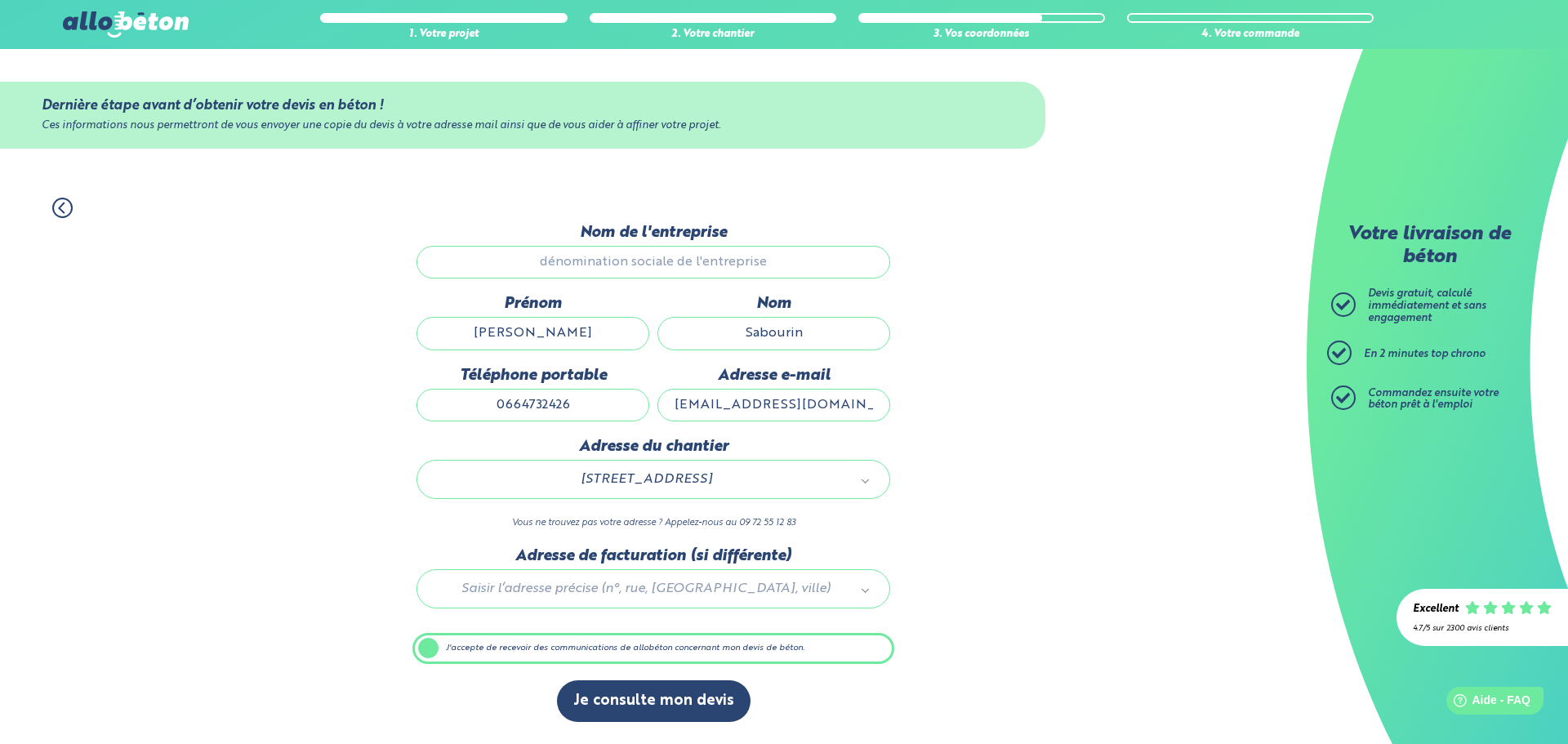
click at [629, 264] on input "Nom de l'entreprise" at bounding box center [652, 261] width 473 height 33
click at [783, 255] on input "Nom de l'entreprise" at bounding box center [652, 261] width 473 height 33
click at [738, 270] on input "Nom de l'entreprise" at bounding box center [652, 261] width 473 height 33
click at [738, 265] on input "Nom de l'entreprise" at bounding box center [652, 261] width 473 height 33
click at [714, 261] on input "Nom de l'entreprise" at bounding box center [652, 261] width 473 height 33
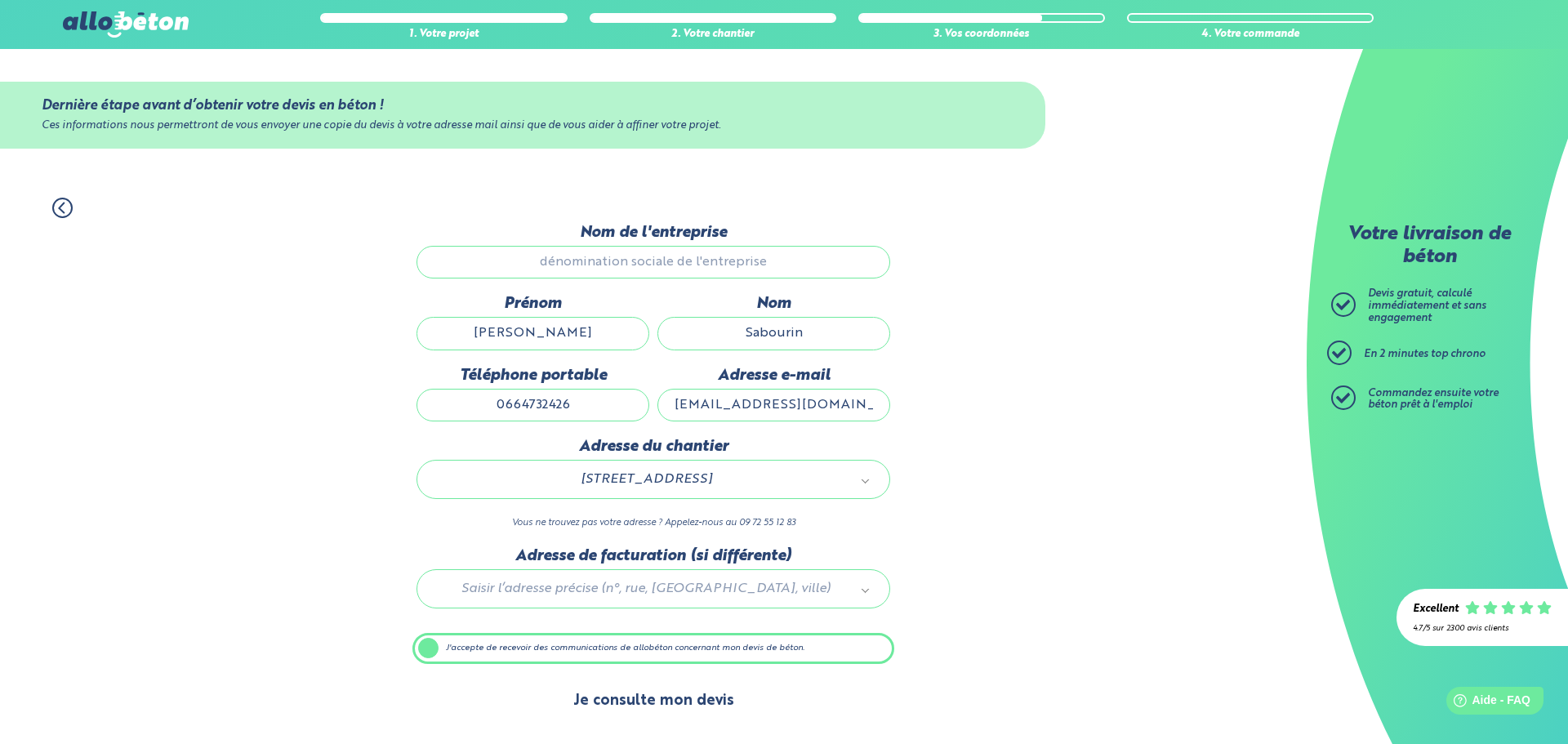
click at [638, 703] on button "Je consulte mon devis" at bounding box center [653, 701] width 193 height 42
click at [684, 251] on input "Nom de l'entreprise" at bounding box center [652, 261] width 473 height 33
click at [679, 257] on input "Nom de l'entreprise" at bounding box center [652, 261] width 473 height 33
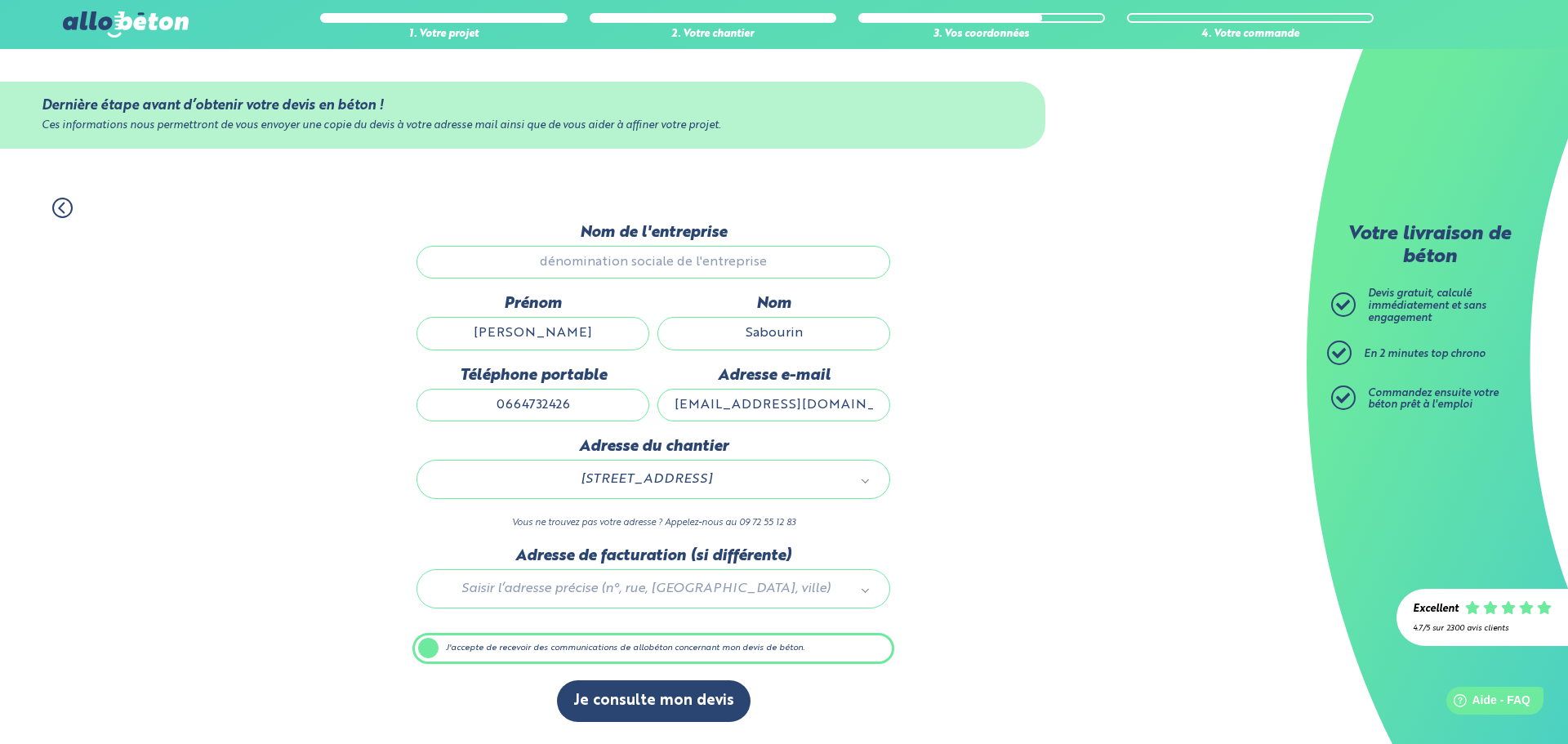
click at [679, 257] on input "Nom de l'entreprise" at bounding box center [652, 261] width 473 height 33
click at [657, 680] on button "Je consulte mon devis" at bounding box center [653, 701] width 193 height 42
click at [654, 690] on button "Je consulte mon devis" at bounding box center [653, 701] width 193 height 42
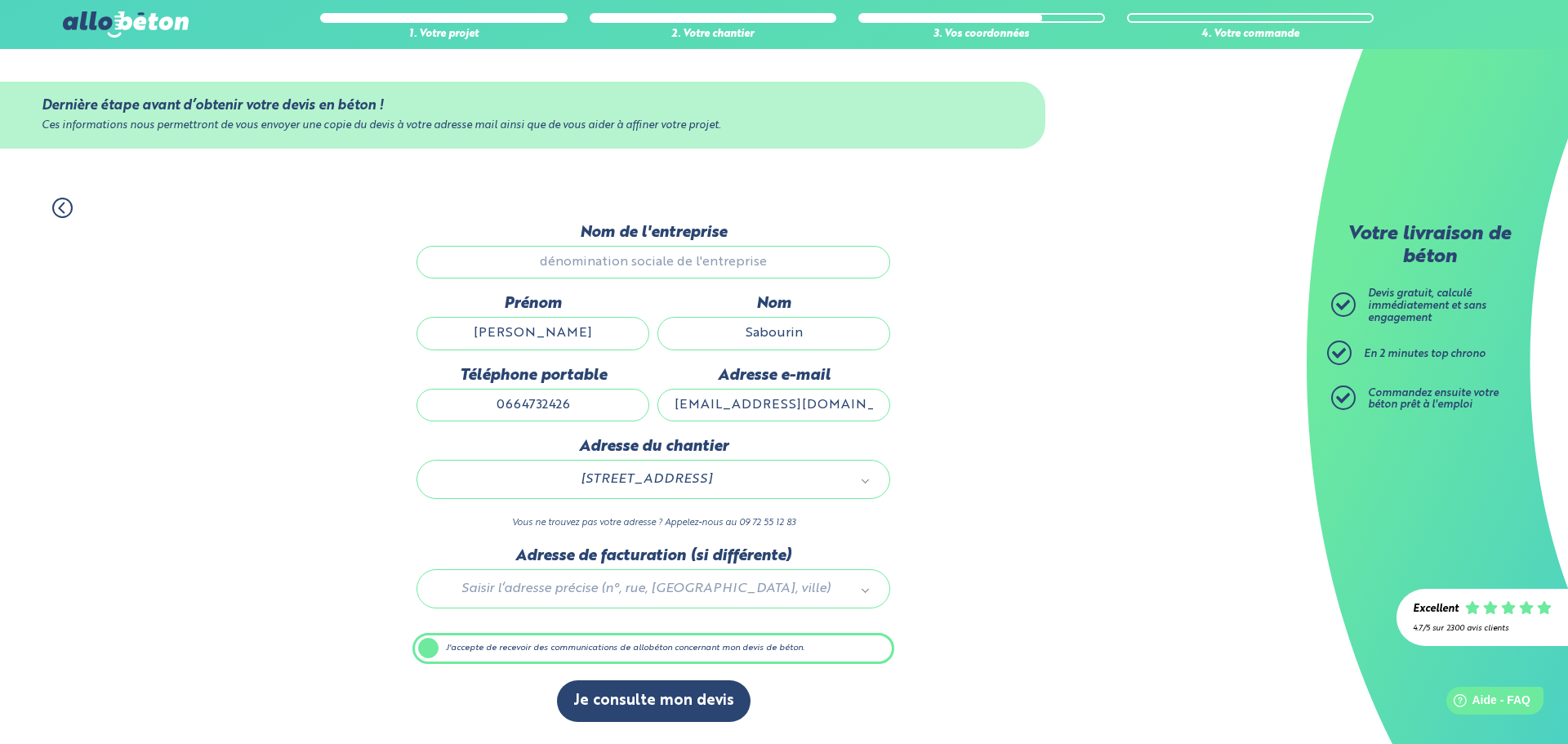
drag, startPoint x: 654, startPoint y: 690, endPoint x: 652, endPoint y: 677, distance: 13.2
click at [655, 690] on button "Je consulte mon devis" at bounding box center [653, 701] width 193 height 42
click at [641, 586] on div at bounding box center [653, 586] width 482 height 77
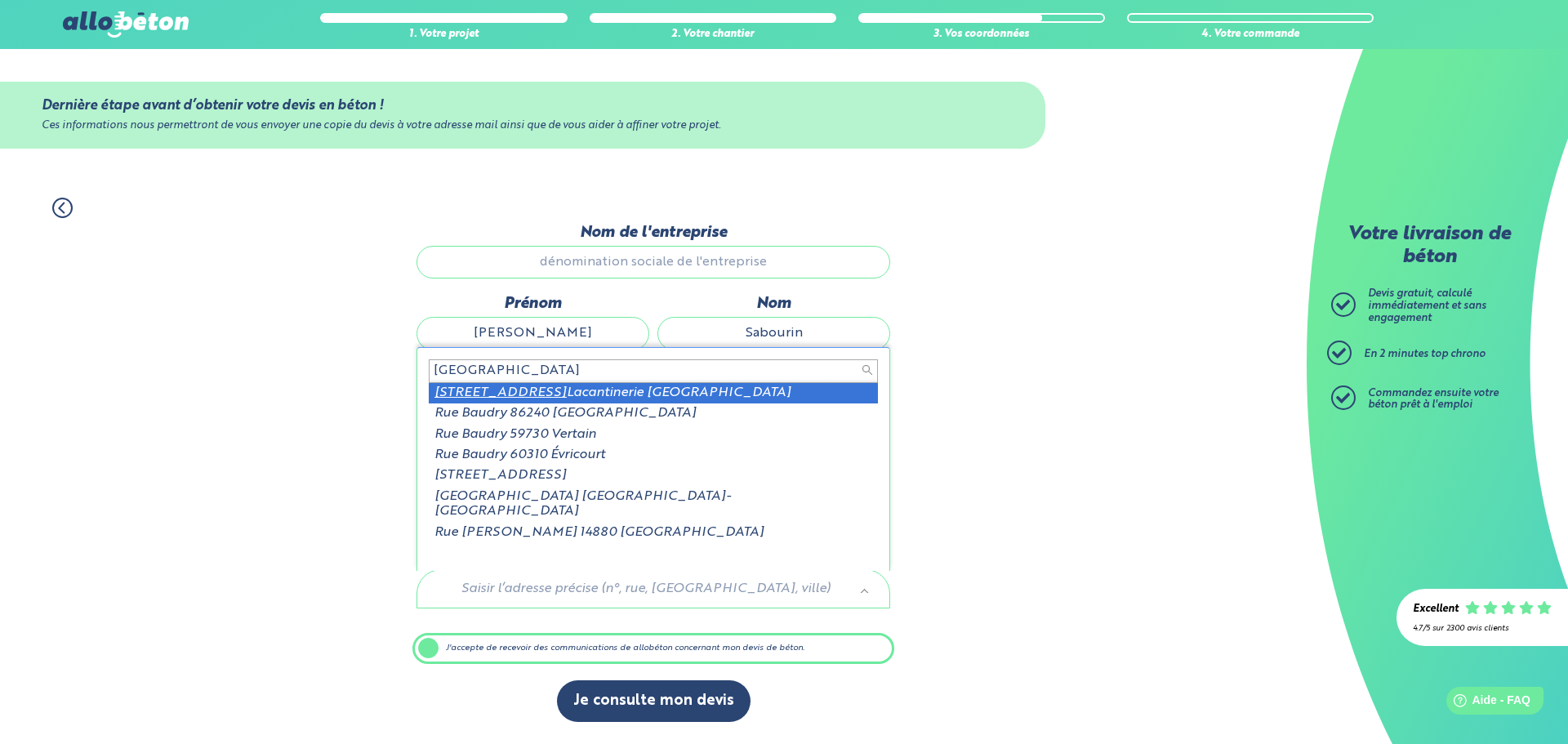
type input "[GEOGRAPHIC_DATA]"
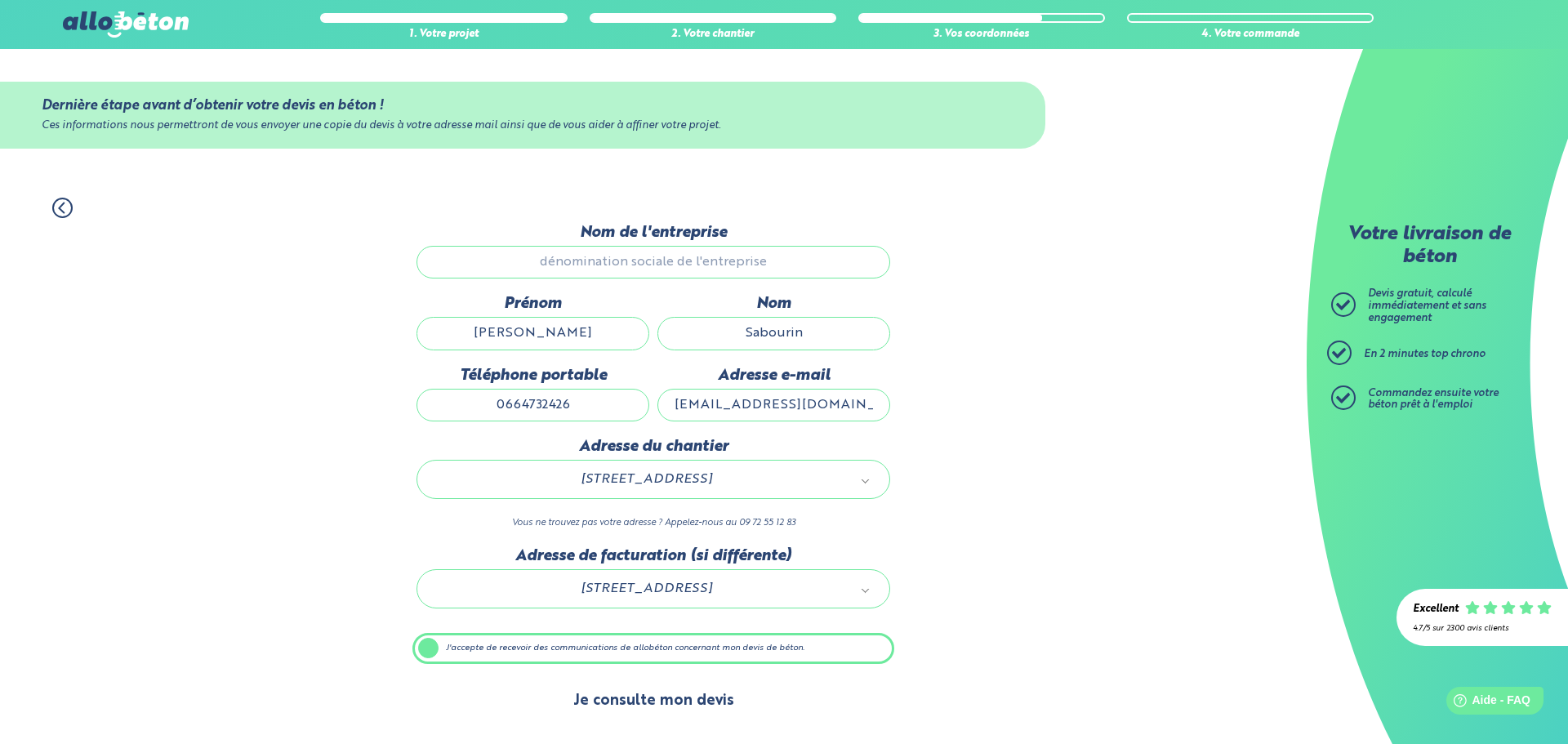
click at [694, 704] on button "Je consulte mon devis" at bounding box center [653, 701] width 193 height 42
click at [763, 257] on input "Nom de l'entreprise" at bounding box center [652, 261] width 473 height 33
click at [573, 342] on input "Benjamin" at bounding box center [532, 333] width 233 height 33
type input "Benjamin"
click at [595, 263] on input "Nom de l'entreprise" at bounding box center [652, 261] width 473 height 33
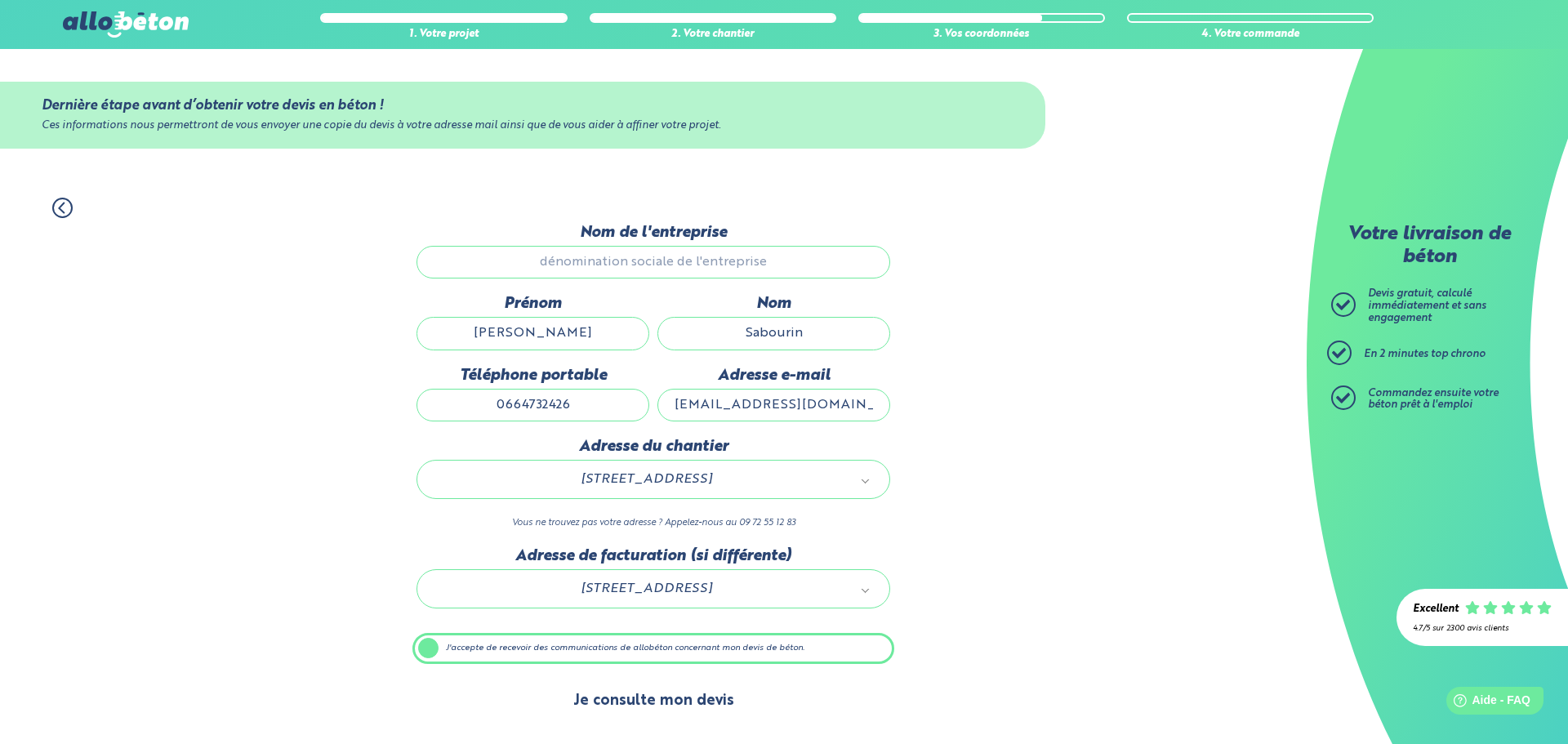
click at [651, 701] on button "Je consulte mon devis" at bounding box center [653, 701] width 193 height 42
click at [463, 29] on div "1. Votre projet" at bounding box center [443, 34] width 246 height 13
click at [129, 23] on img at bounding box center [126, 24] width 126 height 26
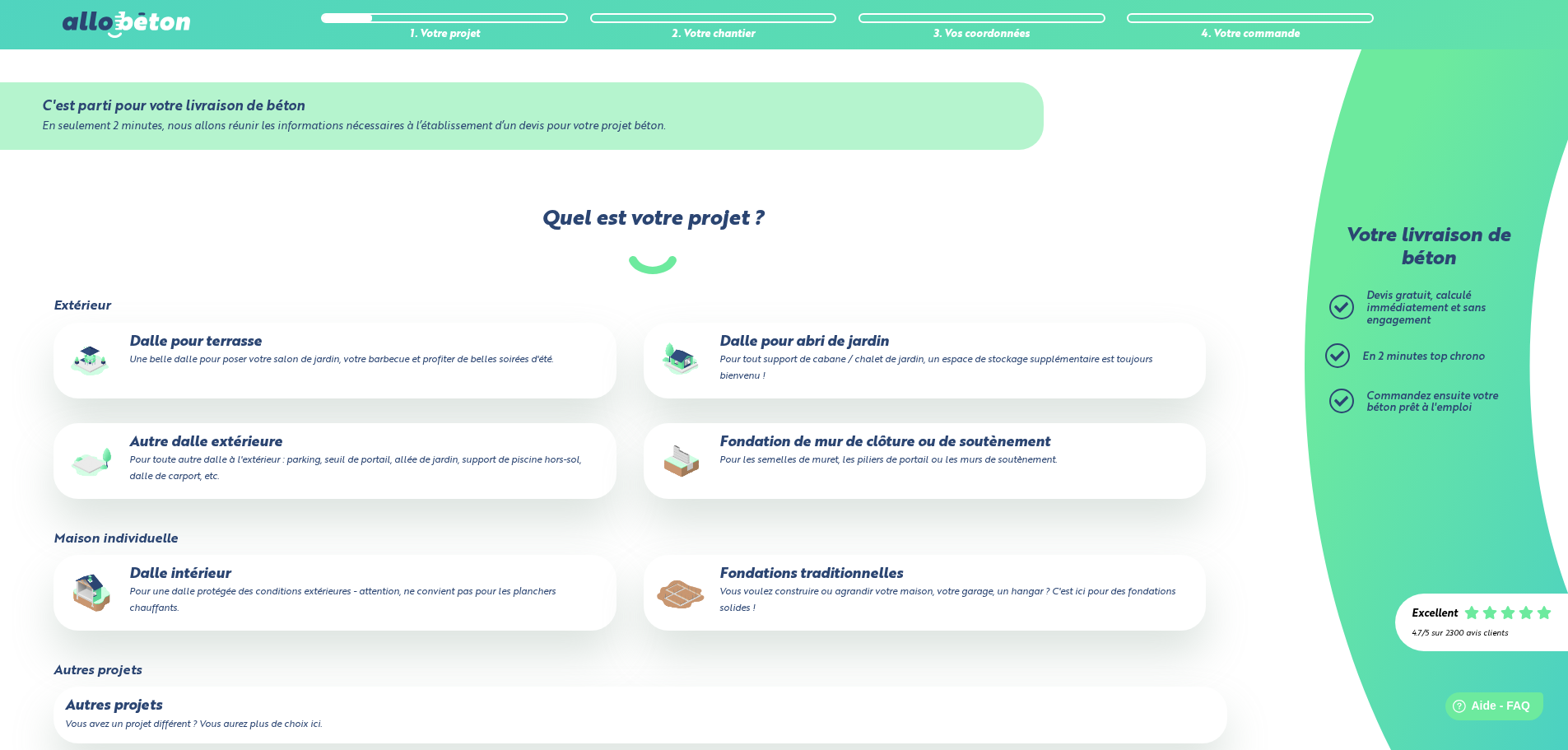
click at [120, 21] on img at bounding box center [126, 25] width 127 height 26
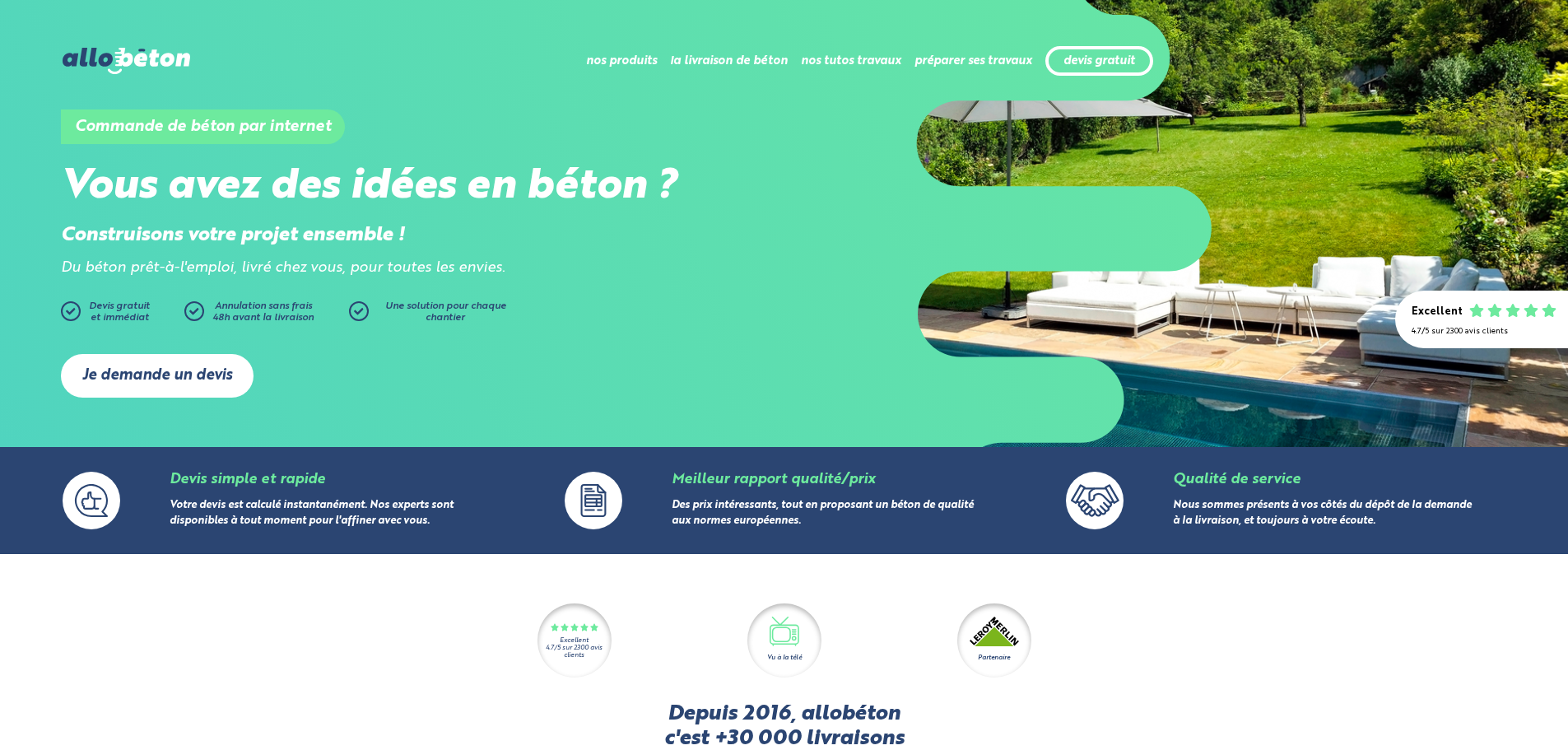
click at [212, 380] on link "Je demande un devis" at bounding box center [157, 375] width 192 height 43
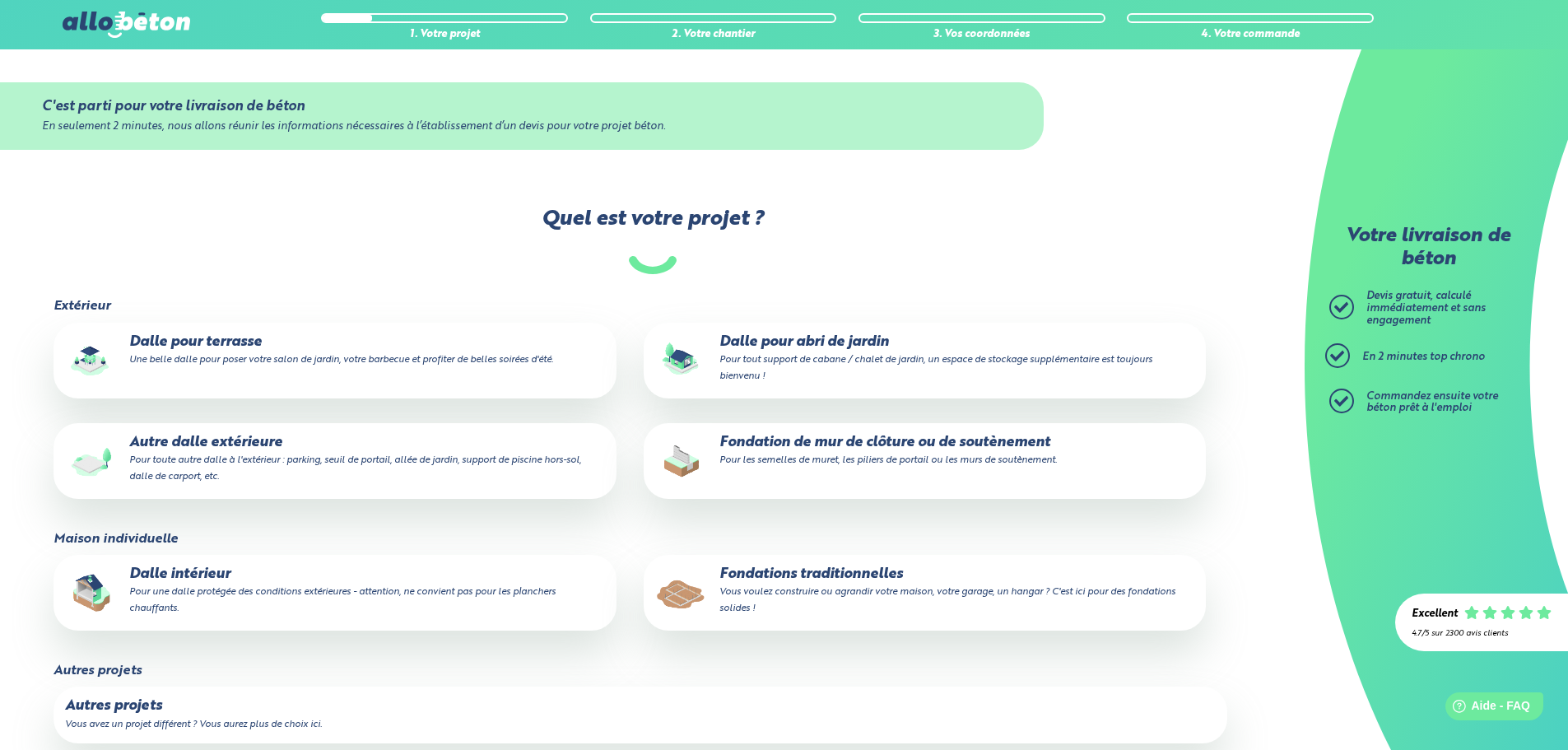
click at [324, 587] on small "Pour une dalle protégée des conditions extérieures - attention, ne convient pas…" at bounding box center [342, 600] width 426 height 26
click at [0, 0] on input "Dalle intérieur Pour une dalle protégée des conditions extérieures - attention,…" at bounding box center [0, 0] width 0 height 0
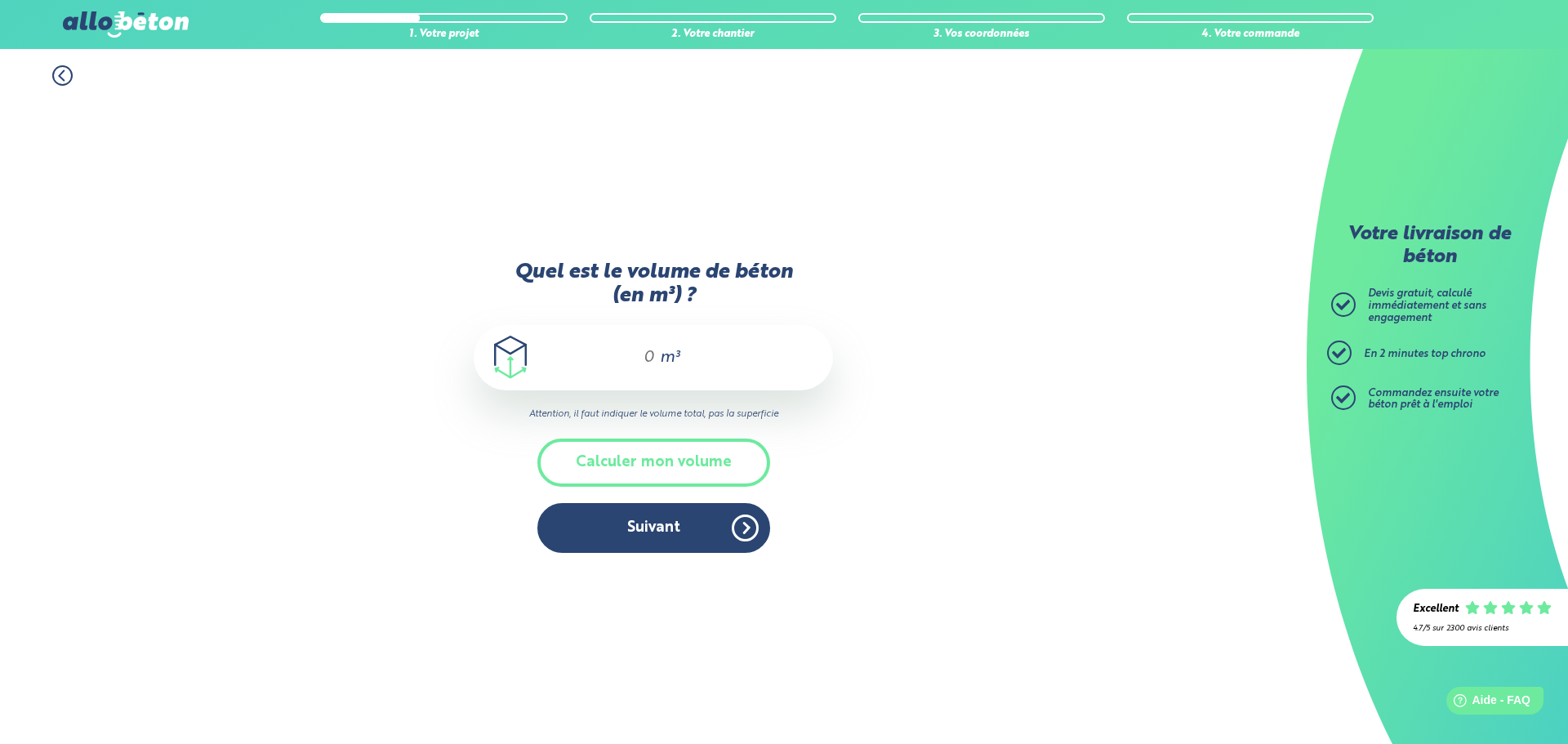
click at [691, 358] on div "m³" at bounding box center [652, 358] width 359 height 66
click at [664, 356] on span "m³" at bounding box center [669, 357] width 19 height 16
drag, startPoint x: 647, startPoint y: 361, endPoint x: 636, endPoint y: 361, distance: 11.0
click at [636, 361] on input "Quel est le volume de béton (en m³) ?" at bounding box center [641, 357] width 28 height 19
type input "2,5"
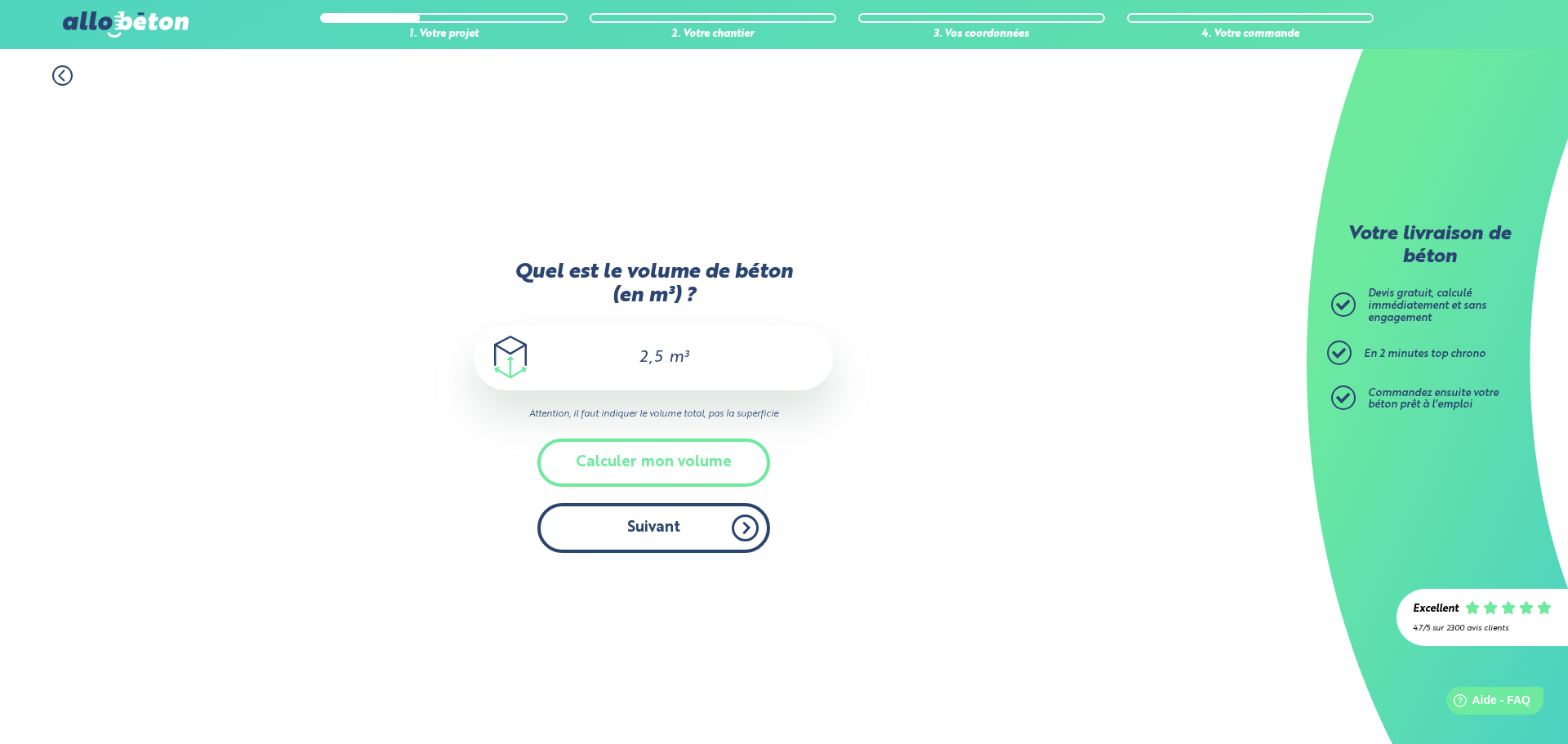
click at [646, 530] on button "Suivant" at bounding box center [653, 527] width 233 height 50
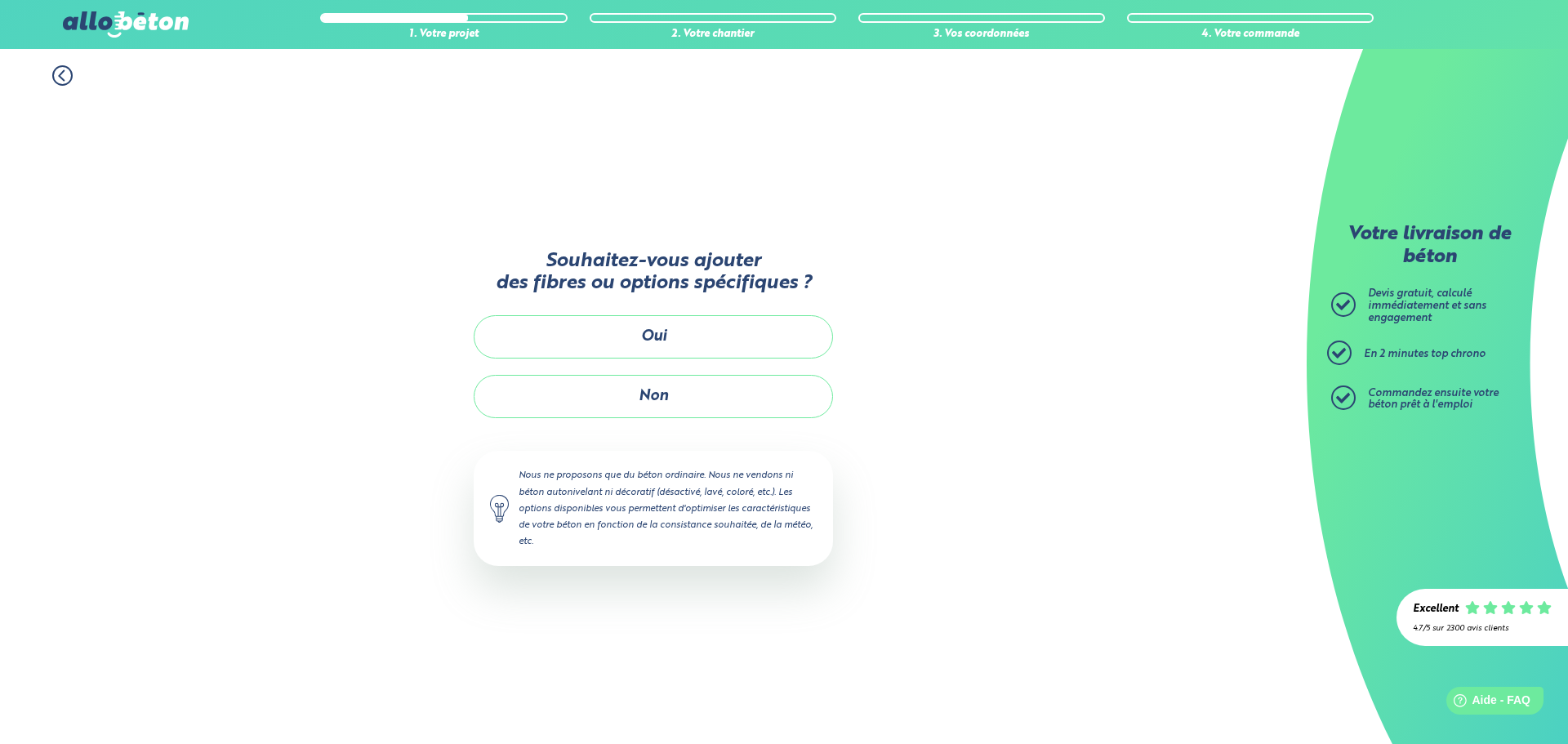
click at [650, 390] on button "Non" at bounding box center [652, 396] width 359 height 43
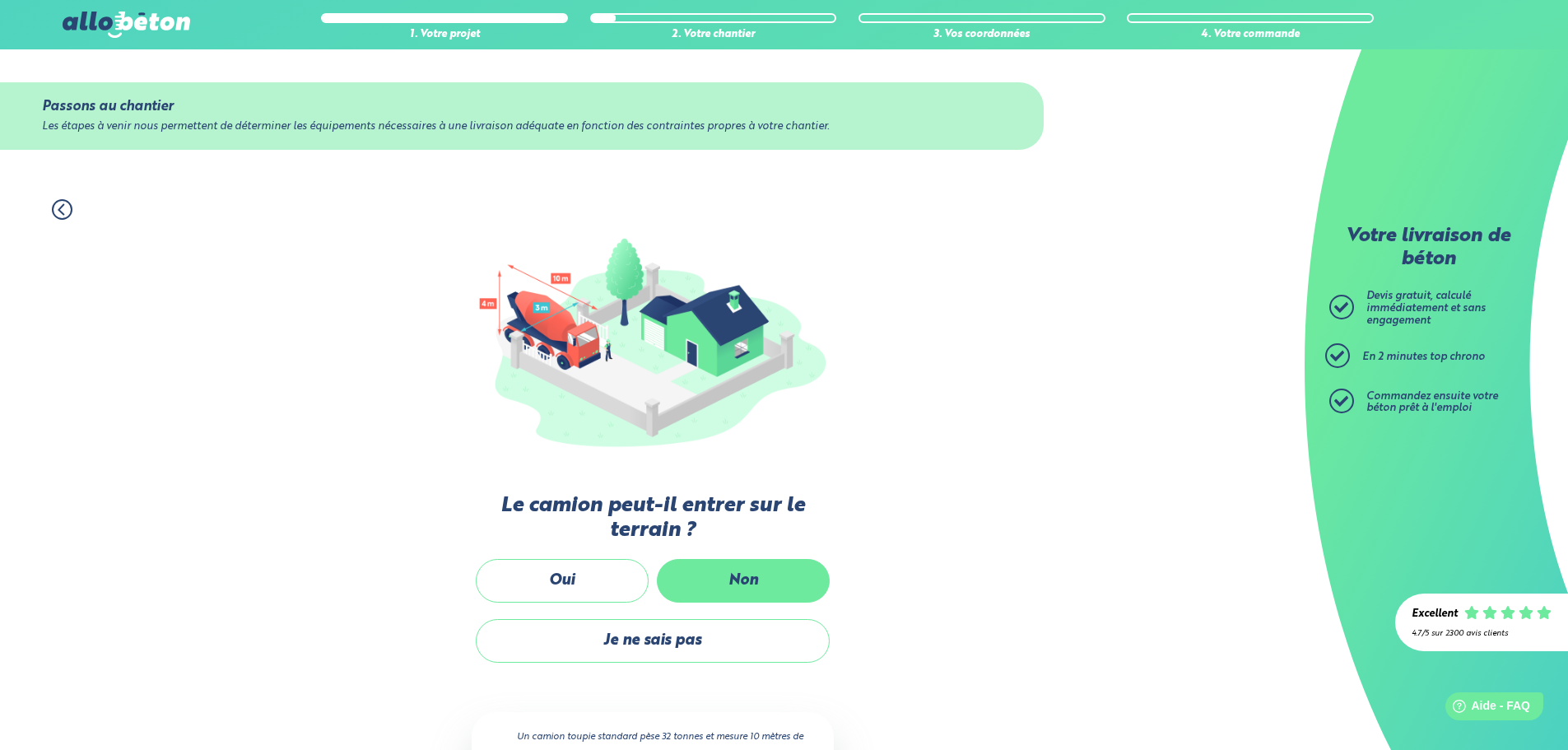
click at [705, 564] on label "Non" at bounding box center [743, 581] width 173 height 43
click at [0, 0] on input "Non" at bounding box center [0, 0] width 0 height 0
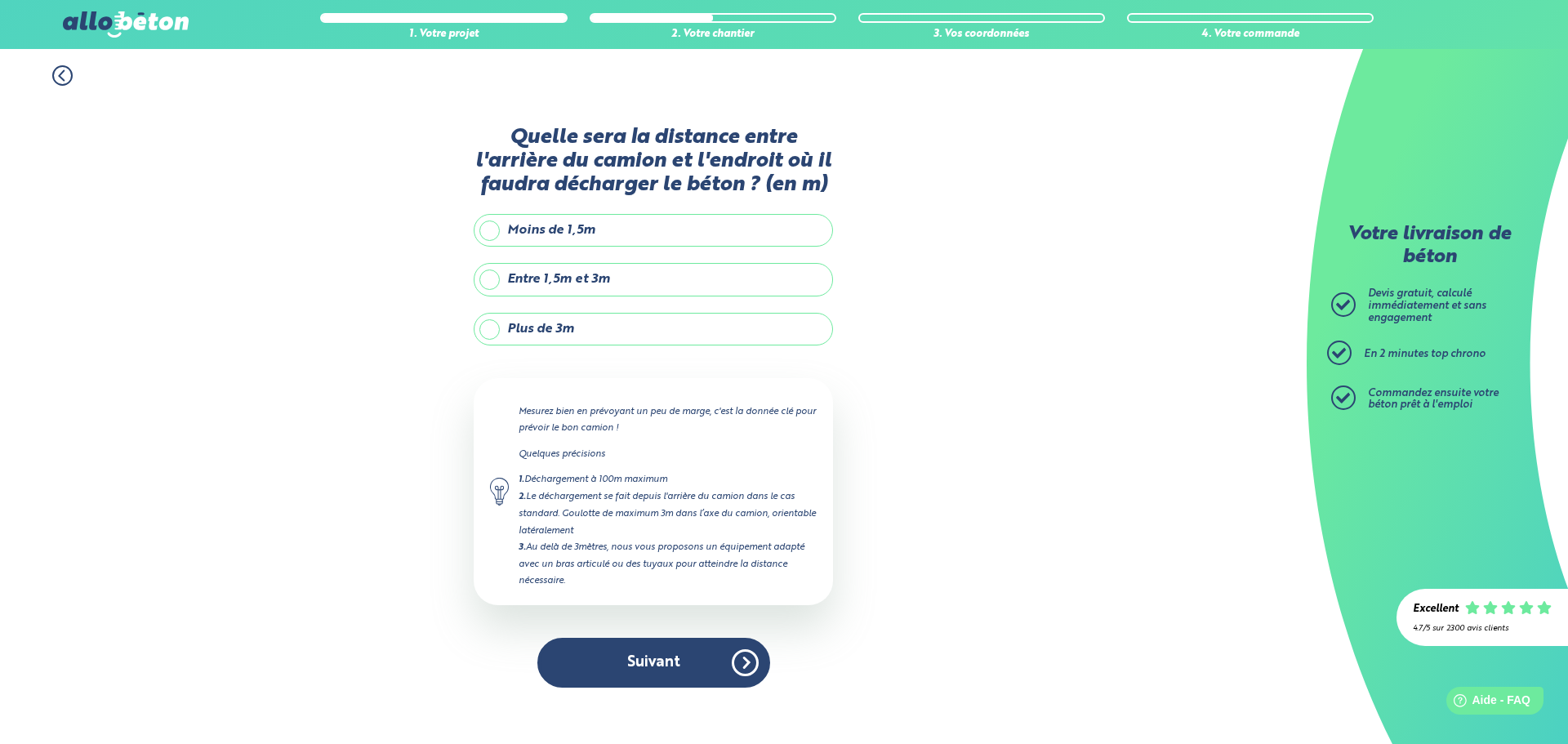
click at [550, 276] on label "Entre 1,5m et 3m" at bounding box center [652, 279] width 359 height 33
click at [0, 0] on input "Entre 1,5m et 3m" at bounding box center [0, 0] width 0 height 0
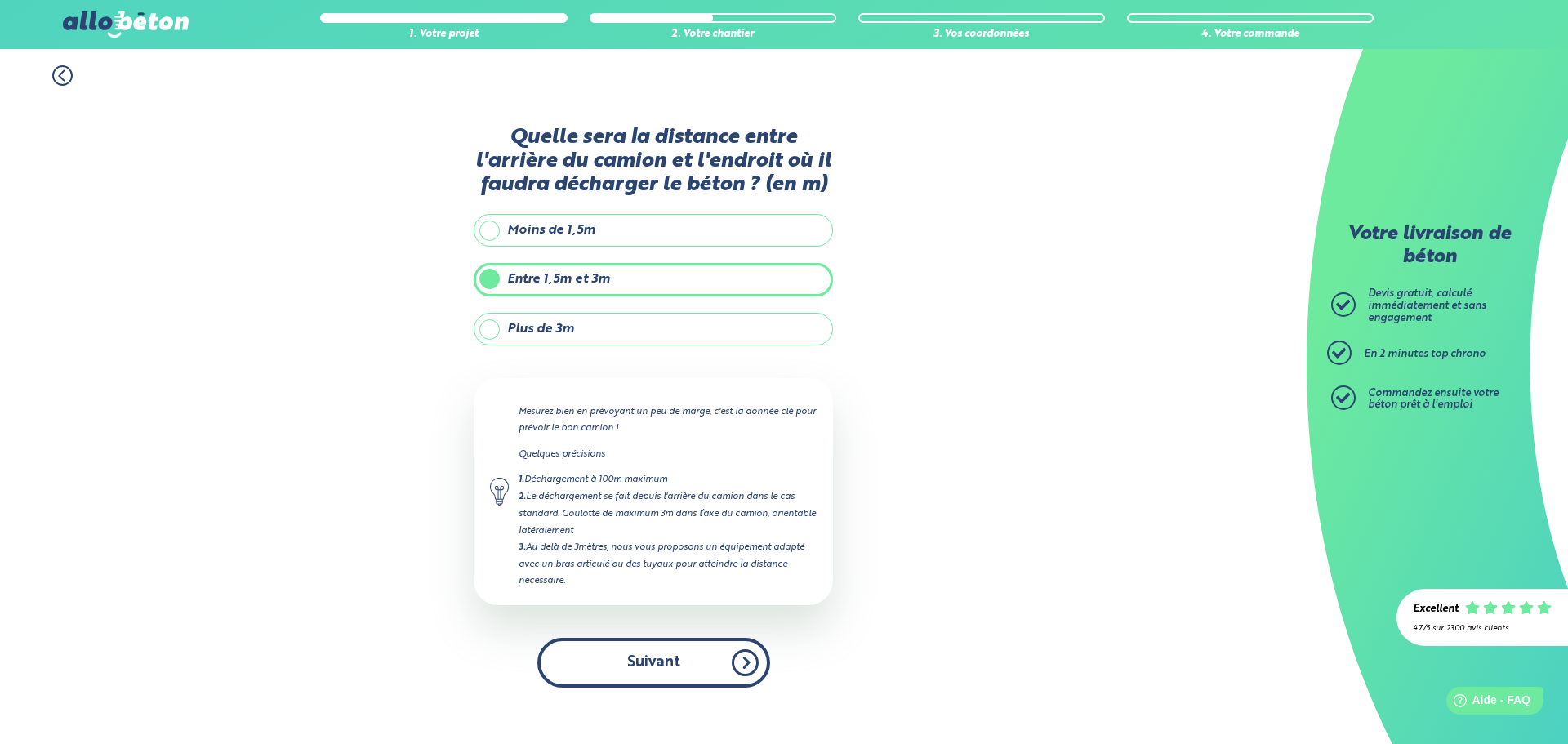
click at [684, 655] on button "Suivant" at bounding box center [653, 662] width 233 height 50
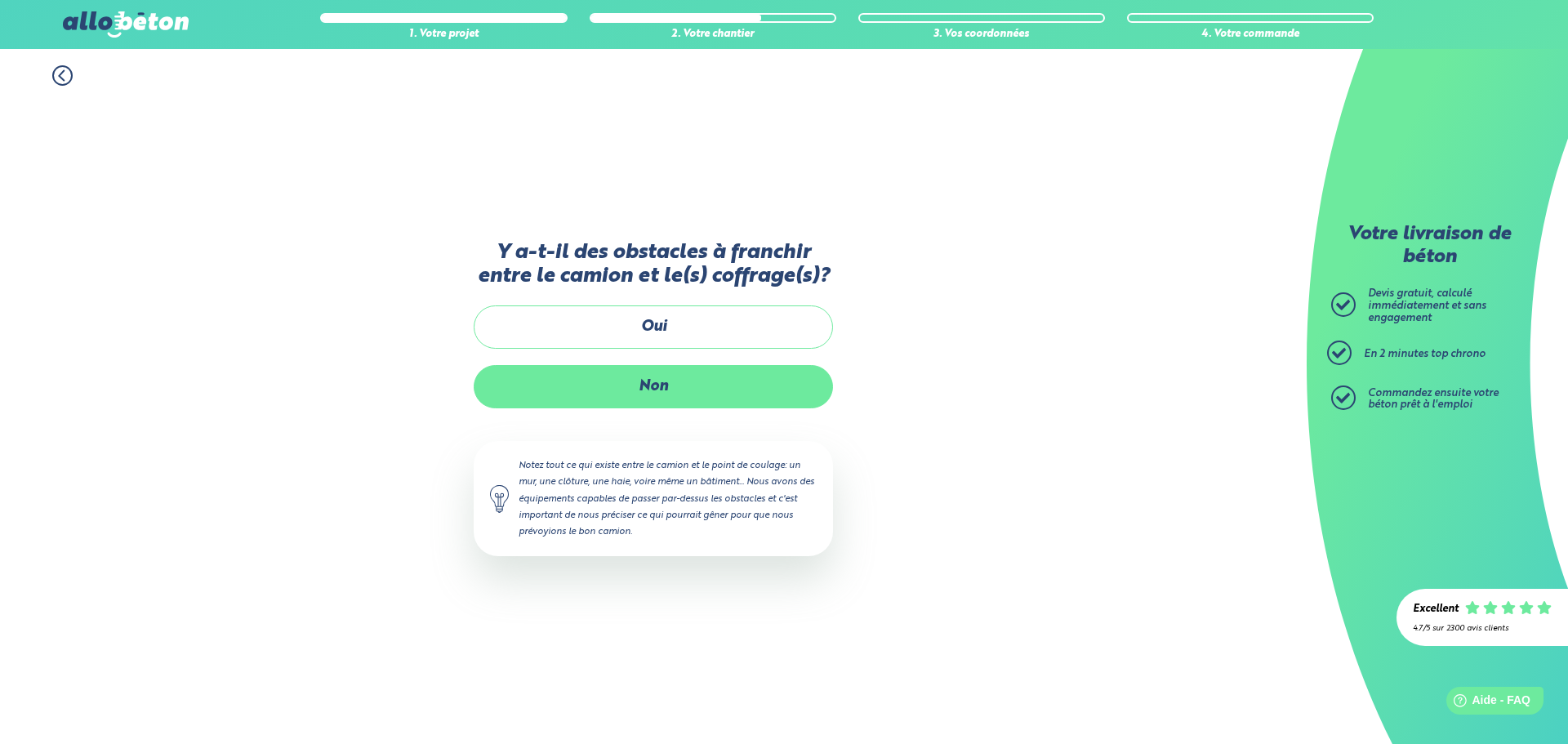
click at [659, 374] on label "Non" at bounding box center [652, 386] width 359 height 43
click at [0, 0] on input "Non" at bounding box center [0, 0] width 0 height 0
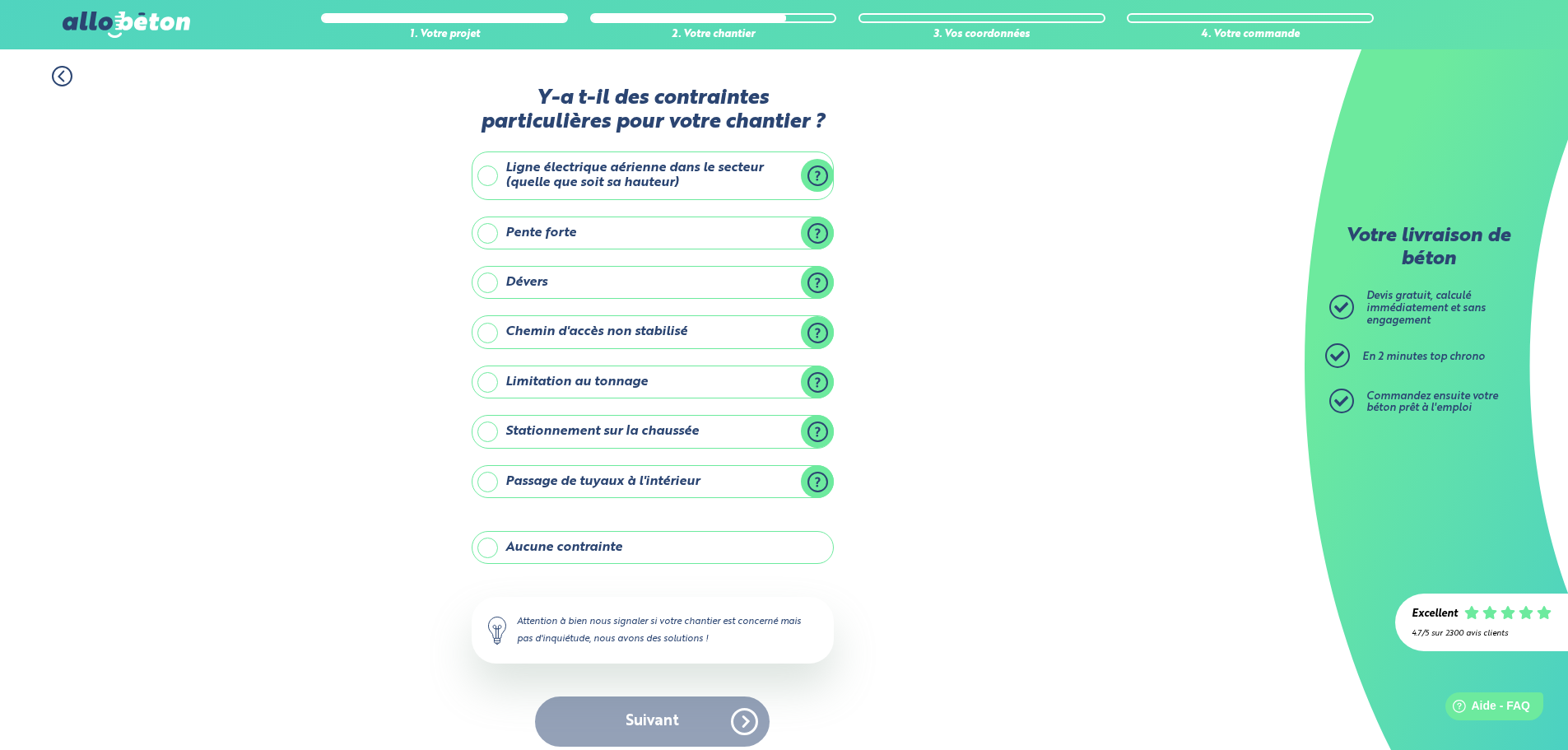
click at [592, 430] on label "Stationnement sur la chaussée" at bounding box center [653, 431] width 362 height 33
click at [0, 0] on input "Stationnement sur la chaussée" at bounding box center [0, 0] width 0 height 0
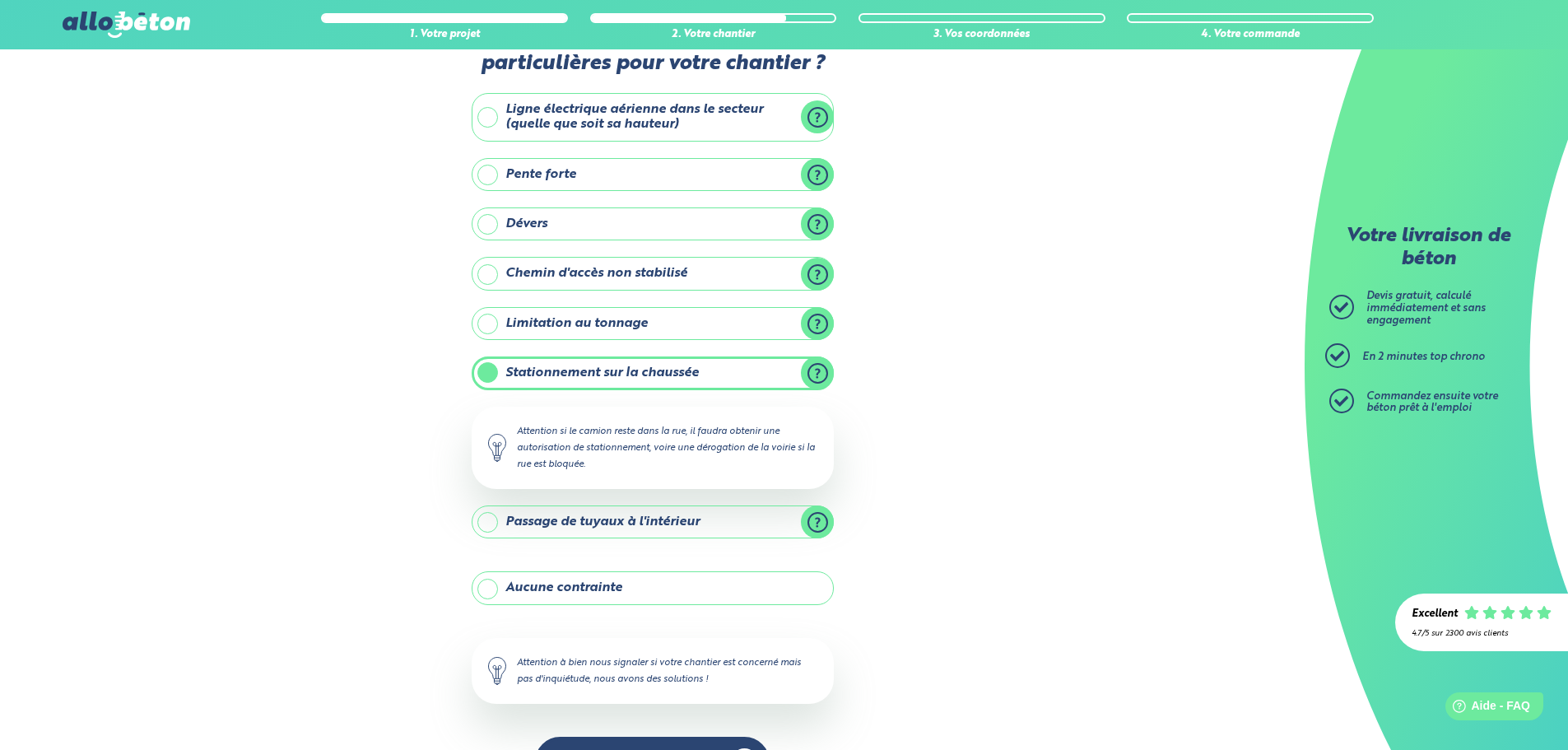
scroll to position [112, 0]
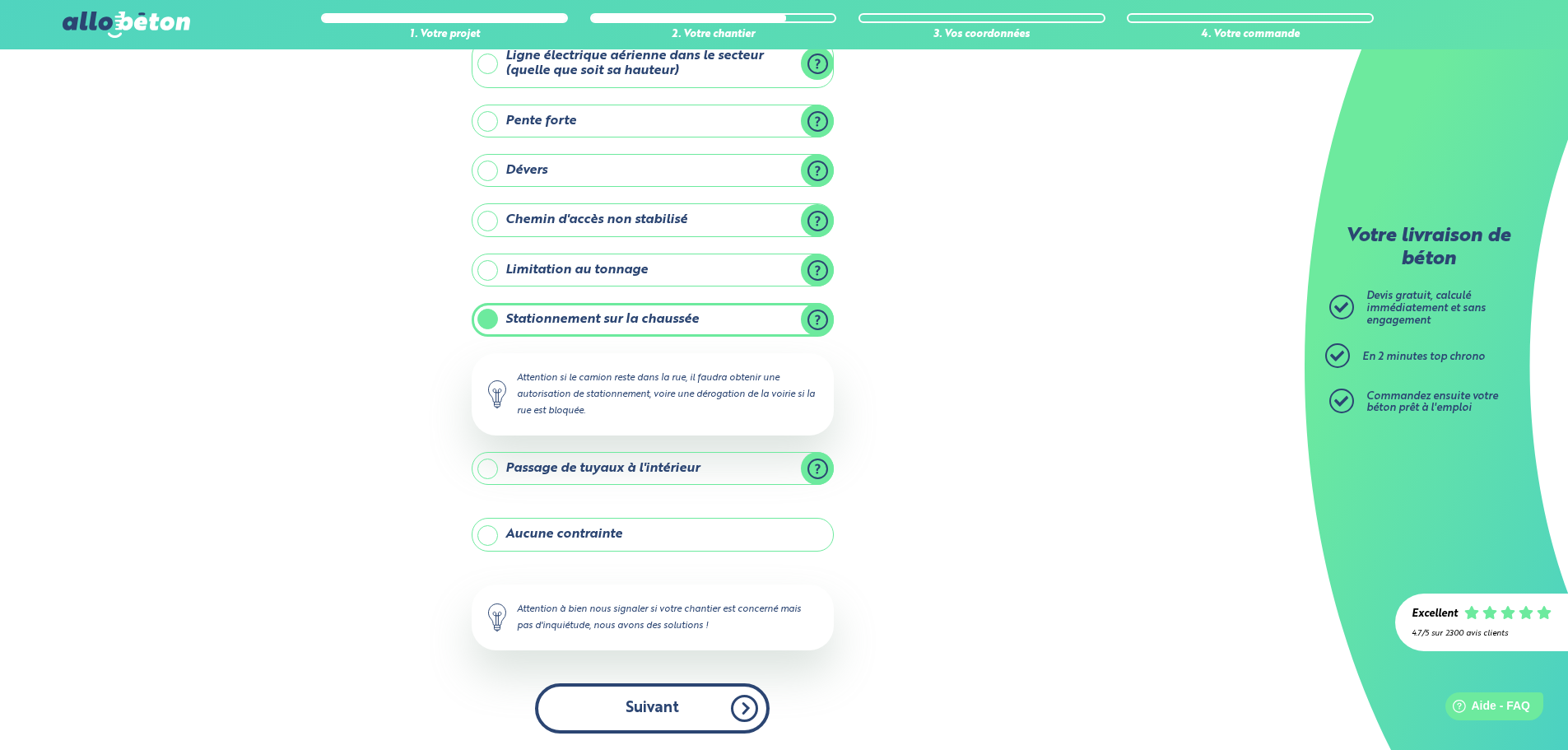
click at [659, 703] on button "Suivant" at bounding box center [652, 708] width 235 height 50
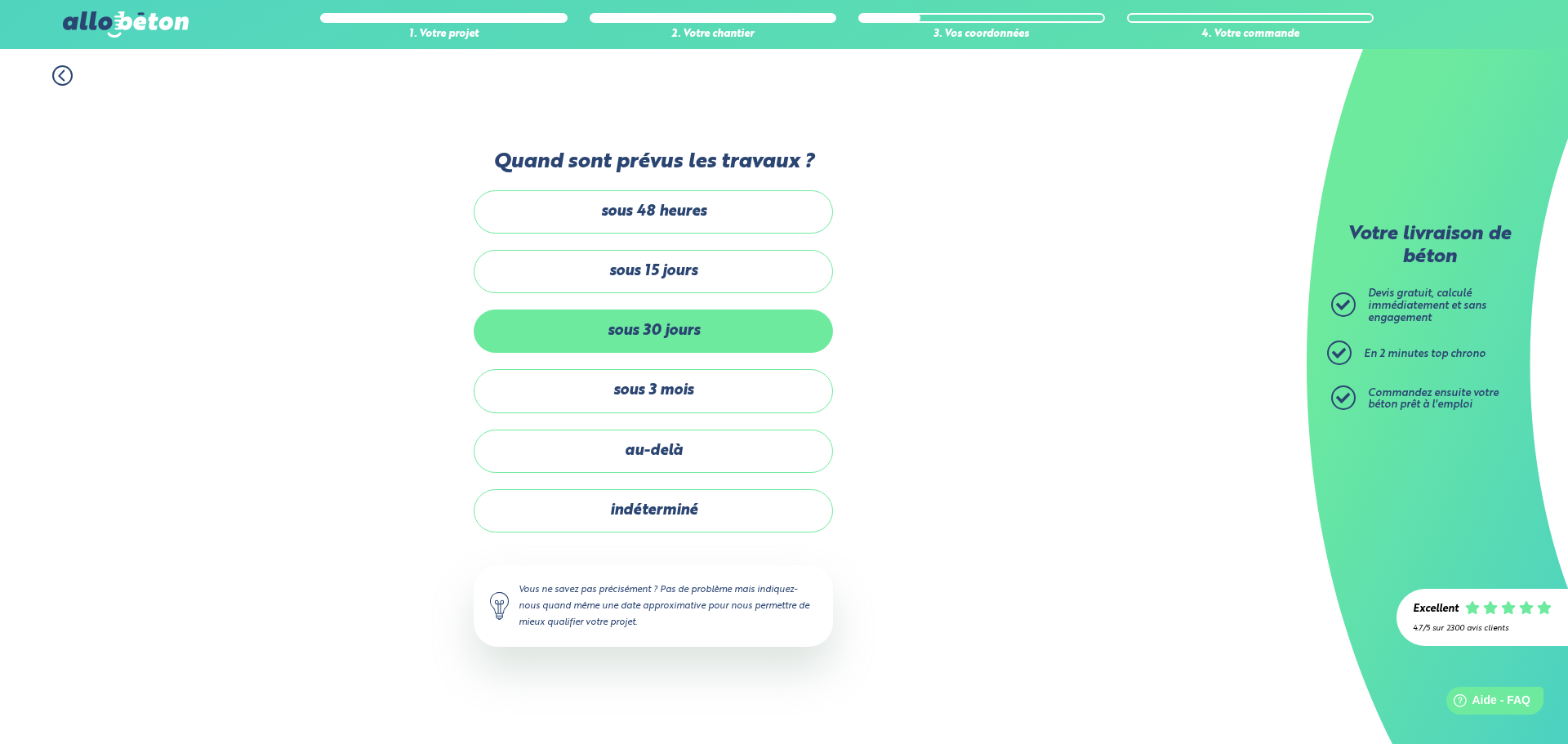
click at [671, 330] on label "sous 30 jours" at bounding box center [652, 330] width 359 height 43
click at [0, 0] on input "sous 30 jours" at bounding box center [0, 0] width 0 height 0
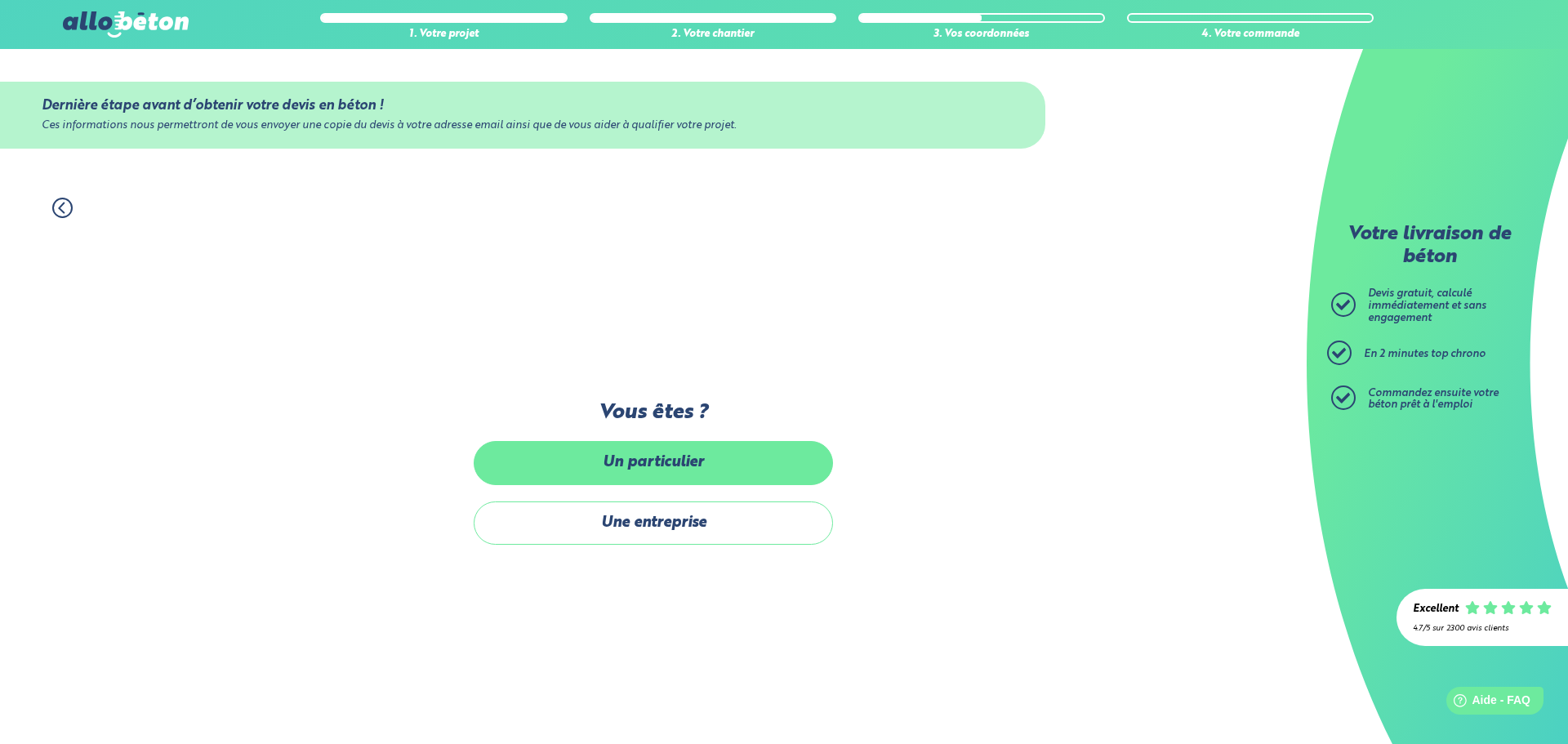
click at [671, 469] on label "Un particulier" at bounding box center [652, 462] width 359 height 43
click at [0, 0] on input "Un particulier" at bounding box center [0, 0] width 0 height 0
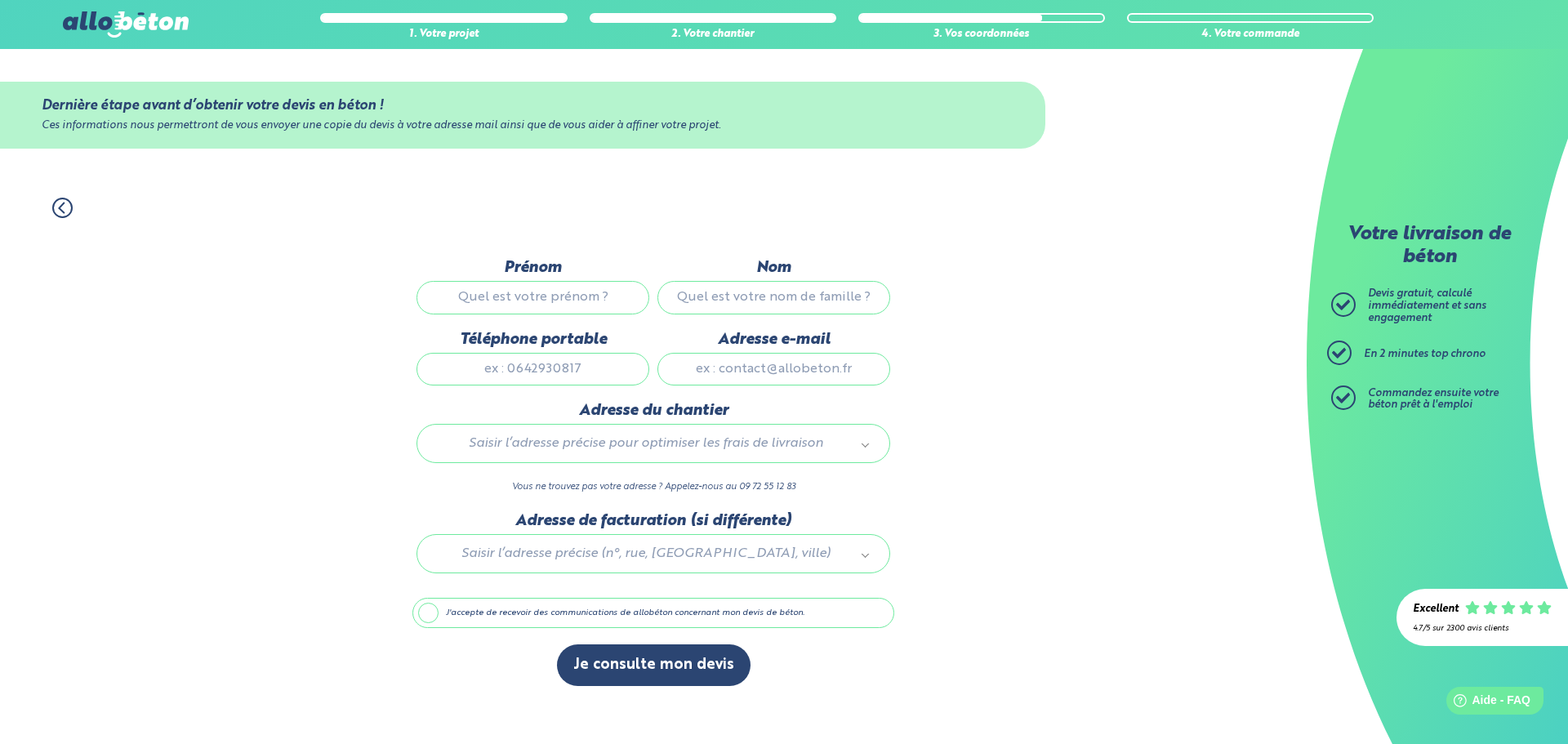
click at [549, 293] on input "Prénom" at bounding box center [532, 297] width 233 height 33
type input "Benjamin"
type input "Sabourin"
type input "0664732426"
type input "benjaminsab@gmail.com"
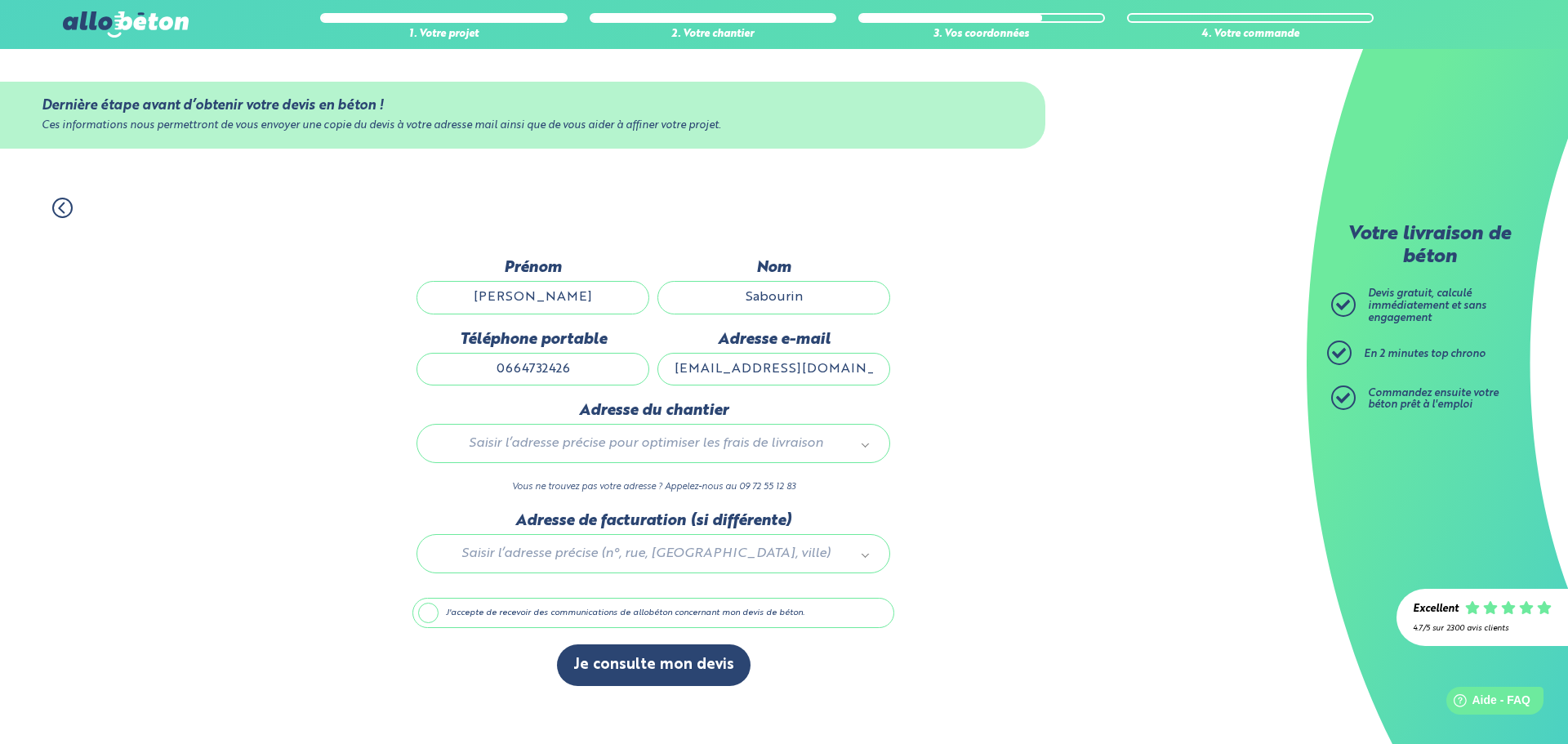
type input "1 bis rue jean le galleu, Bâtiment D"
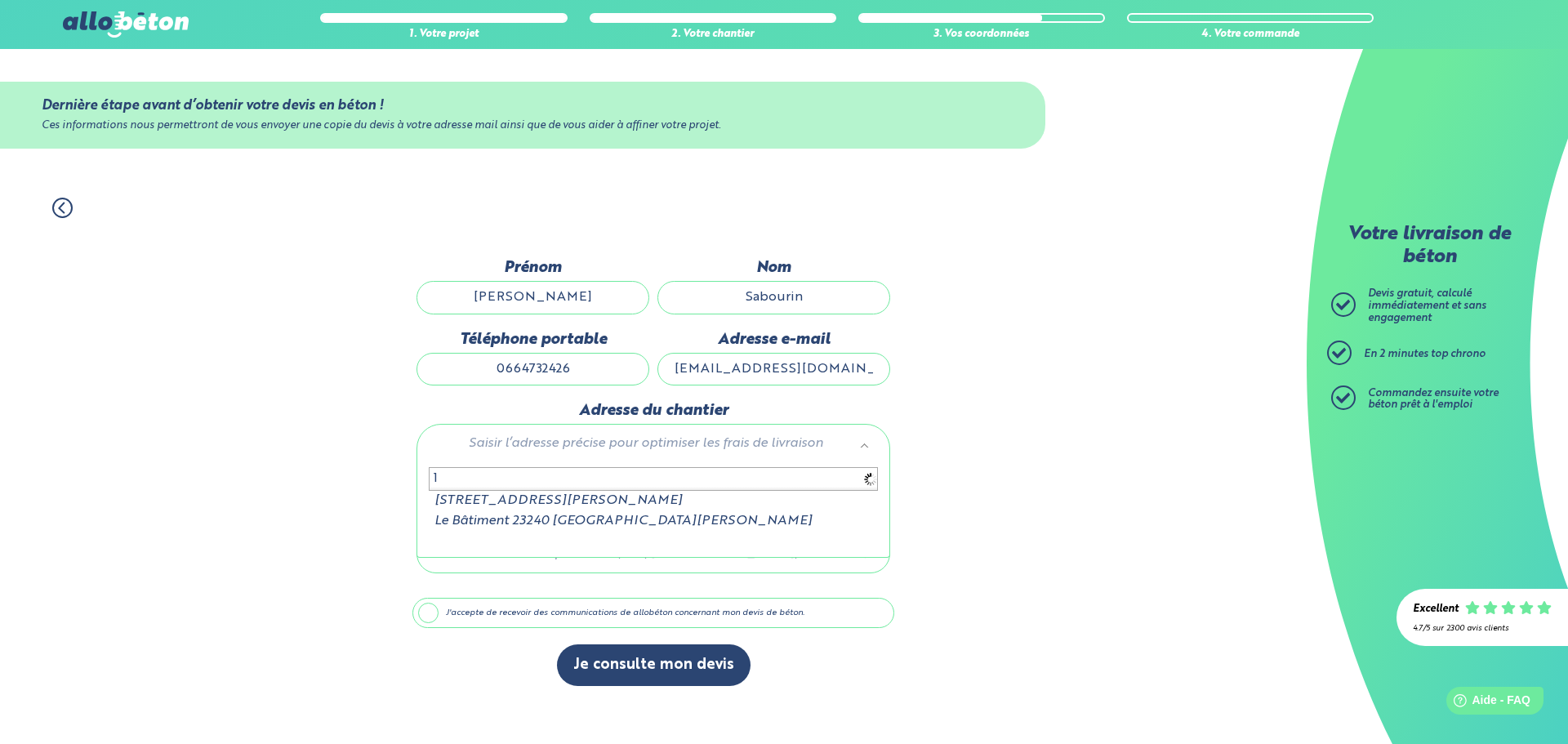
type input "1"
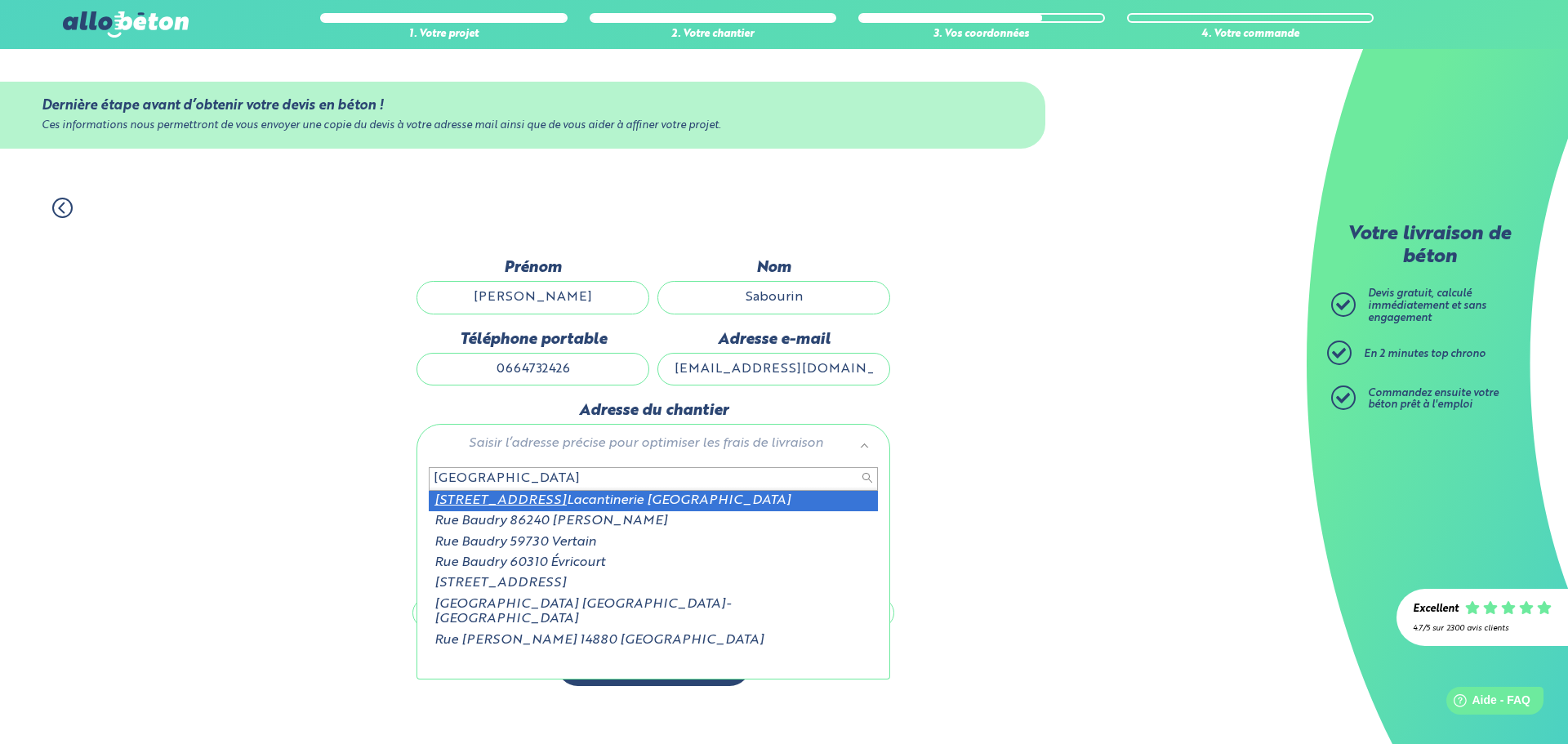
type input "89 rue baudry"
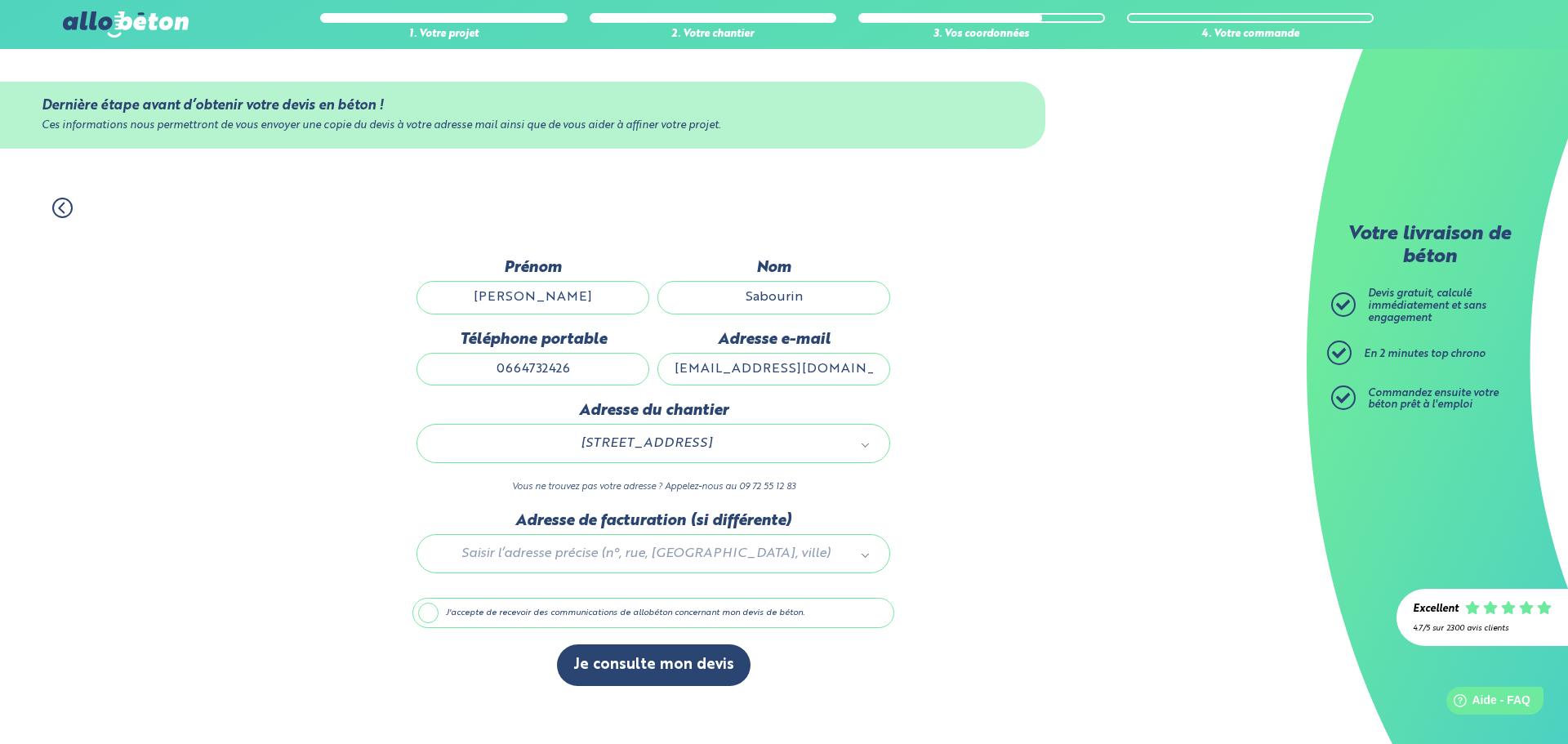
click at [510, 613] on label "J'accepte de recevoir des communications de allobéton concernant mon devis de b…" at bounding box center [653, 613] width 482 height 31
click at [0, 0] on input "J'accepte de recevoir des communications de allobéton concernant mon devis de b…" at bounding box center [0, 0] width 0 height 0
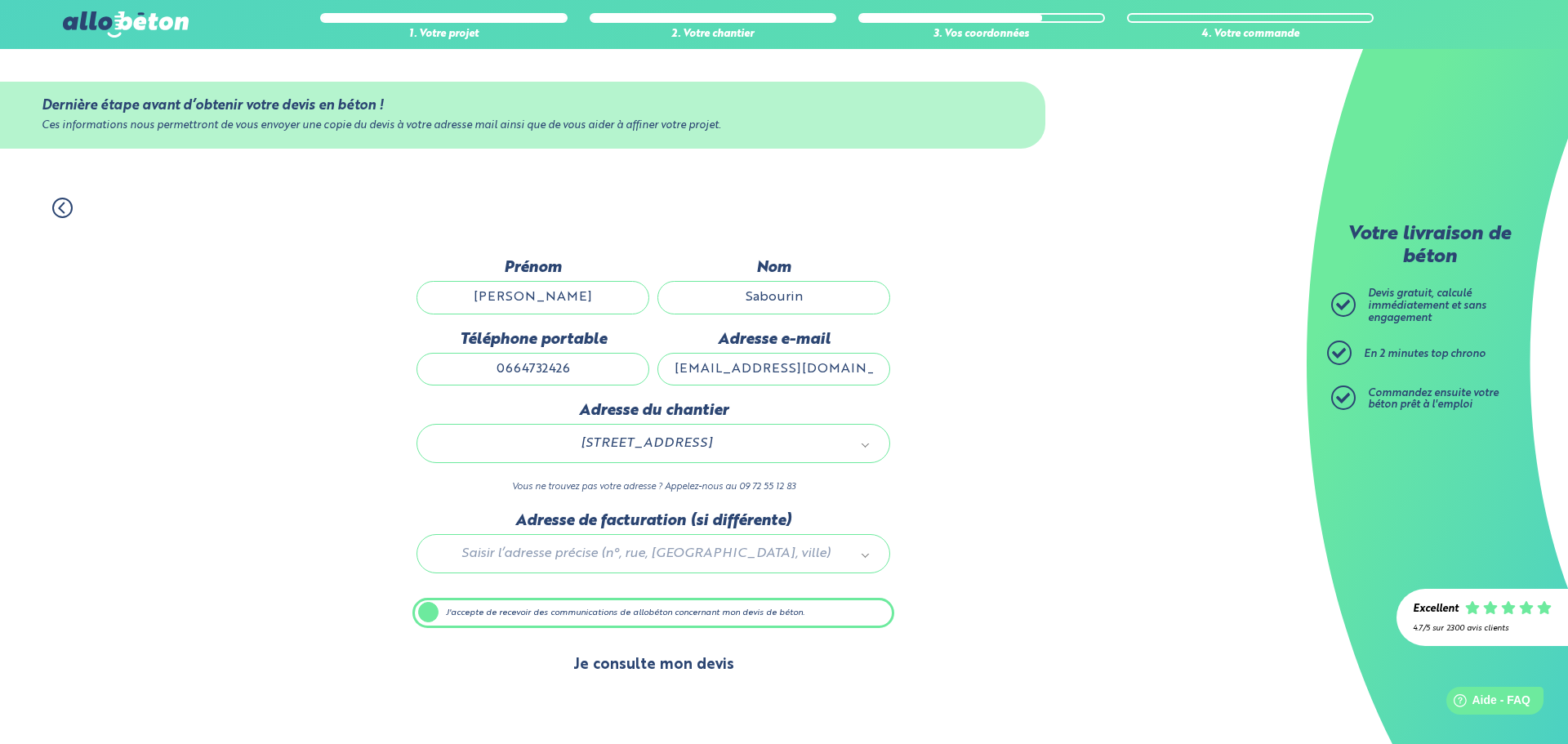
click at [585, 652] on button "Je consulte mon devis" at bounding box center [653, 665] width 193 height 42
